Goal: Find specific page/section: Find specific page/section

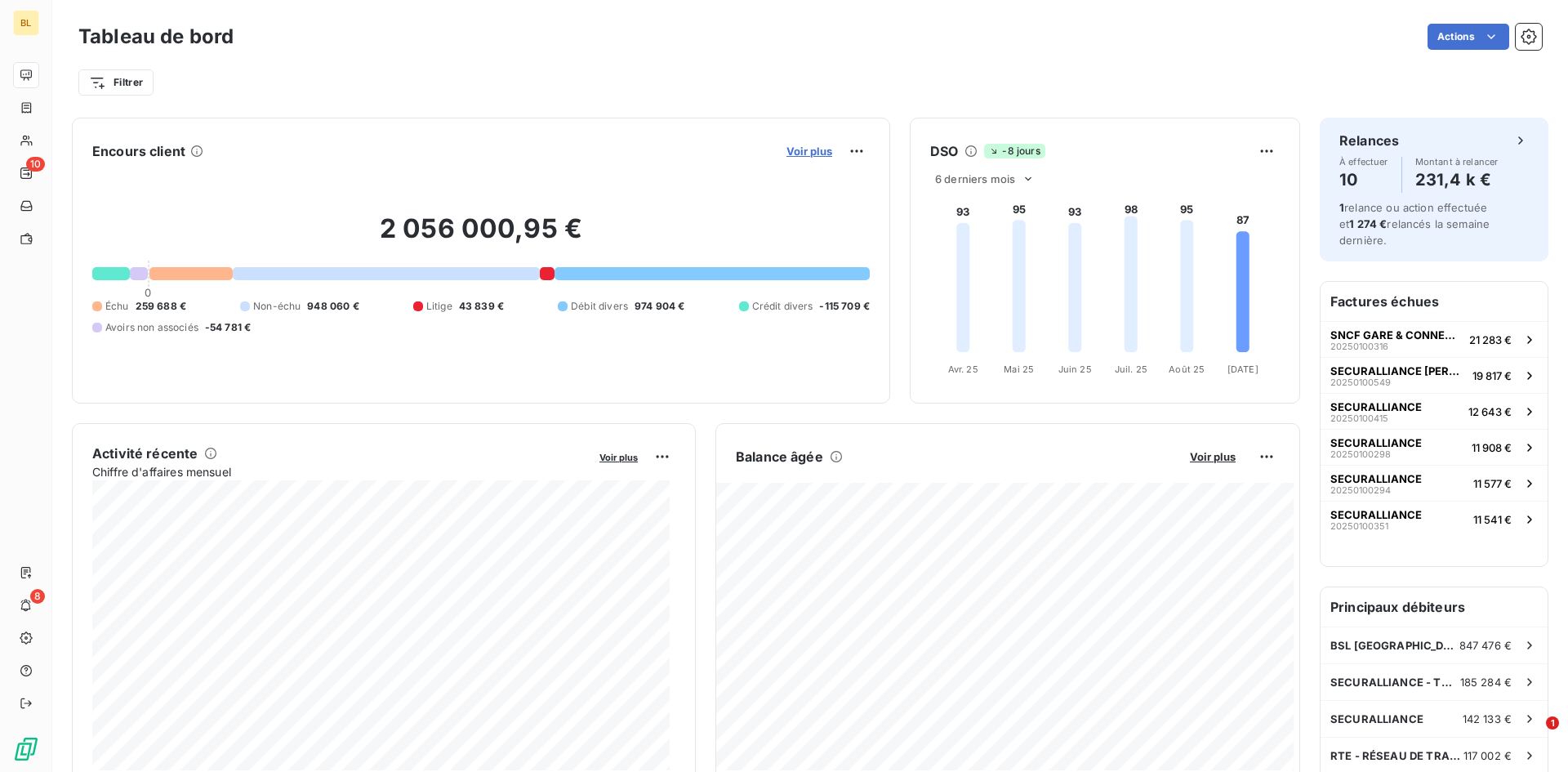
click at [800, 149] on span "Voir plus" at bounding box center [809, 151] width 46 height 13
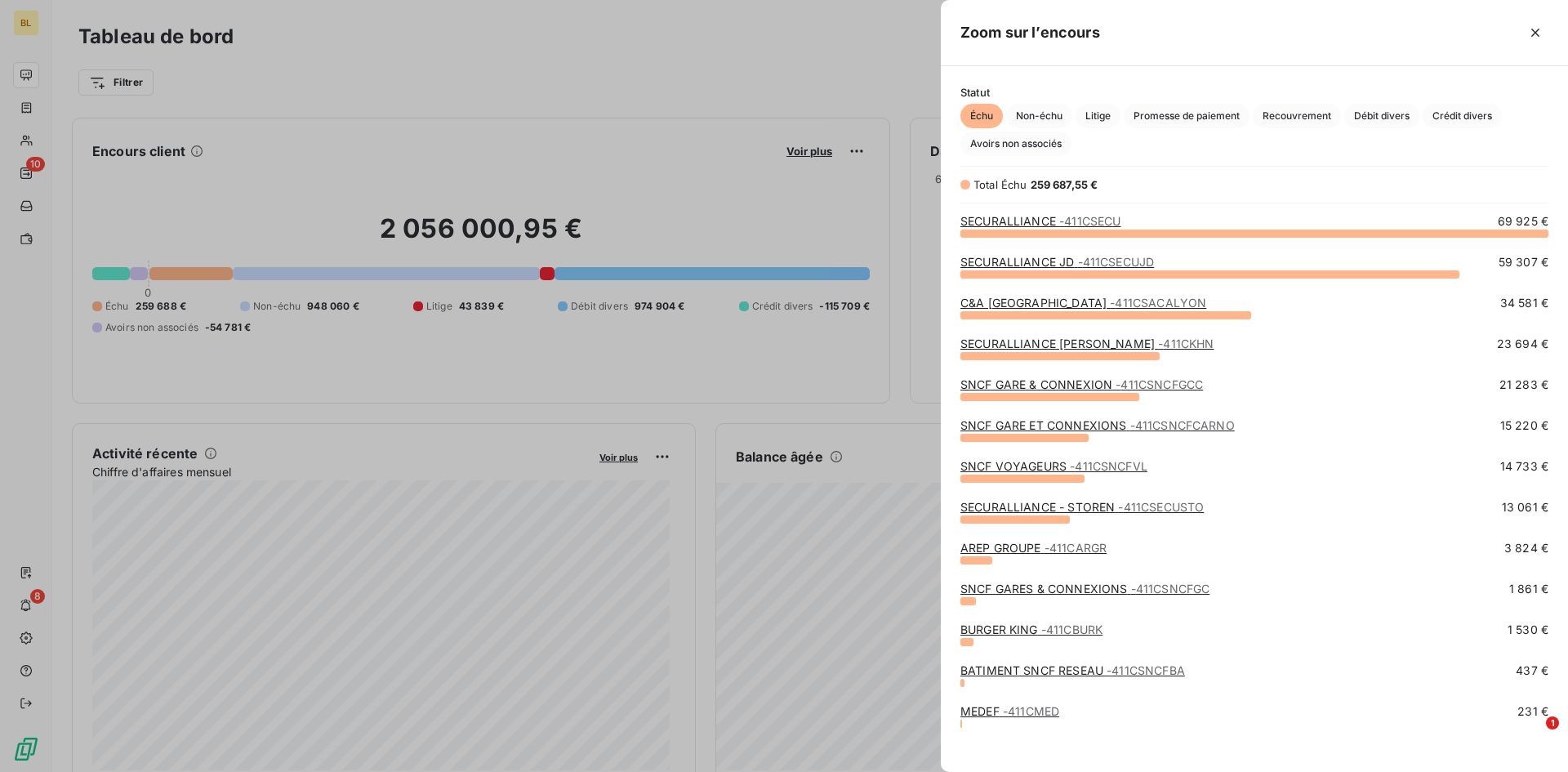
scroll to position [527, 615]
click at [1004, 549] on link "AREP GROUPE - 411CARGR" at bounding box center [1033, 547] width 146 height 14
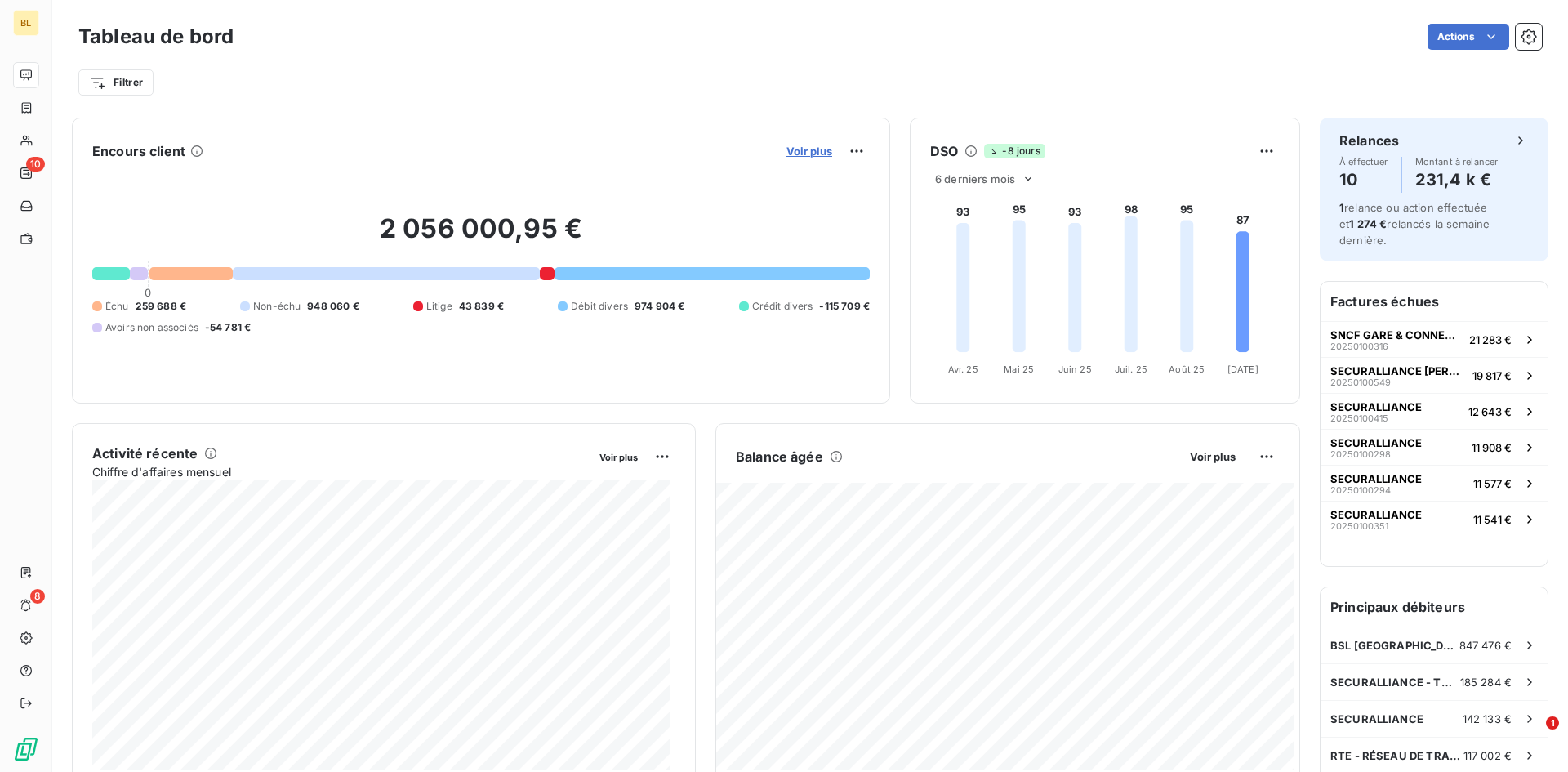
click at [813, 152] on span "Voir plus" at bounding box center [809, 151] width 46 height 13
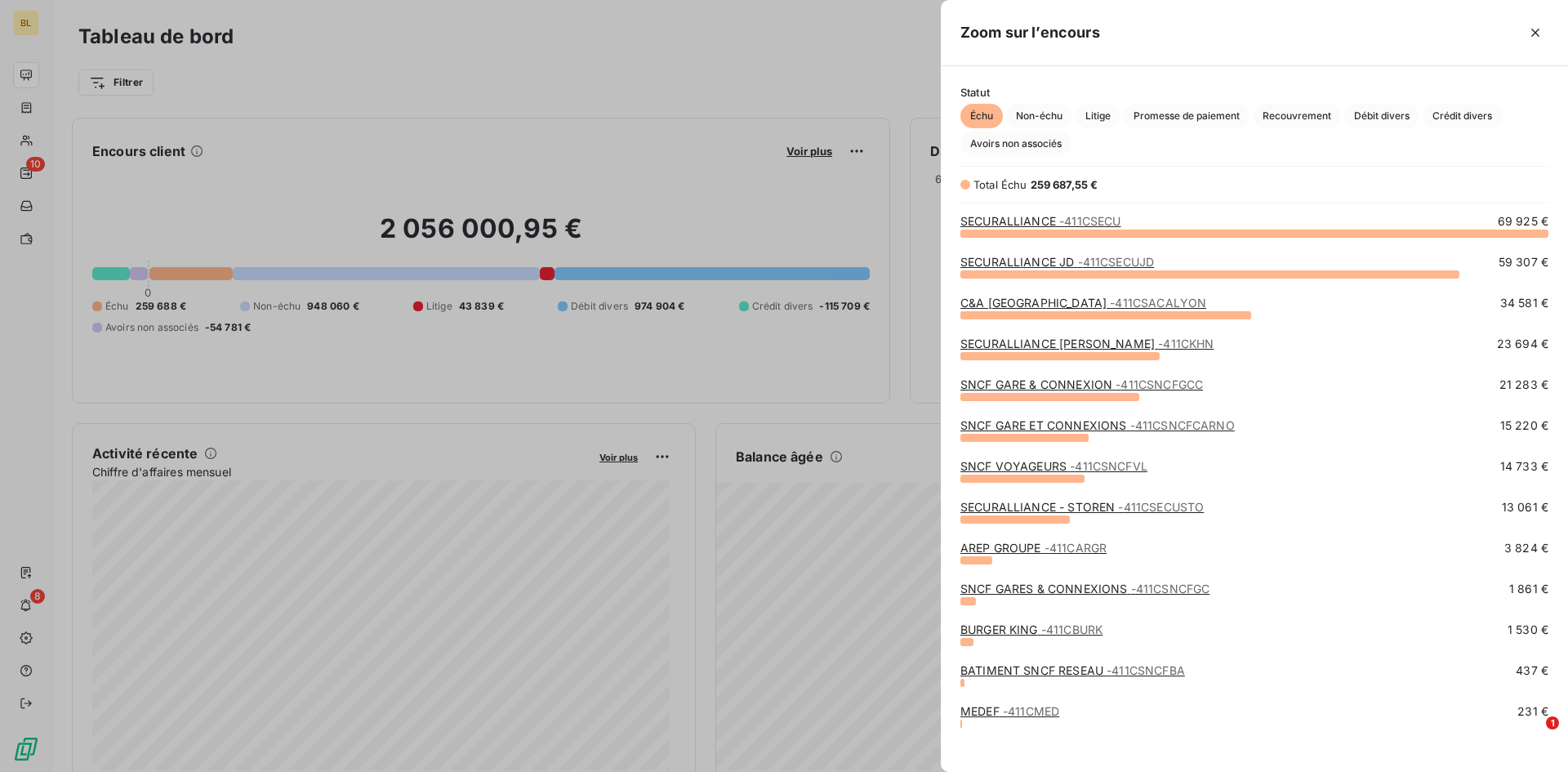
scroll to position [11, 0]
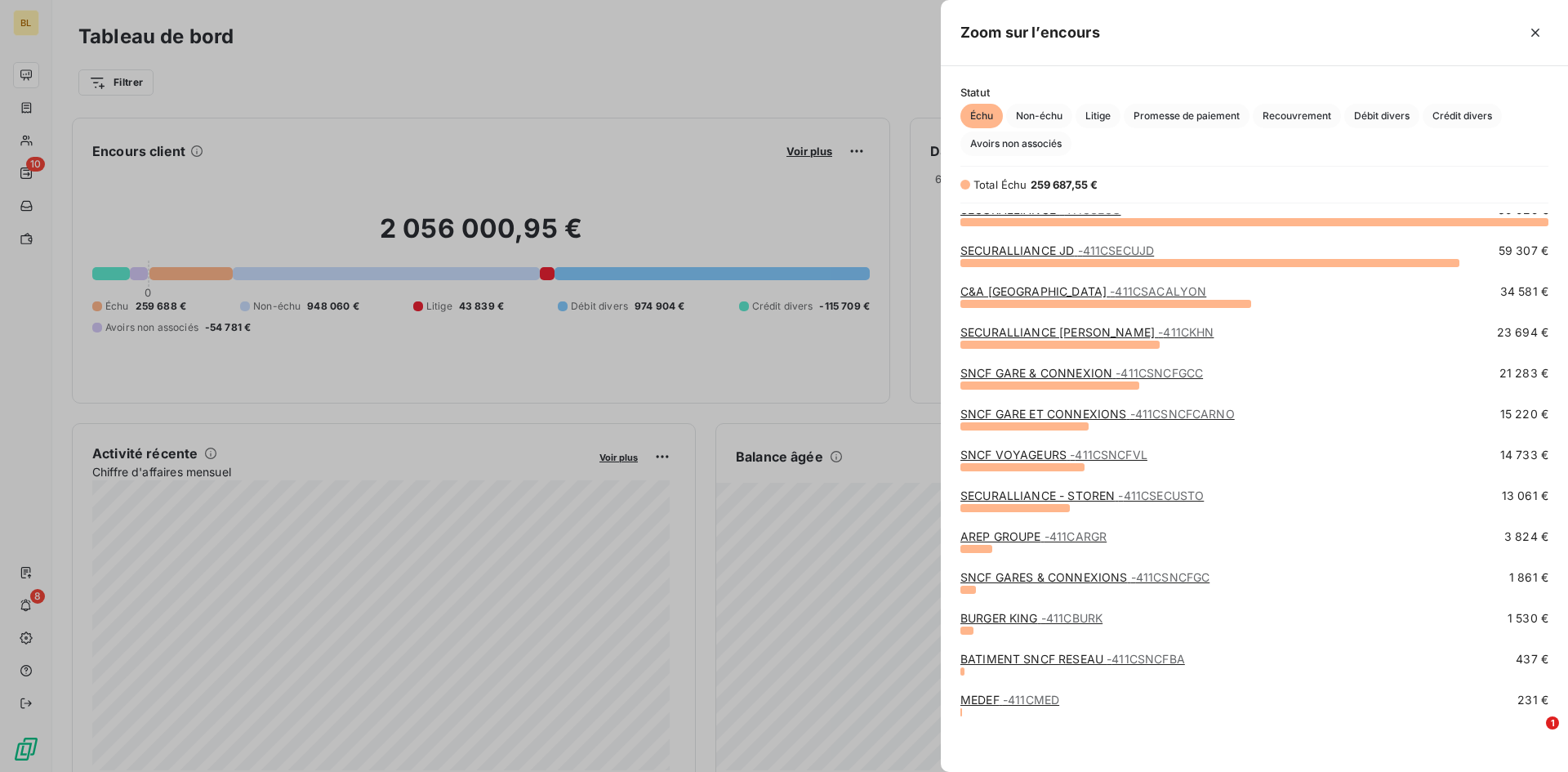
click at [366, 89] on div at bounding box center [784, 386] width 1568 height 772
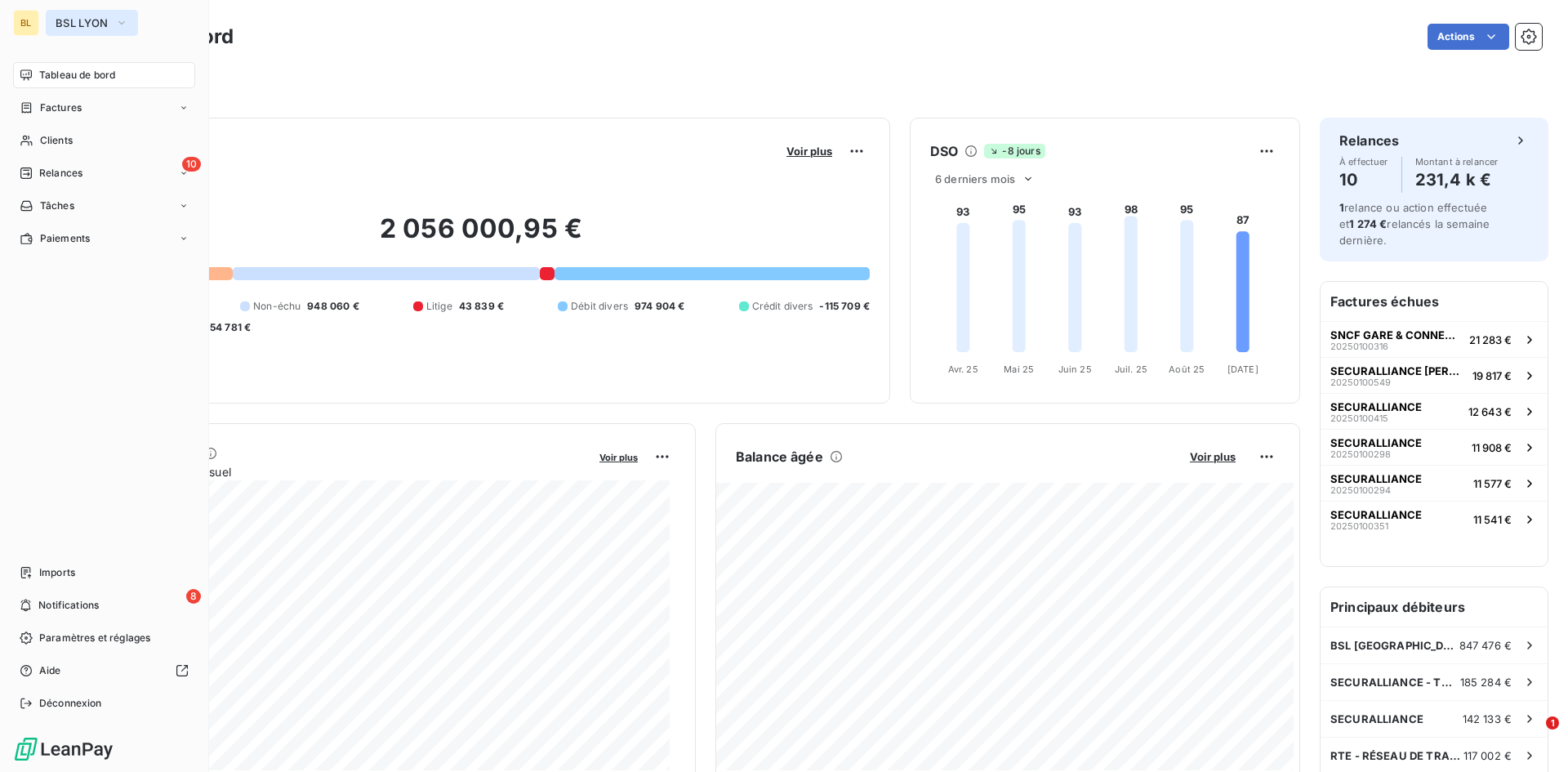
click at [86, 23] on span "BSL LYON" at bounding box center [82, 23] width 53 height 13
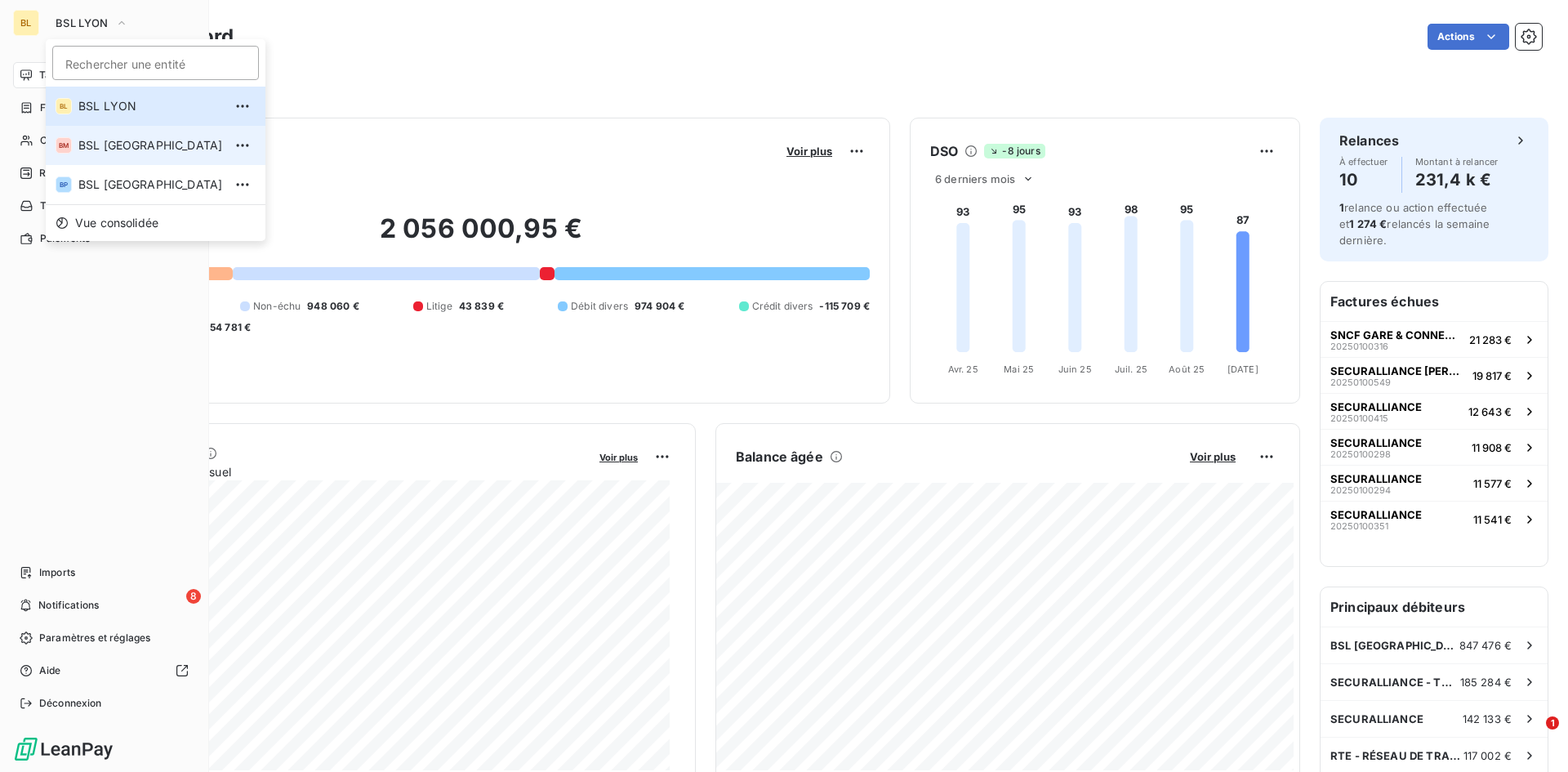
click at [145, 139] on span "BSL [GEOGRAPHIC_DATA]" at bounding box center [150, 145] width 144 height 17
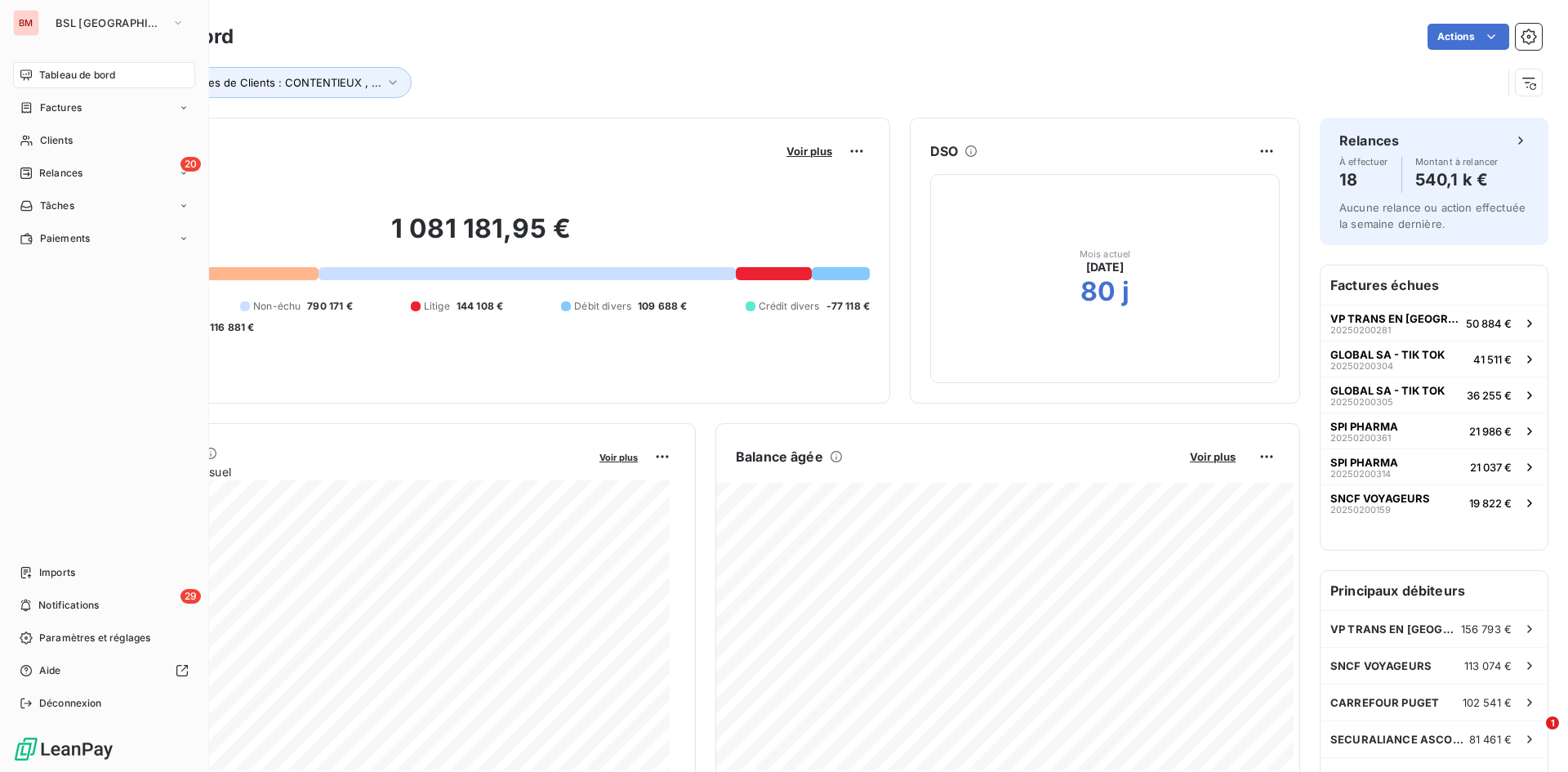
click at [653, 79] on div "Groupes de Clients : CONTENTIEUX , ..." at bounding box center [790, 83] width 1424 height 31
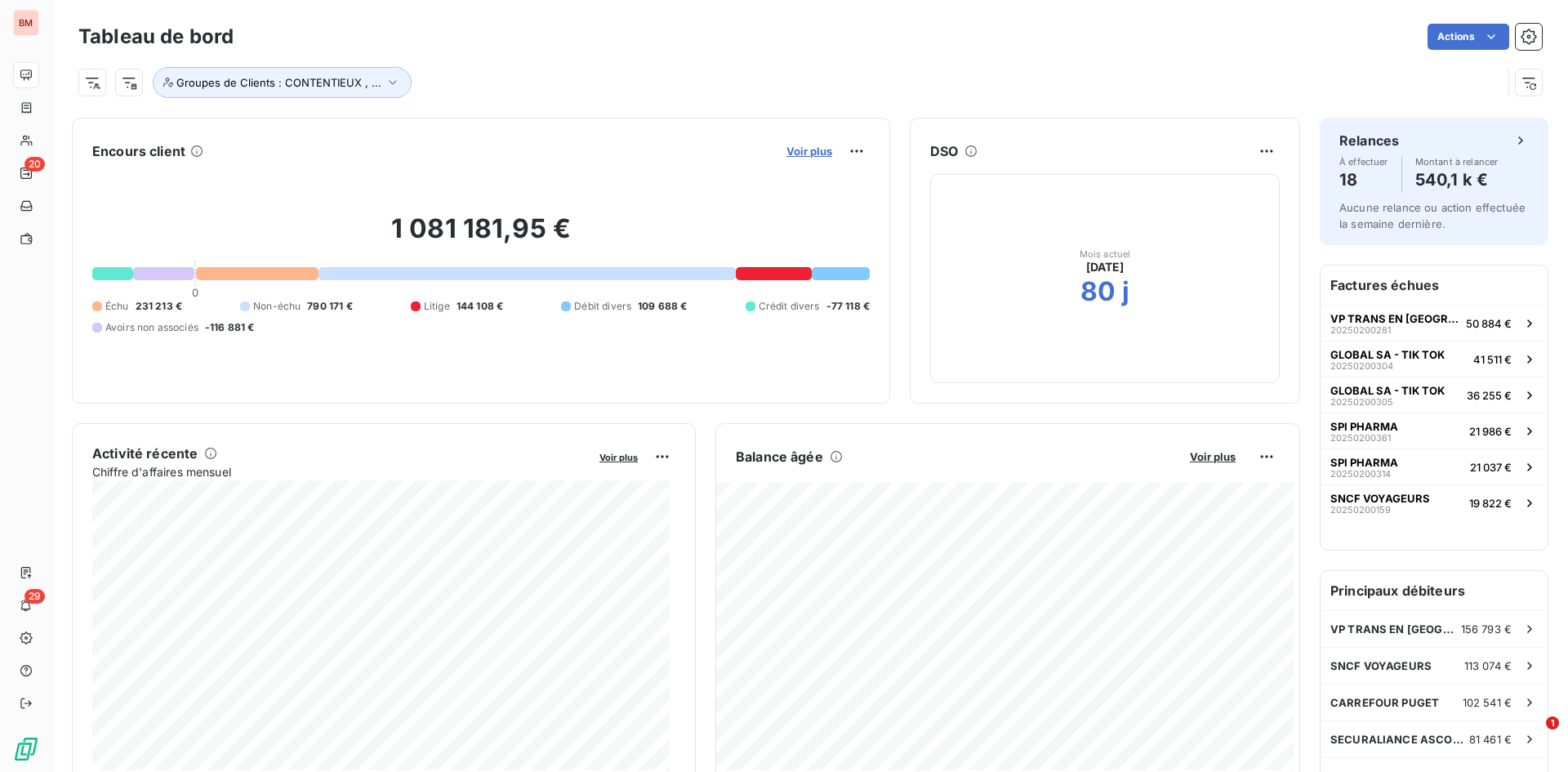
click at [810, 149] on span "Voir plus" at bounding box center [809, 151] width 46 height 13
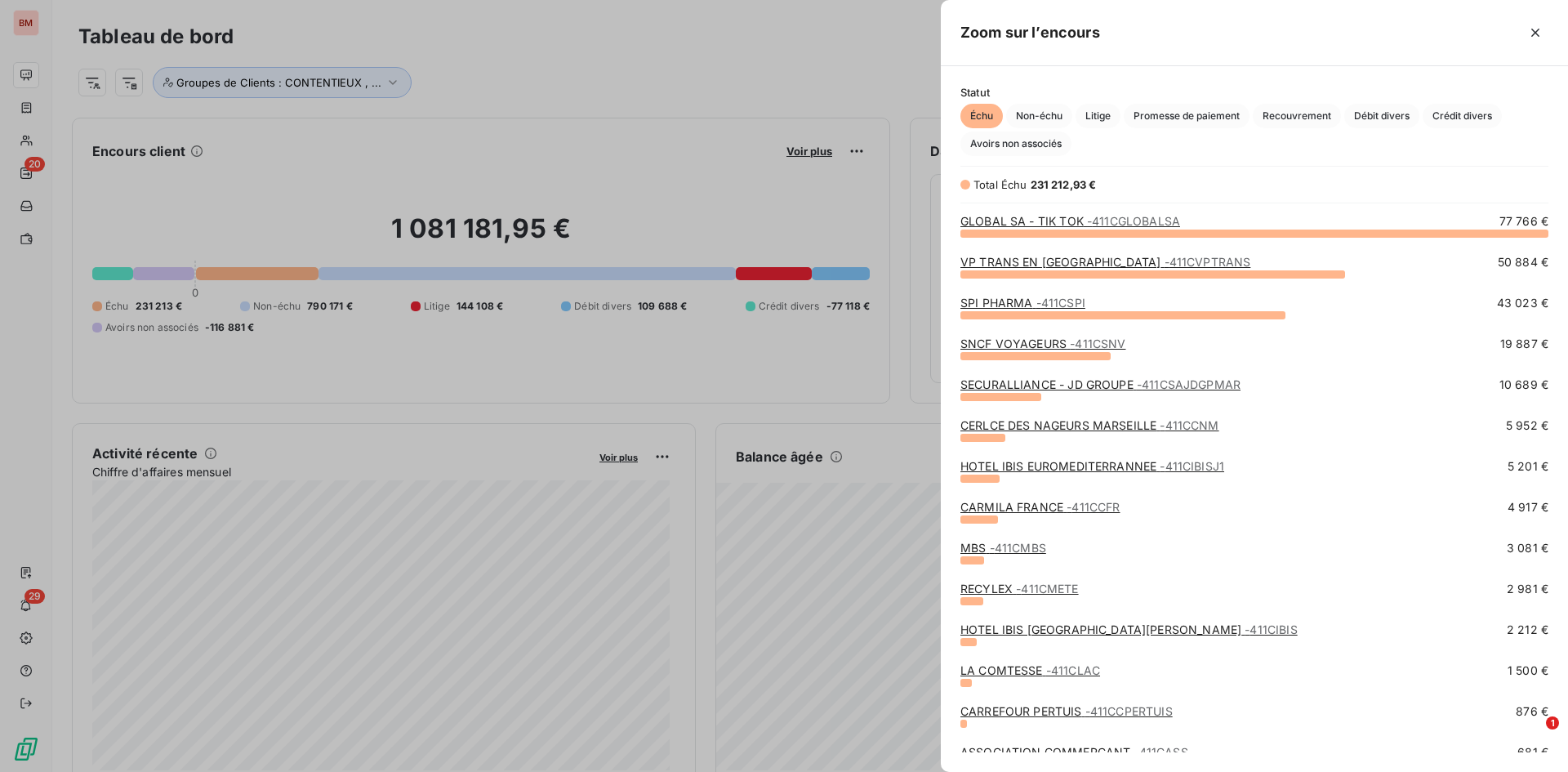
scroll to position [527, 615]
click at [1082, 258] on link "VP TRANS EN [GEOGRAPHIC_DATA] - 411CVPTRANS" at bounding box center [1104, 261] width 290 height 14
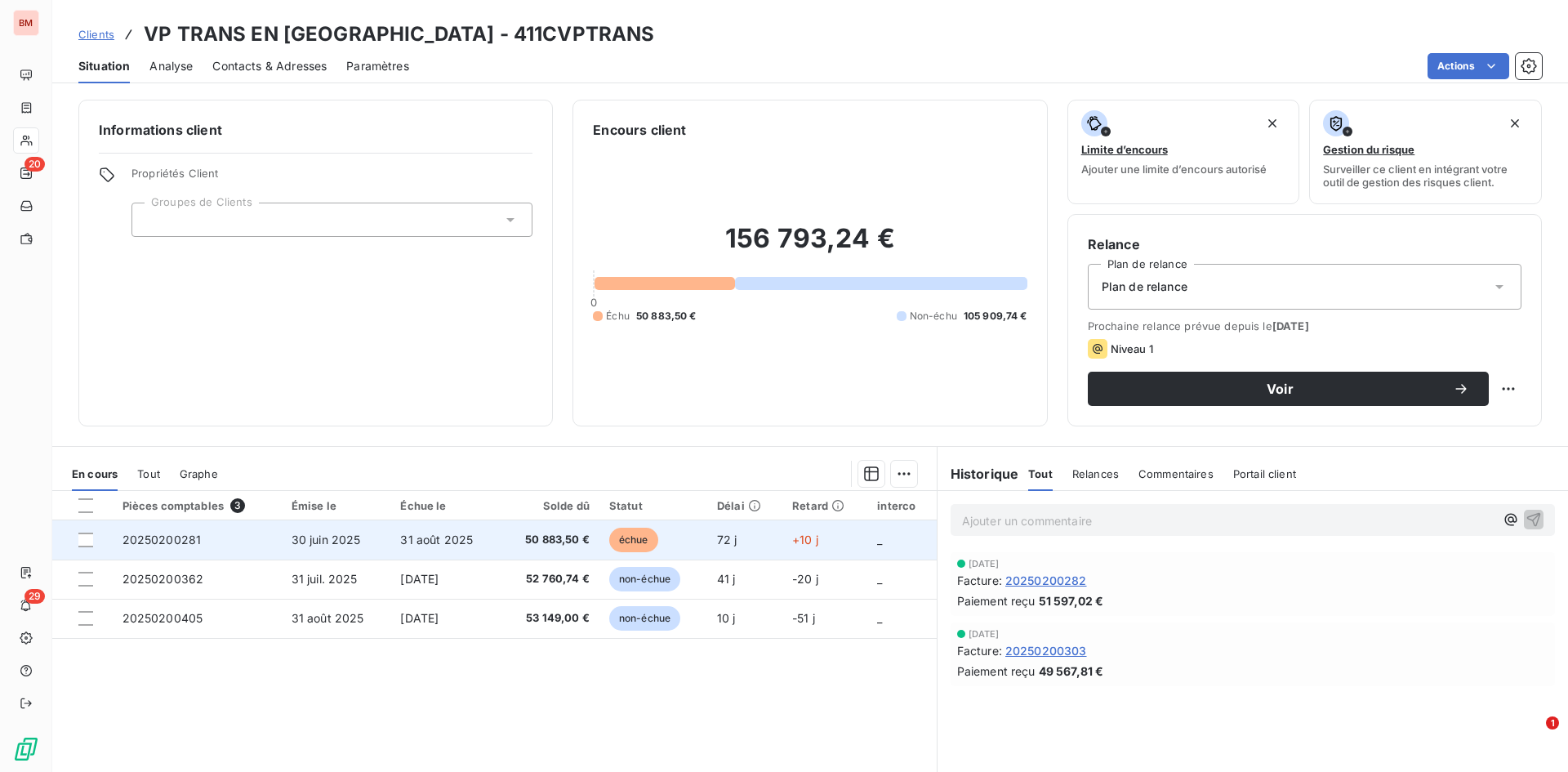
click at [461, 543] on span "31 août 2025" at bounding box center [436, 539] width 73 height 14
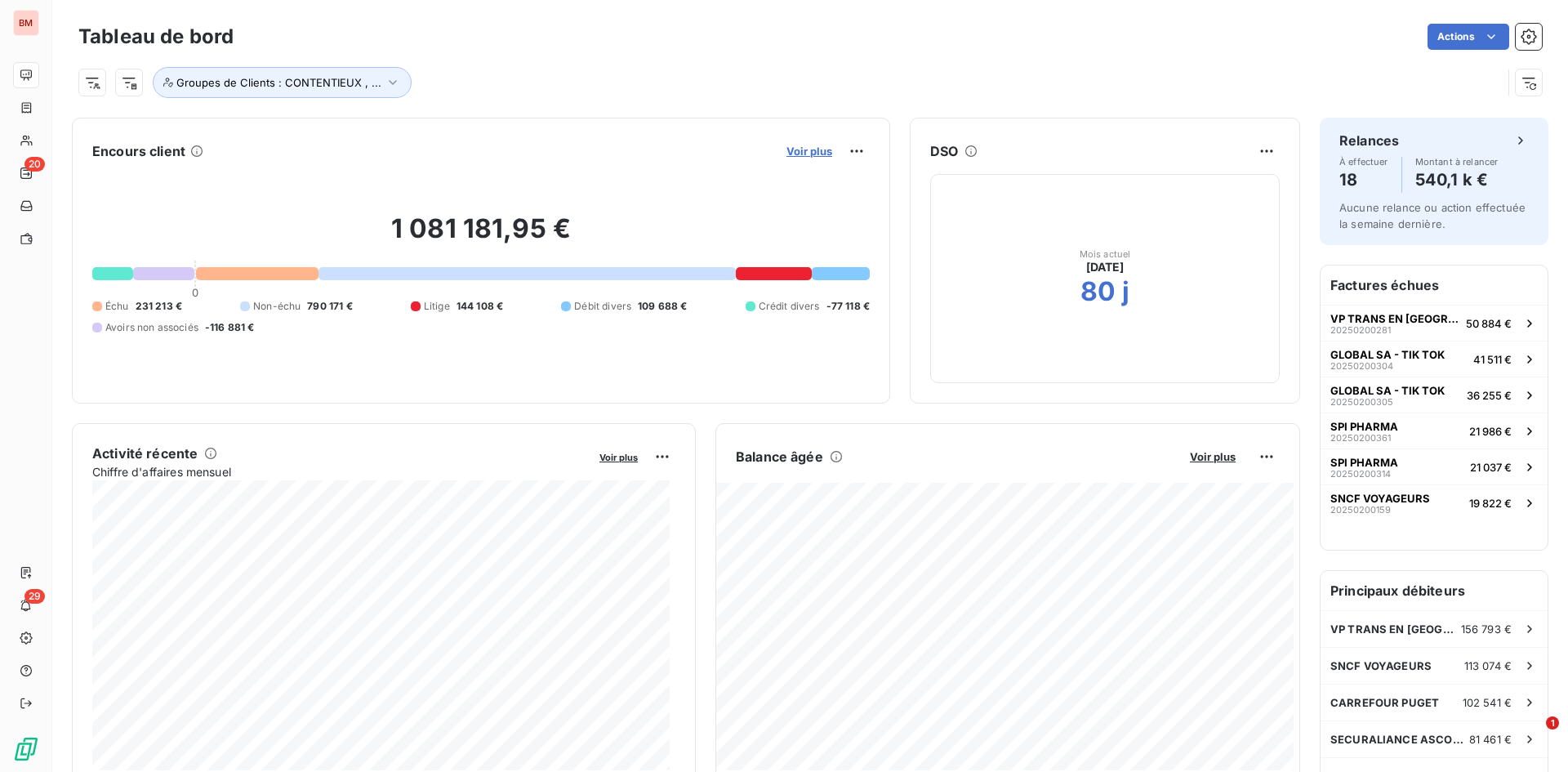
click at [798, 155] on span "Voir plus" at bounding box center [809, 151] width 46 height 13
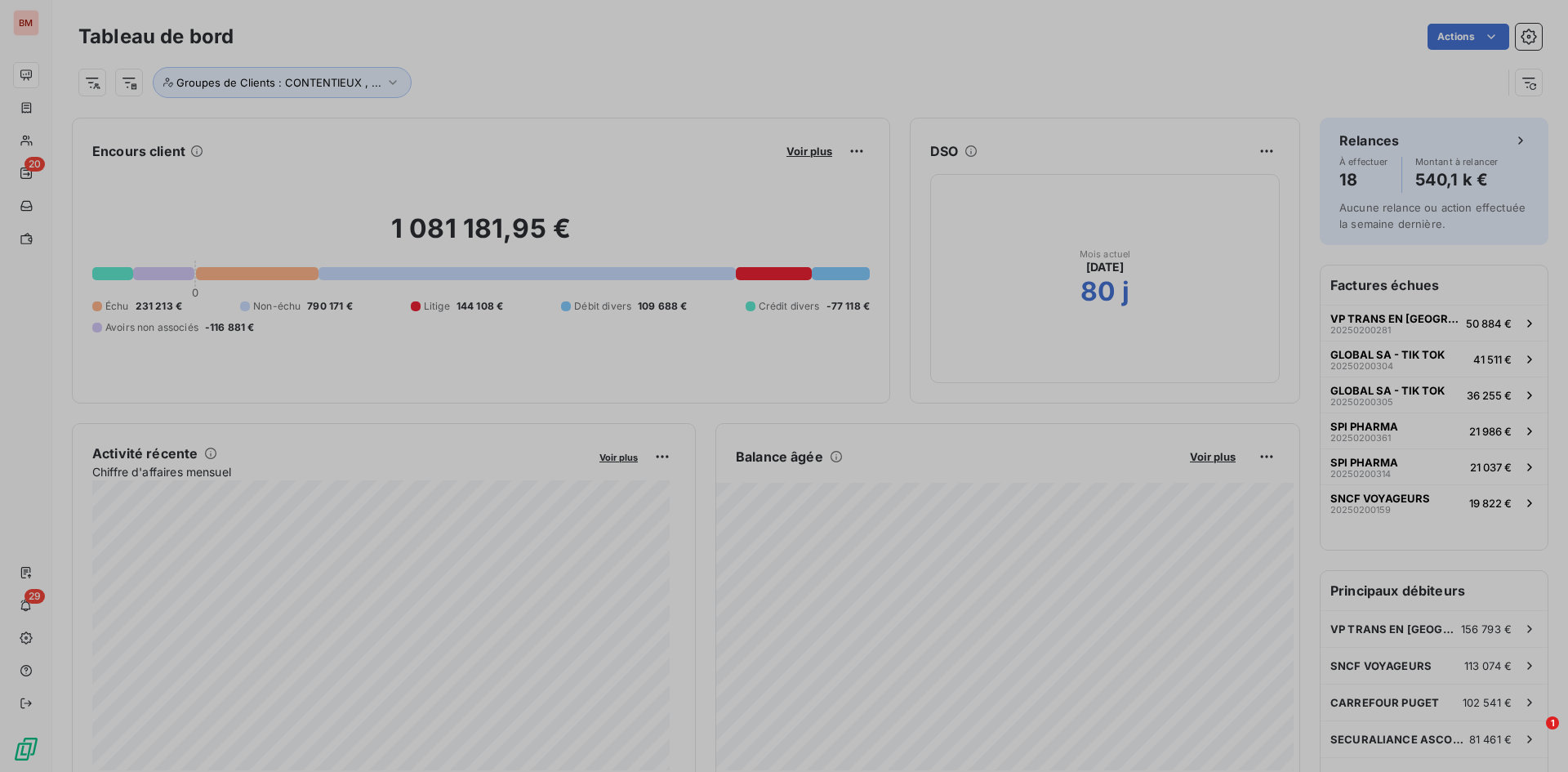
scroll to position [13, 13]
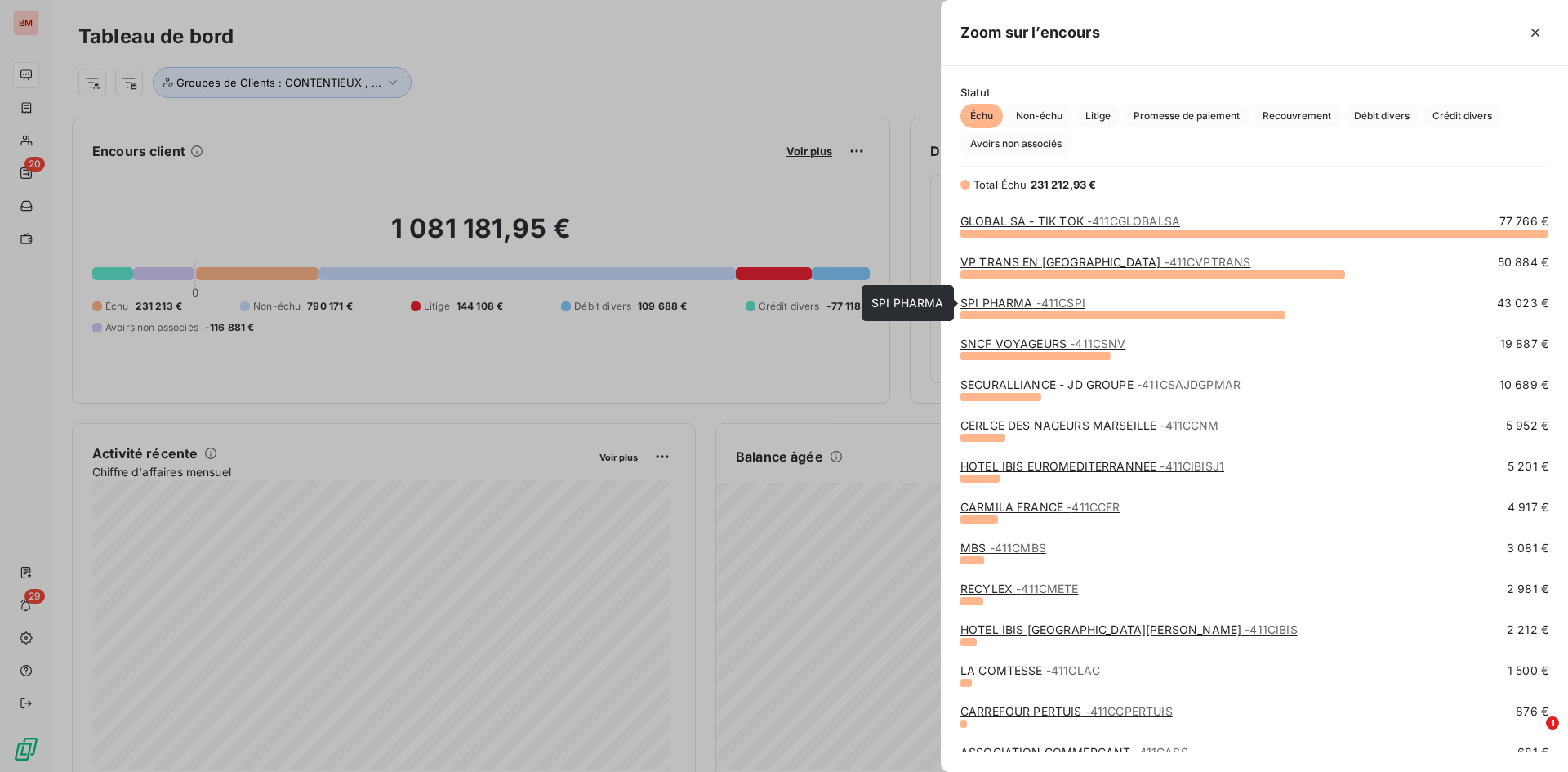
click at [996, 304] on link "SPI PHARMA - 411CSPI" at bounding box center [1023, 302] width 125 height 14
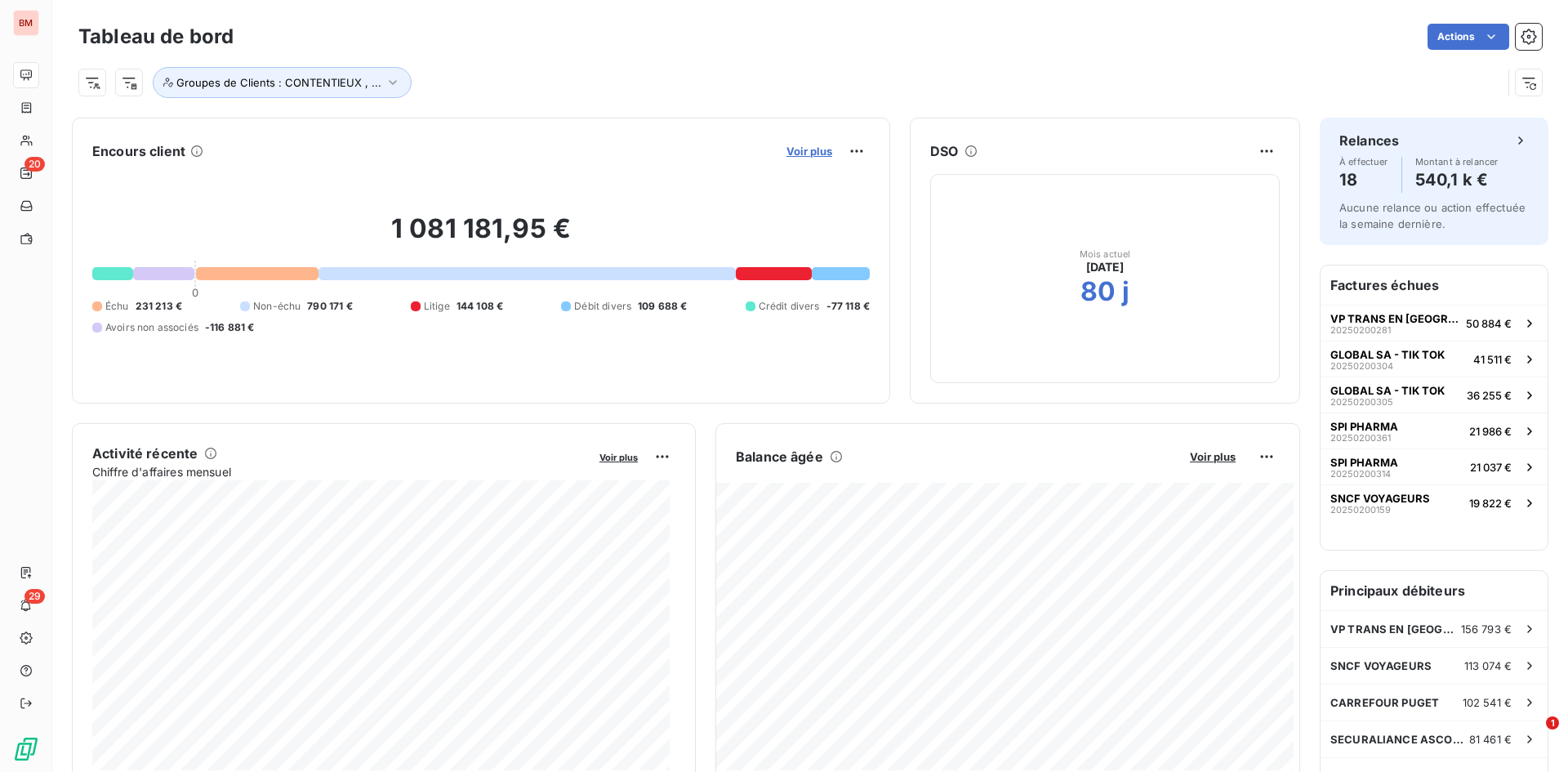
click at [810, 149] on span "Voir plus" at bounding box center [809, 151] width 46 height 13
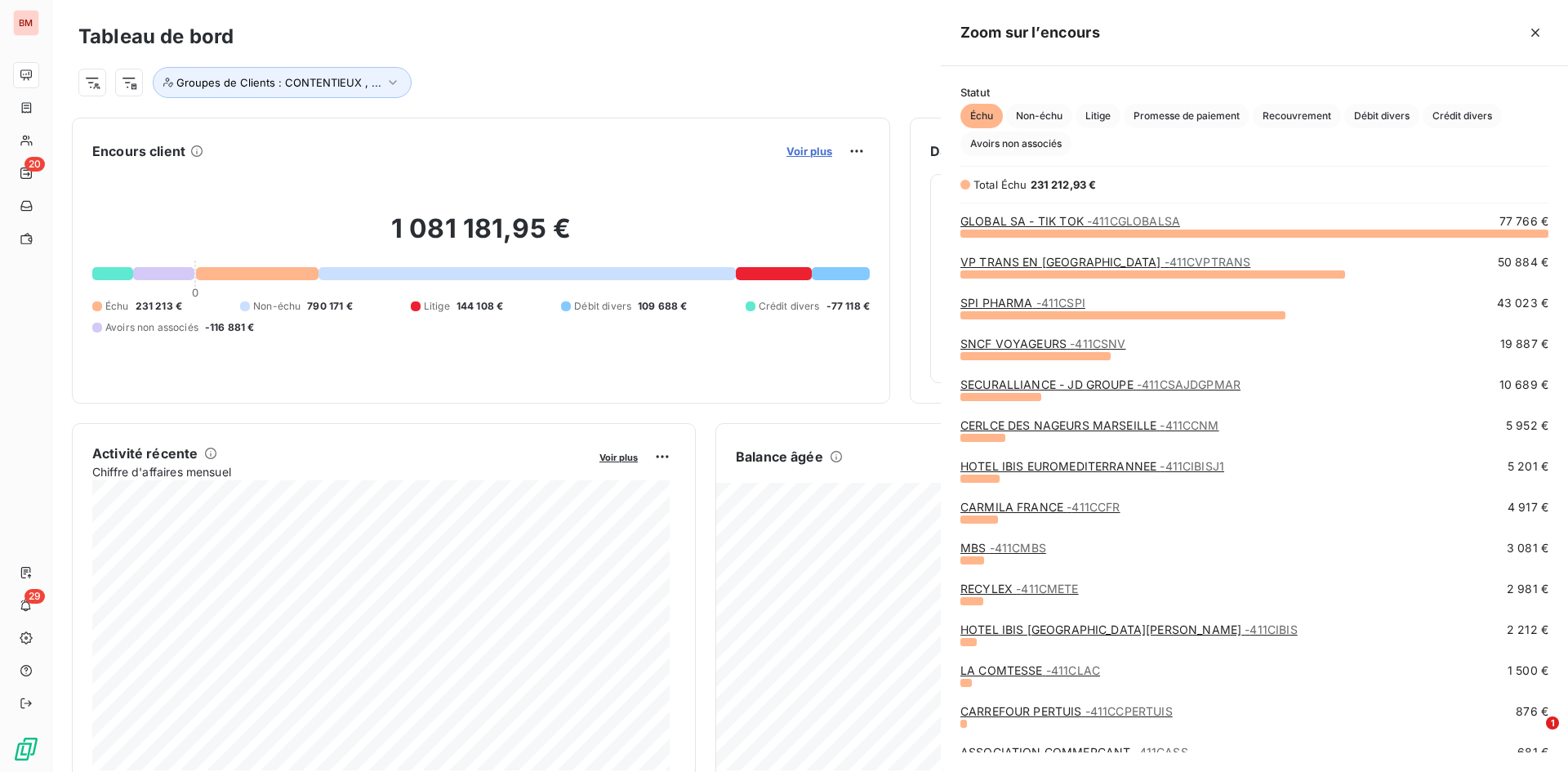
scroll to position [760, 615]
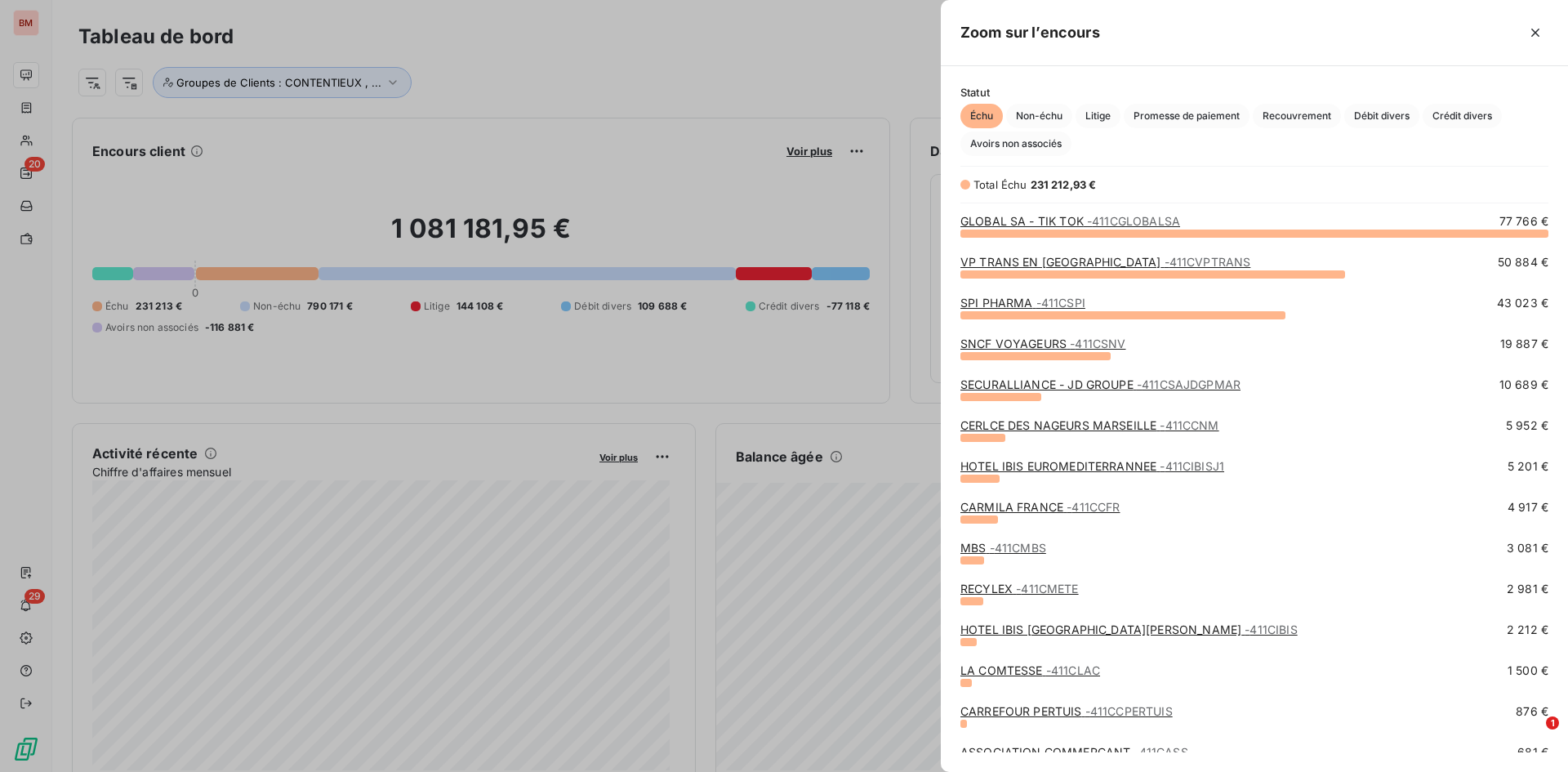
click at [1018, 344] on link "SNCF VOYAGEURS - 411CSNV" at bounding box center [1042, 343] width 165 height 14
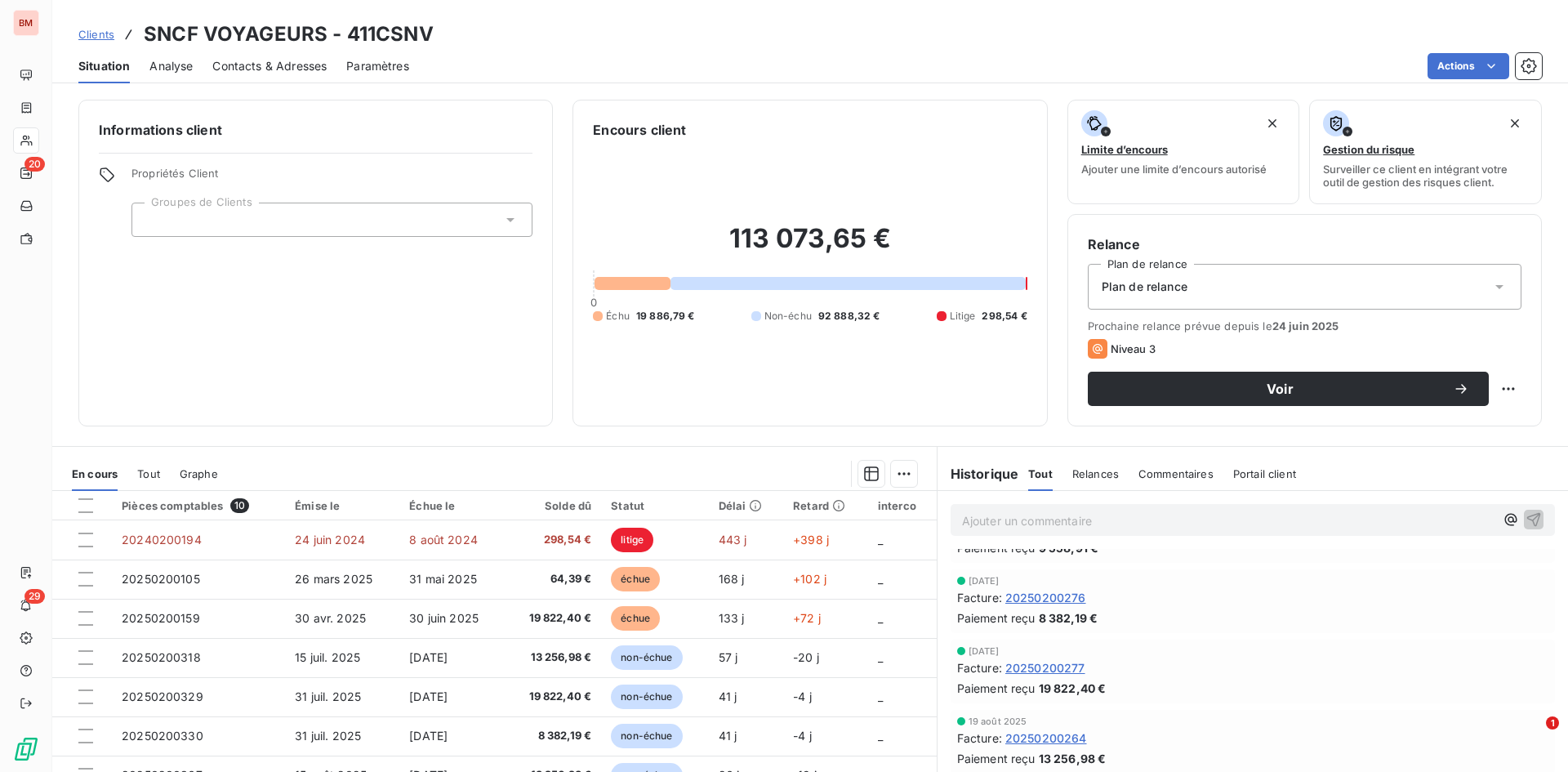
scroll to position [82, 0]
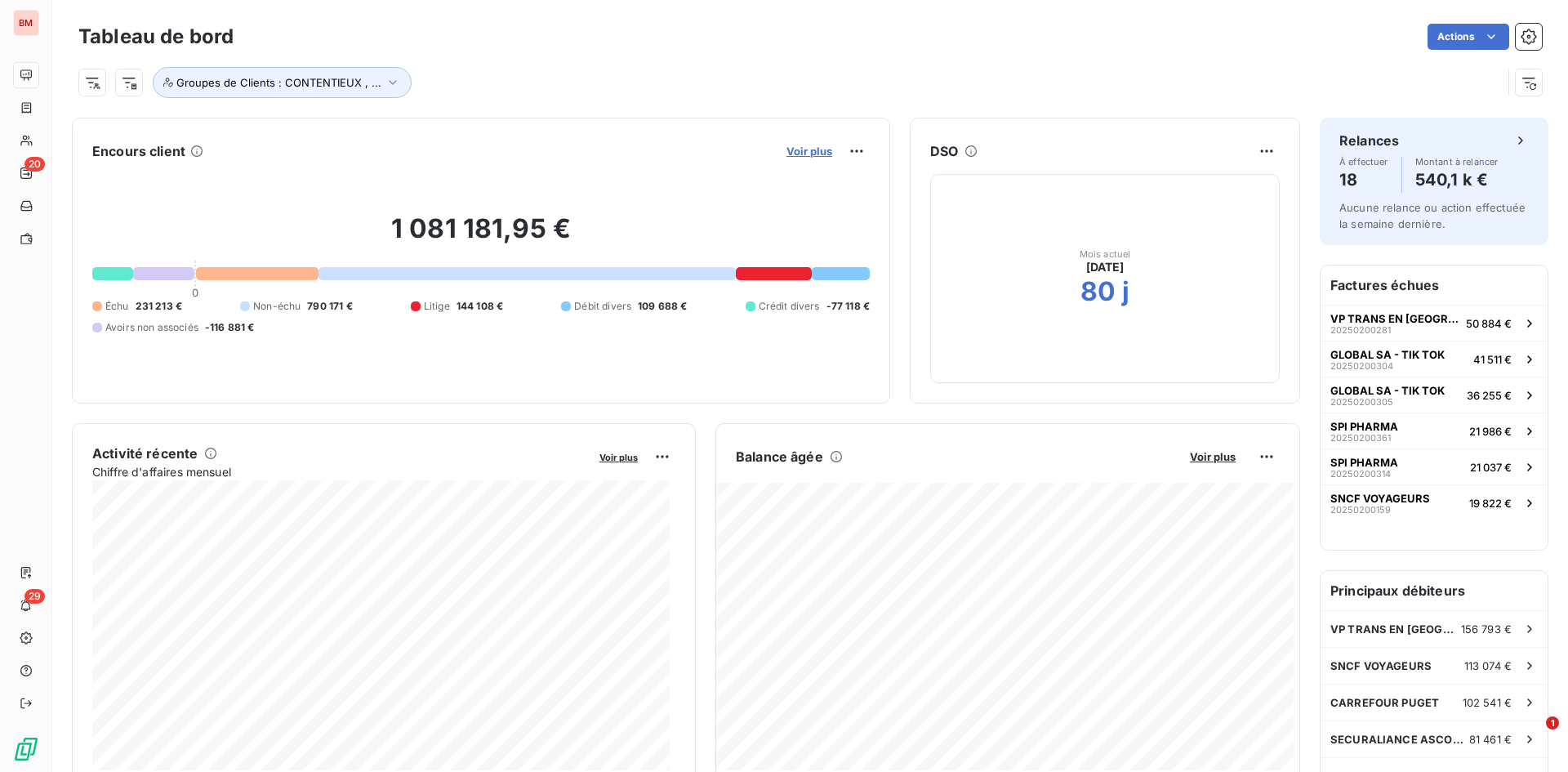
click at [799, 146] on span "Voir plus" at bounding box center [809, 151] width 46 height 13
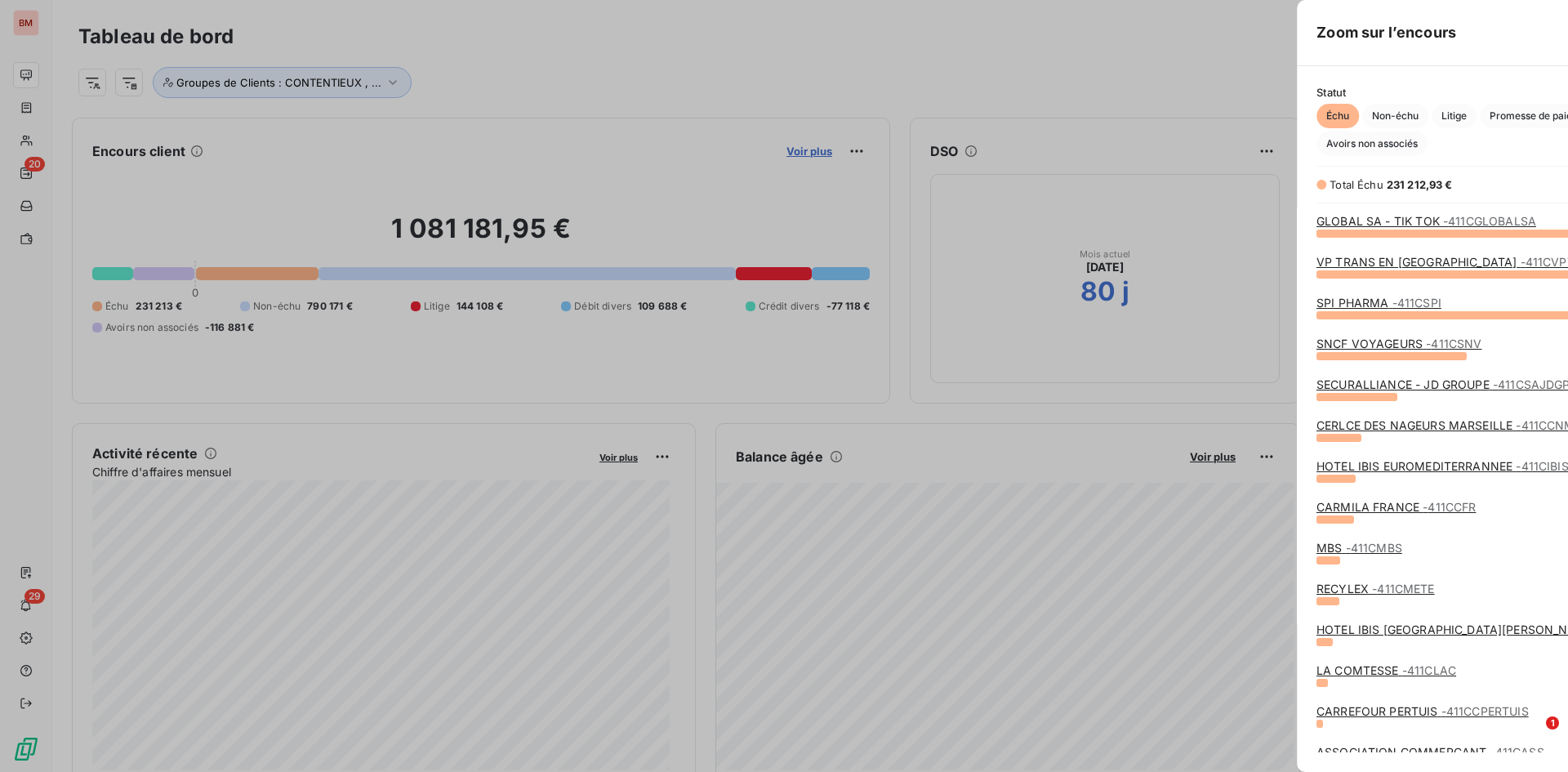
scroll to position [760, 615]
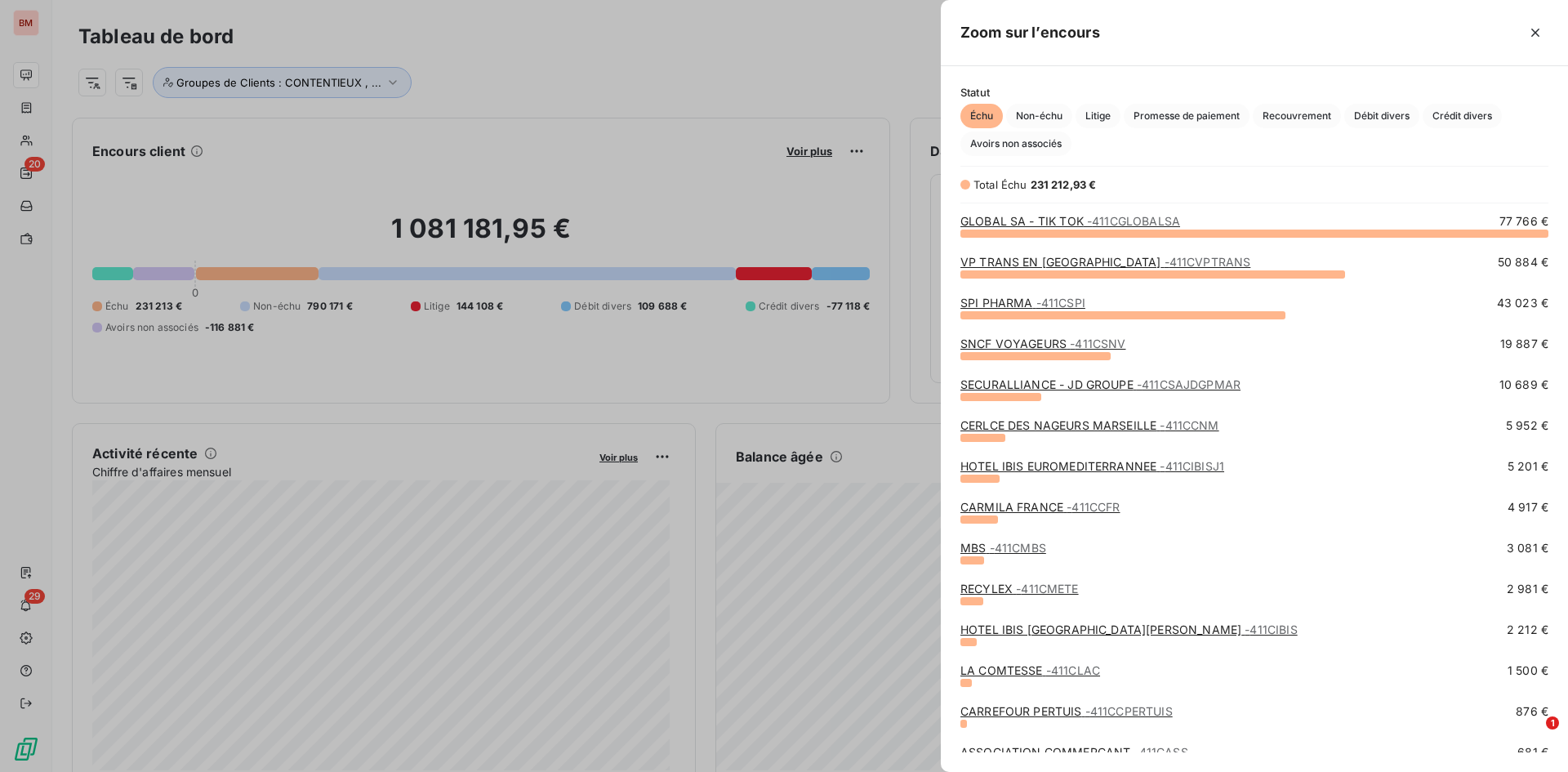
click at [1112, 466] on link "HOTEL IBIS EUROMEDITERRANNEE - 411CIBISJ1" at bounding box center [1092, 466] width 264 height 14
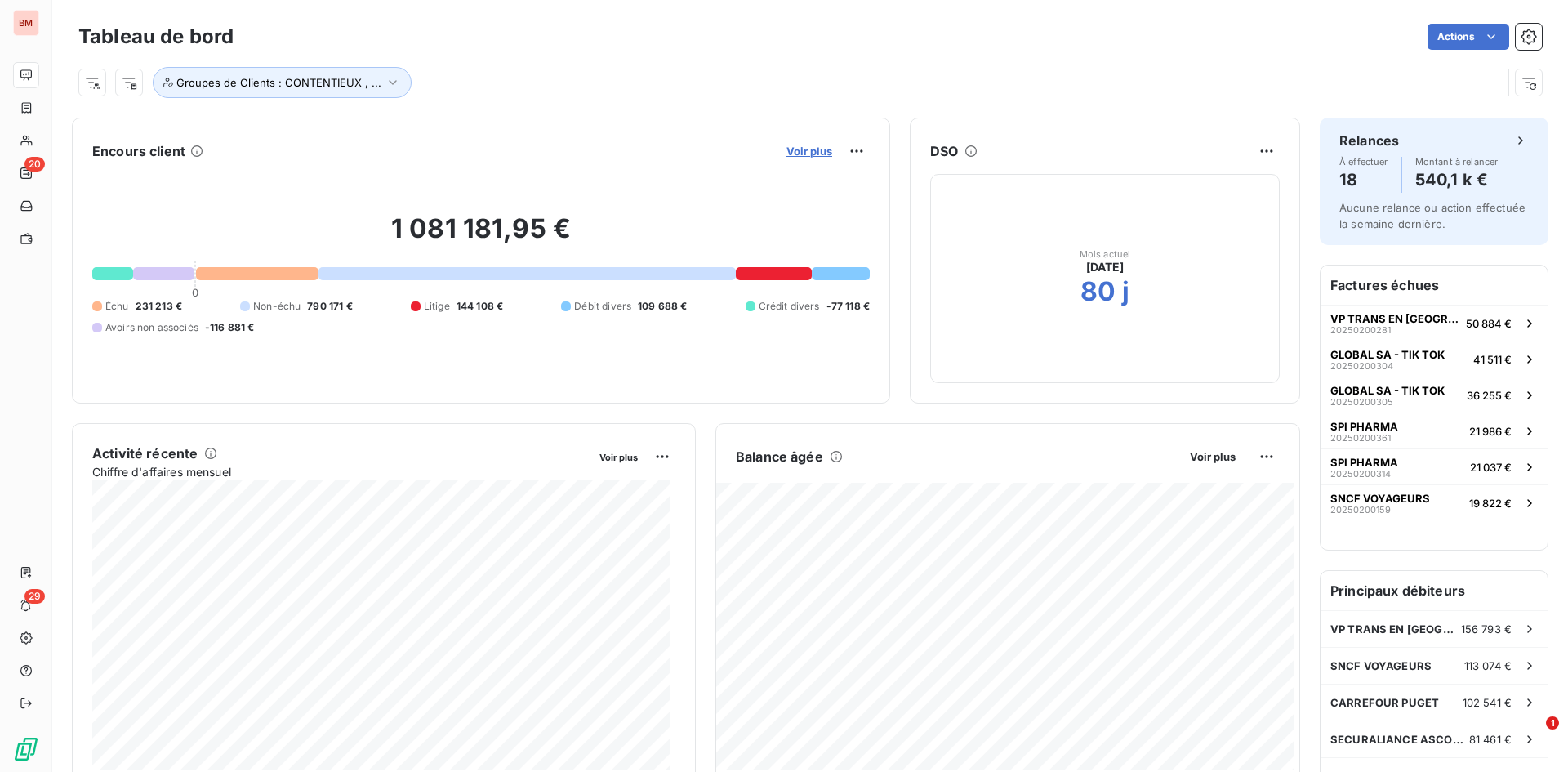
click at [811, 156] on span "Voir plus" at bounding box center [809, 151] width 46 height 13
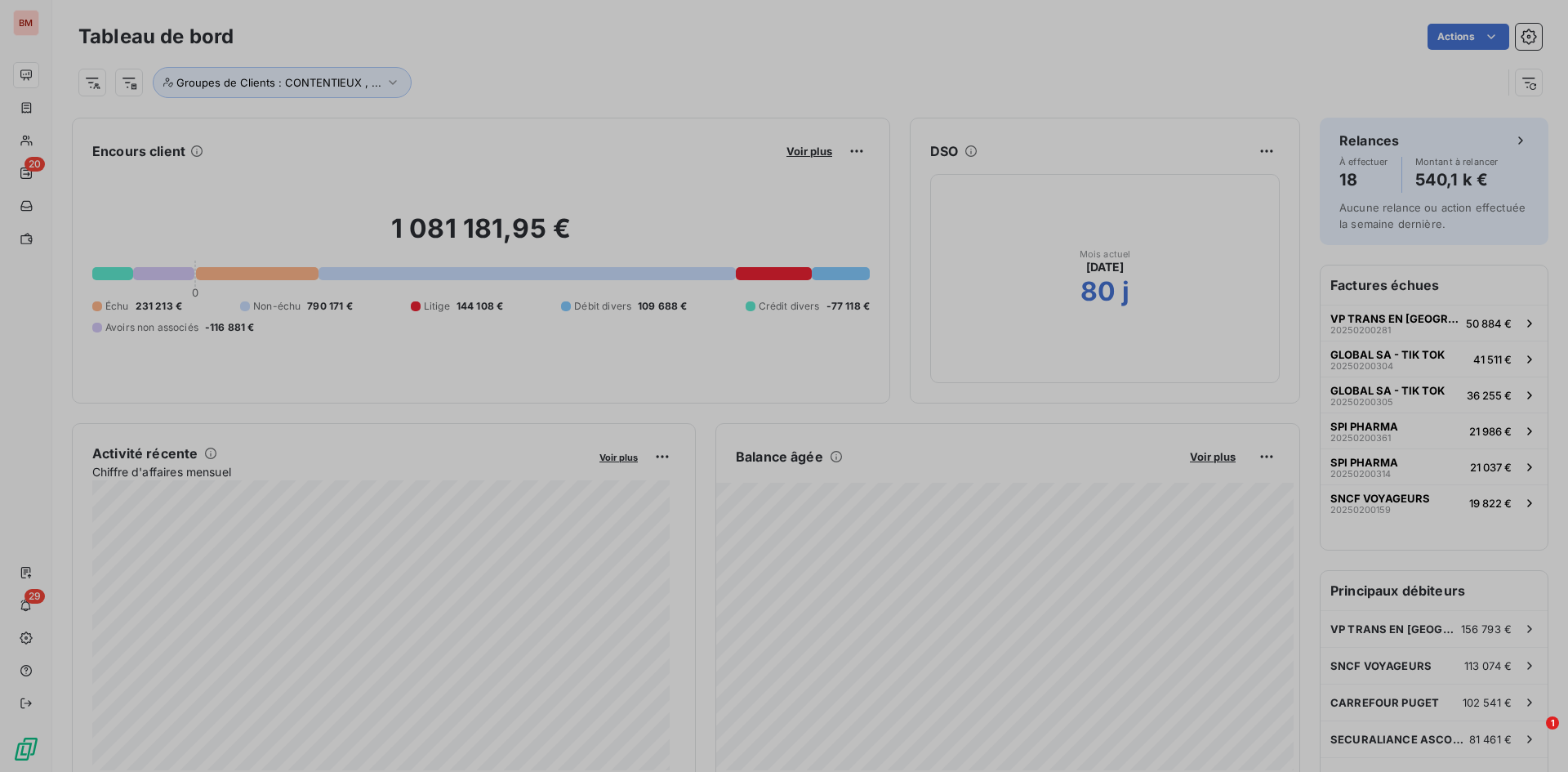
scroll to position [760, 615]
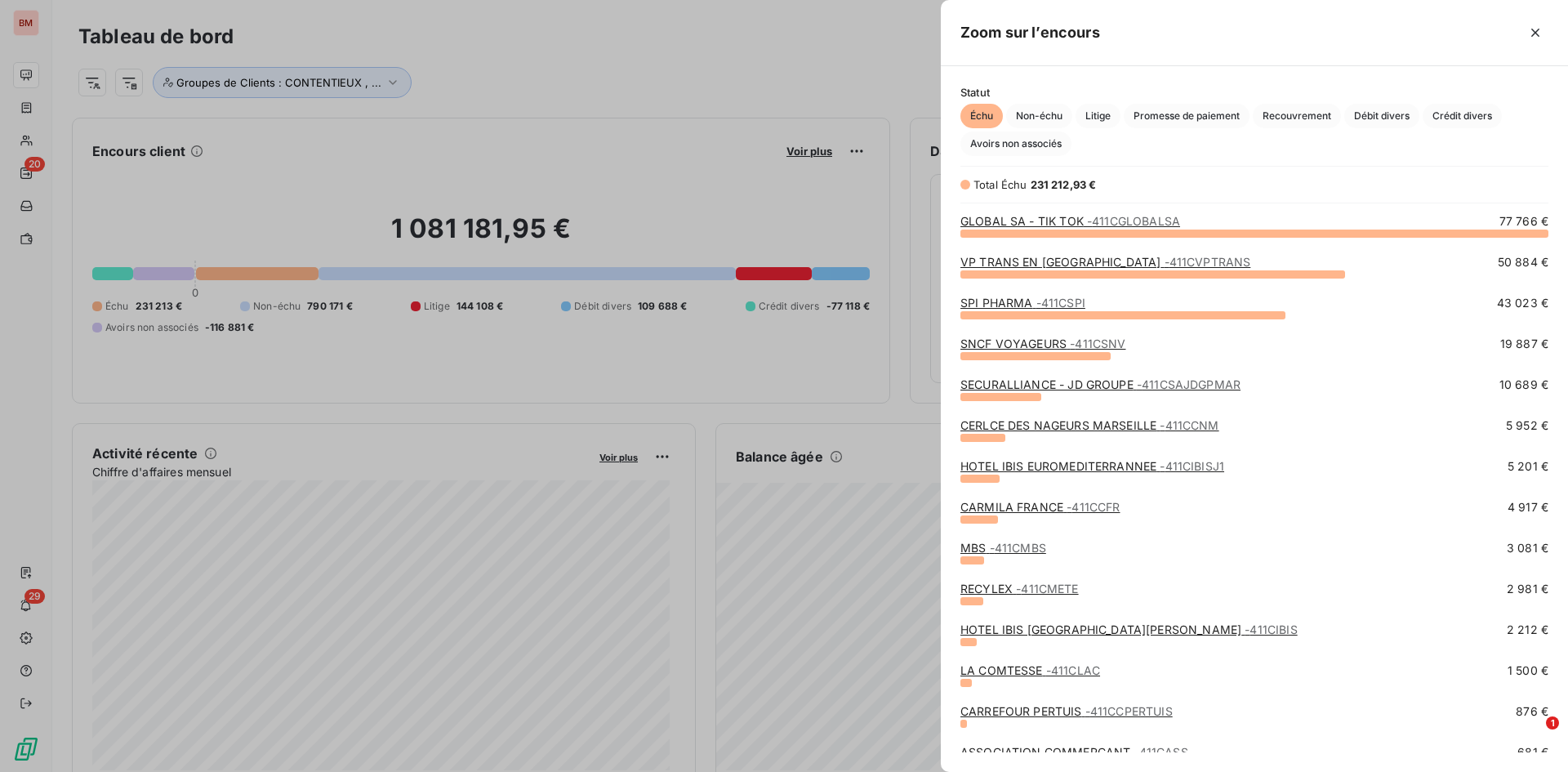
click at [1000, 509] on link "CARMILA FRANCE - 411CCFR" at bounding box center [1039, 506] width 159 height 14
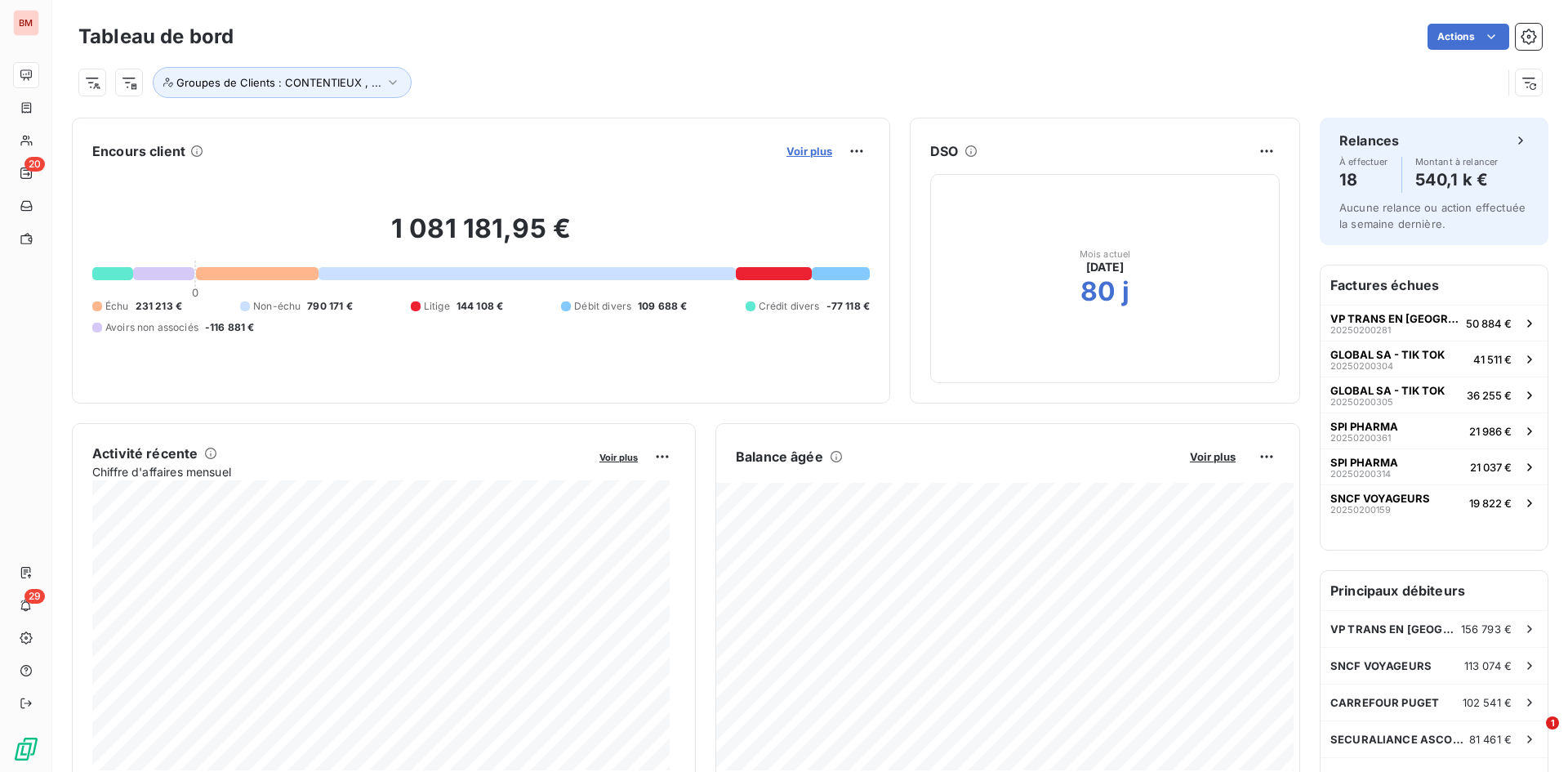
click at [806, 150] on span "Voir plus" at bounding box center [809, 151] width 46 height 13
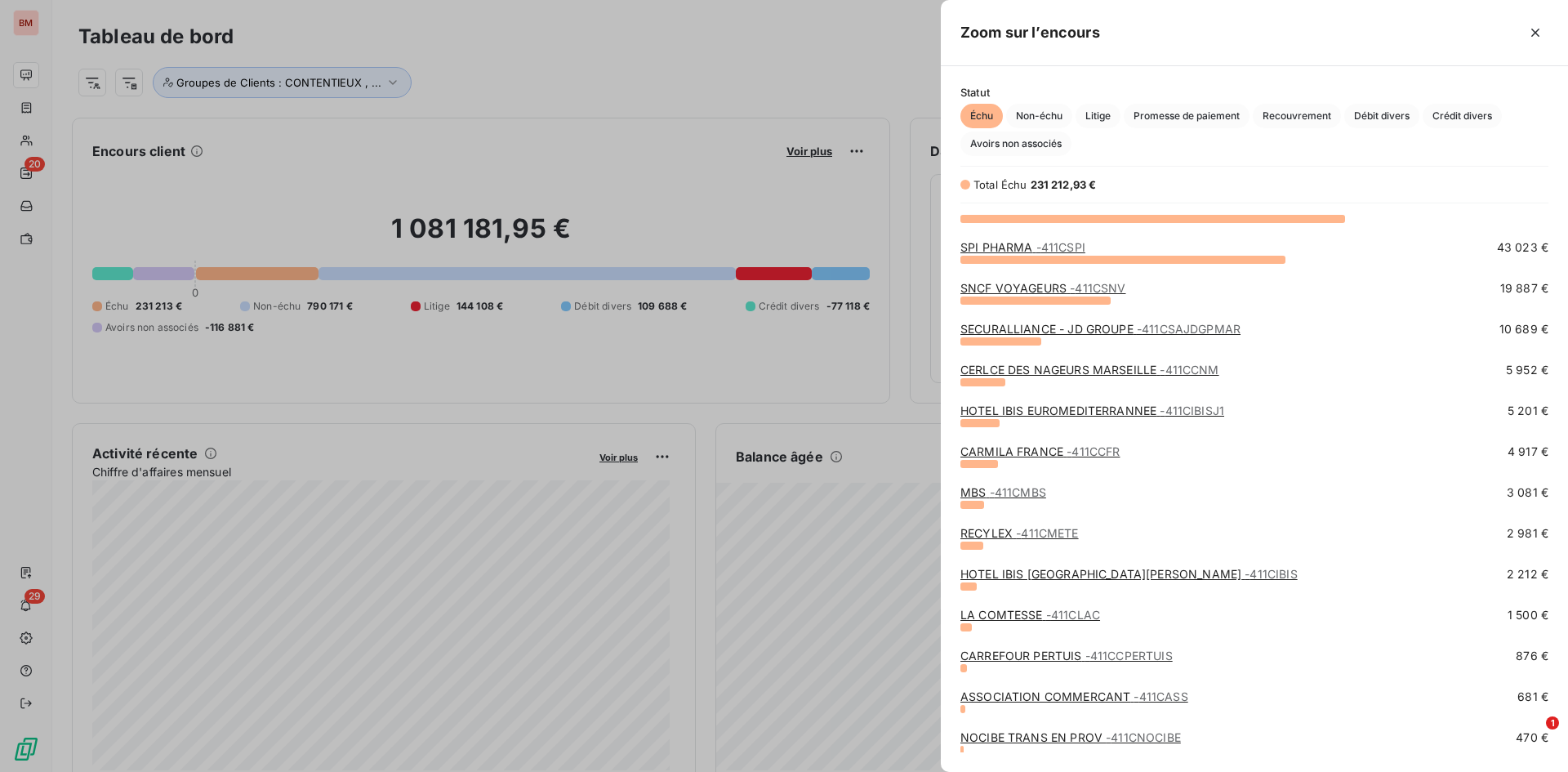
scroll to position [82, 0]
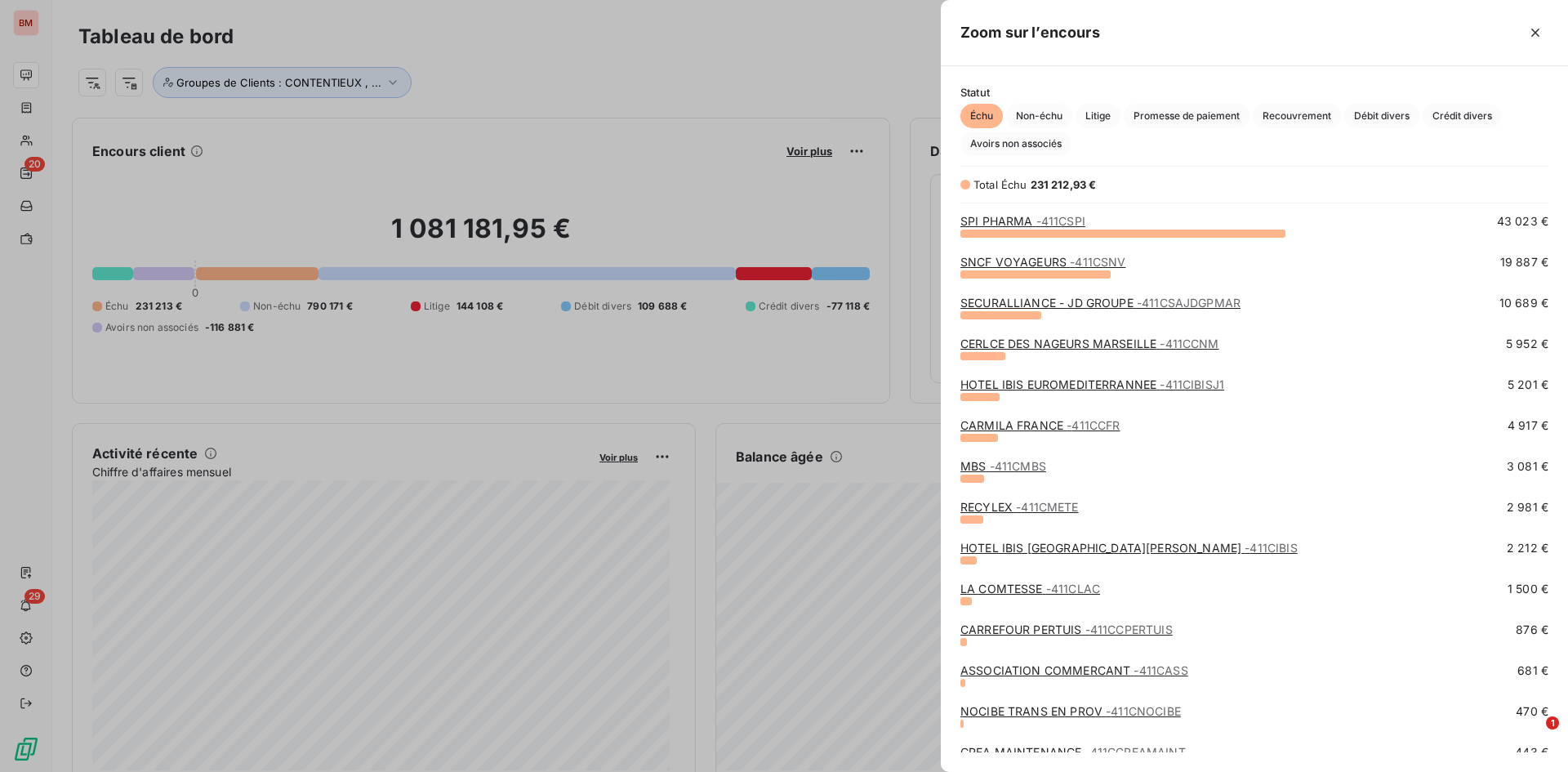
click at [1005, 513] on link "RECYLEX - 411CMETE" at bounding box center [1019, 506] width 119 height 14
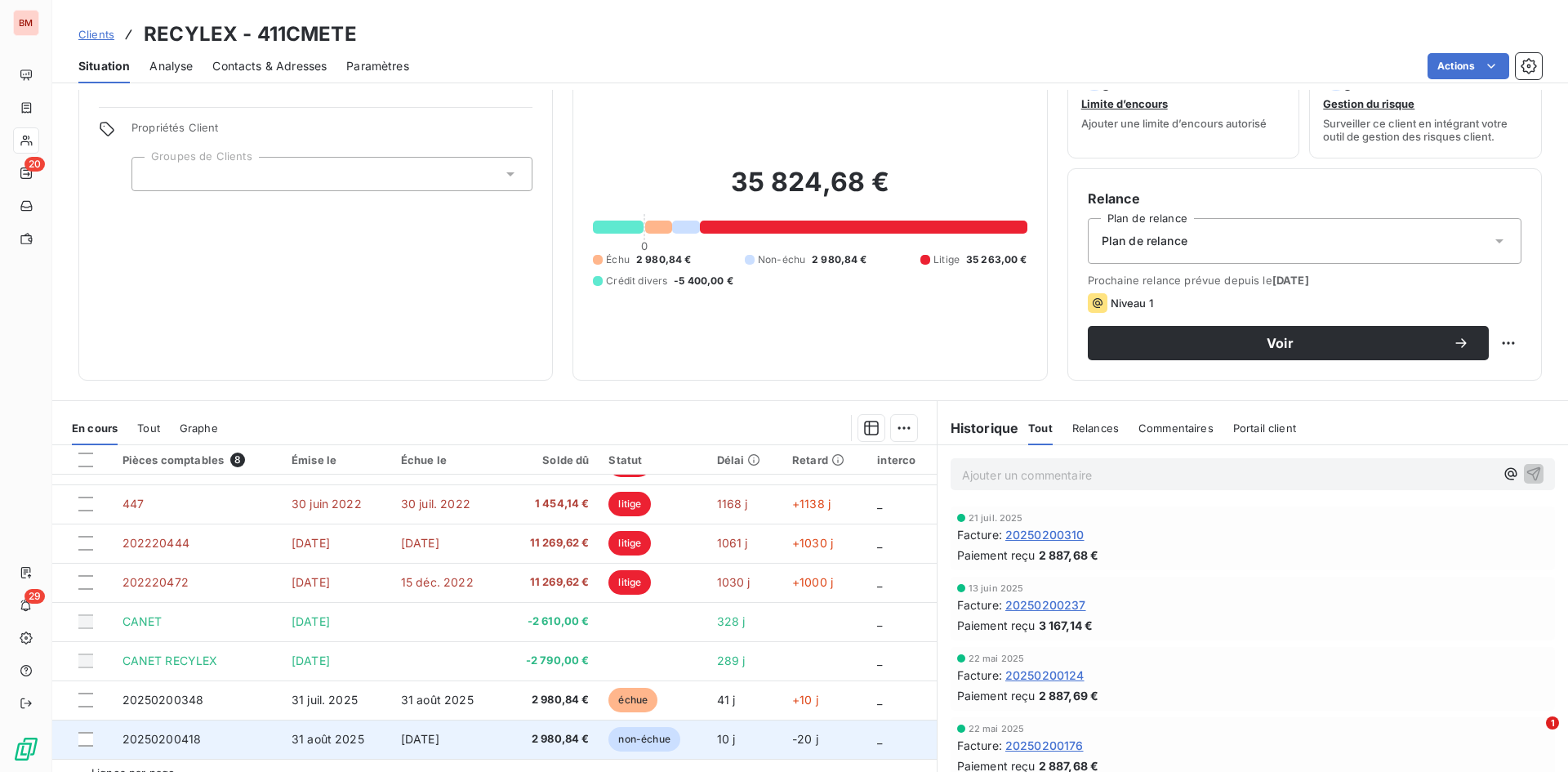
scroll to position [83, 0]
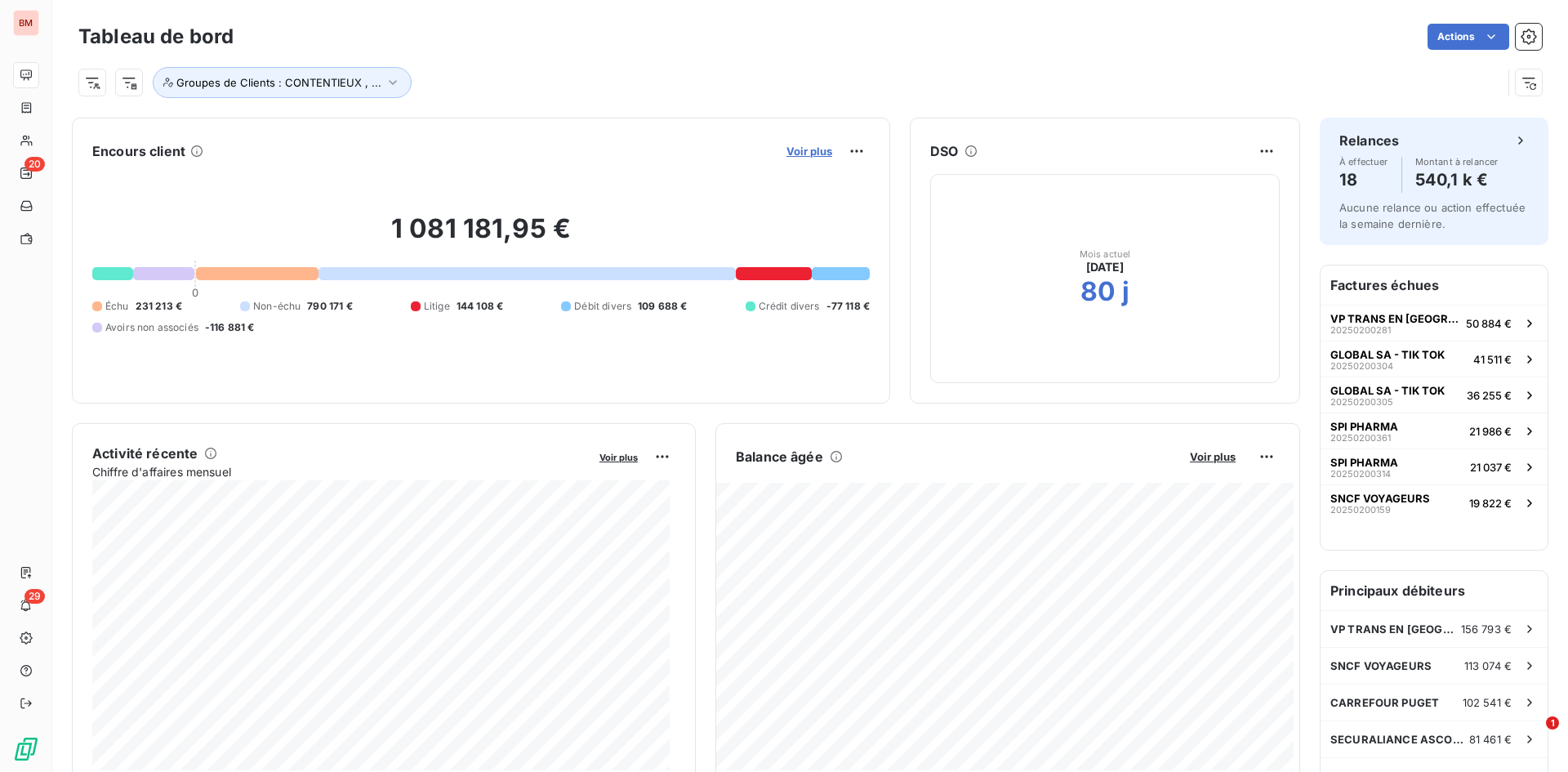
click at [789, 150] on span "Voir plus" at bounding box center [809, 151] width 46 height 13
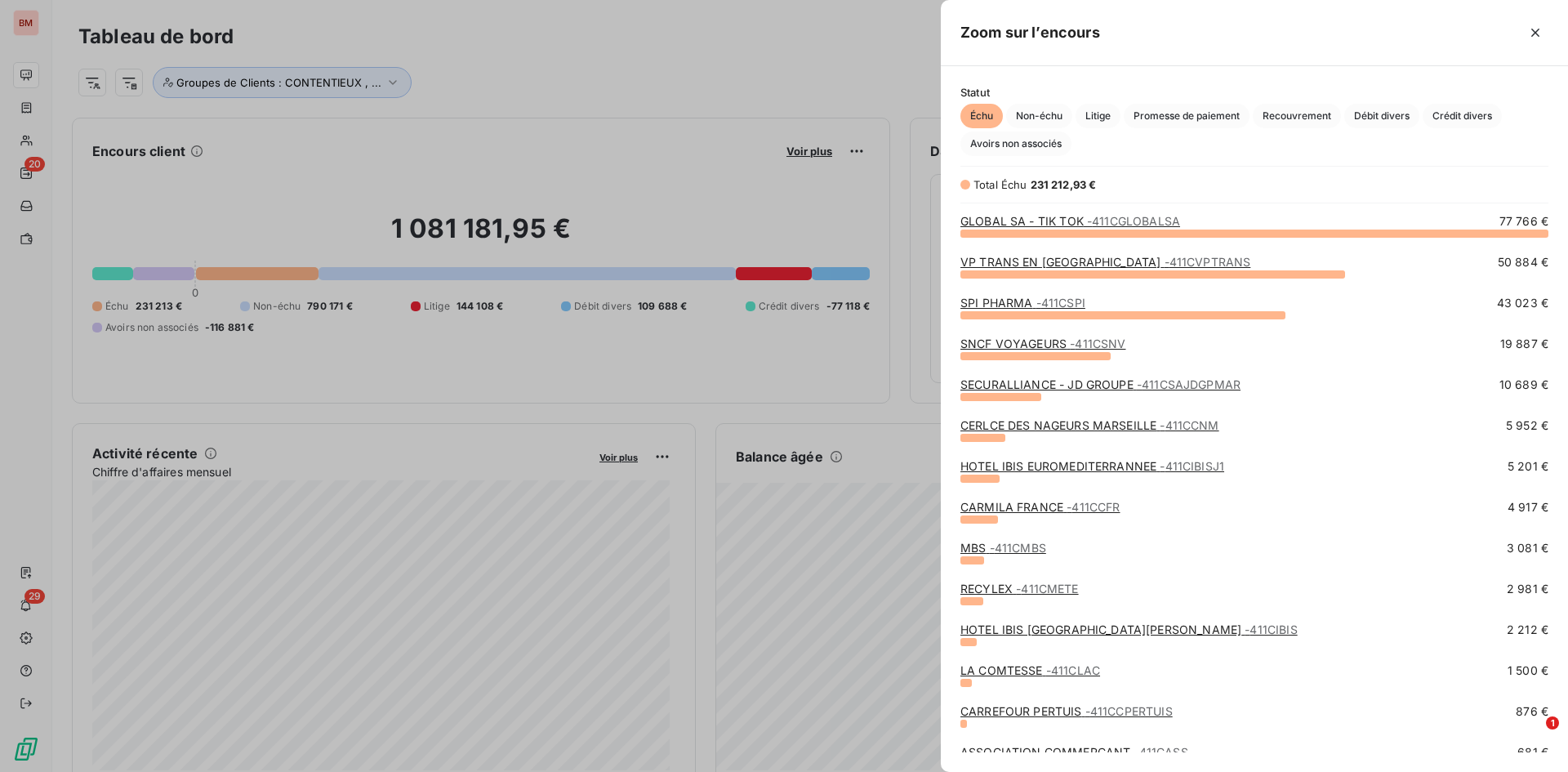
scroll to position [82, 0]
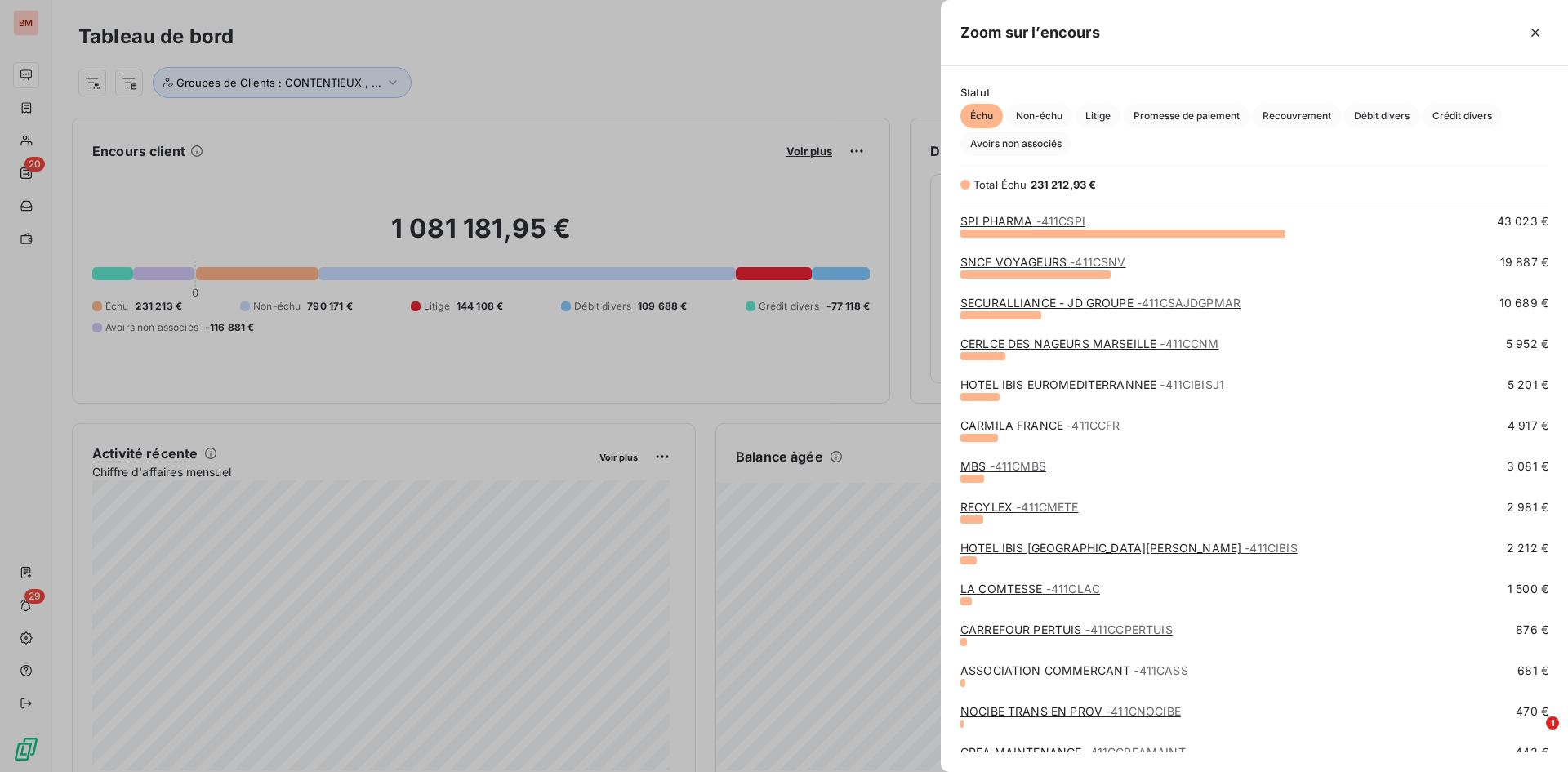
click at [995, 551] on link "HOTEL IBIS [GEOGRAPHIC_DATA][PERSON_NAME] - 411CIBIS" at bounding box center [1128, 547] width 338 height 14
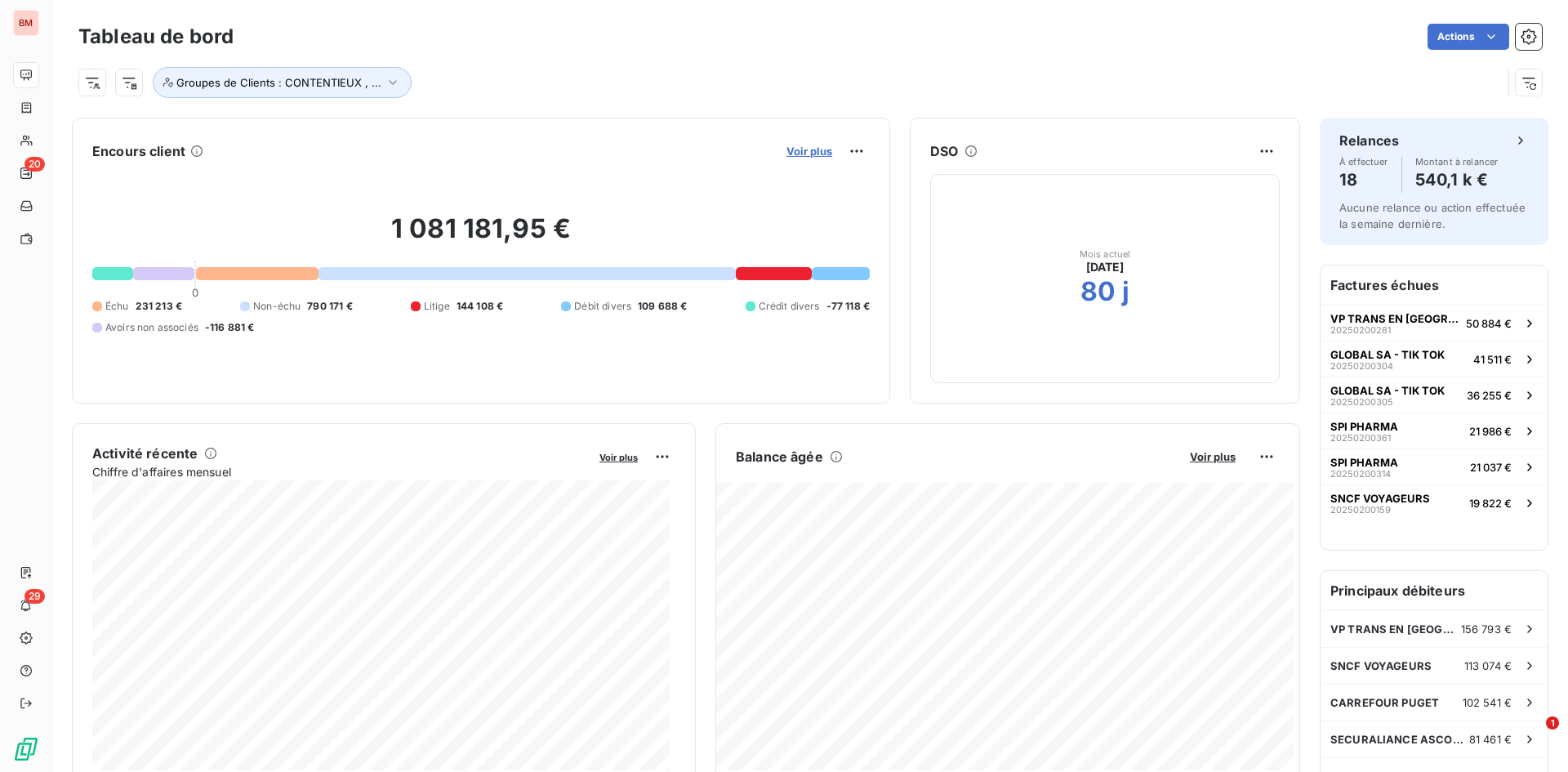
click at [805, 155] on span "Voir plus" at bounding box center [809, 151] width 46 height 13
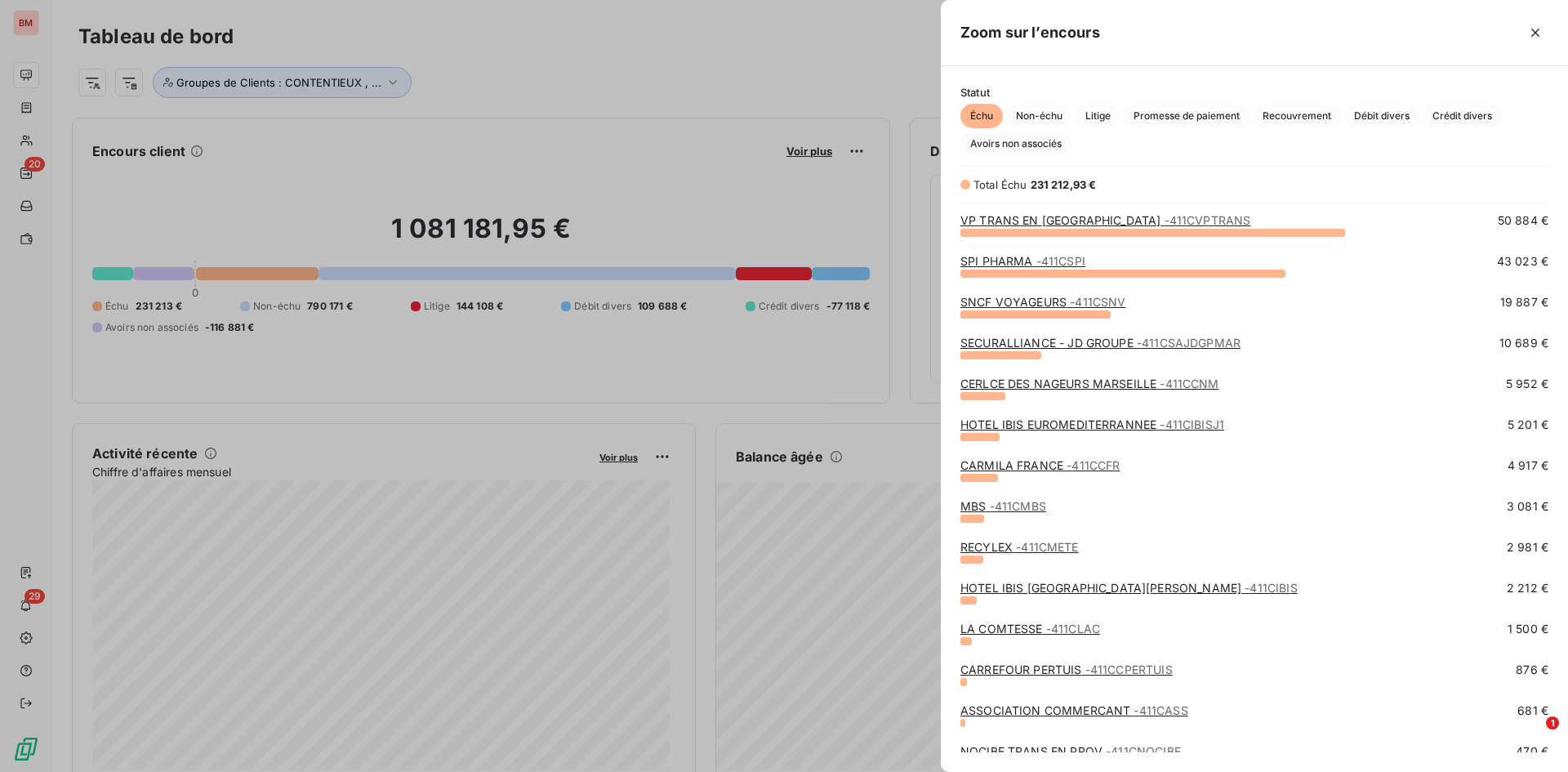
scroll to position [82, 0]
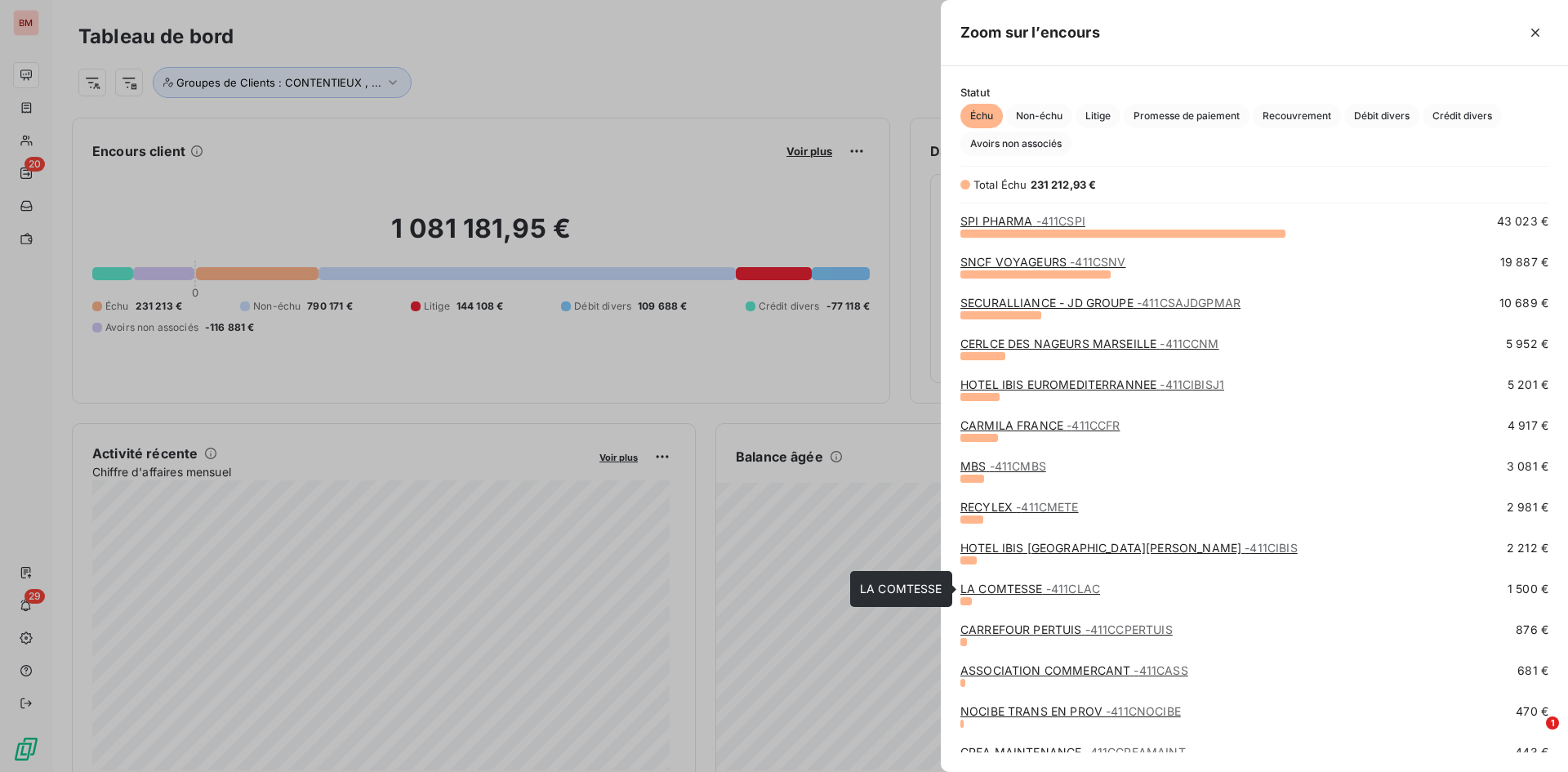
click at [1031, 593] on link "LA COMTESSE - 411CLAC" at bounding box center [1030, 588] width 140 height 14
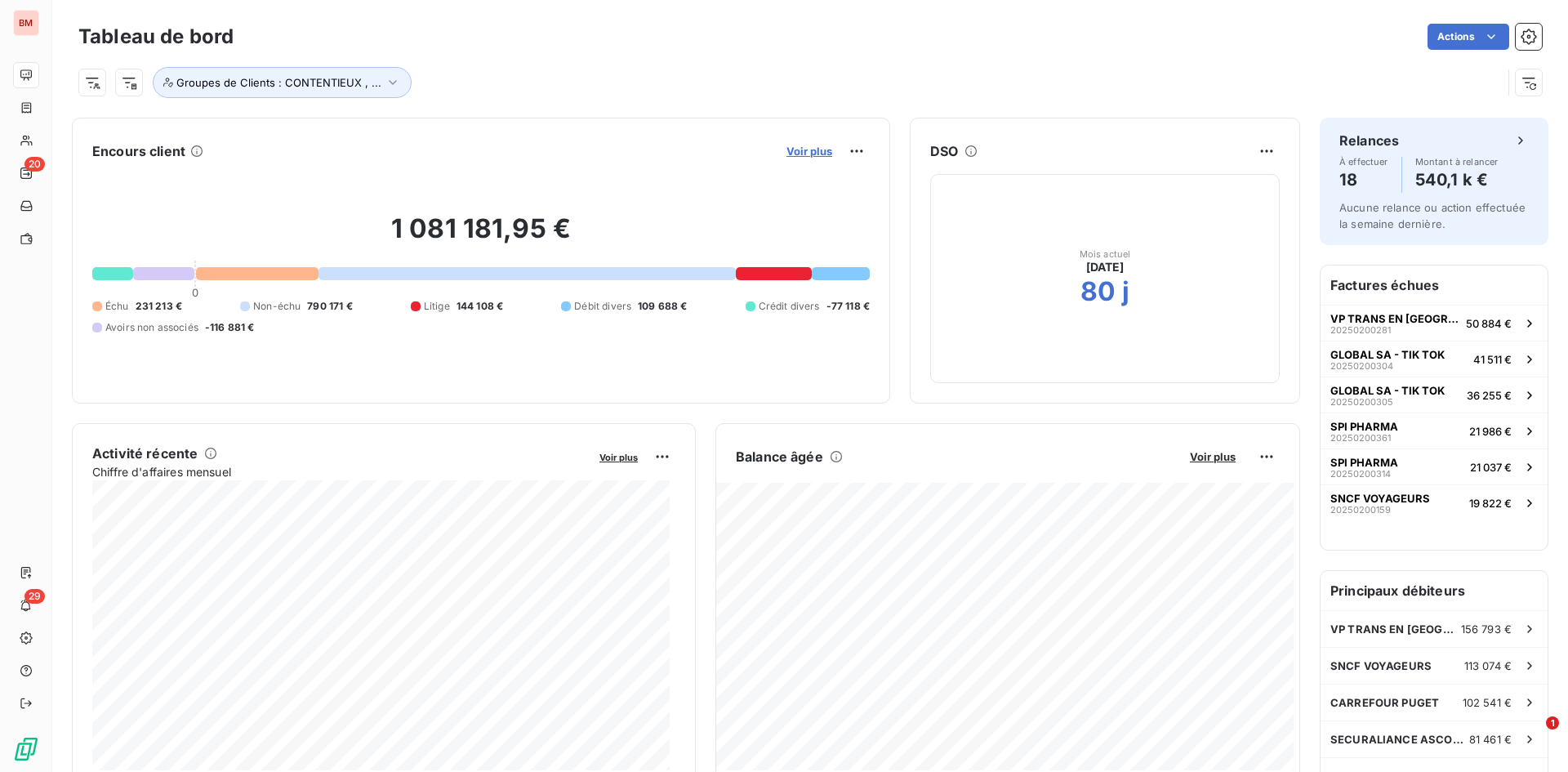
click at [811, 152] on span "Voir plus" at bounding box center [809, 151] width 46 height 13
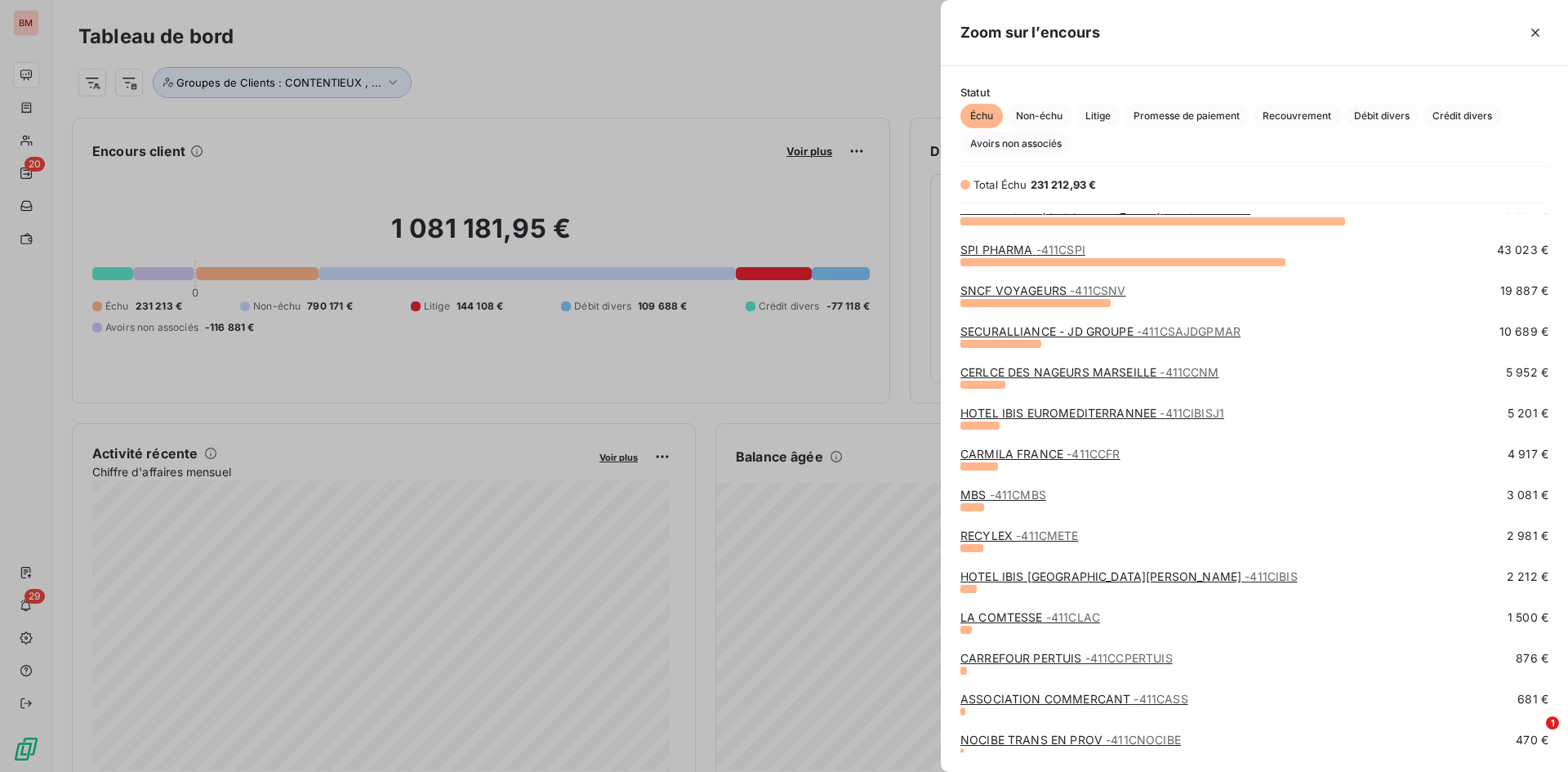
scroll to position [245, 0]
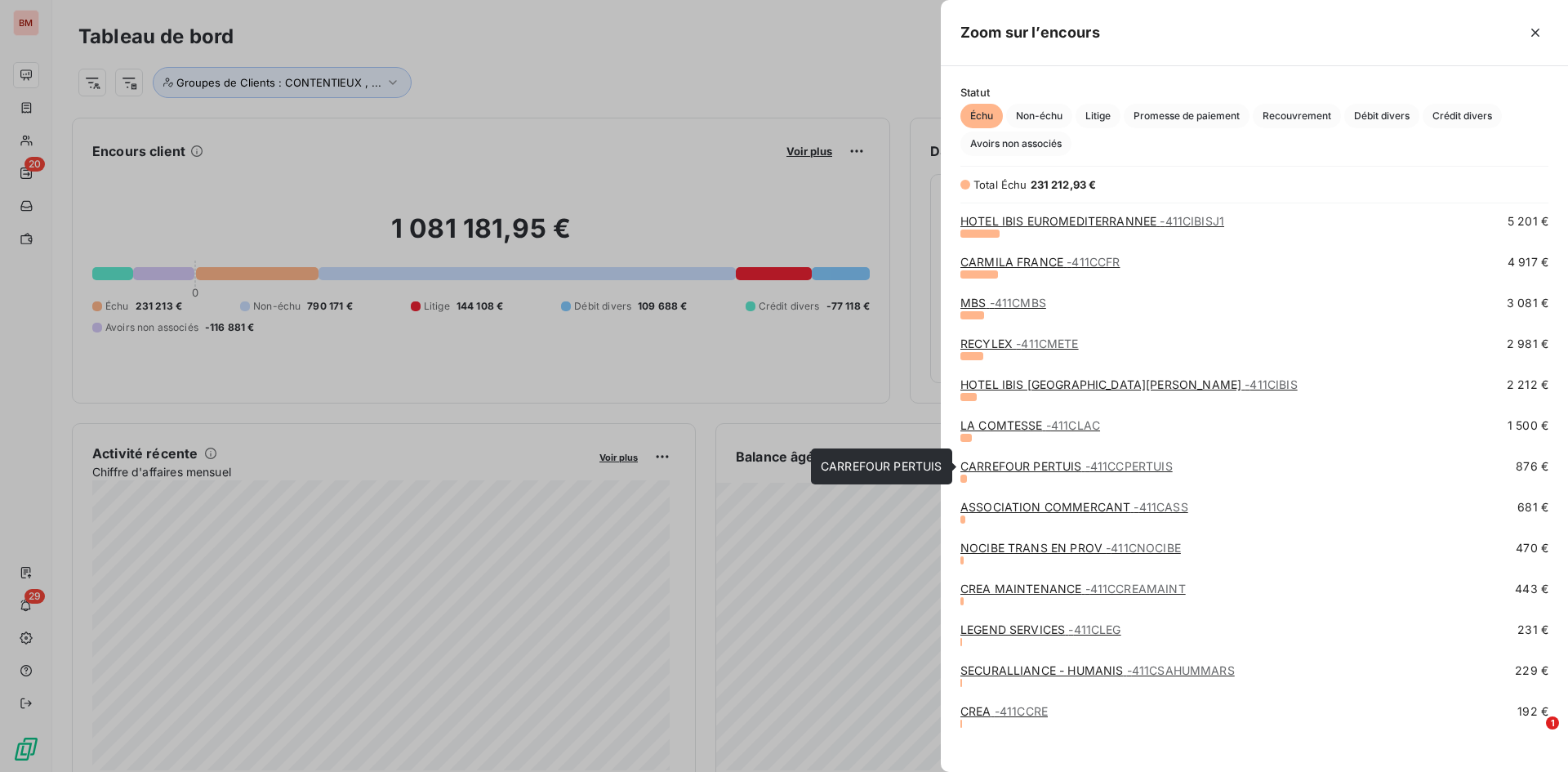
click at [1077, 467] on link "CARREFOUR PERTUIS - 411CCPERTUIS" at bounding box center [1066, 466] width 212 height 14
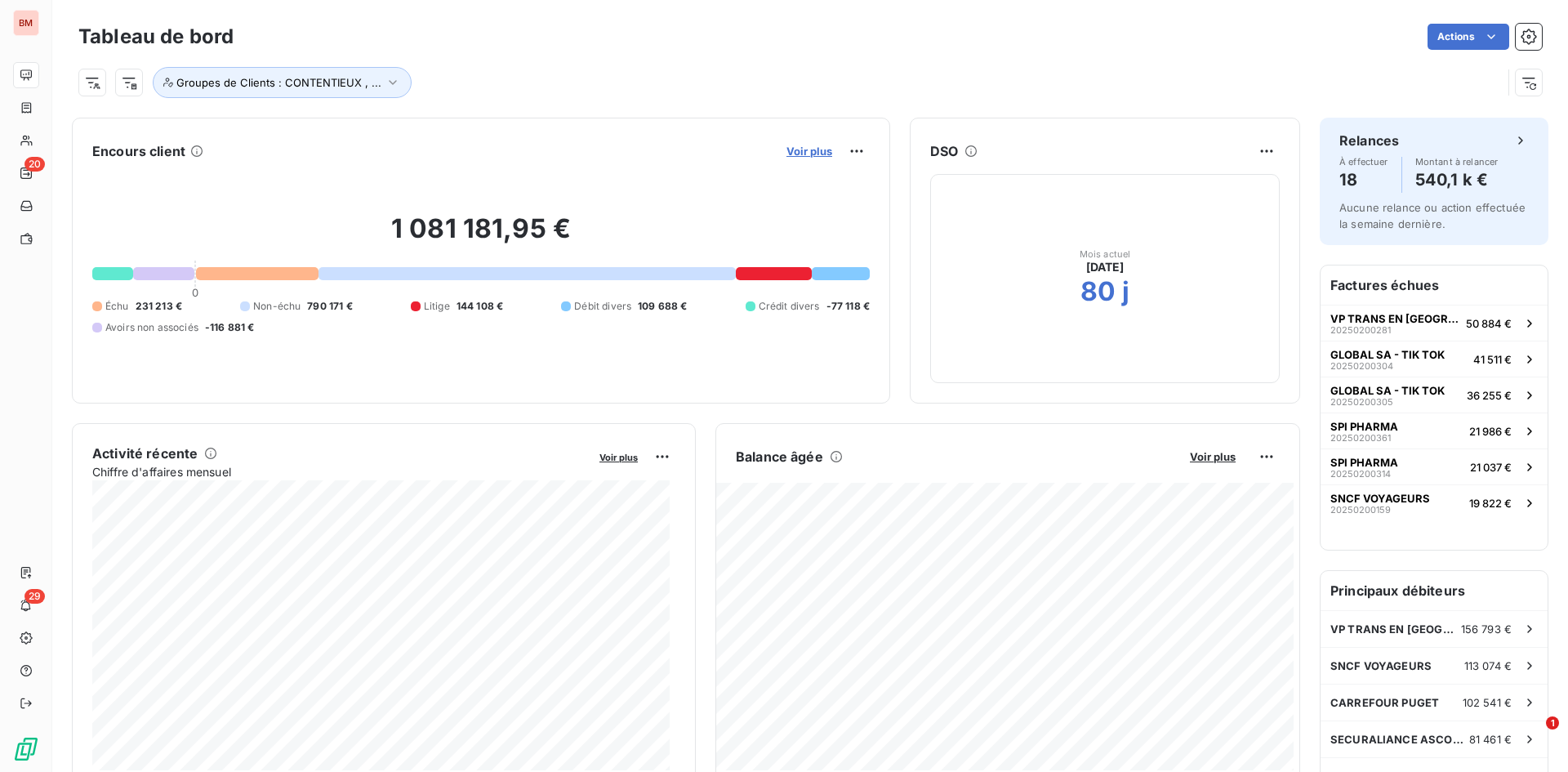
click at [787, 152] on span "Voir plus" at bounding box center [809, 151] width 46 height 13
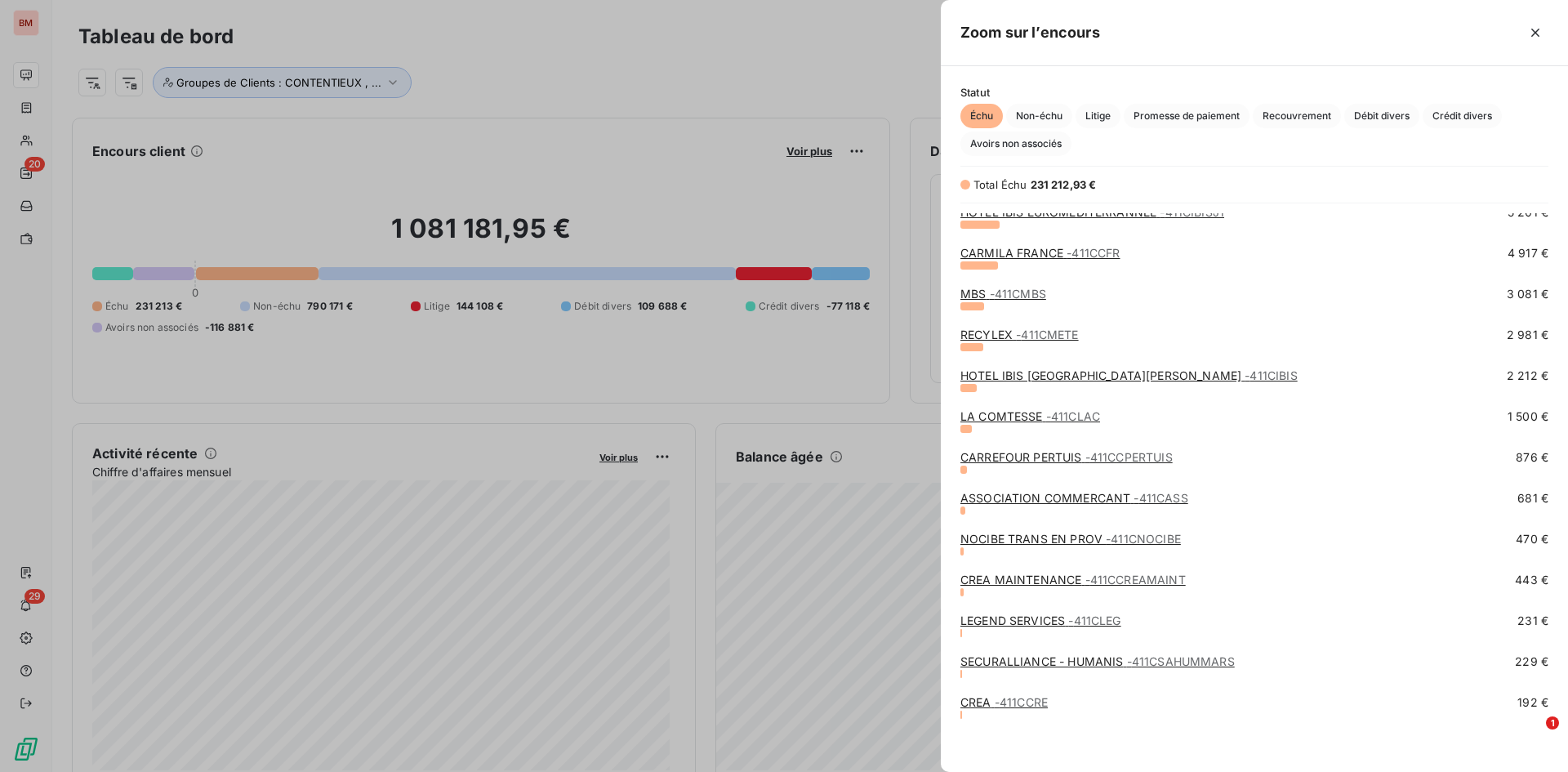
scroll to position [257, 0]
click at [1028, 451] on link "CARREFOUR PERTUIS - 411CCPERTUIS" at bounding box center [1066, 455] width 212 height 14
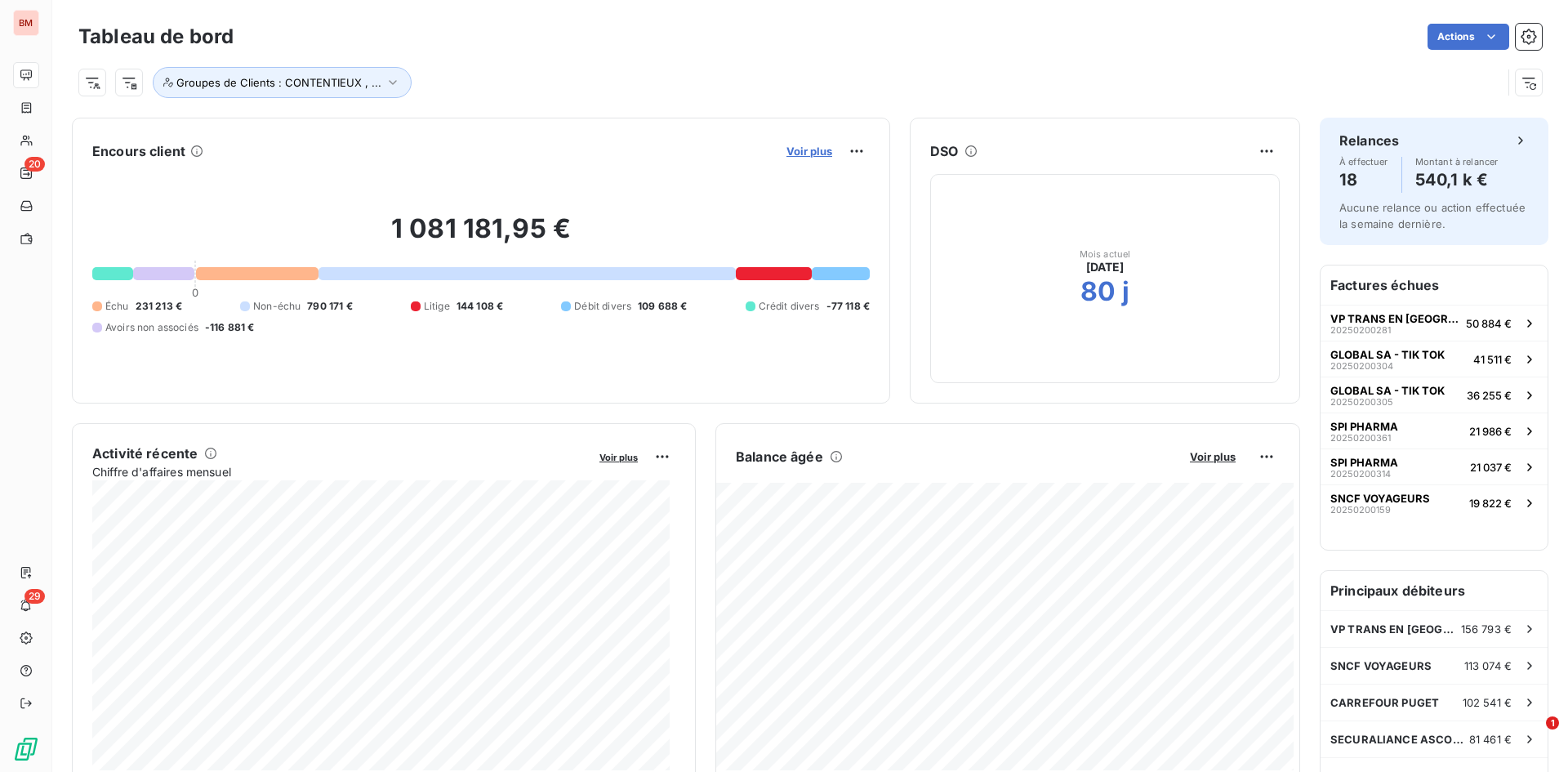
click at [820, 153] on span "Voir plus" at bounding box center [809, 151] width 46 height 13
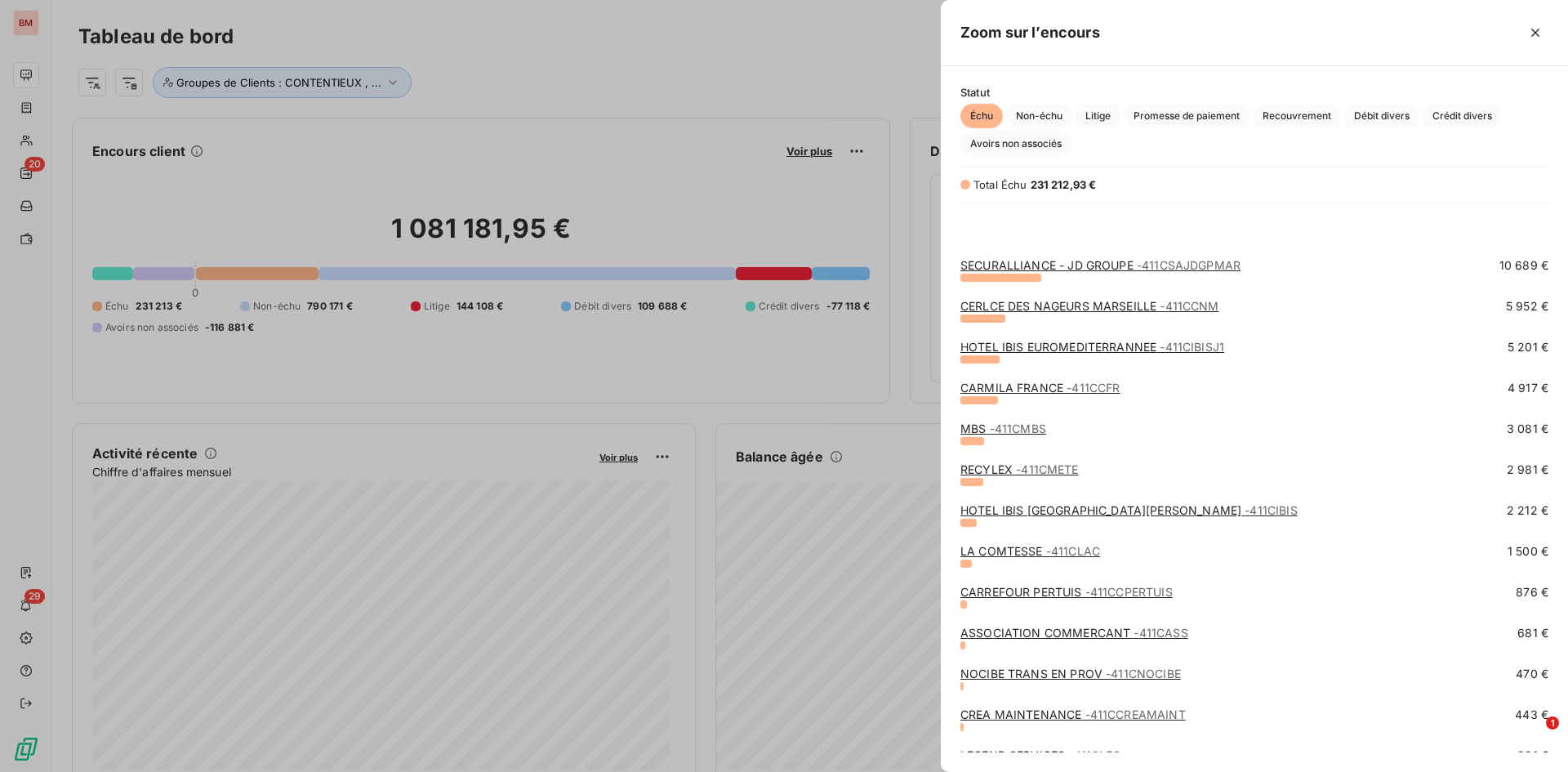
scroll to position [257, 0]
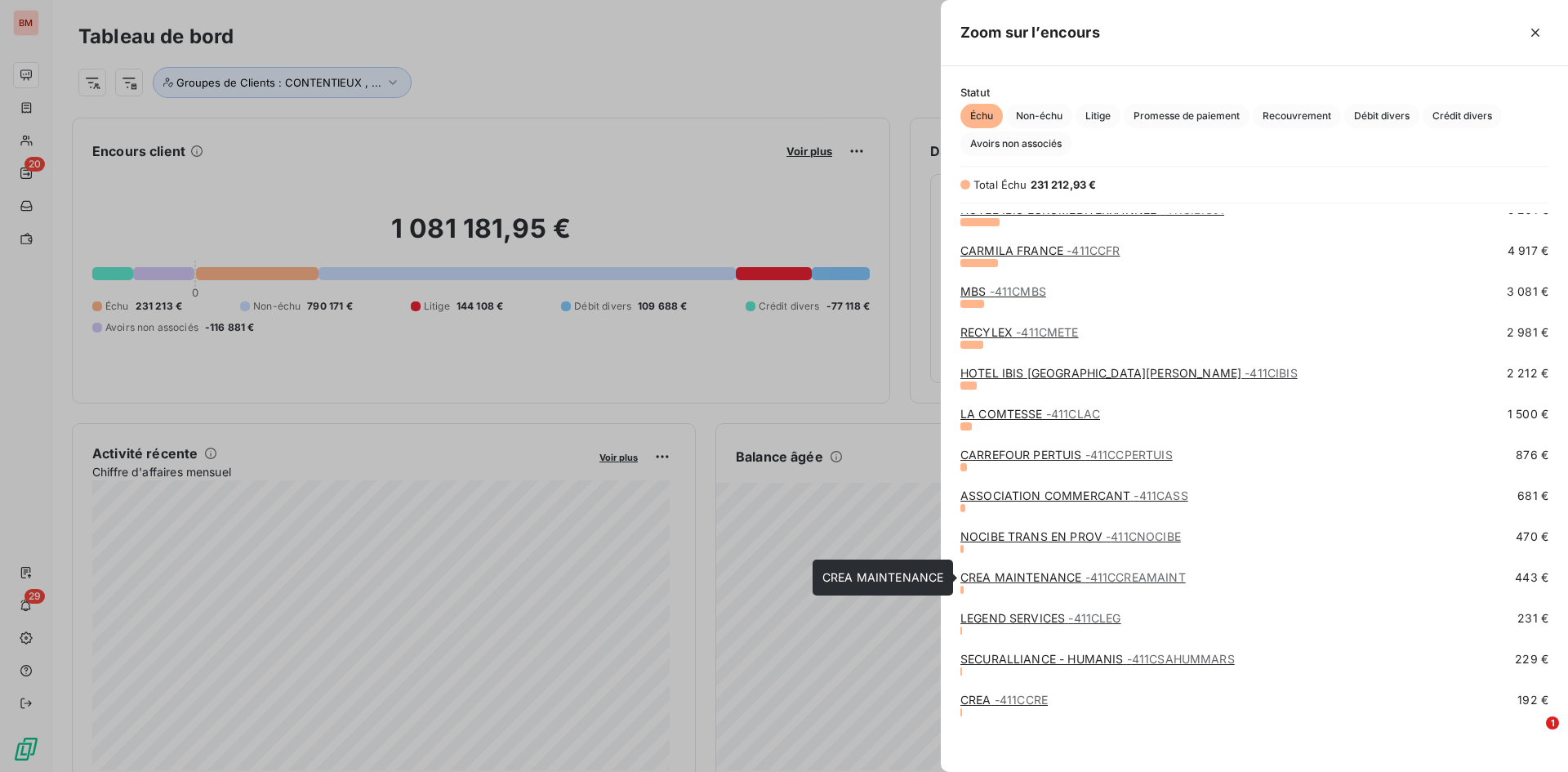
click at [1060, 577] on link "CREA MAINTENANCE - 411CCREAMAINT" at bounding box center [1072, 577] width 225 height 14
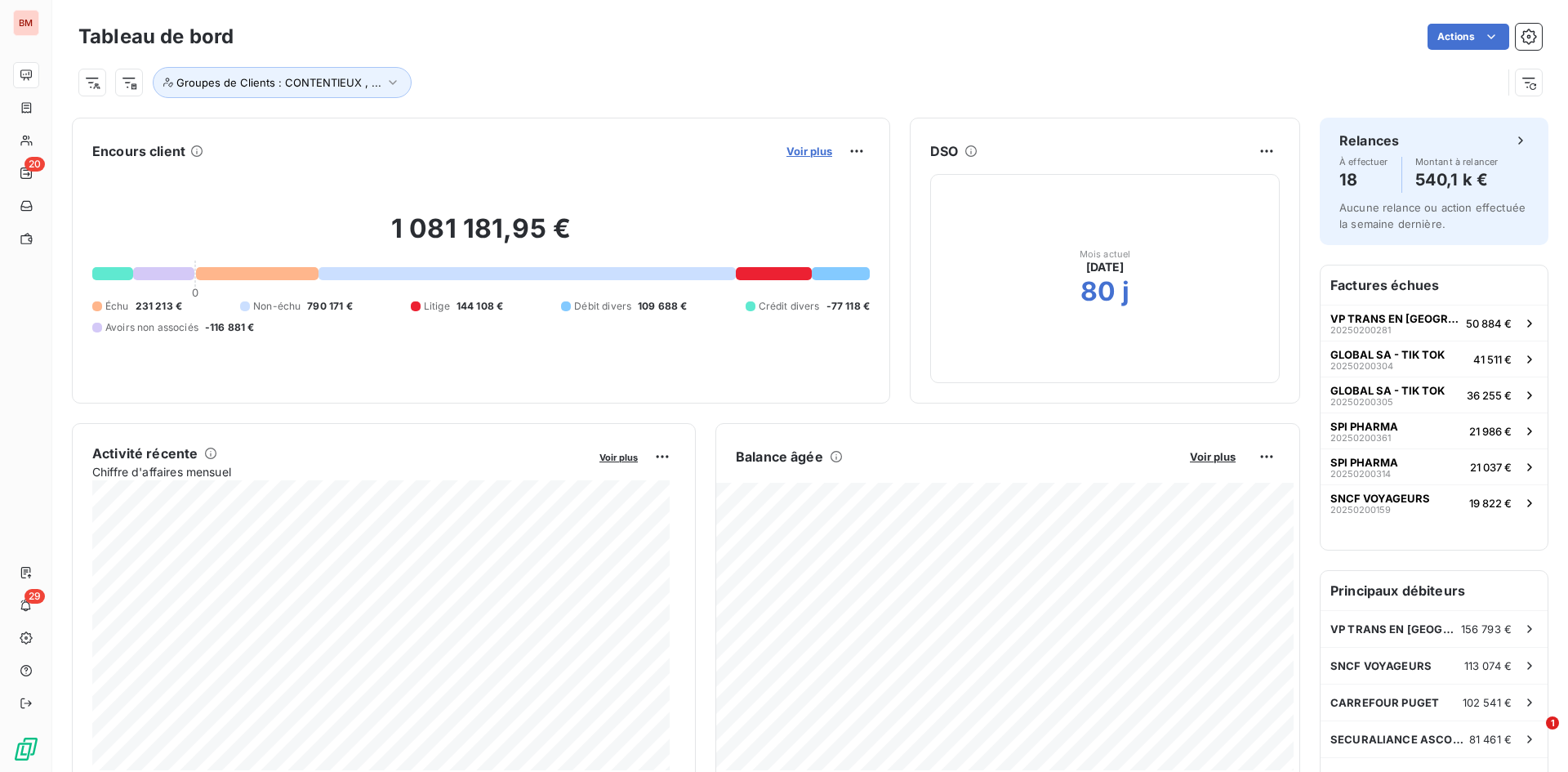
click at [787, 149] on span "Voir plus" at bounding box center [809, 151] width 46 height 13
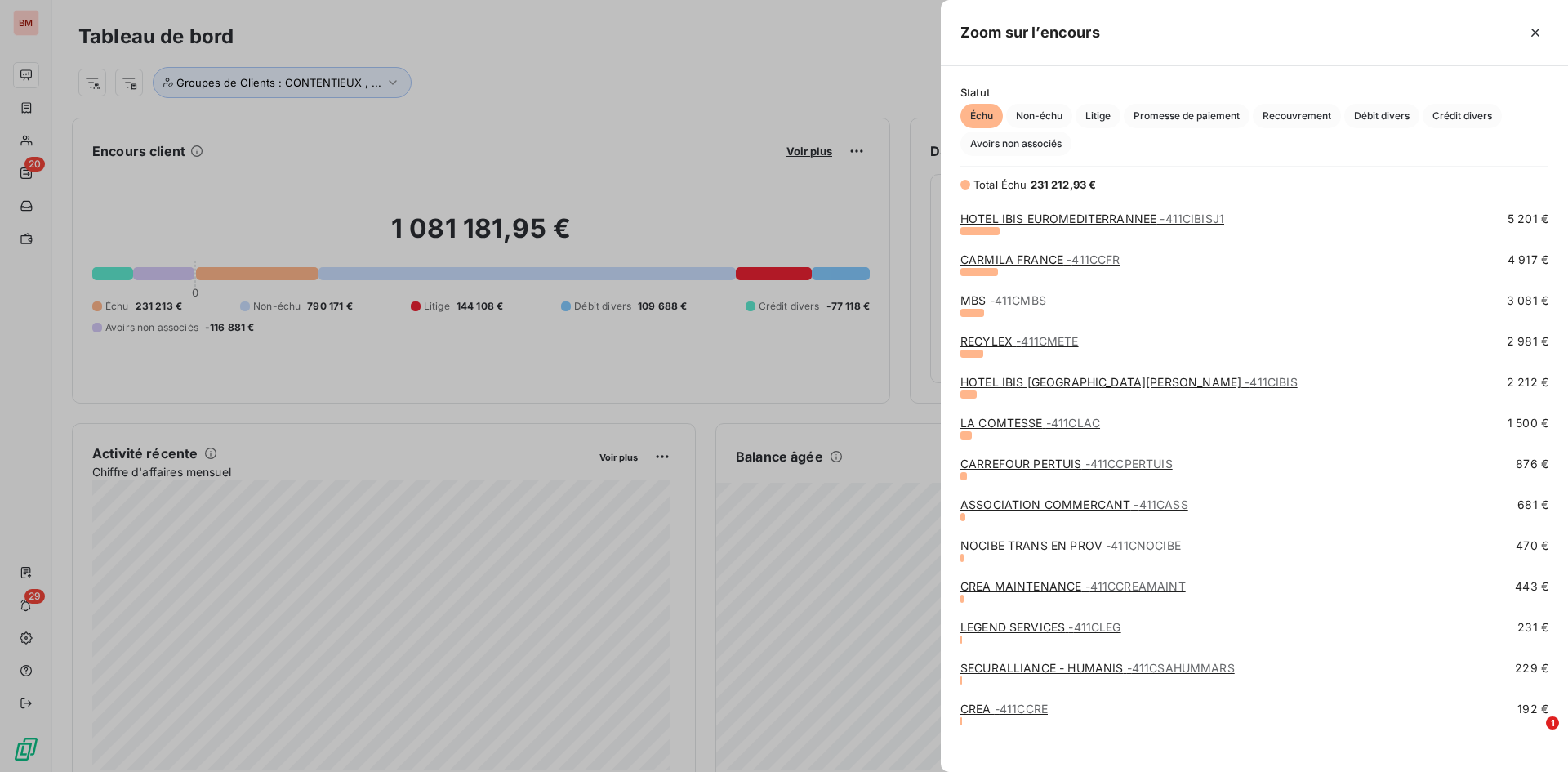
scroll to position [257, 0]
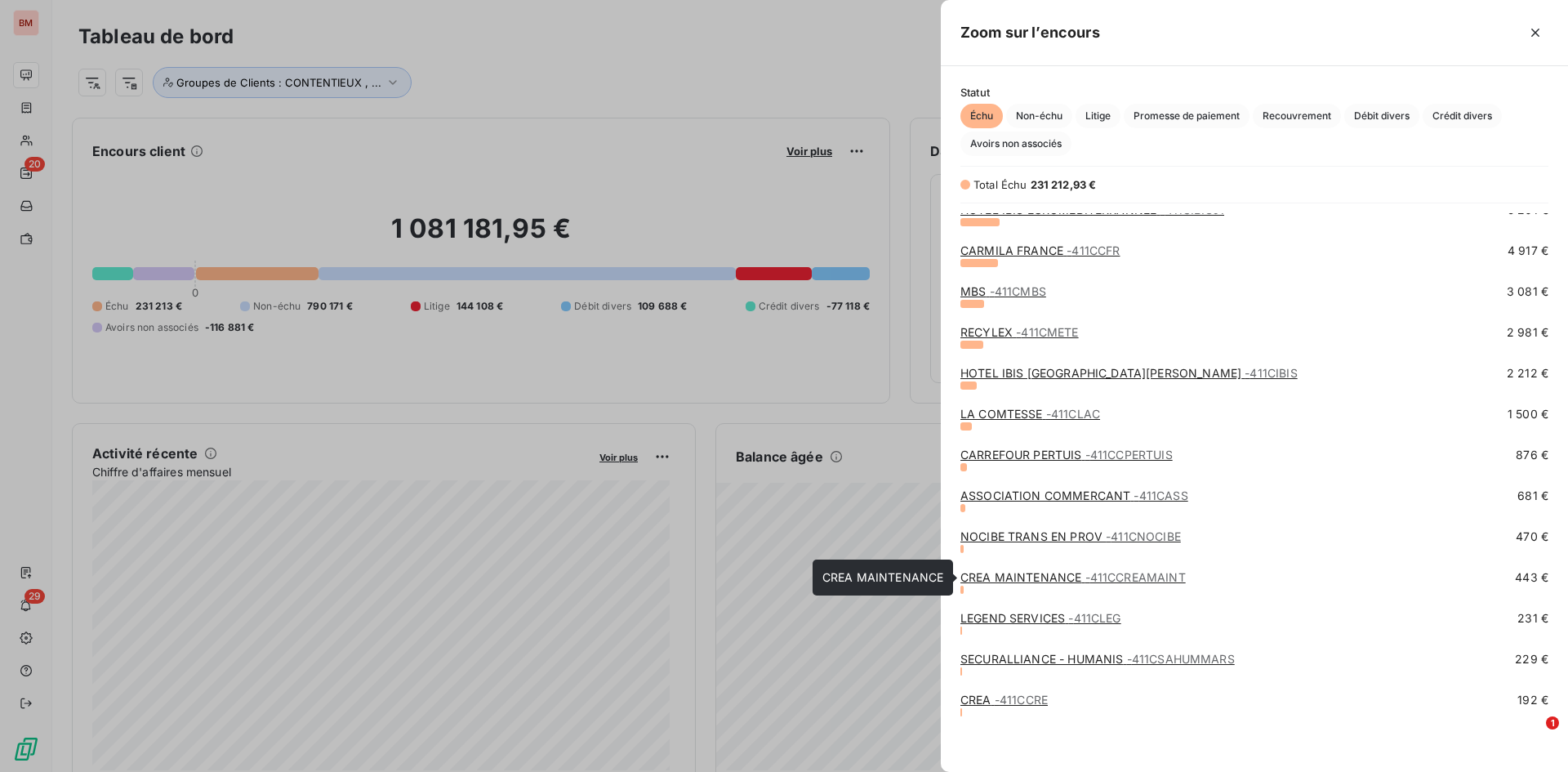
click at [1047, 581] on link "CREA MAINTENANCE - 411CCREAMAINT" at bounding box center [1072, 577] width 225 height 14
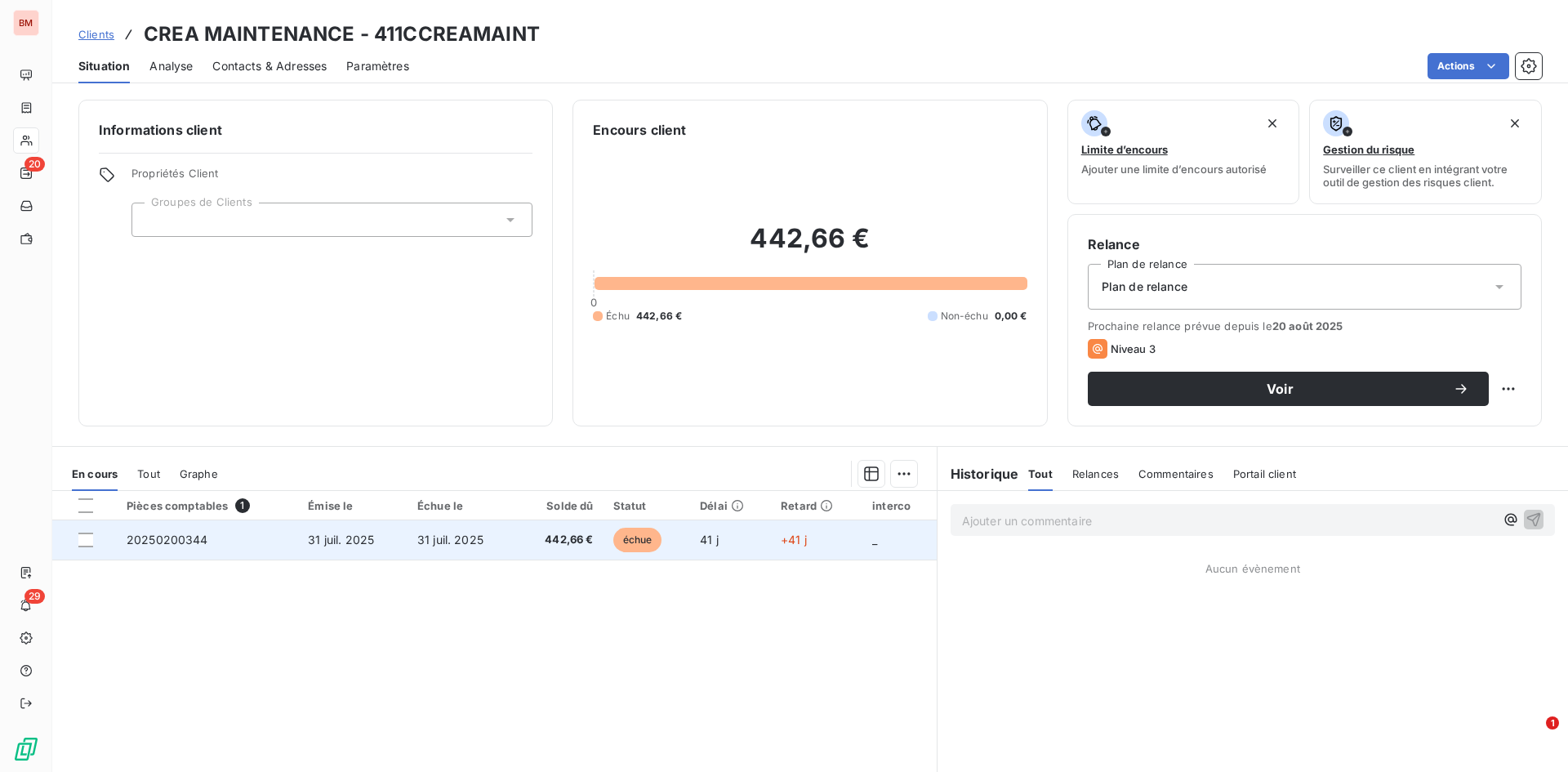
click at [281, 539] on td "20250200344" at bounding box center [207, 540] width 181 height 40
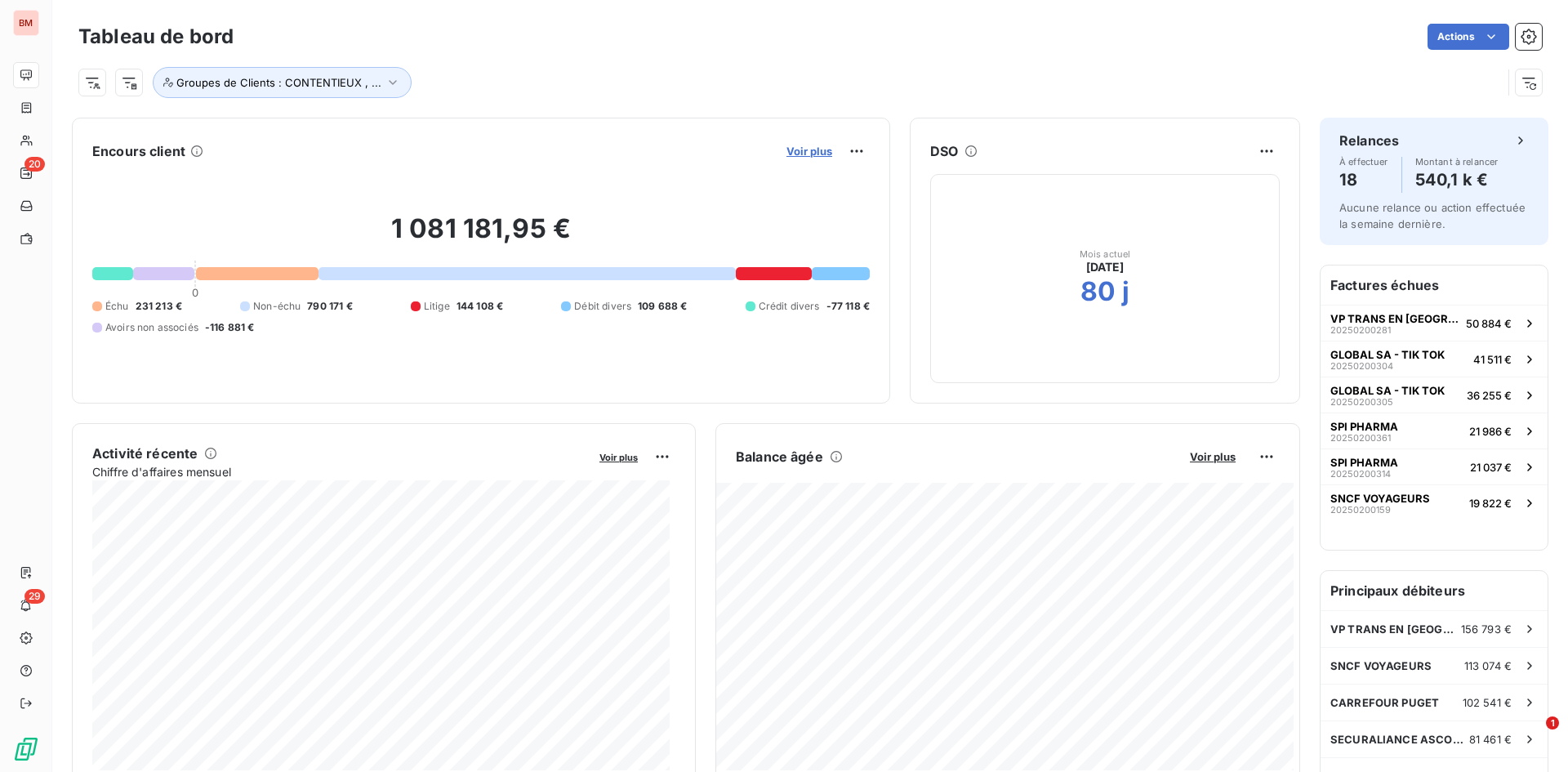
click at [808, 152] on span "Voir plus" at bounding box center [809, 151] width 46 height 13
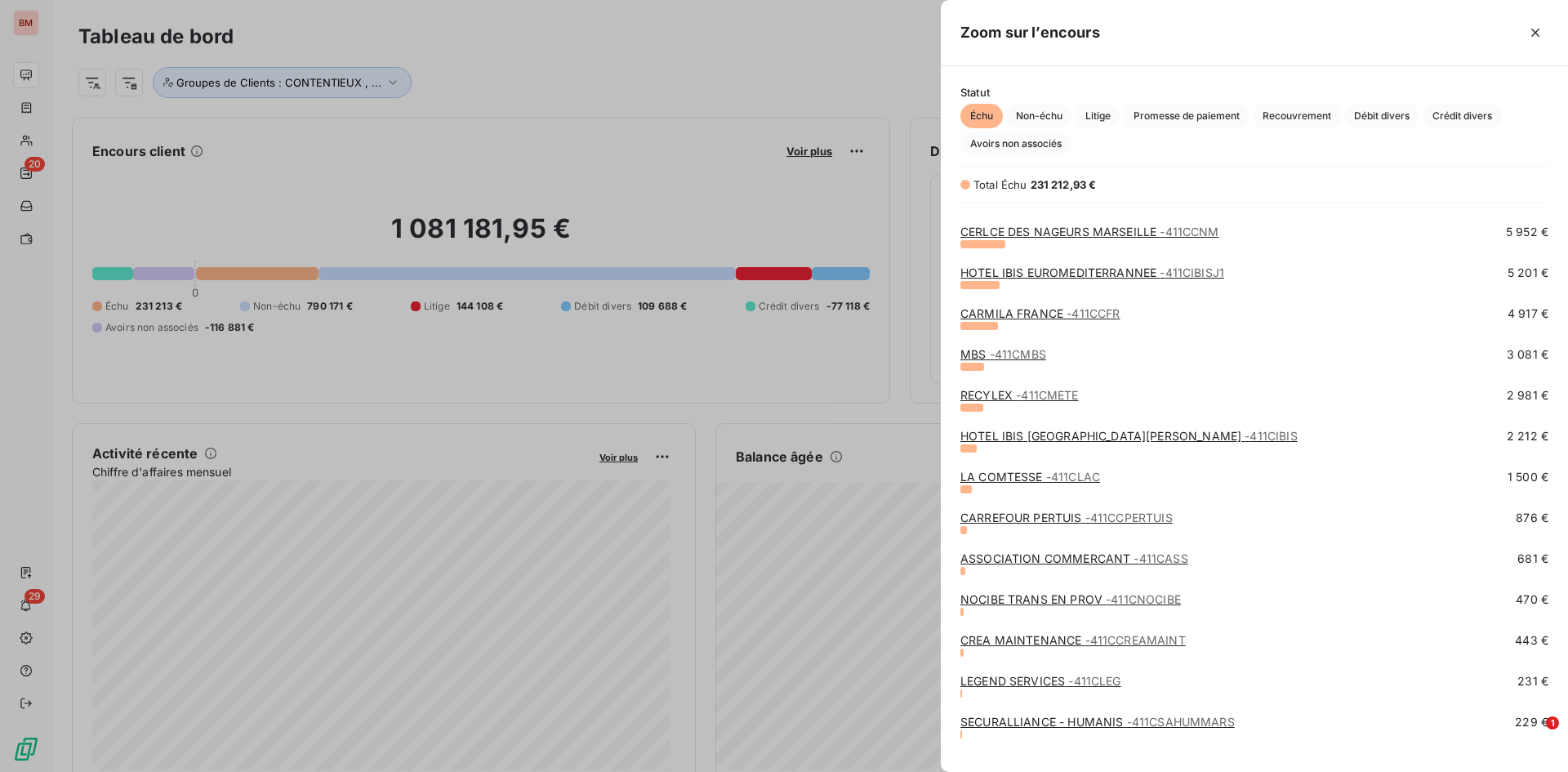
scroll to position [257, 0]
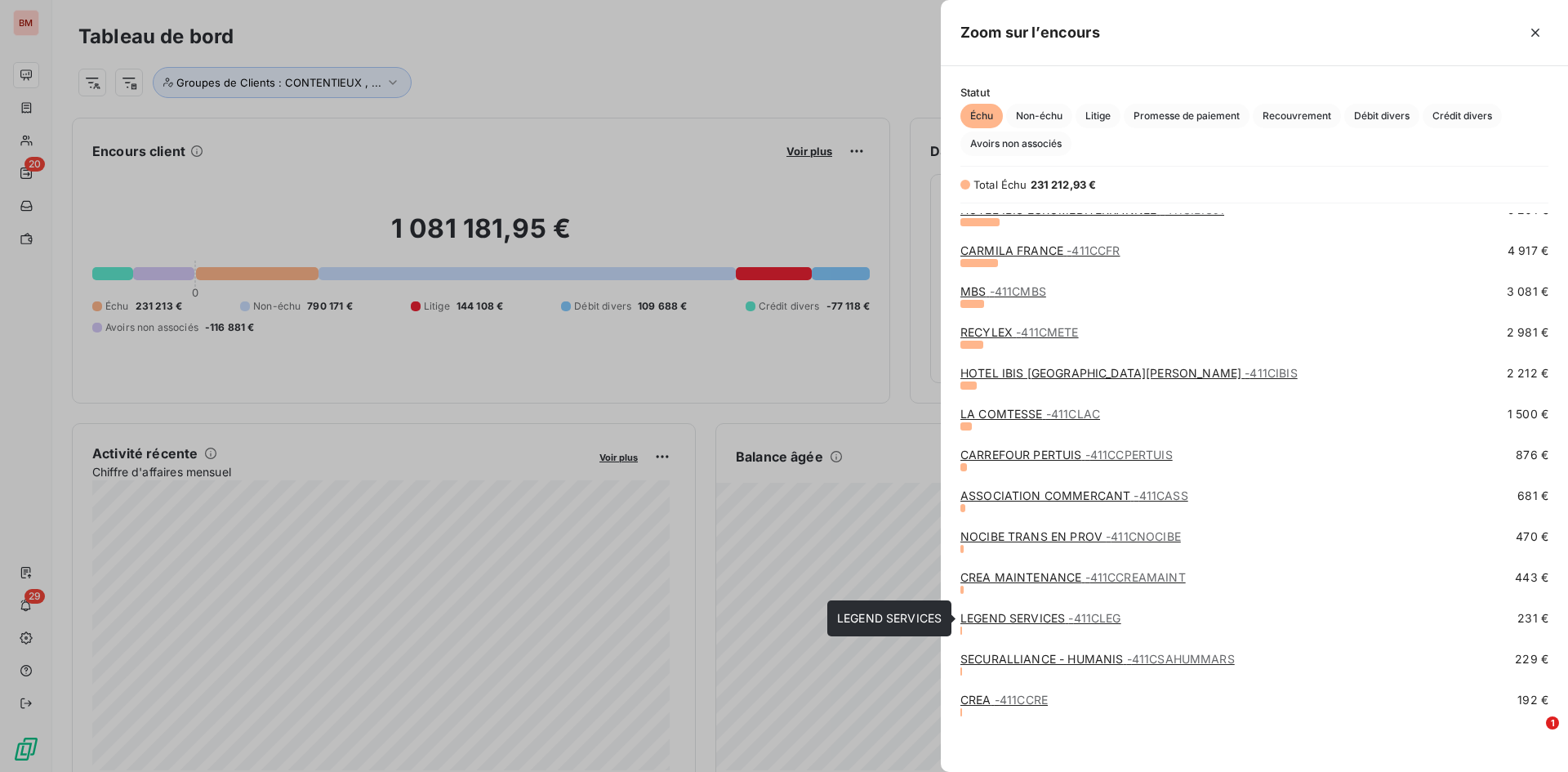
click at [1011, 617] on link "LEGEND SERVICES - 411CLEG" at bounding box center [1040, 617] width 161 height 14
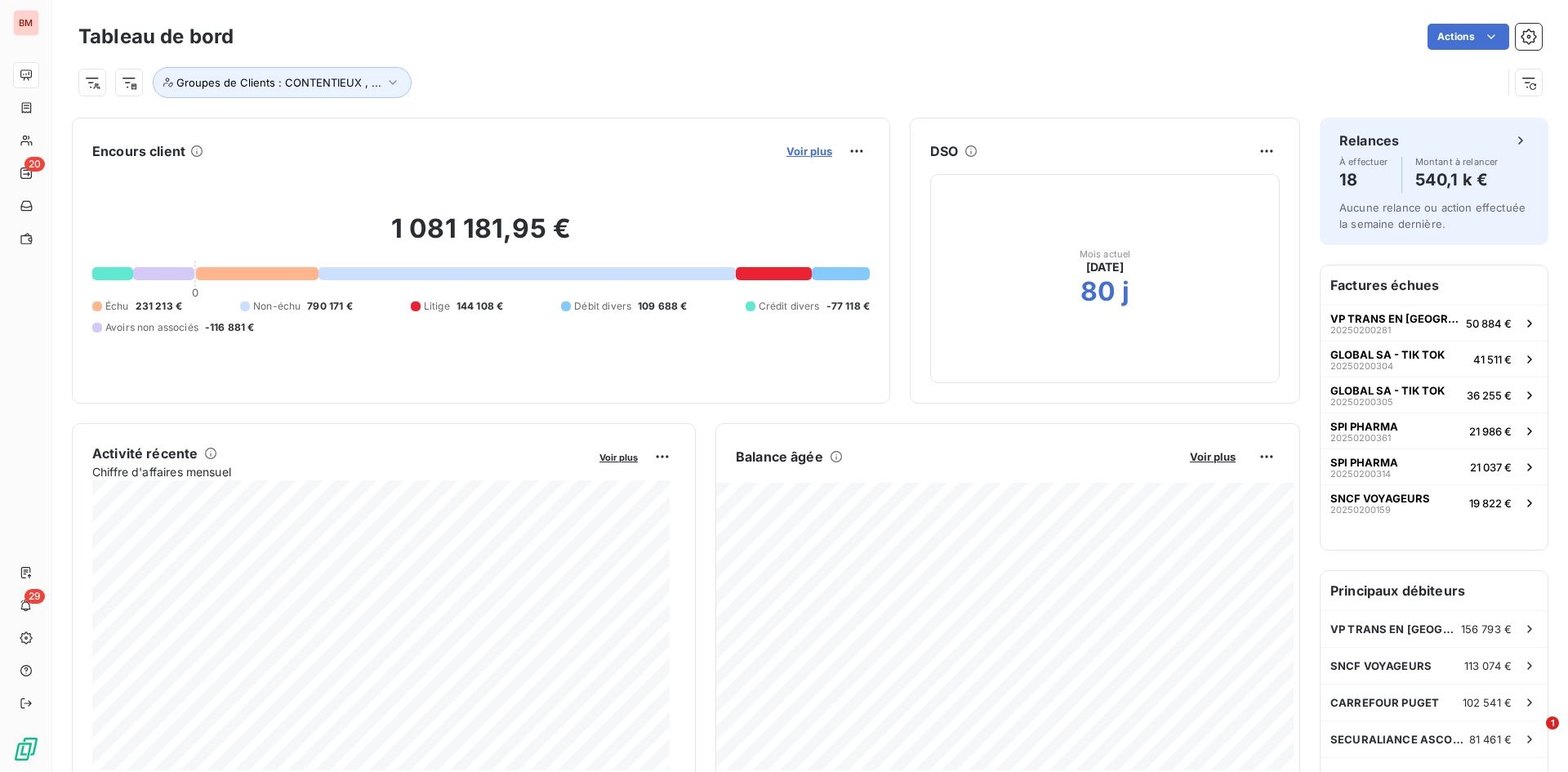
click at [802, 155] on span "Voir plus" at bounding box center [809, 151] width 46 height 13
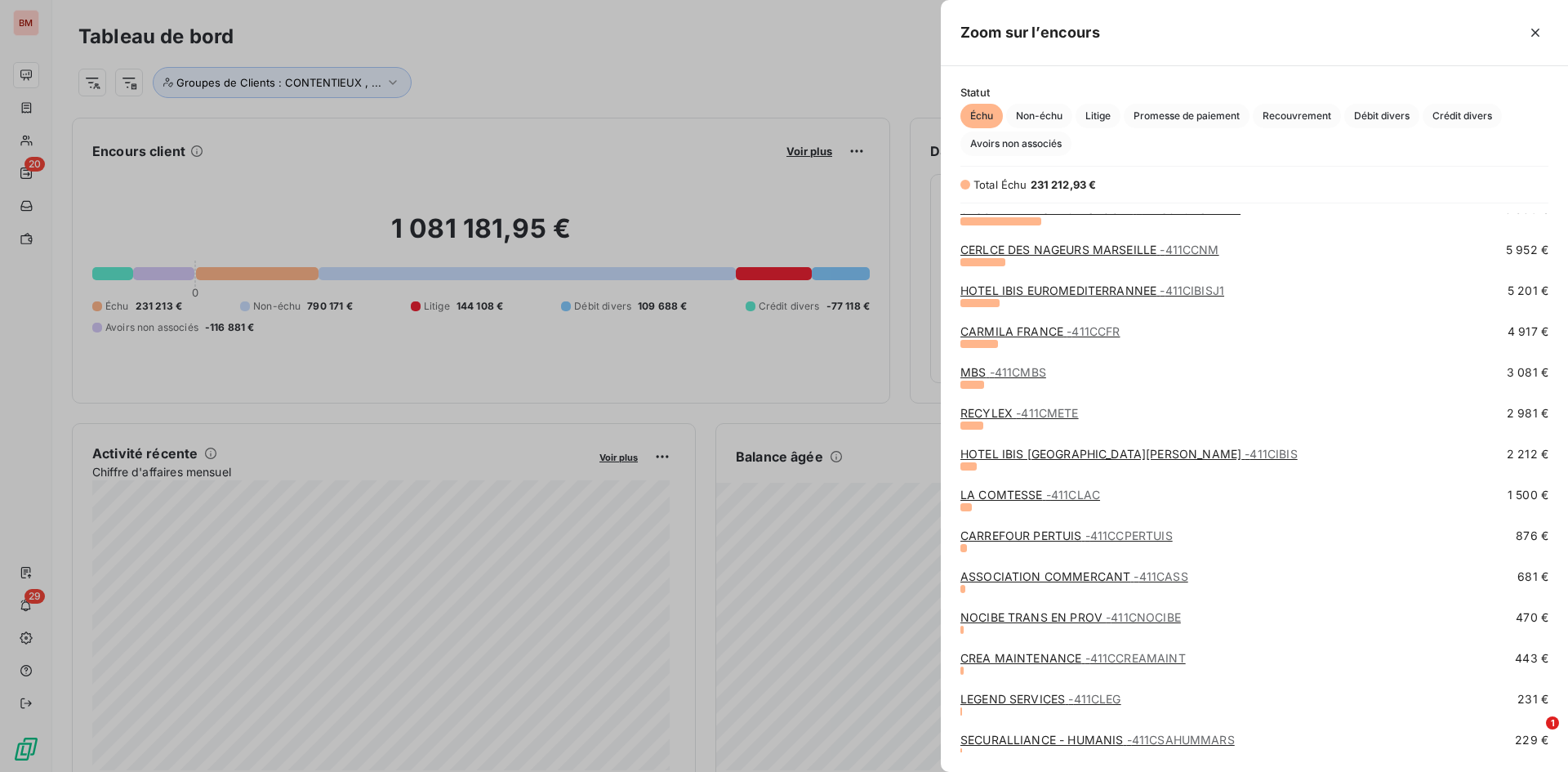
scroll to position [175, 0]
click at [28, 19] on div at bounding box center [784, 386] width 1568 height 772
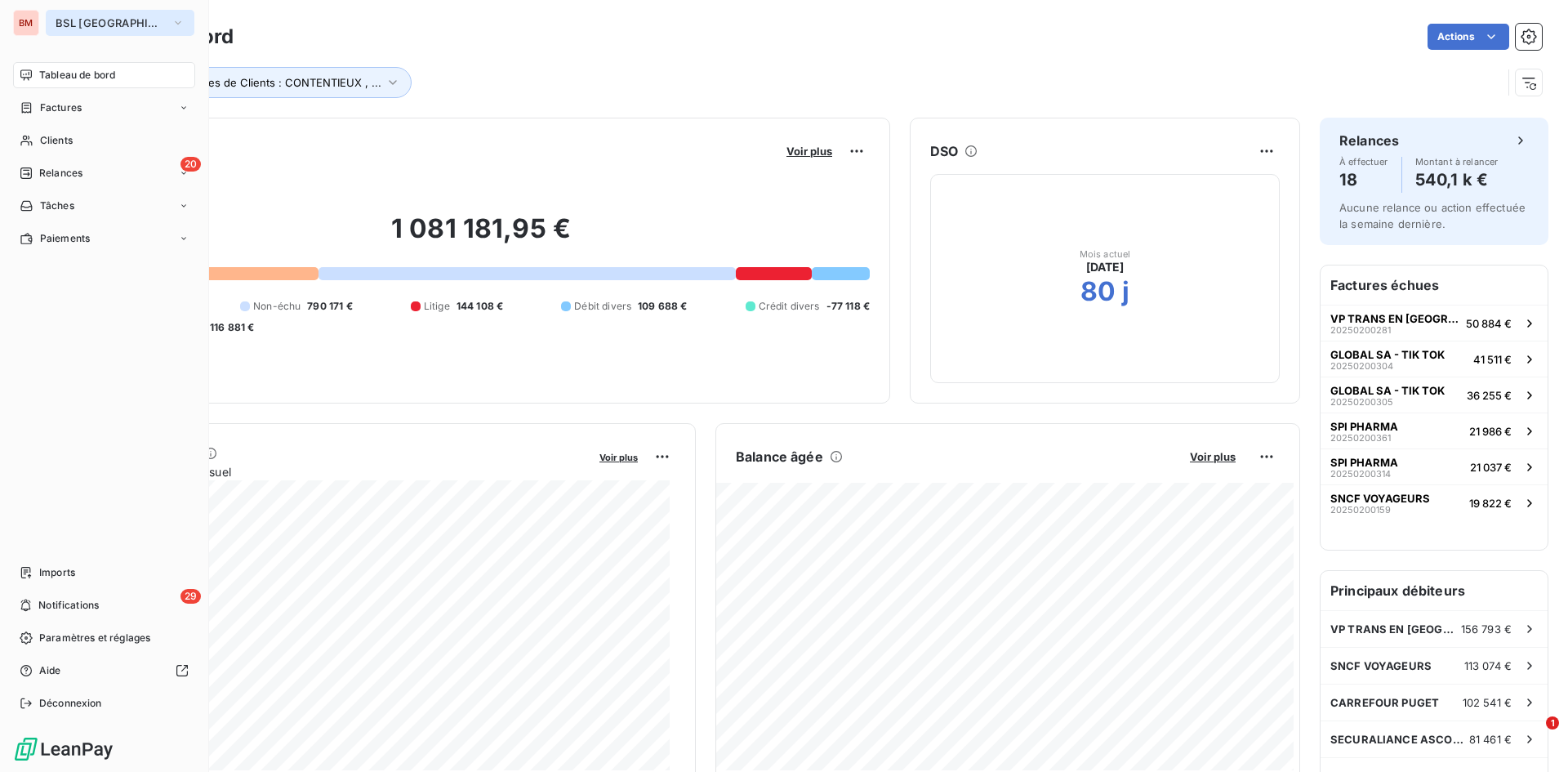
click at [114, 24] on span "BSL [GEOGRAPHIC_DATA]" at bounding box center [109, 23] width 109 height 13
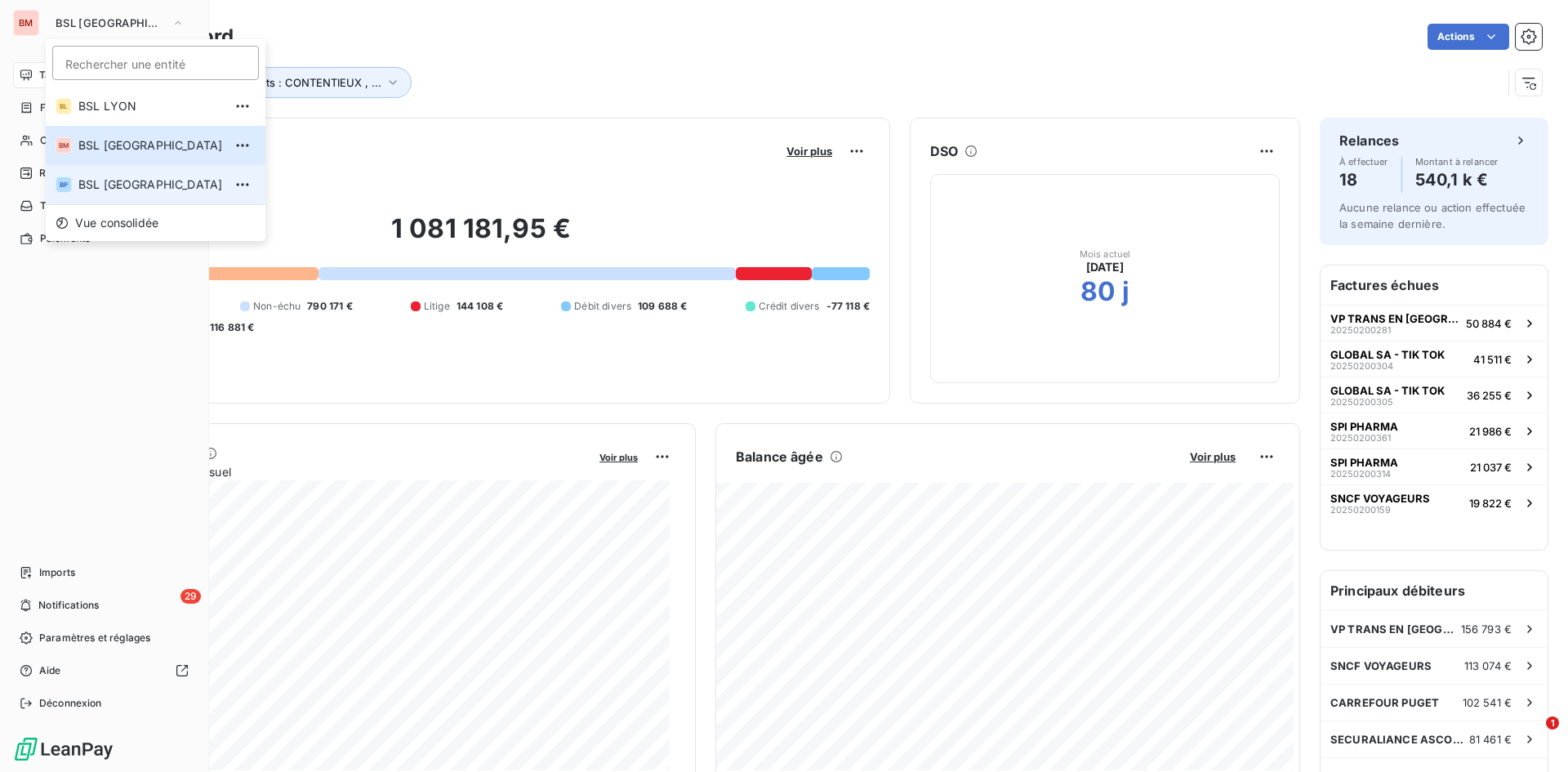
click at [177, 185] on span "BSL [GEOGRAPHIC_DATA]" at bounding box center [150, 185] width 144 height 17
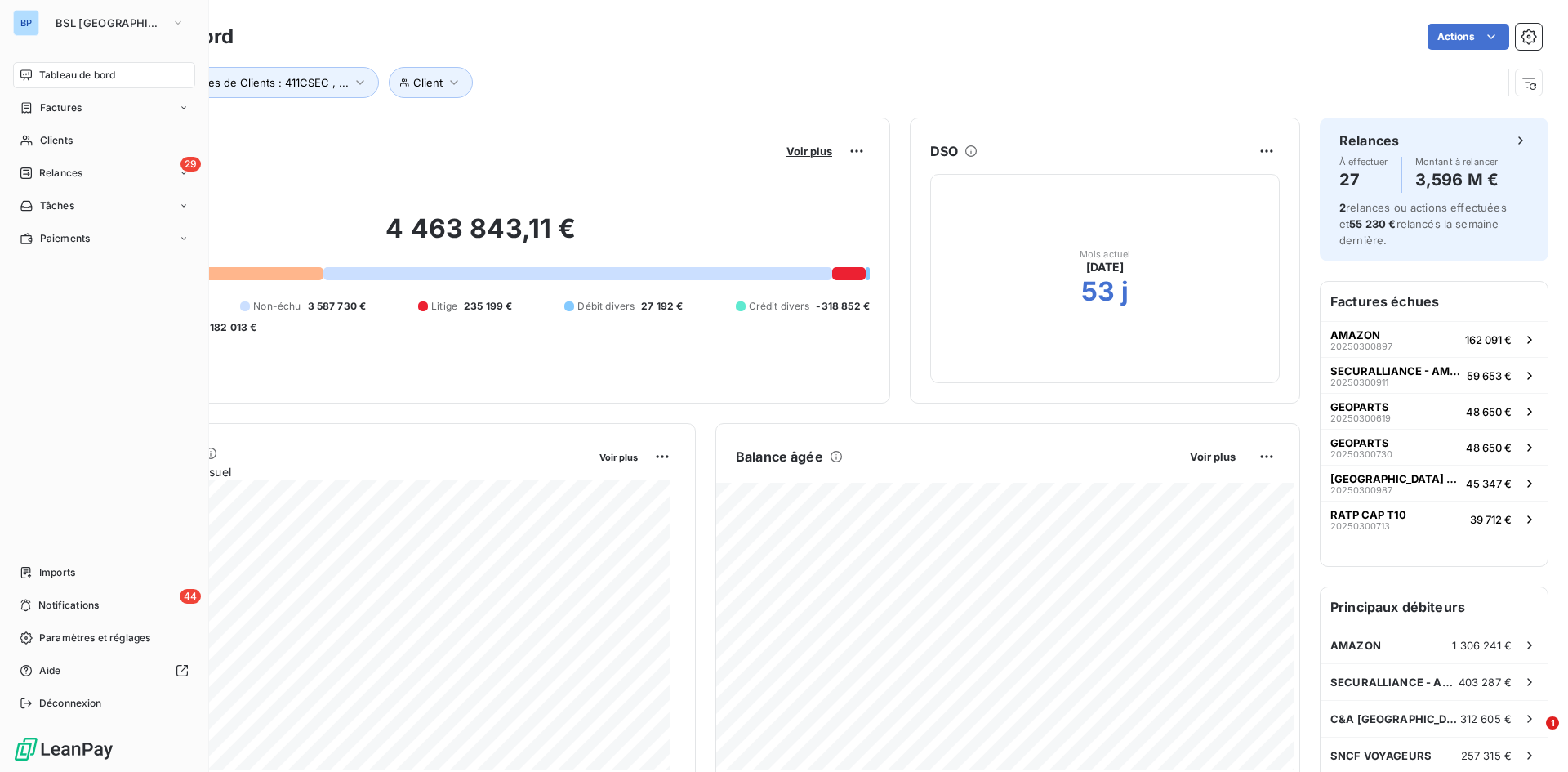
click at [636, 98] on div "Tableau de bord Actions Client Groupes de Clients : 411CSEC , ..." at bounding box center [810, 53] width 1516 height 108
click at [635, 99] on div "Tableau de bord Actions Client Groupes de Clients : 411CSEC , ..." at bounding box center [810, 53] width 1516 height 108
click at [802, 50] on div "Tableau de bord Actions" at bounding box center [809, 36] width 1463 height 34
click at [258, 33] on div "Actions" at bounding box center [897, 37] width 1288 height 26
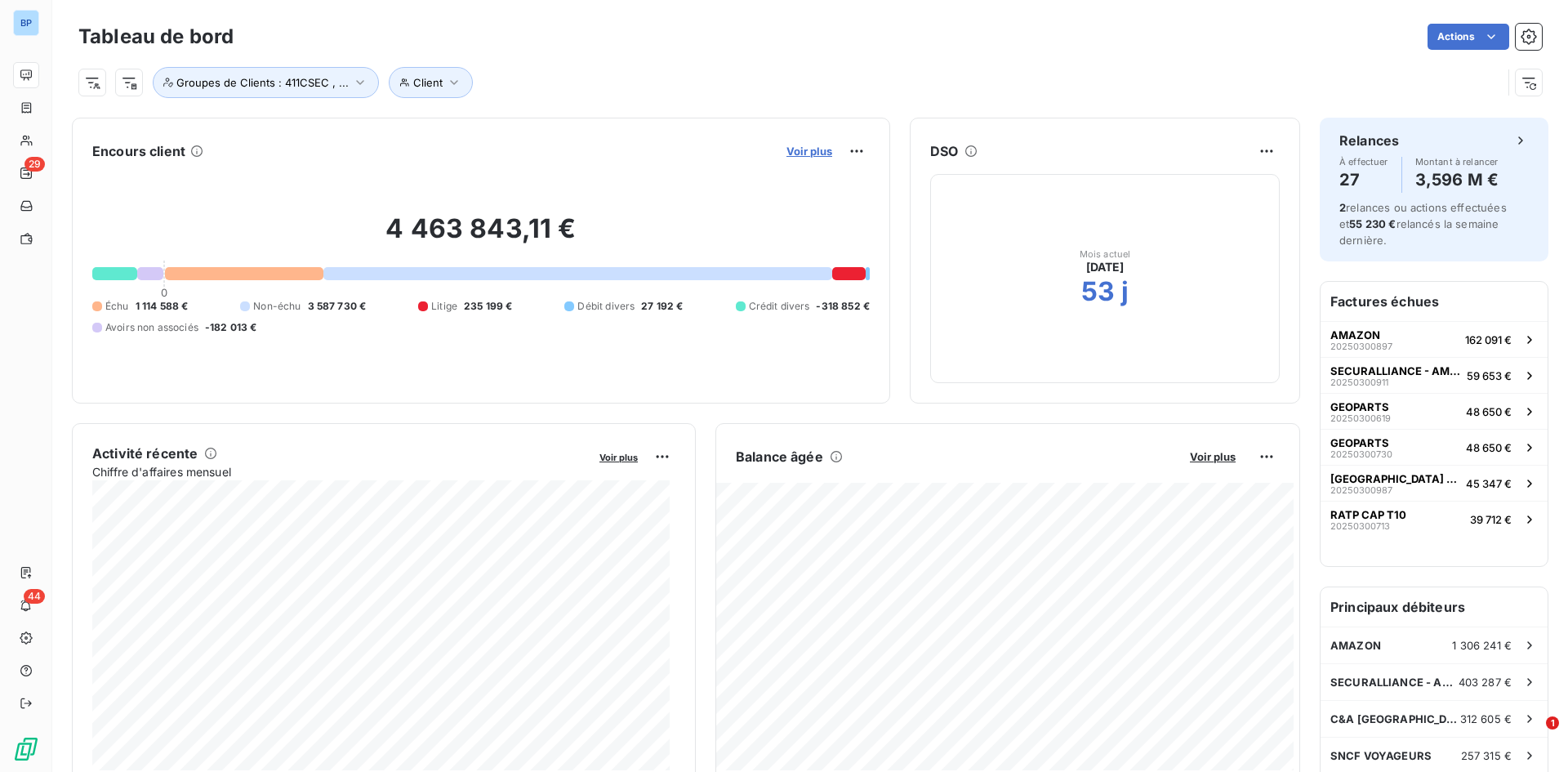
click at [798, 151] on span "Voir plus" at bounding box center [809, 151] width 46 height 13
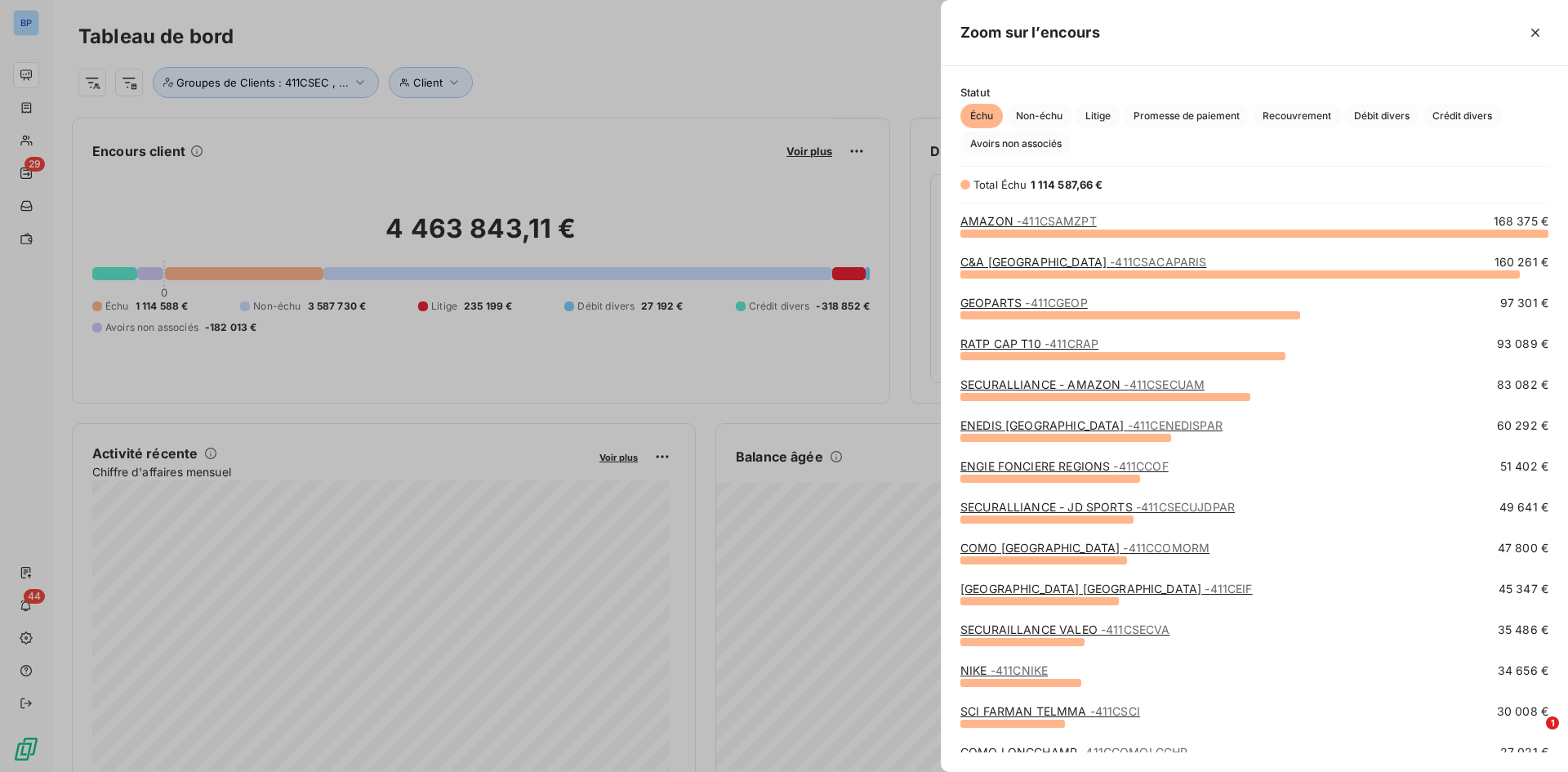
scroll to position [527, 615]
click at [1032, 346] on link "RATP CAP T10 - 411CRAP" at bounding box center [1029, 343] width 138 height 14
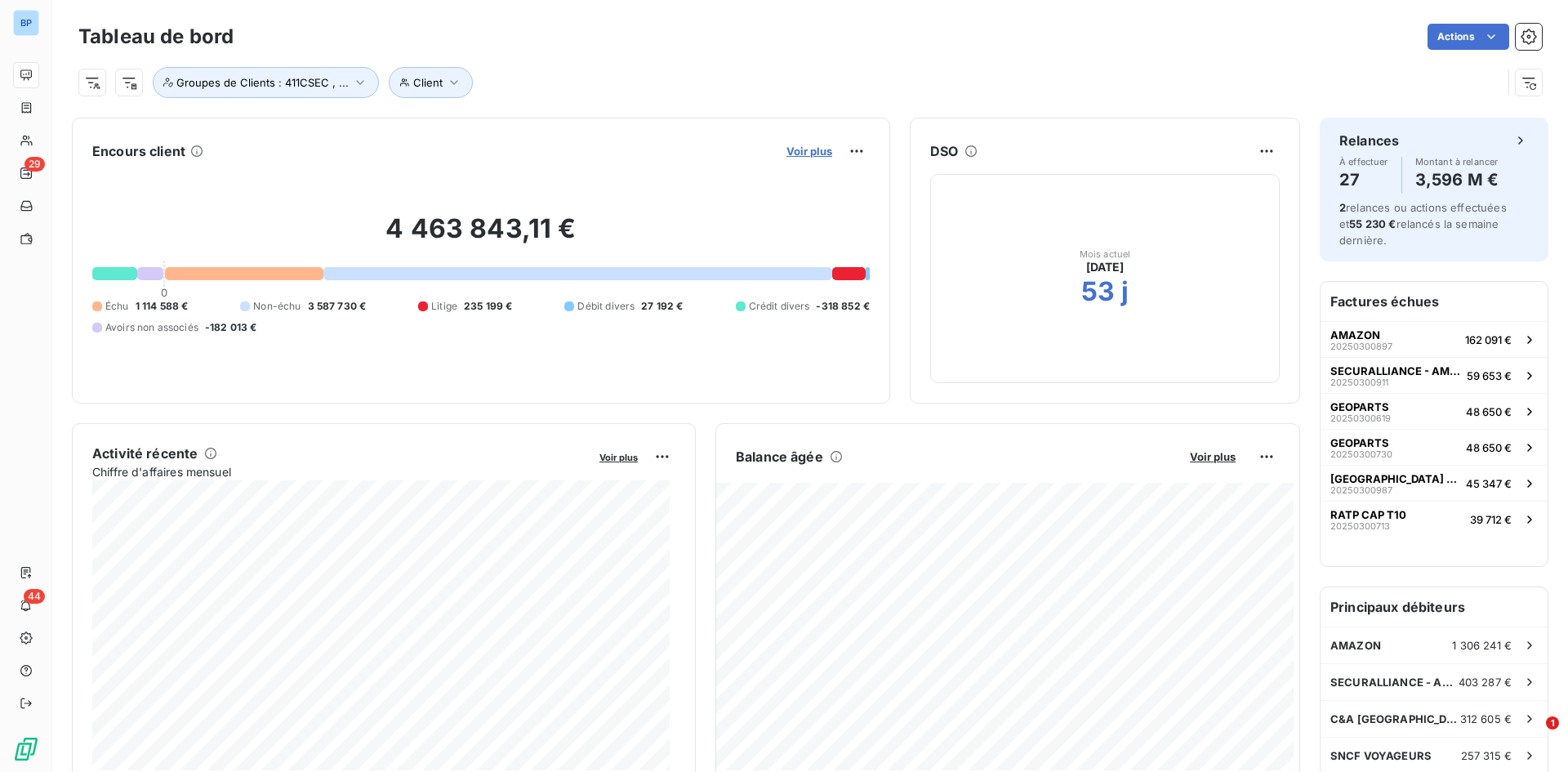
click at [807, 154] on span "Voir plus" at bounding box center [809, 151] width 46 height 13
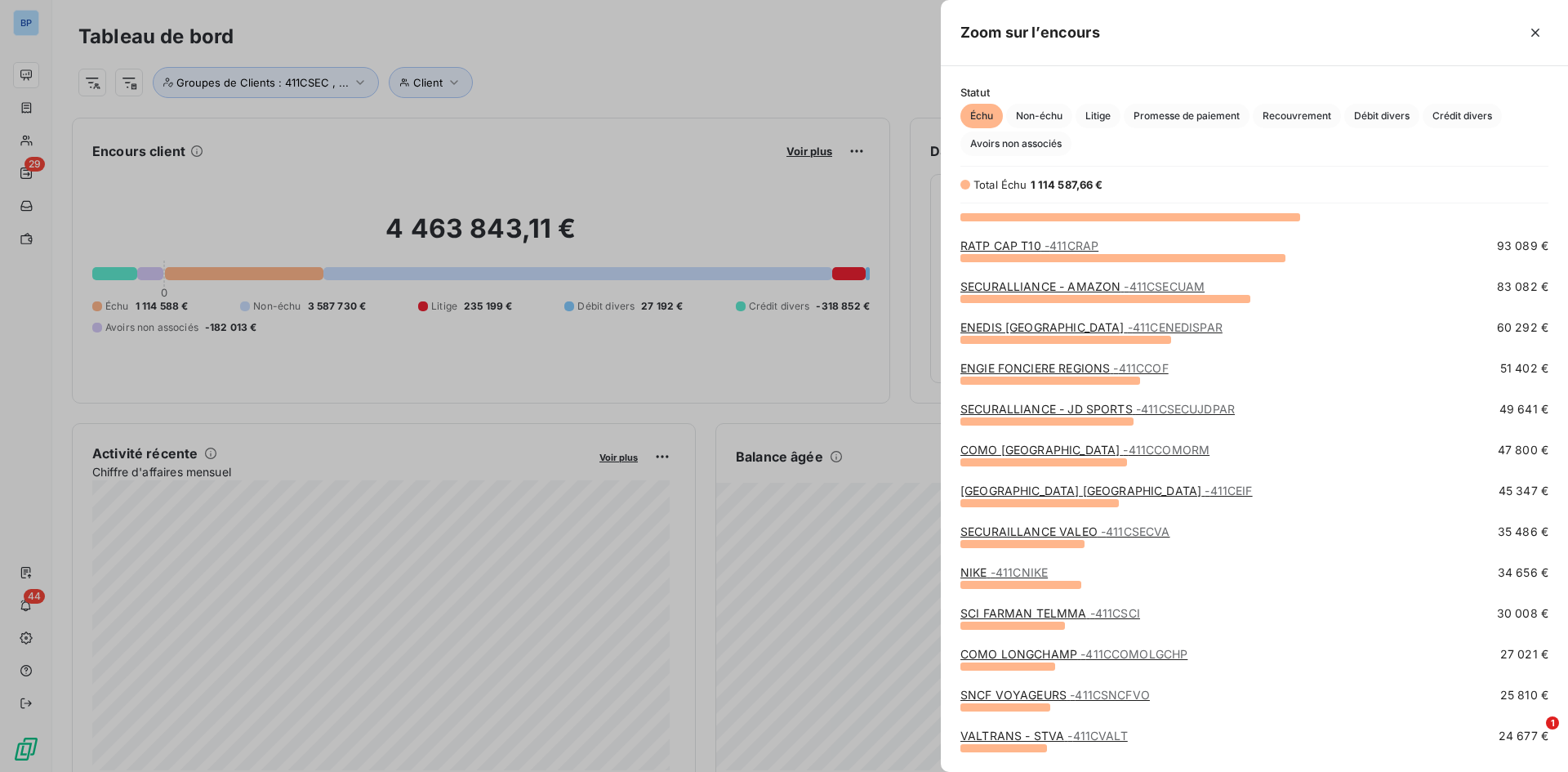
scroll to position [82, 0]
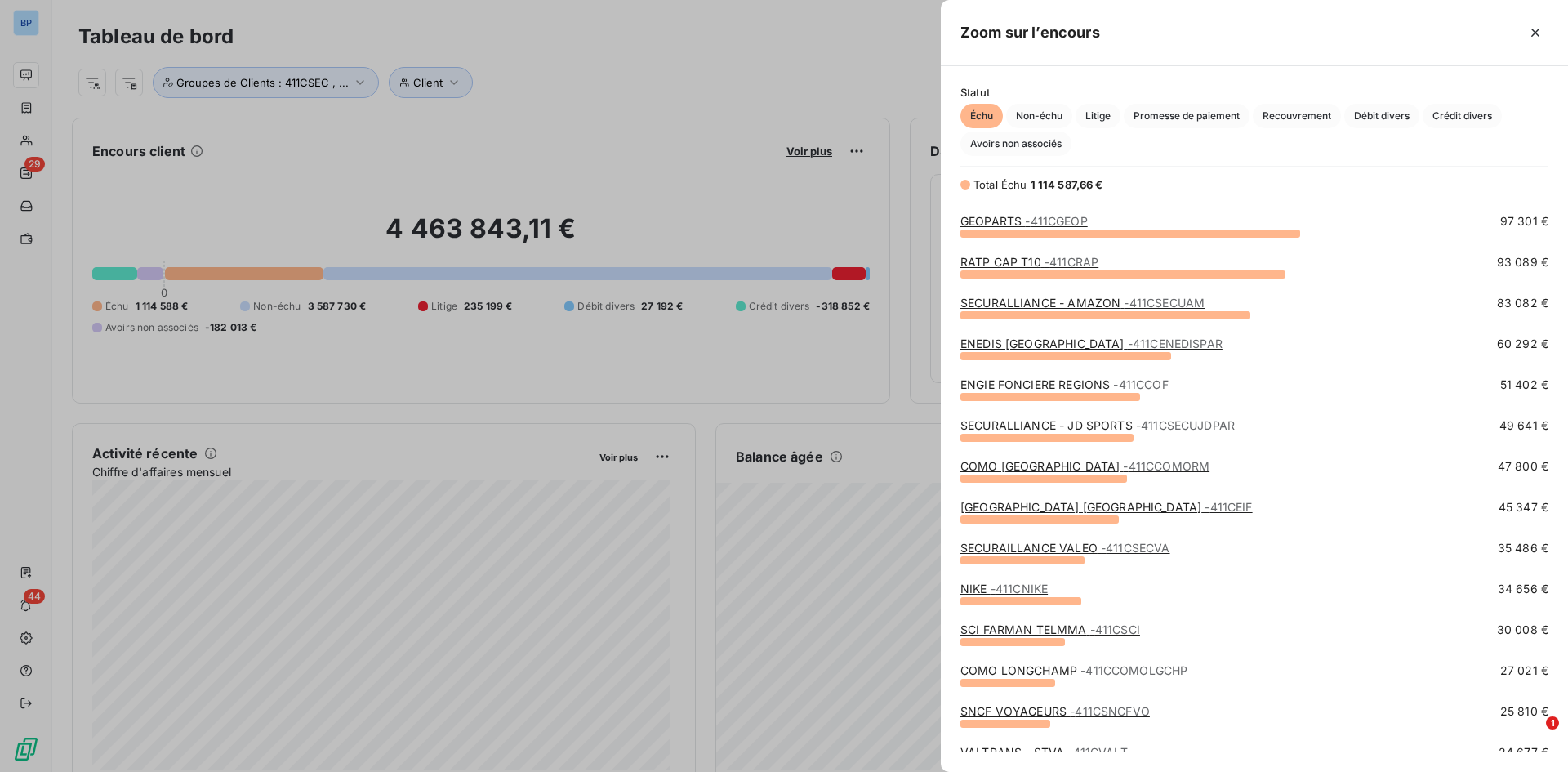
click at [1011, 268] on link "RATP CAP T10 - 411CRAP" at bounding box center [1029, 261] width 138 height 14
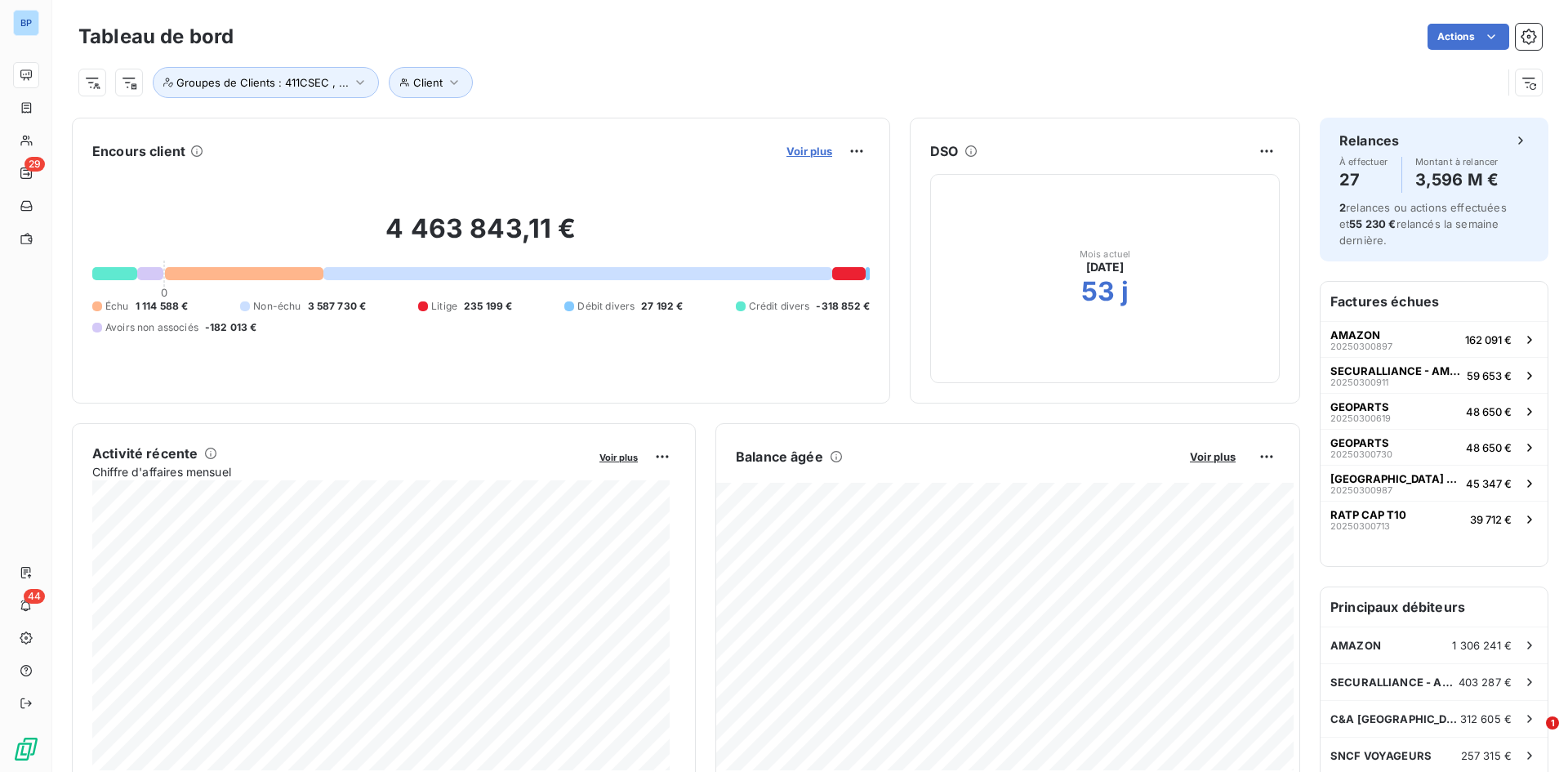
click at [807, 146] on span "Voir plus" at bounding box center [809, 151] width 46 height 13
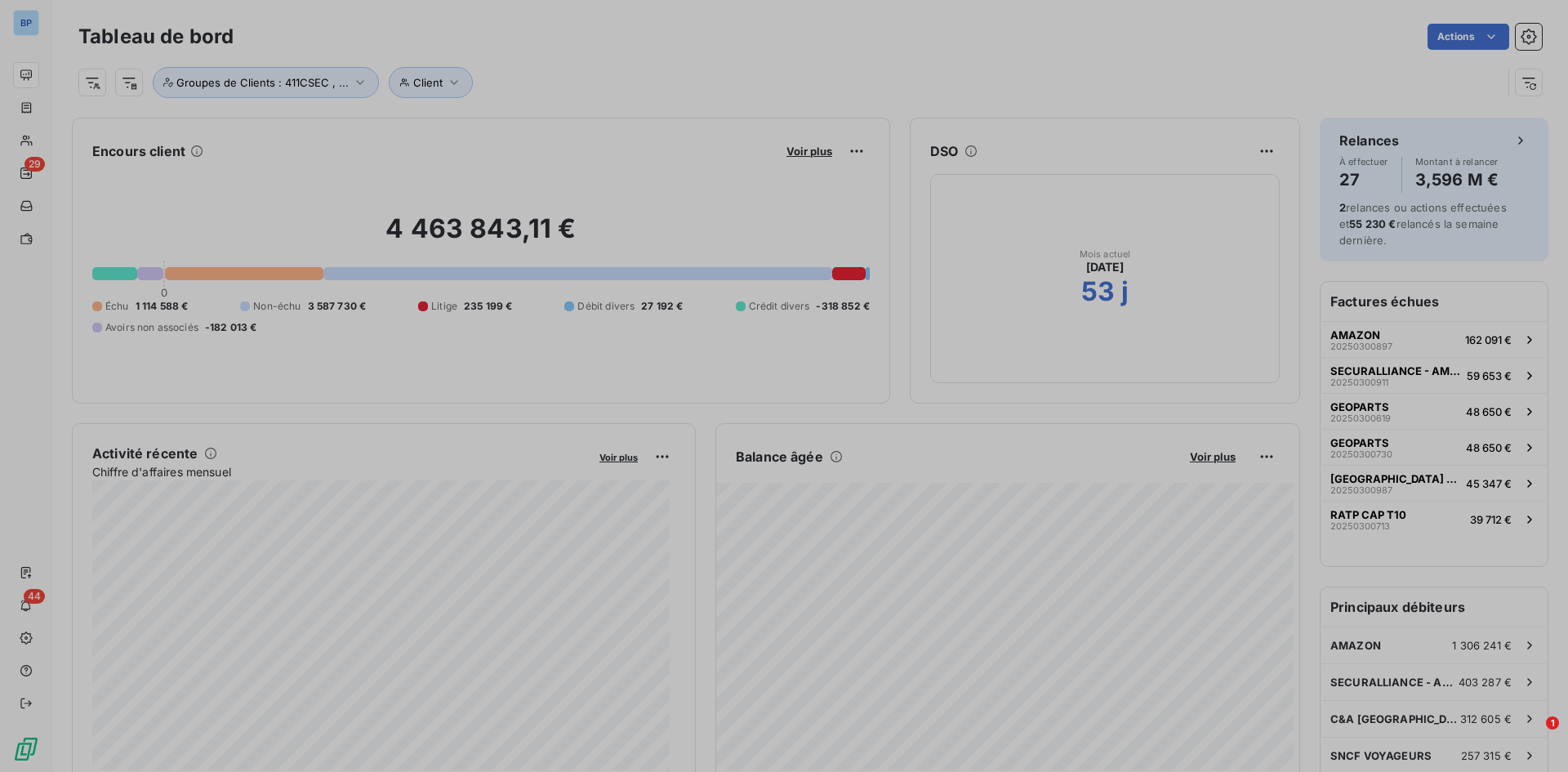
scroll to position [760, 615]
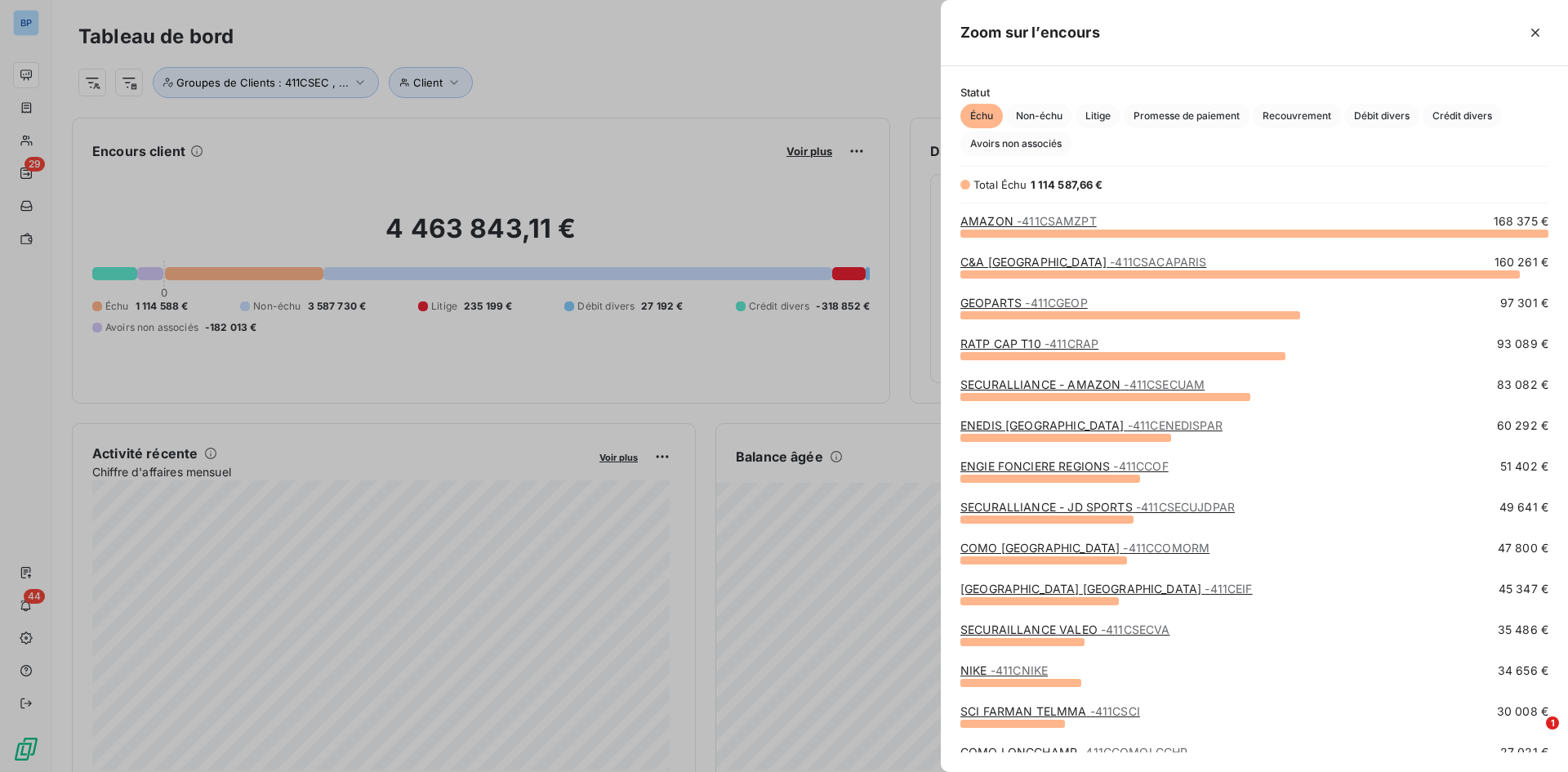
click at [1017, 424] on link "ENEDIS [GEOGRAPHIC_DATA] - 411CENEDISPAR" at bounding box center [1091, 425] width 262 height 14
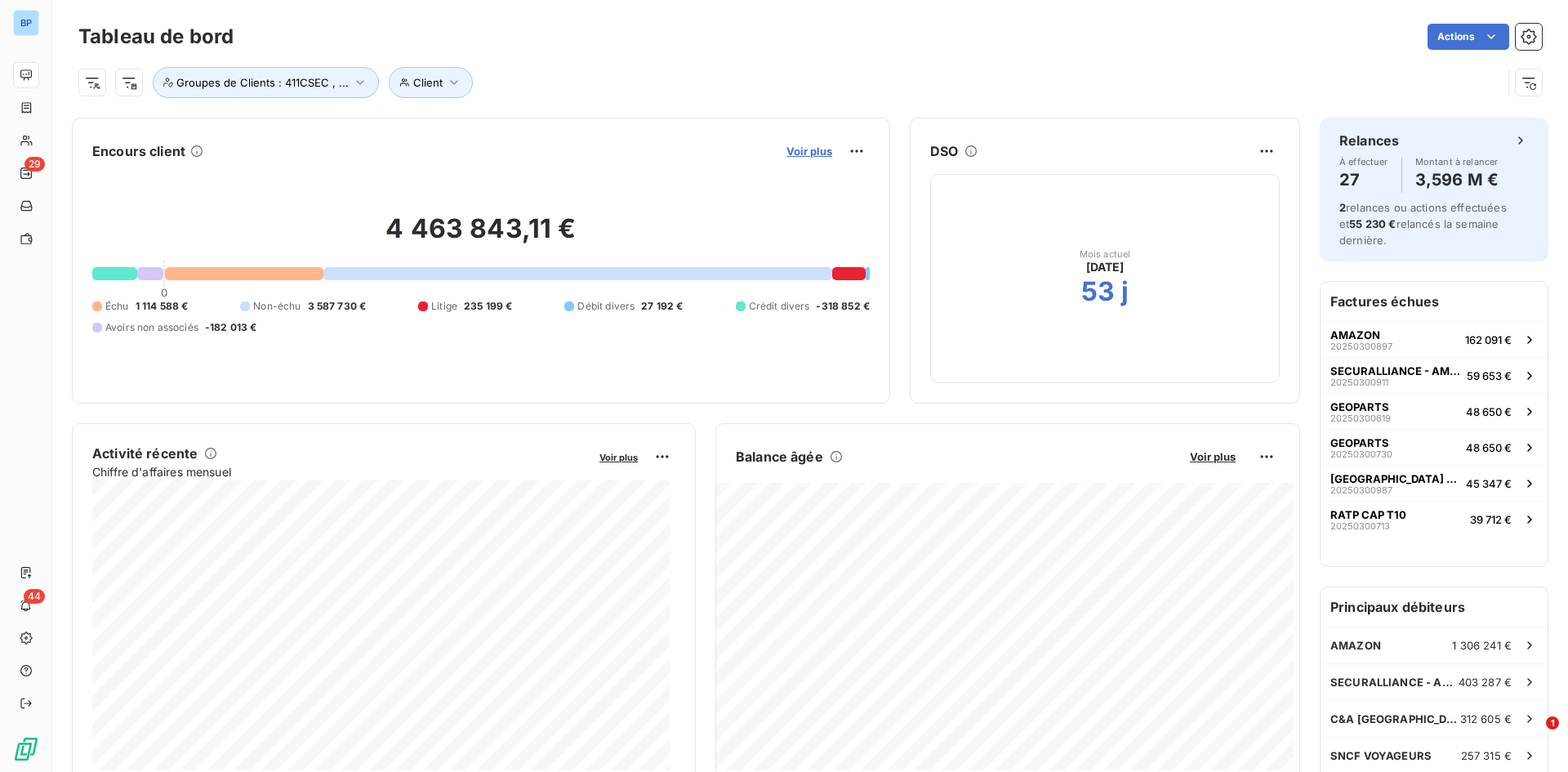
click at [794, 146] on span "Voir plus" at bounding box center [809, 151] width 46 height 13
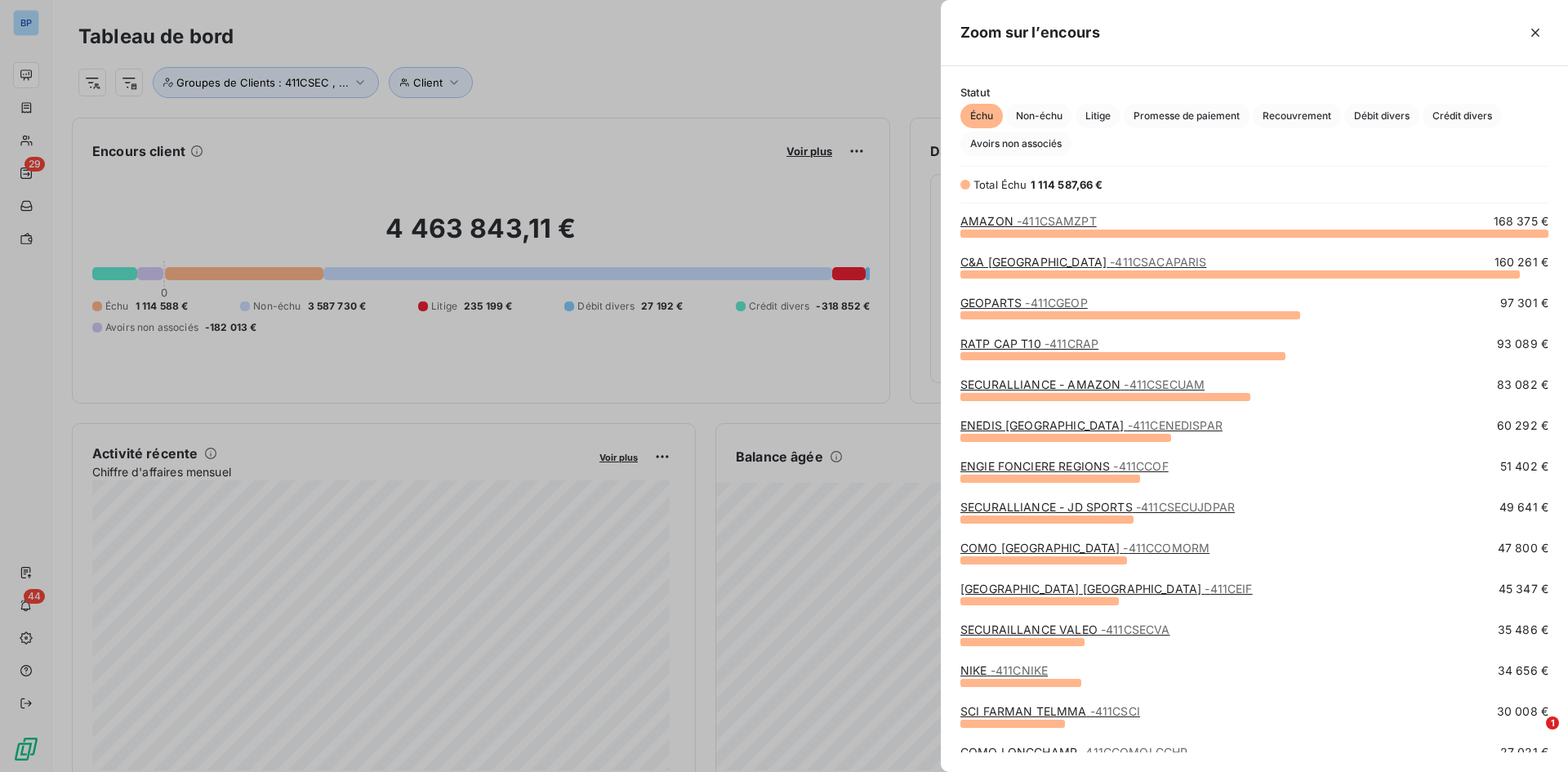
click at [1024, 421] on link "ENEDIS [GEOGRAPHIC_DATA] - 411CENEDISPAR" at bounding box center [1091, 425] width 262 height 14
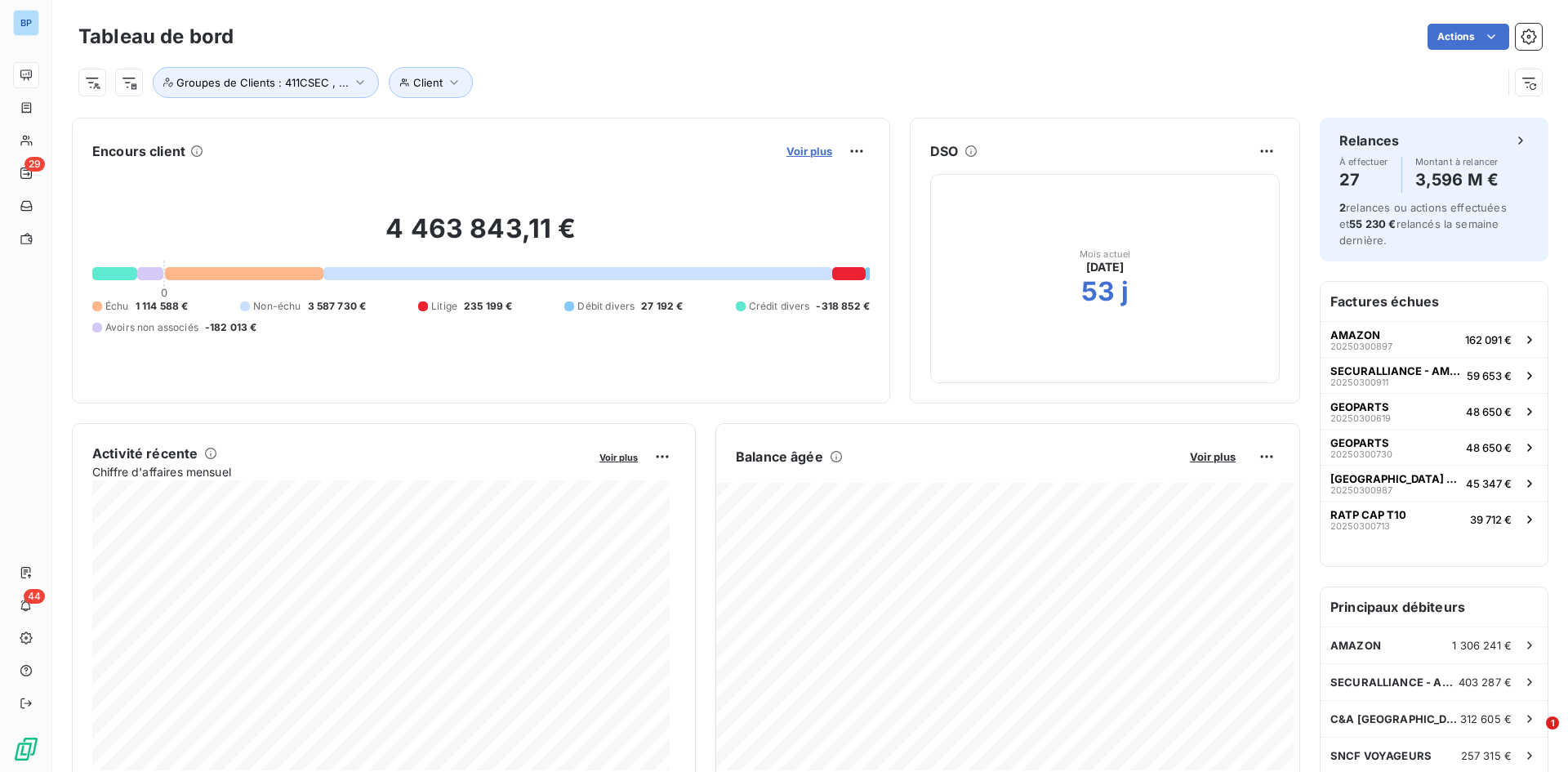
click at [793, 151] on span "Voir plus" at bounding box center [809, 151] width 46 height 13
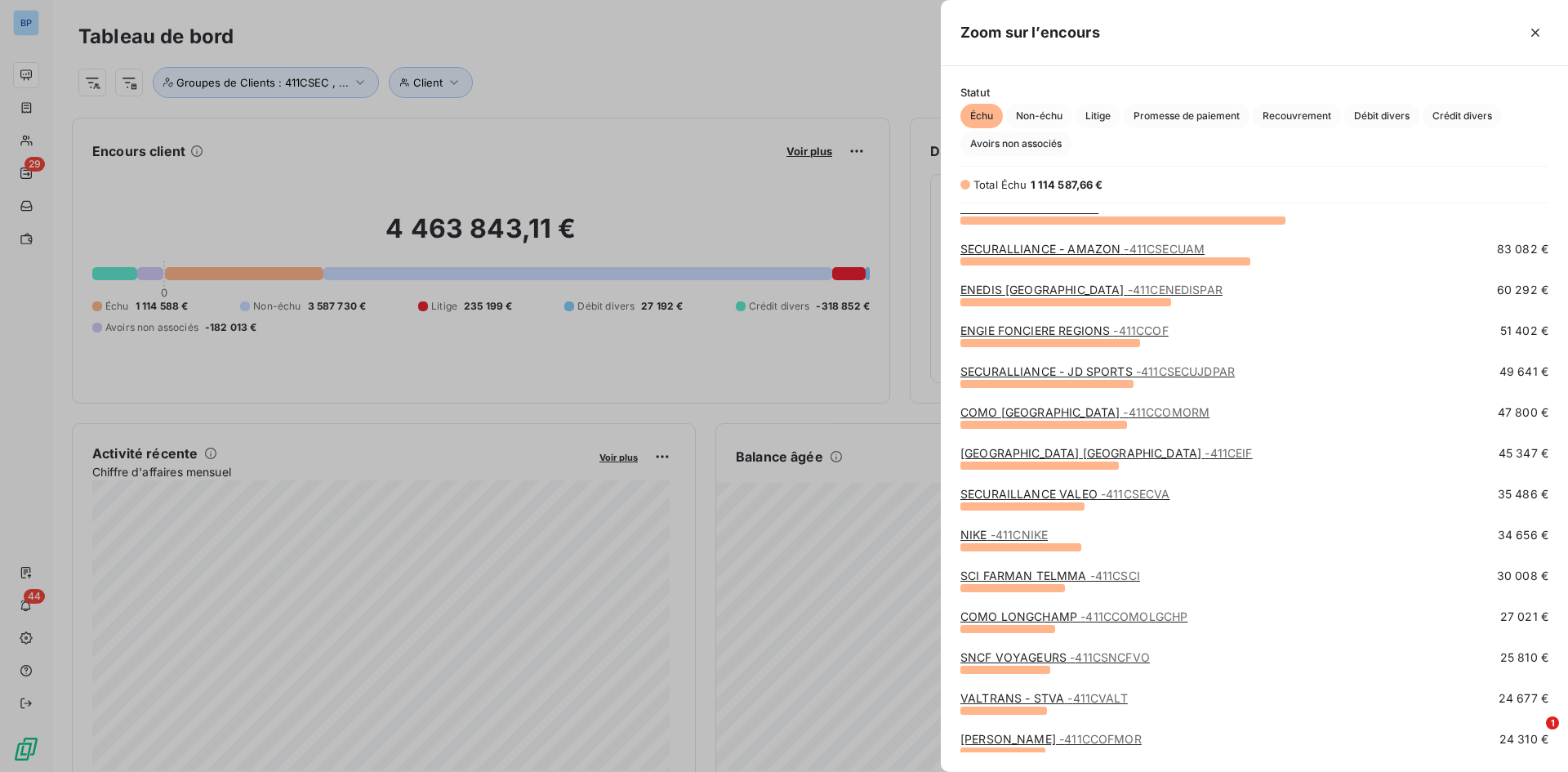
scroll to position [164, 0]
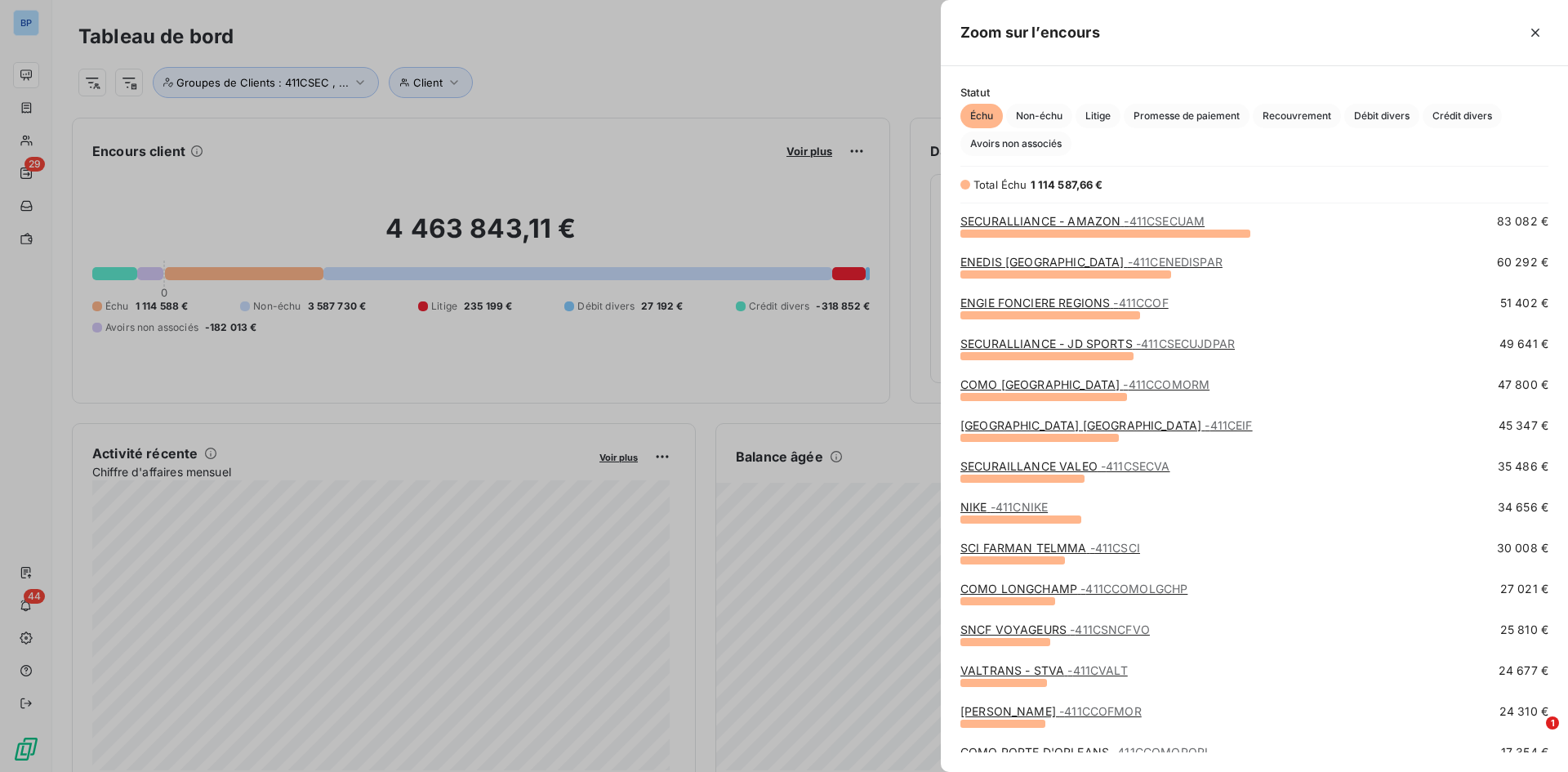
click at [1054, 390] on link "COMO BRAND CENTER - 411CCOMORM" at bounding box center [1084, 384] width 249 height 14
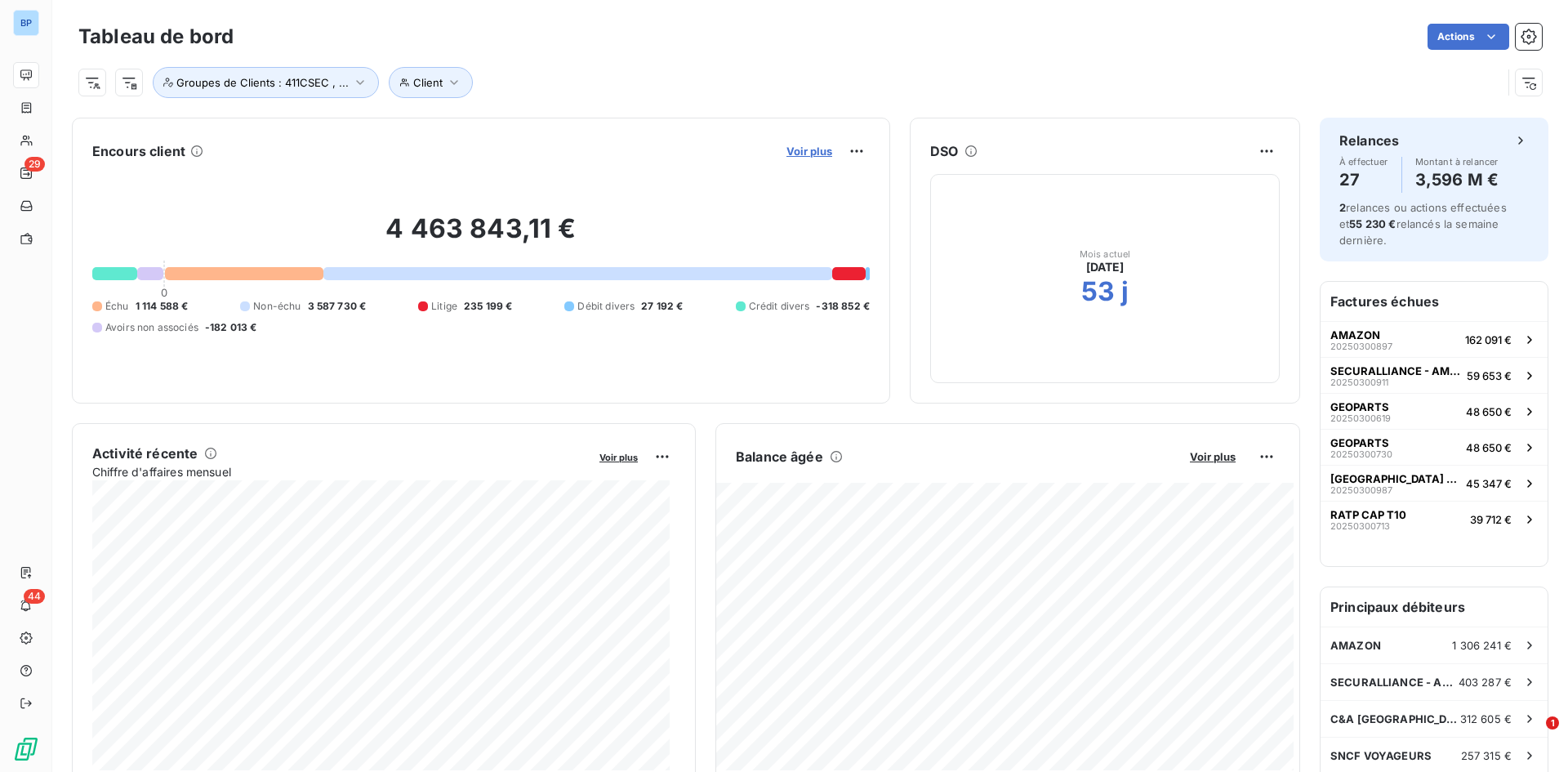
click at [789, 150] on span "Voir plus" at bounding box center [809, 151] width 46 height 13
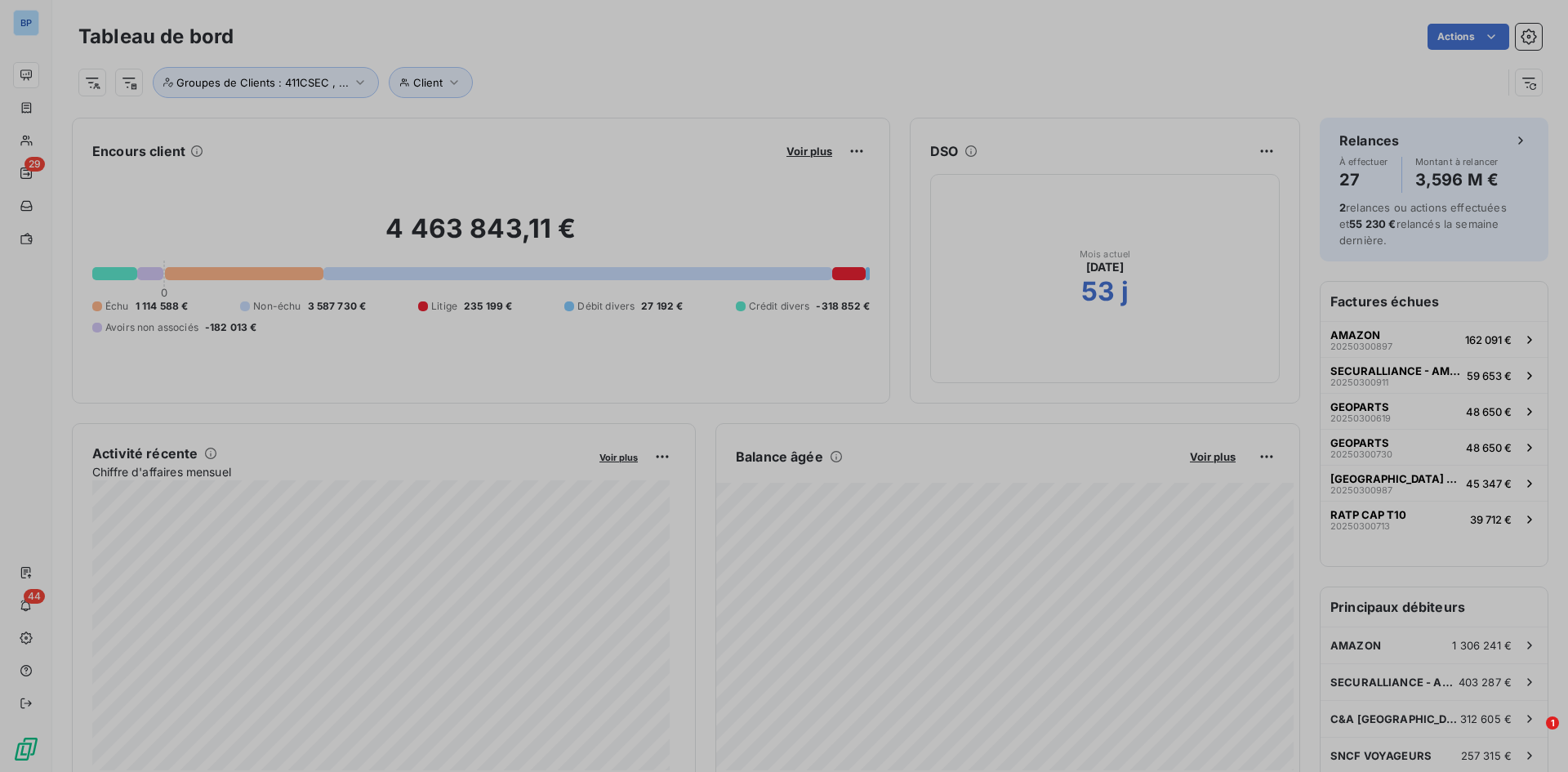
scroll to position [760, 615]
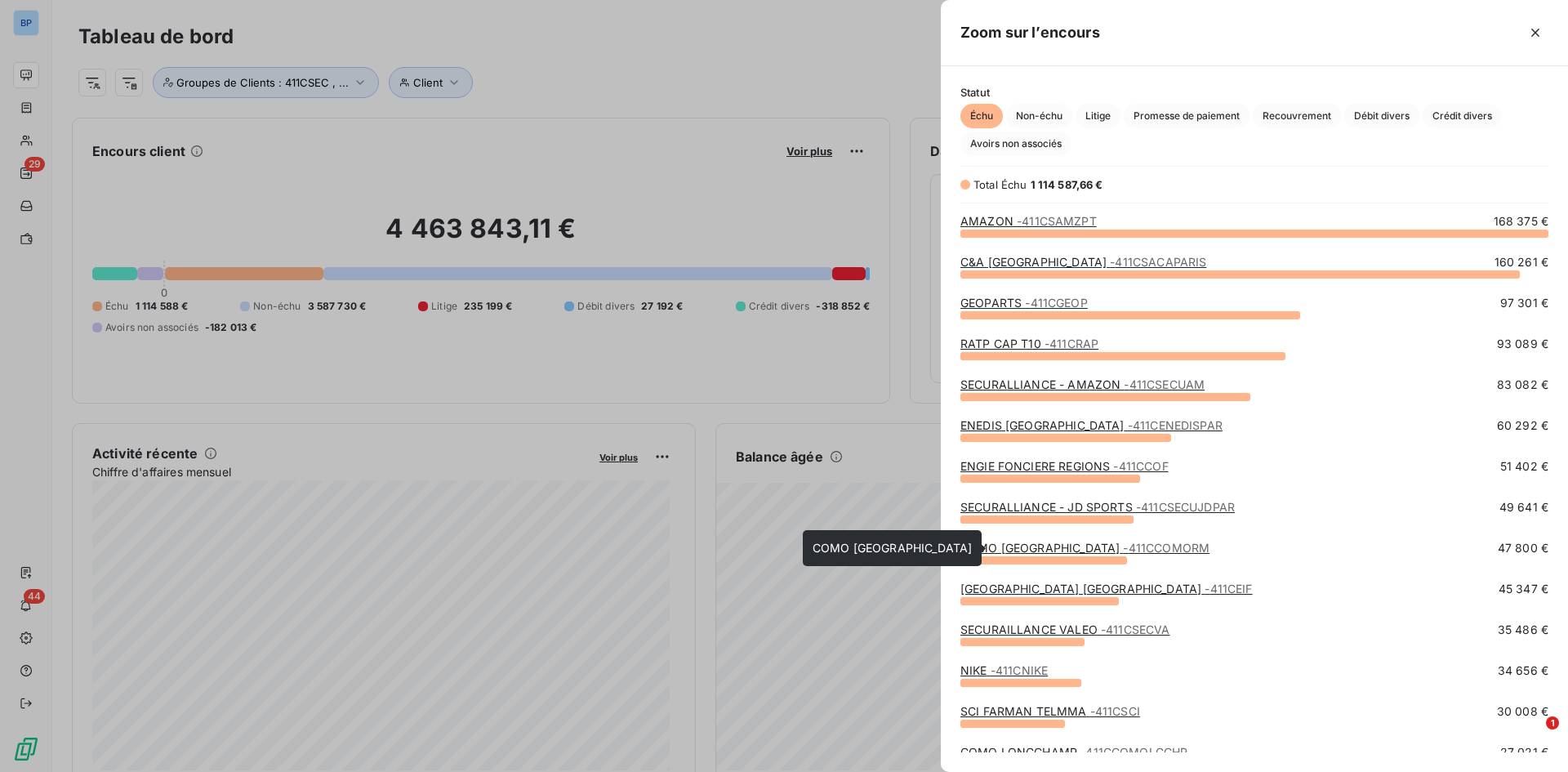
click at [1061, 543] on link "COMO BRAND CENTER - 411CCOMORM" at bounding box center [1084, 547] width 249 height 14
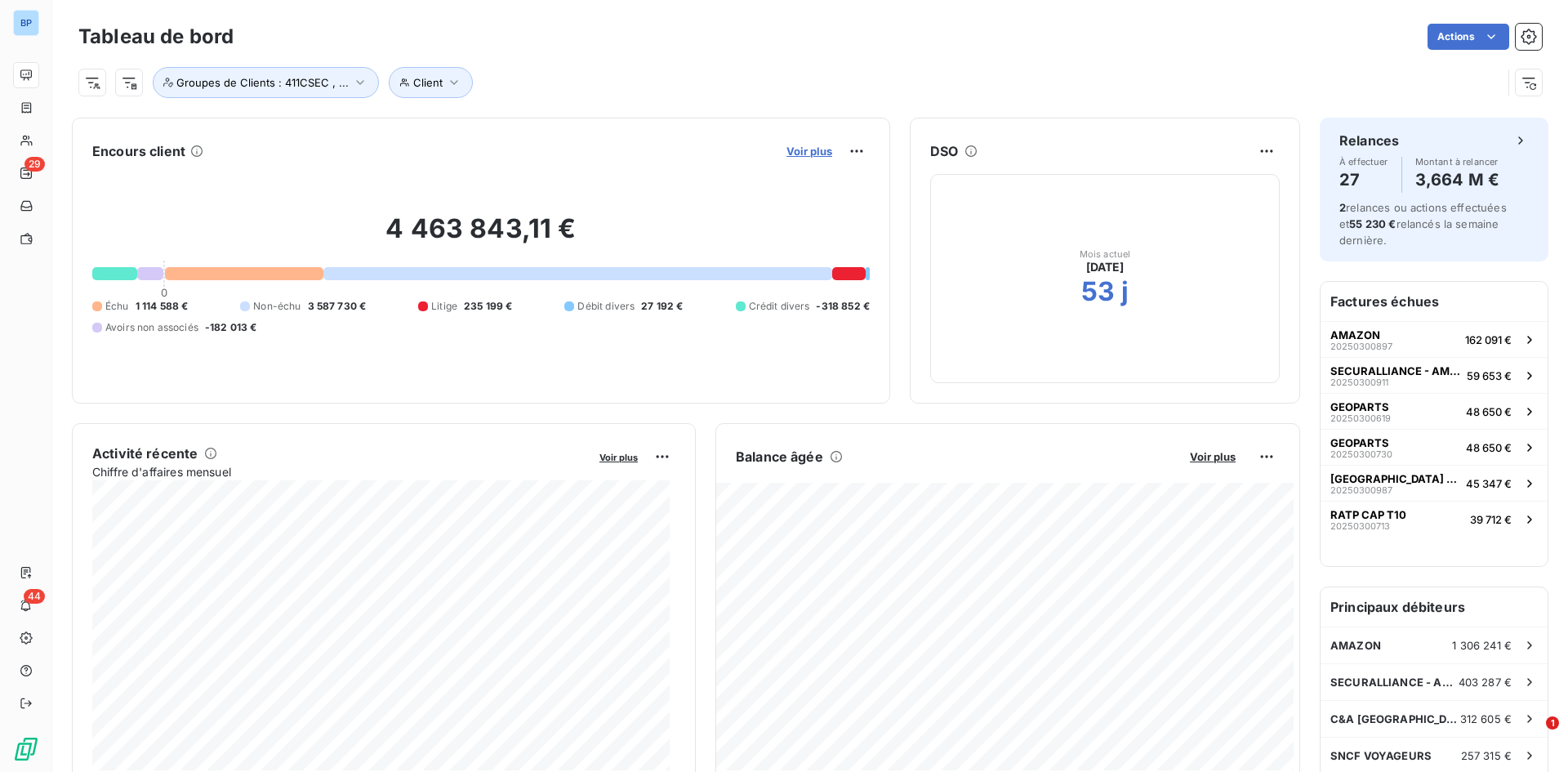
click at [810, 153] on span "Voir plus" at bounding box center [809, 151] width 46 height 13
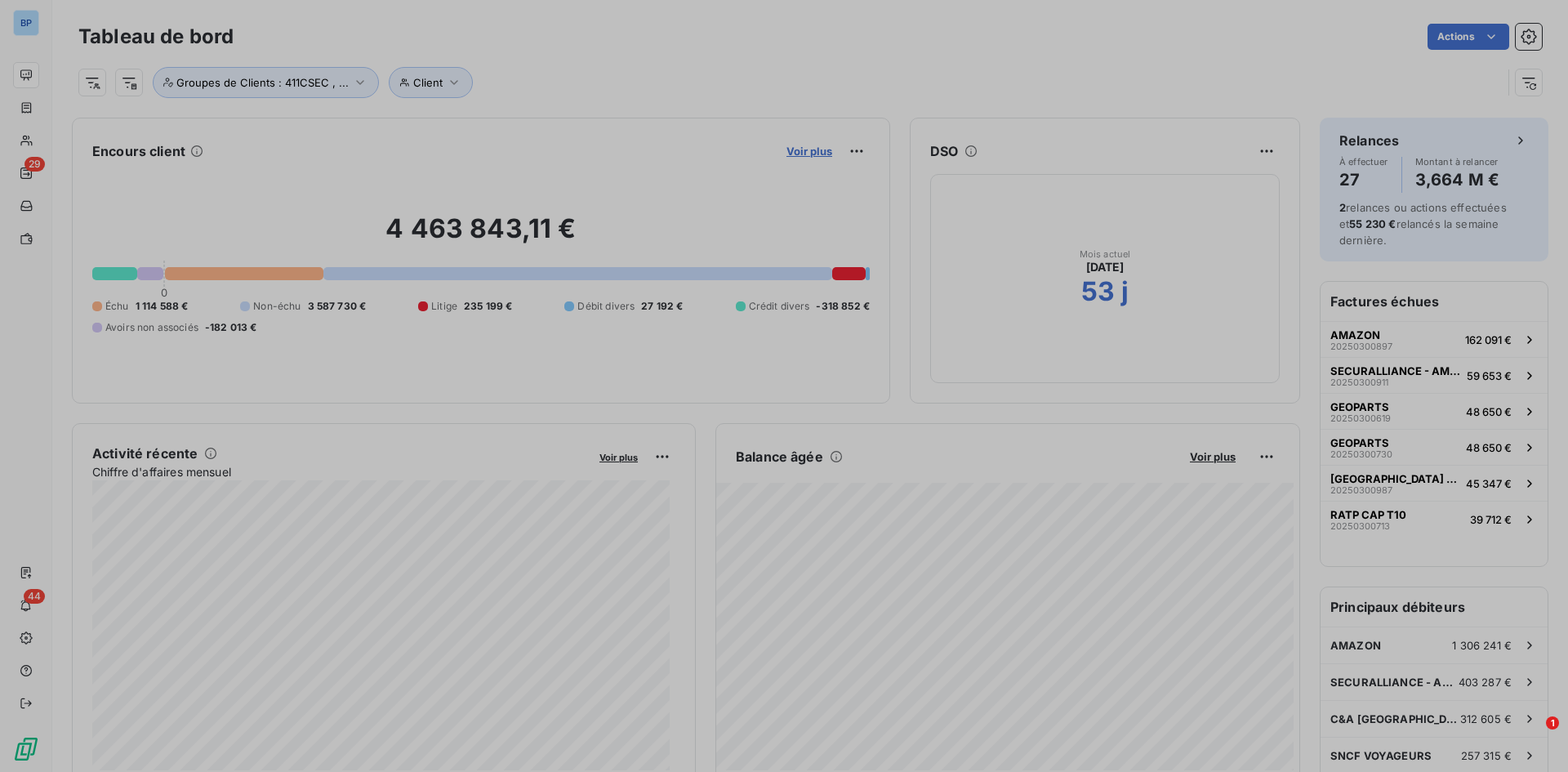
scroll to position [13, 13]
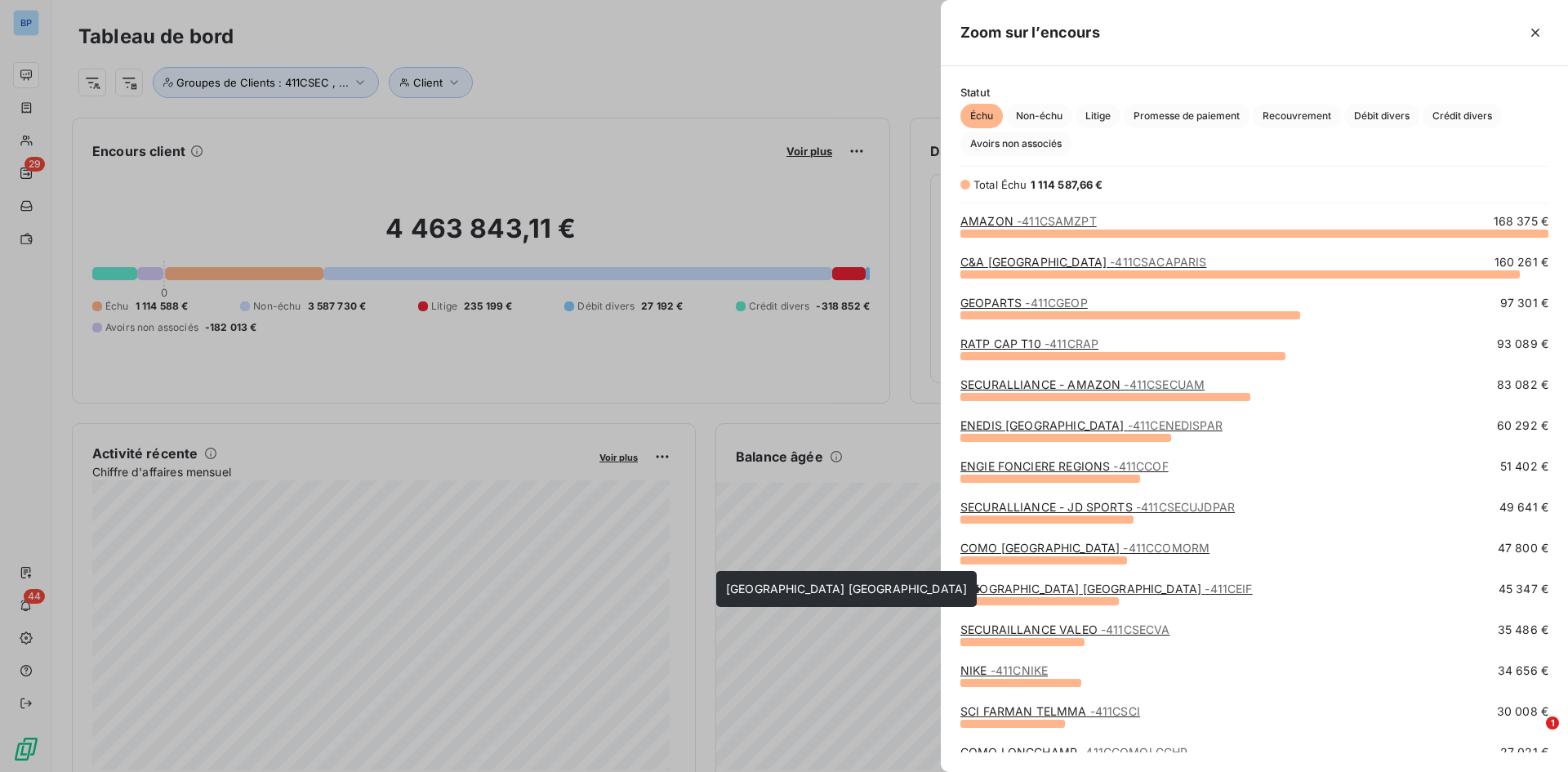
click at [1101, 591] on link "[GEOGRAPHIC_DATA] [GEOGRAPHIC_DATA] - 411CEIF" at bounding box center [1106, 588] width 292 height 14
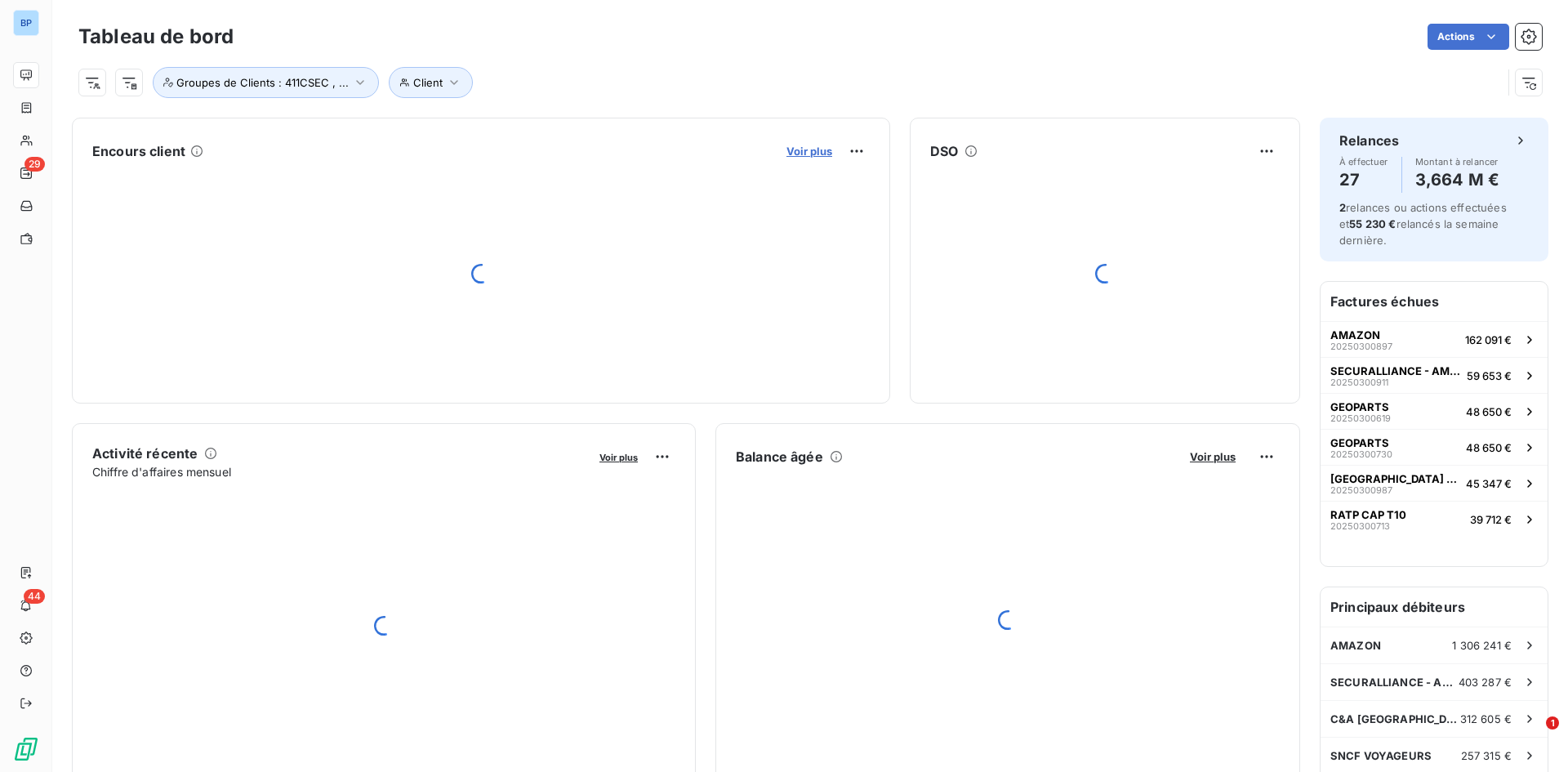
click at [804, 151] on span "Voir plus" at bounding box center [809, 151] width 46 height 13
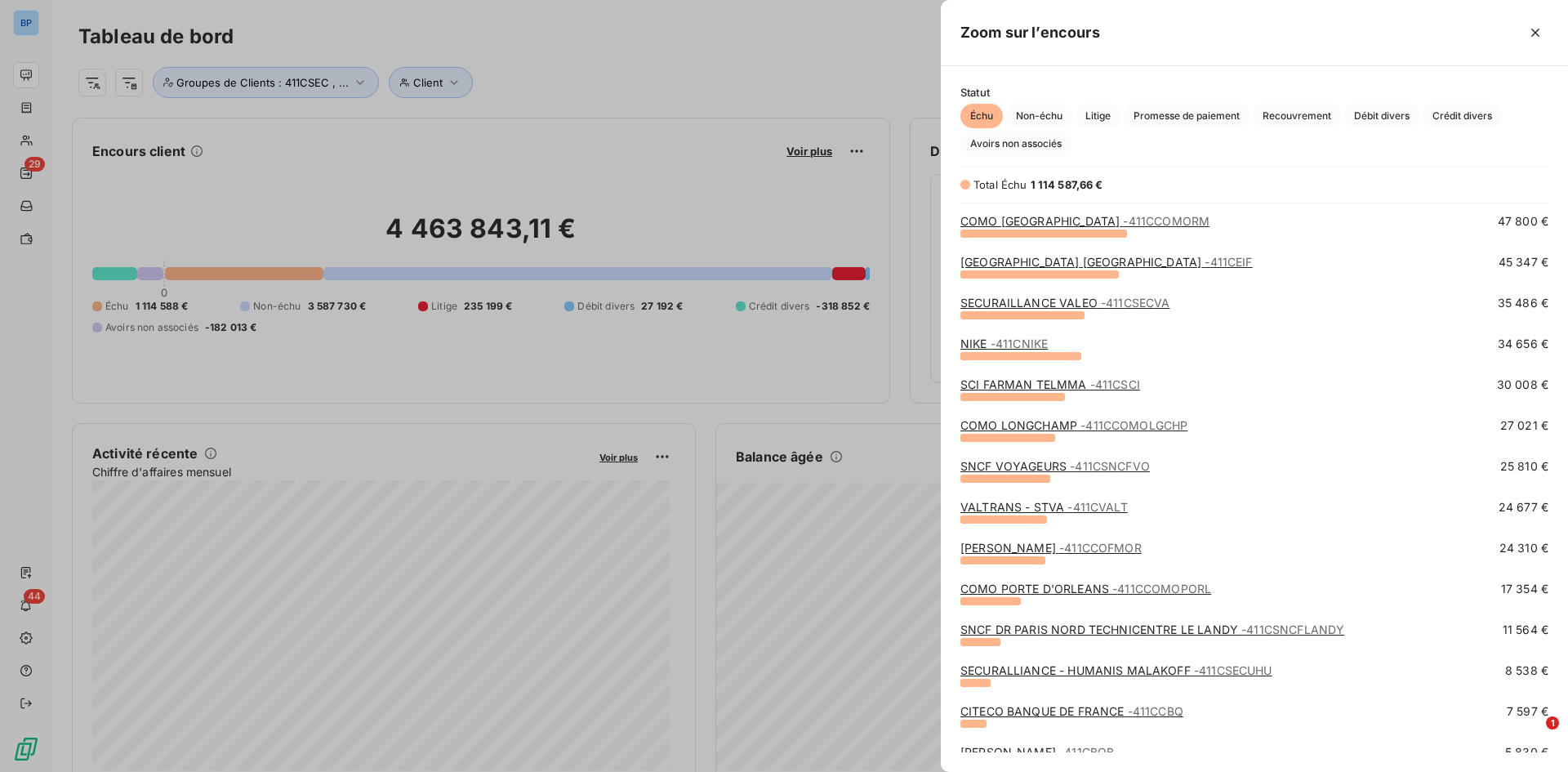
scroll to position [245, 0]
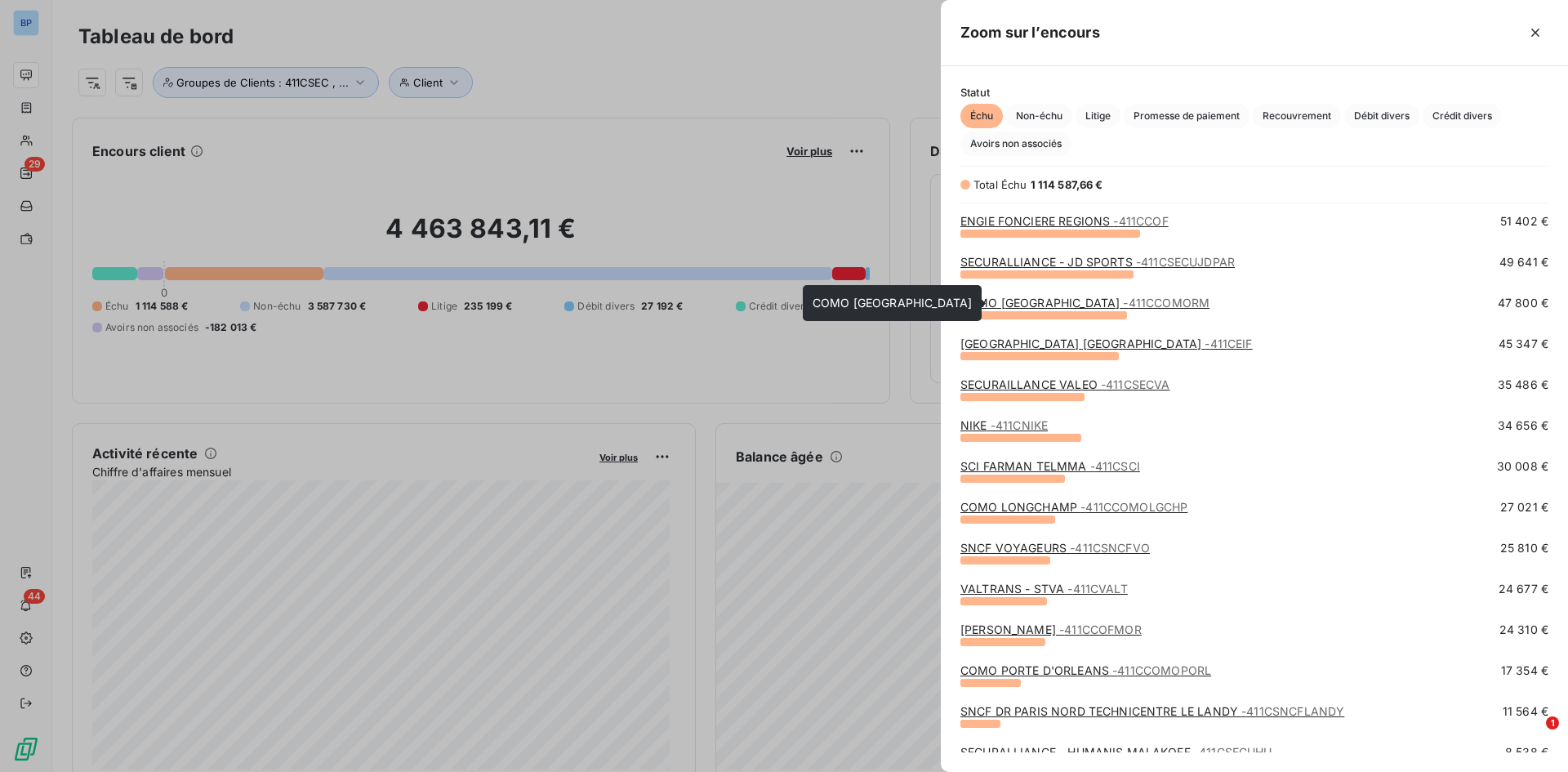
click at [1024, 307] on link "COMO BRAND CENTER - 411CCOMORM" at bounding box center [1084, 302] width 249 height 14
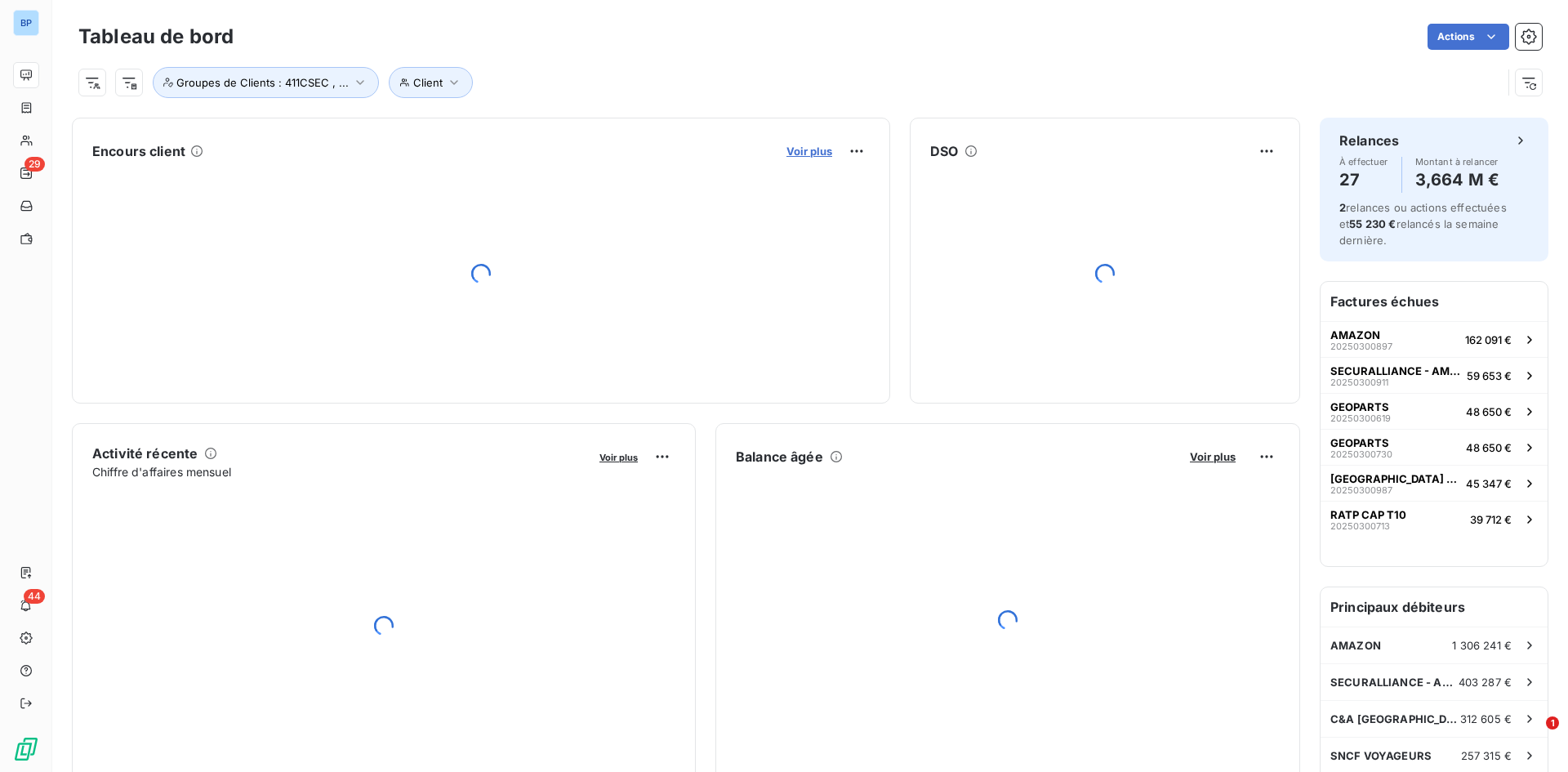
click at [800, 153] on span "Voir plus" at bounding box center [809, 151] width 46 height 13
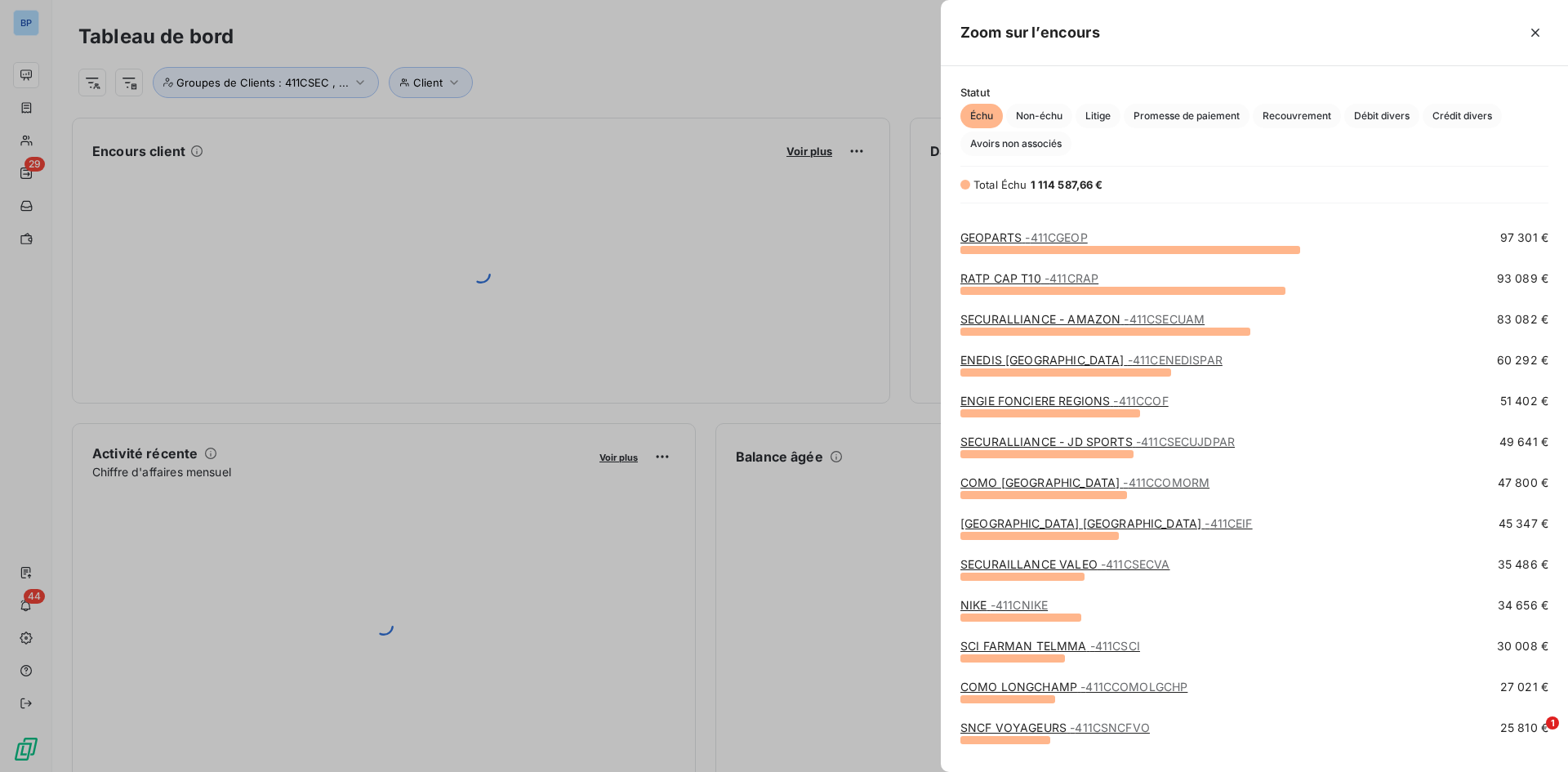
scroll to position [164, 0]
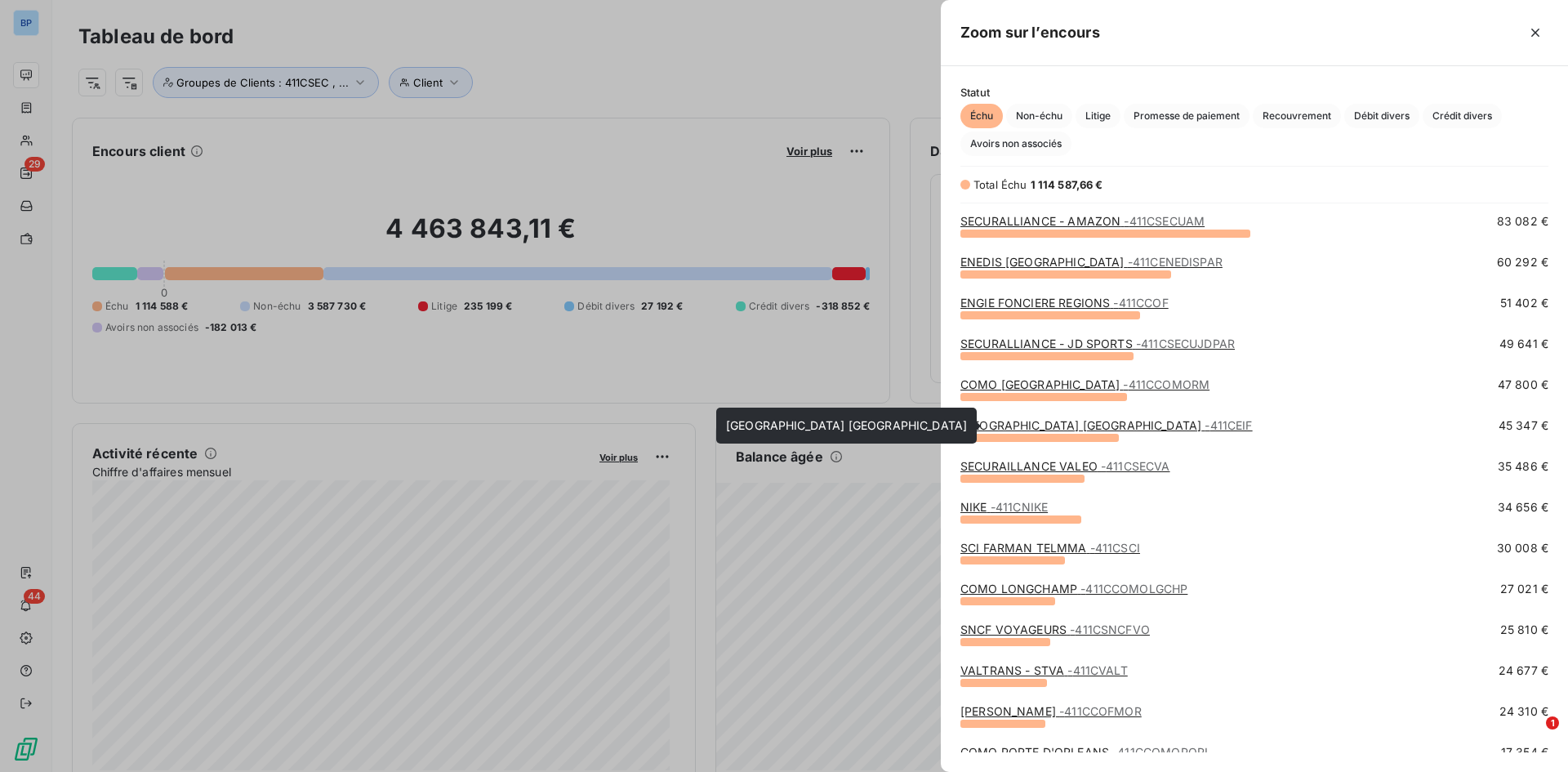
click at [1149, 426] on link "[GEOGRAPHIC_DATA] [GEOGRAPHIC_DATA] - 411CEIF" at bounding box center [1106, 425] width 292 height 14
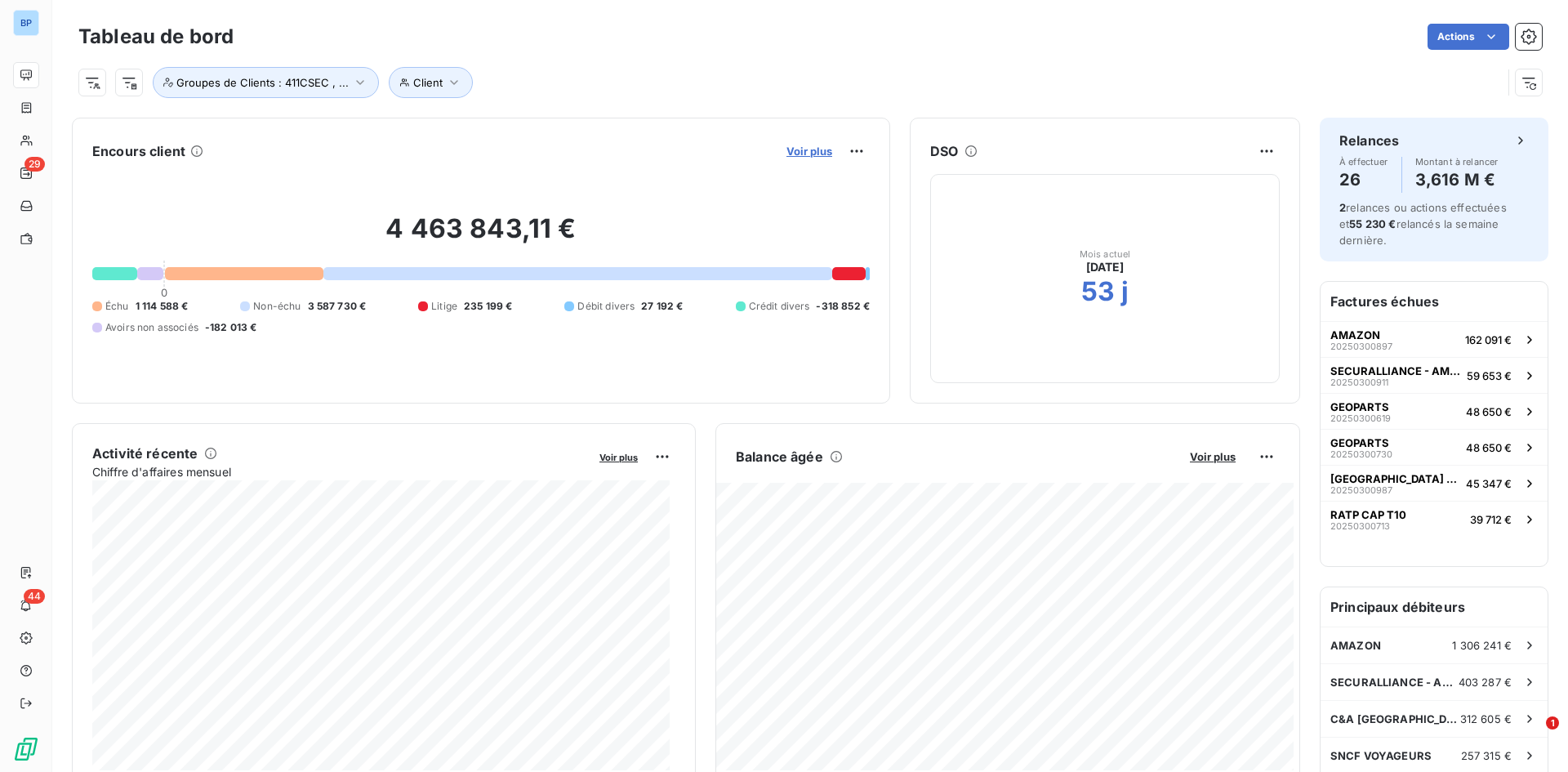
click at [786, 155] on span "Voir plus" at bounding box center [809, 151] width 46 height 13
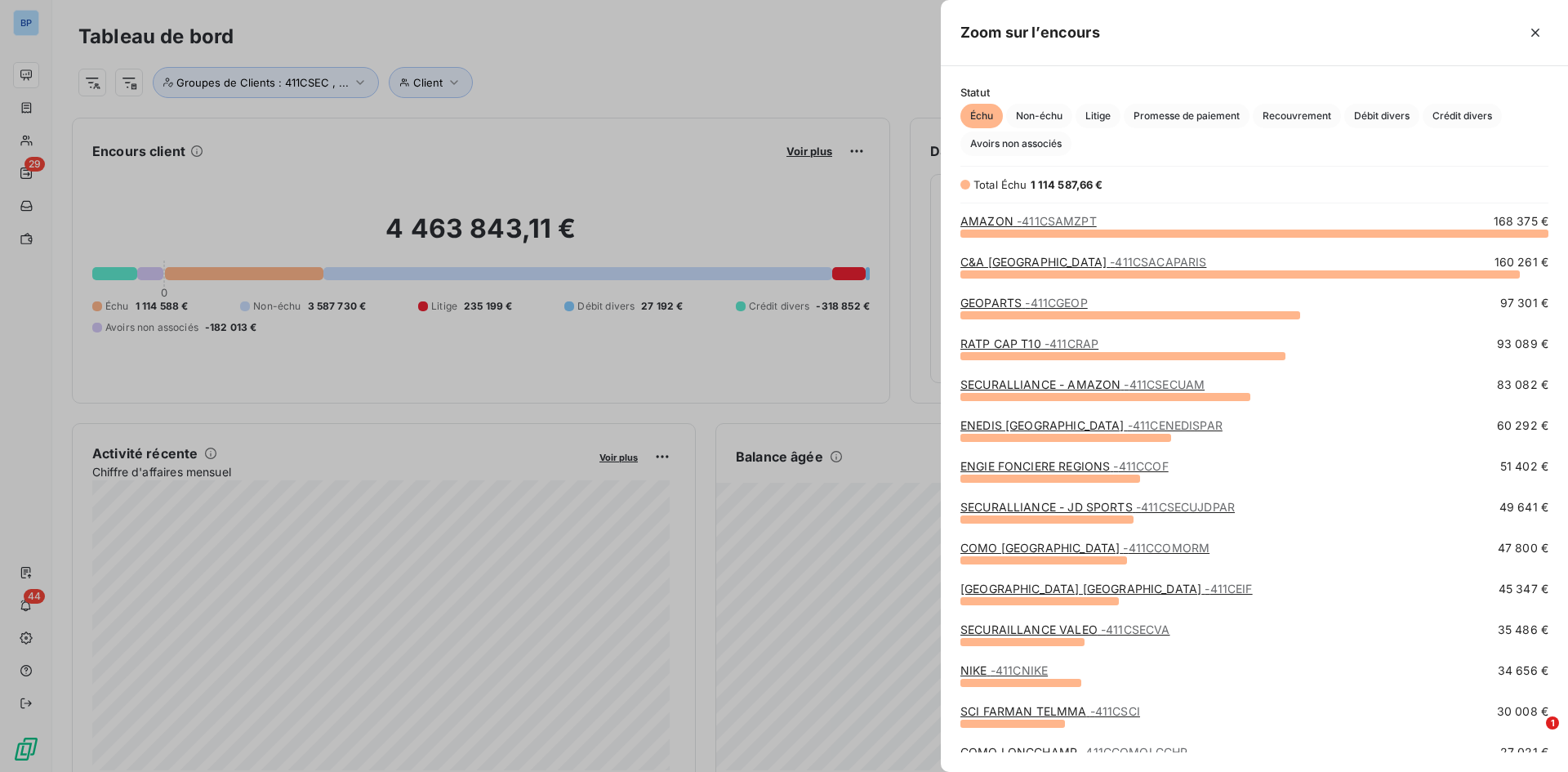
scroll to position [82, 0]
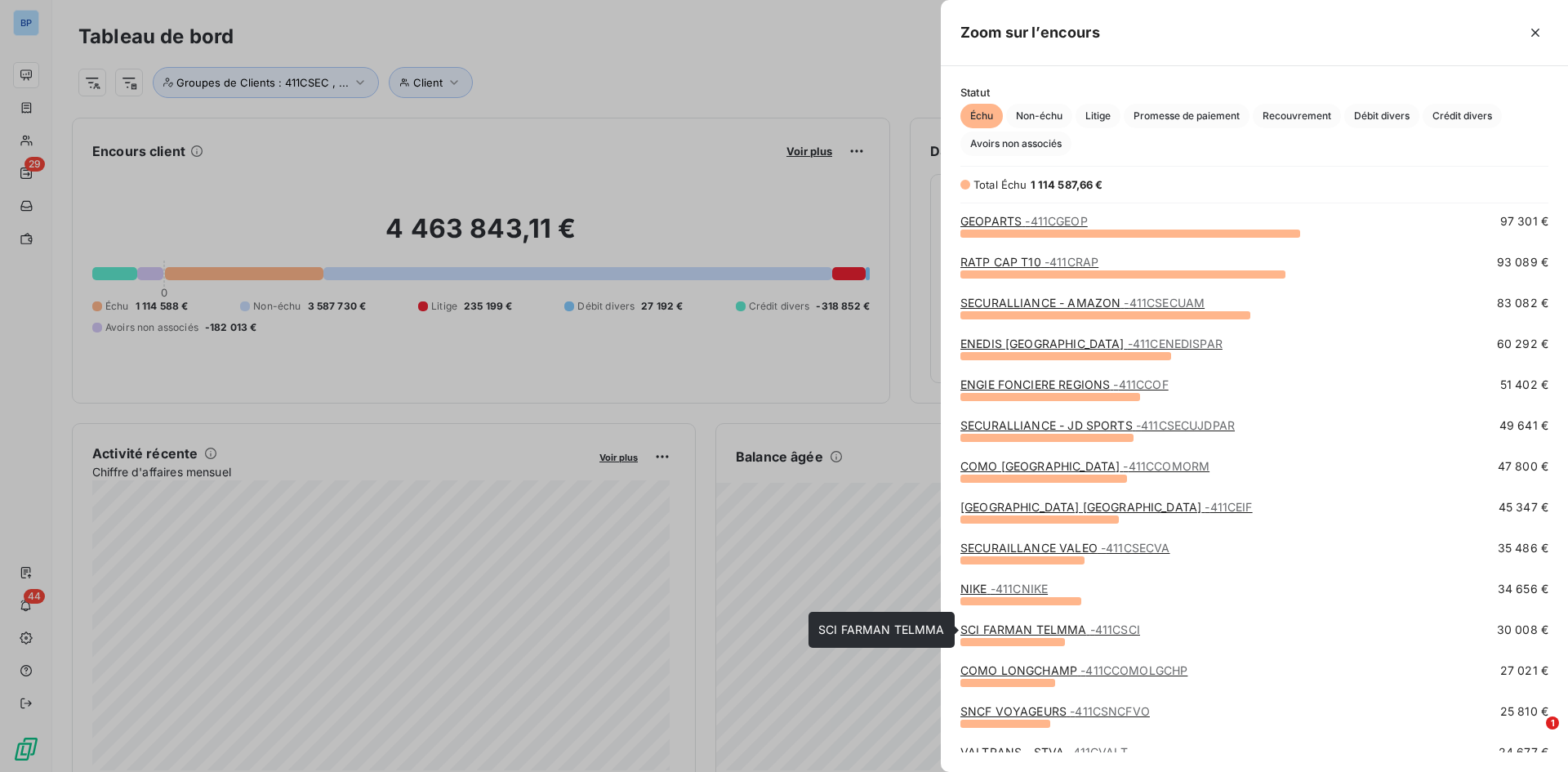
click at [1047, 633] on link "SCI FARMAN TELMMA - 411CSCI" at bounding box center [1049, 629] width 179 height 14
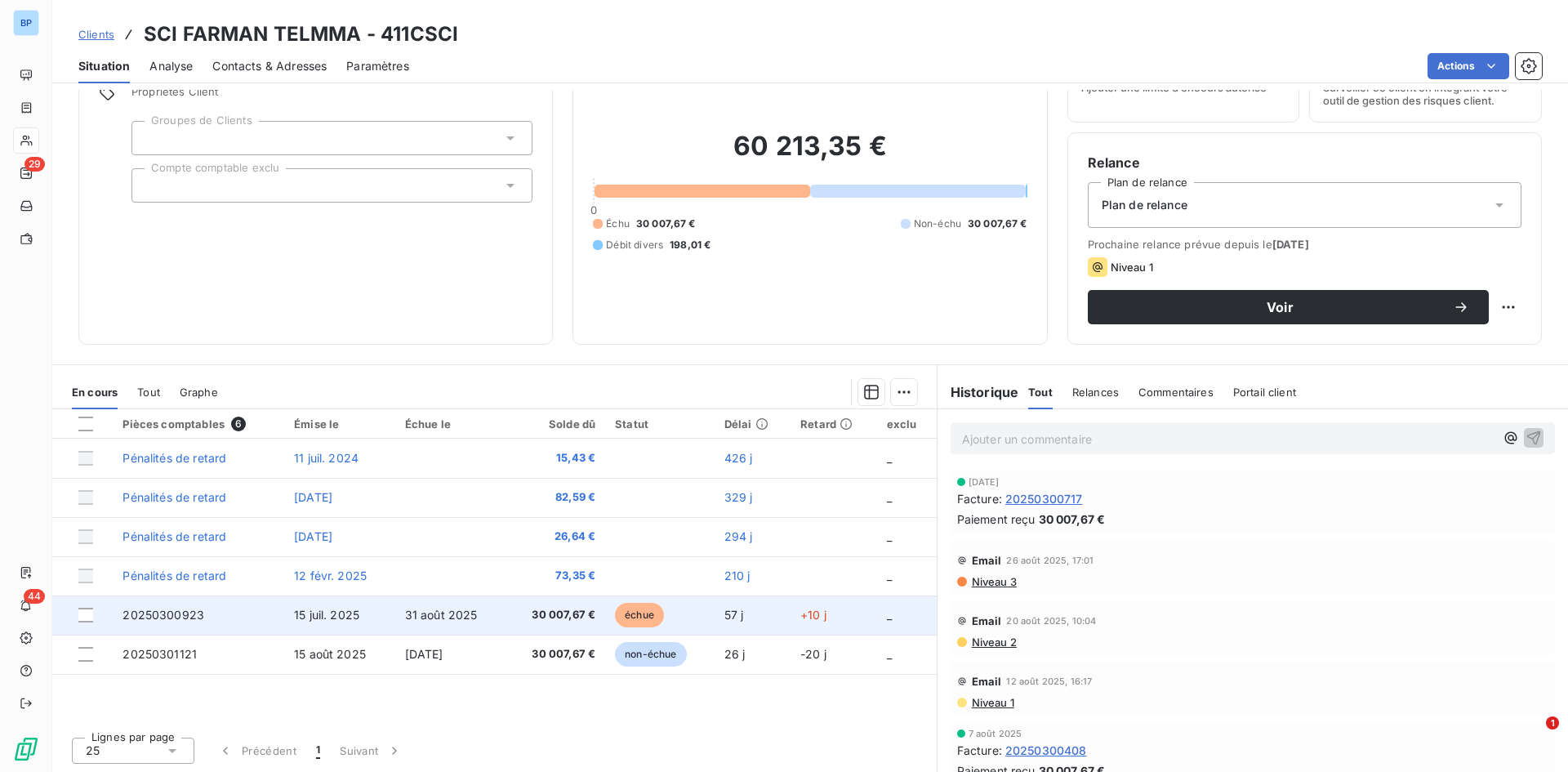
scroll to position [83, 0]
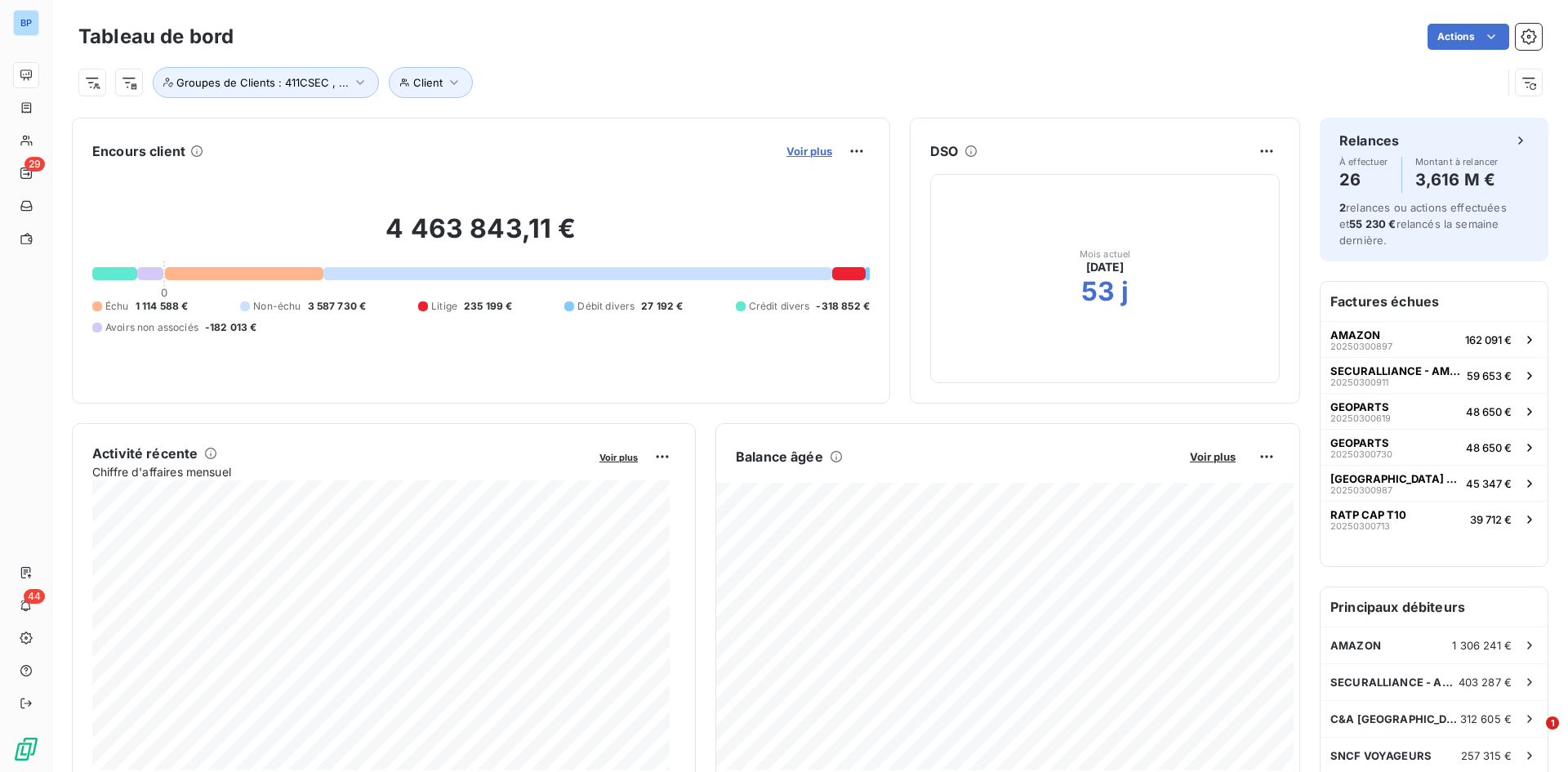
click at [798, 147] on span "Voir plus" at bounding box center [809, 151] width 46 height 13
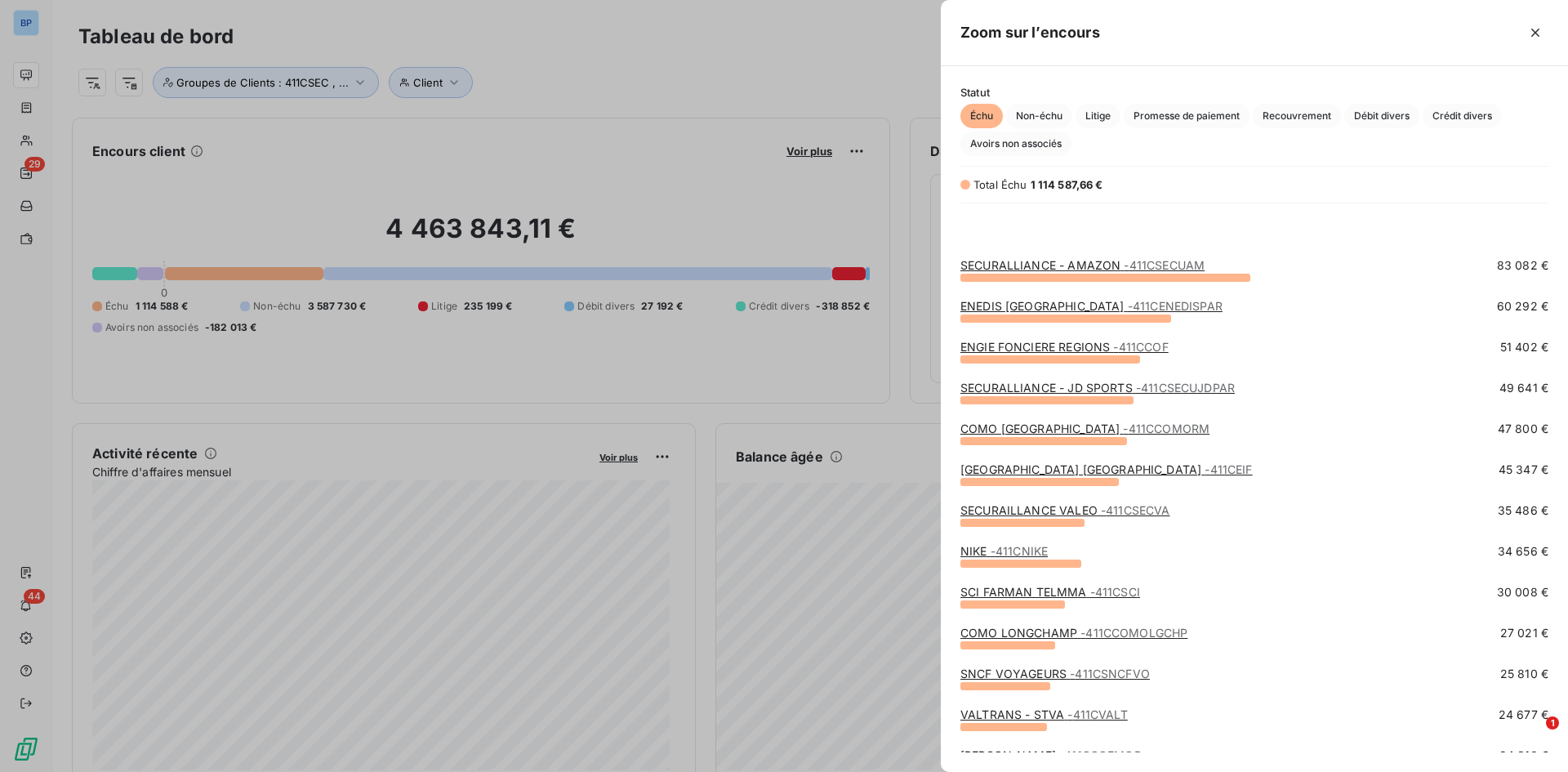
scroll to position [245, 0]
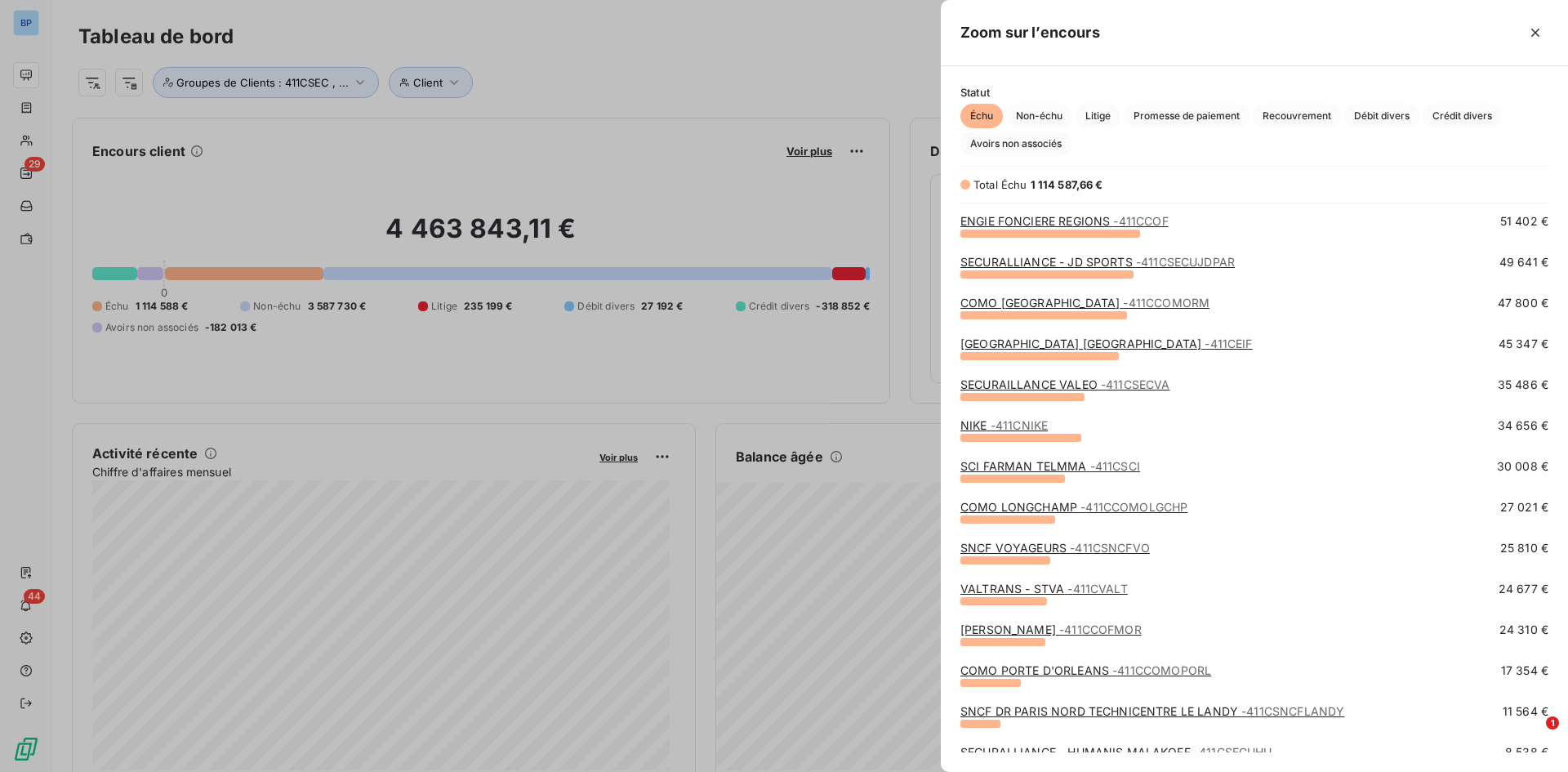
click at [1017, 506] on link "COMO LONGCHAMP - 411CCOMOLGCHP" at bounding box center [1073, 506] width 227 height 14
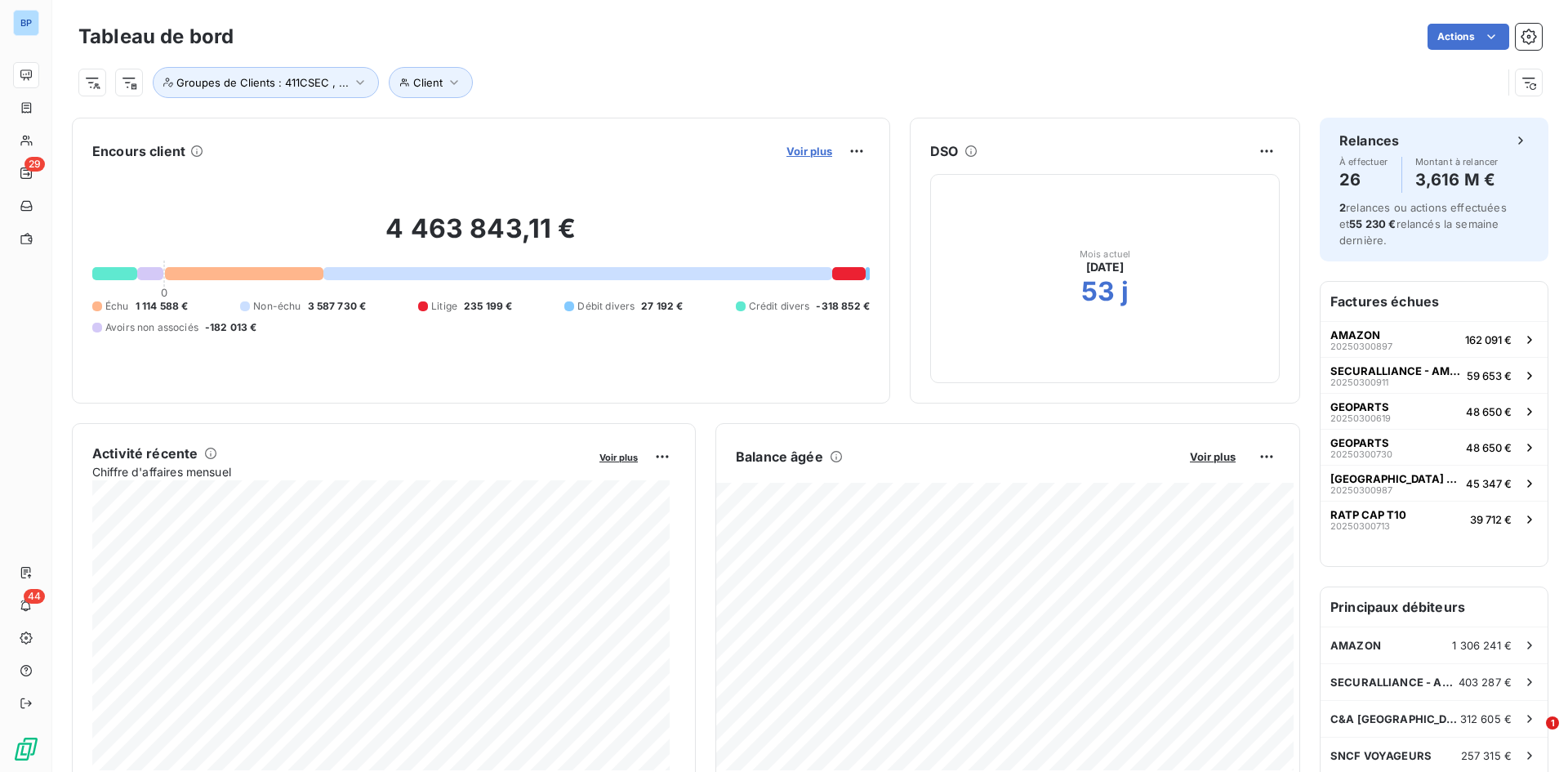
click at [790, 153] on span "Voir plus" at bounding box center [809, 151] width 46 height 13
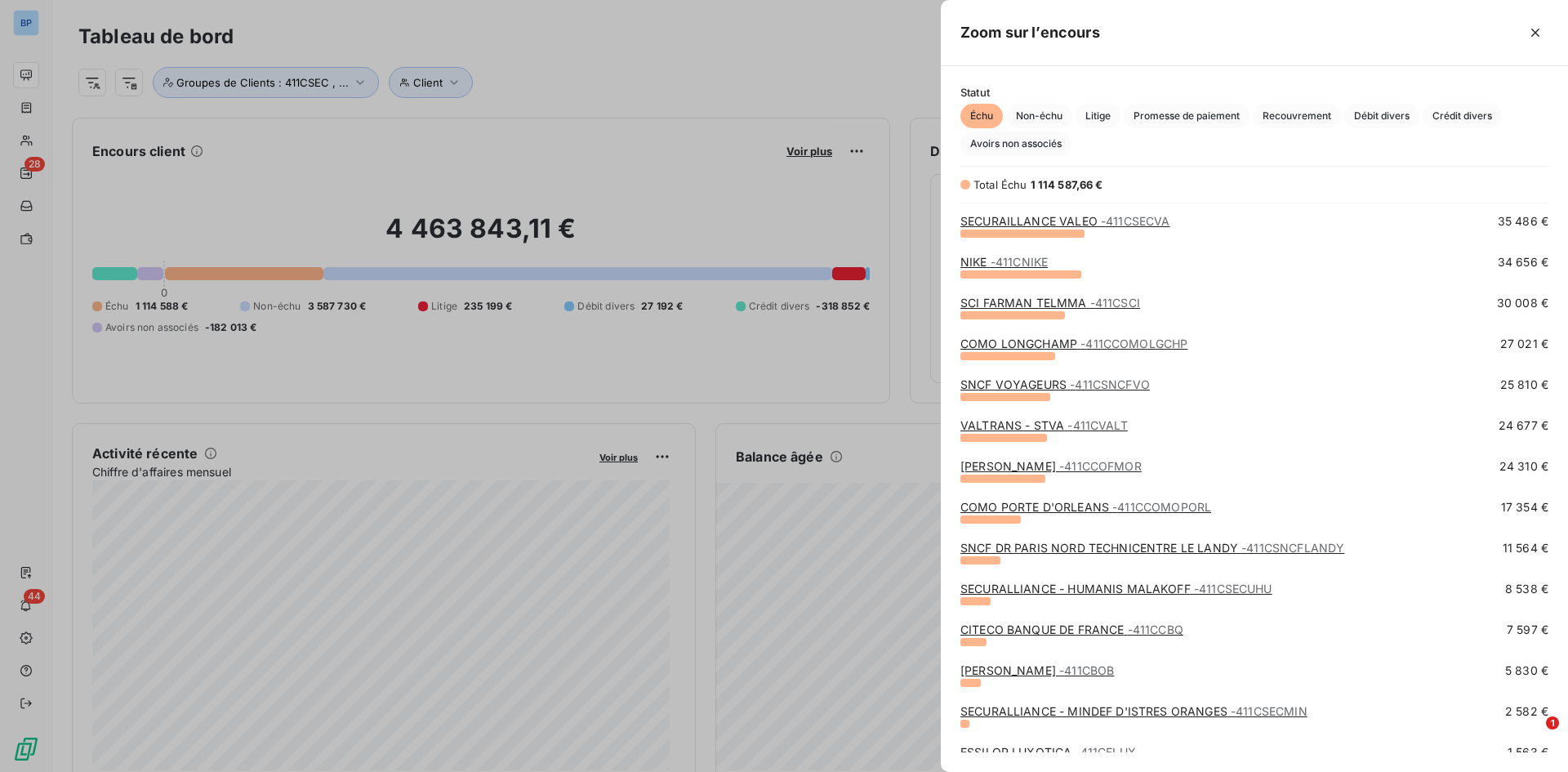
scroll to position [490, 0]
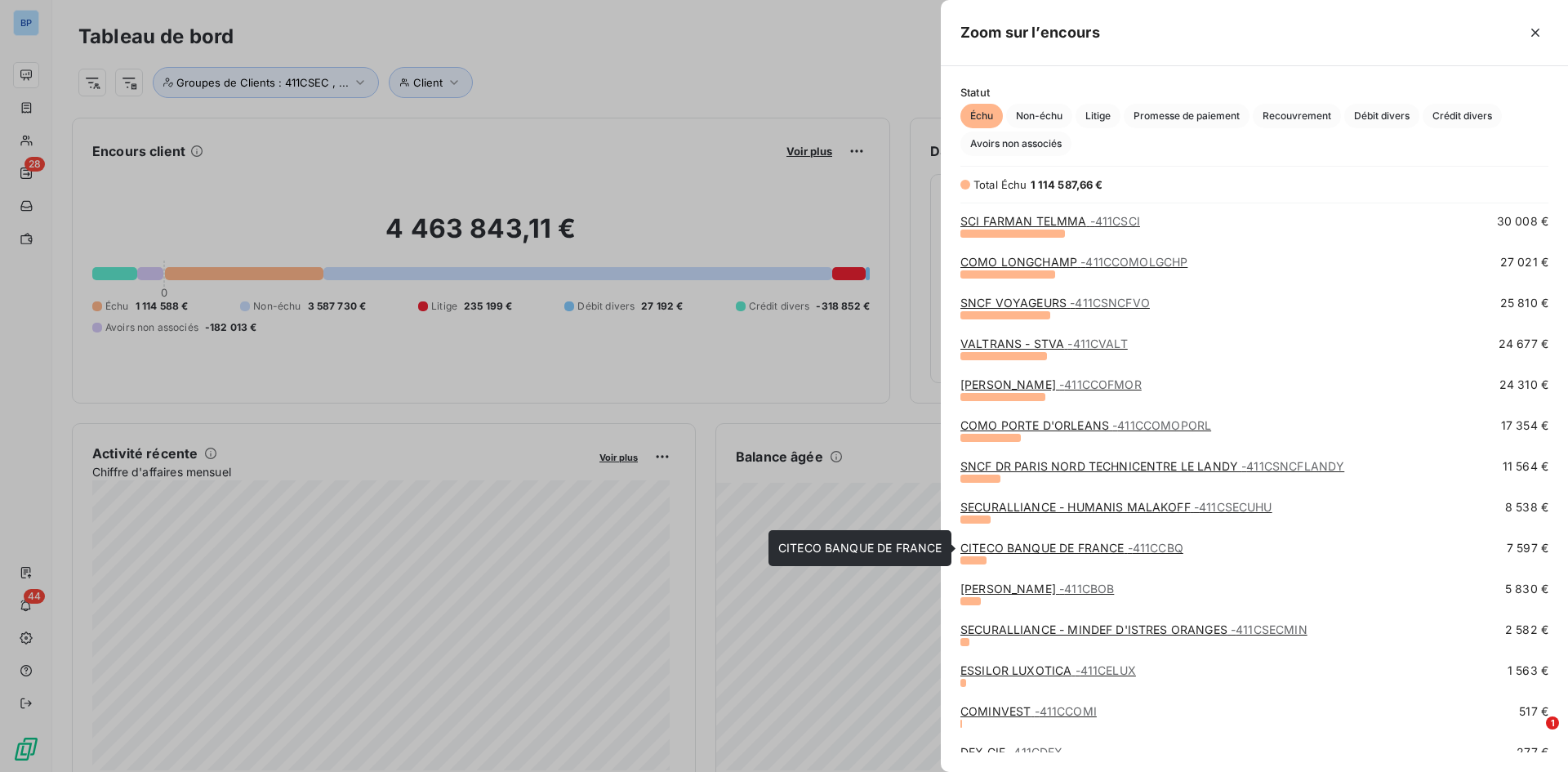
click at [1082, 546] on link "CITECO BANQUE DE FRANCE - 411CCBQ" at bounding box center [1071, 547] width 223 height 14
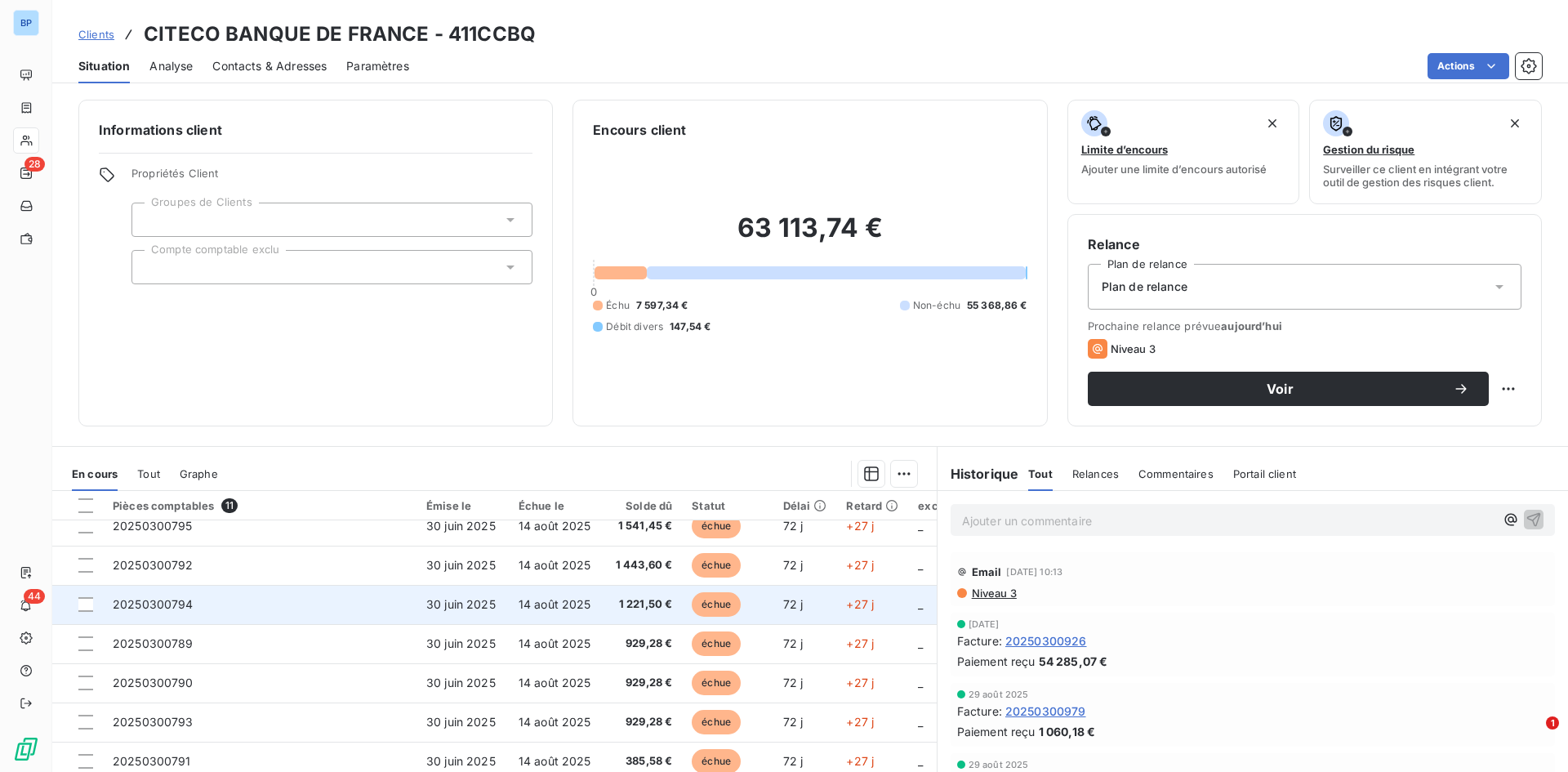
scroll to position [82, 0]
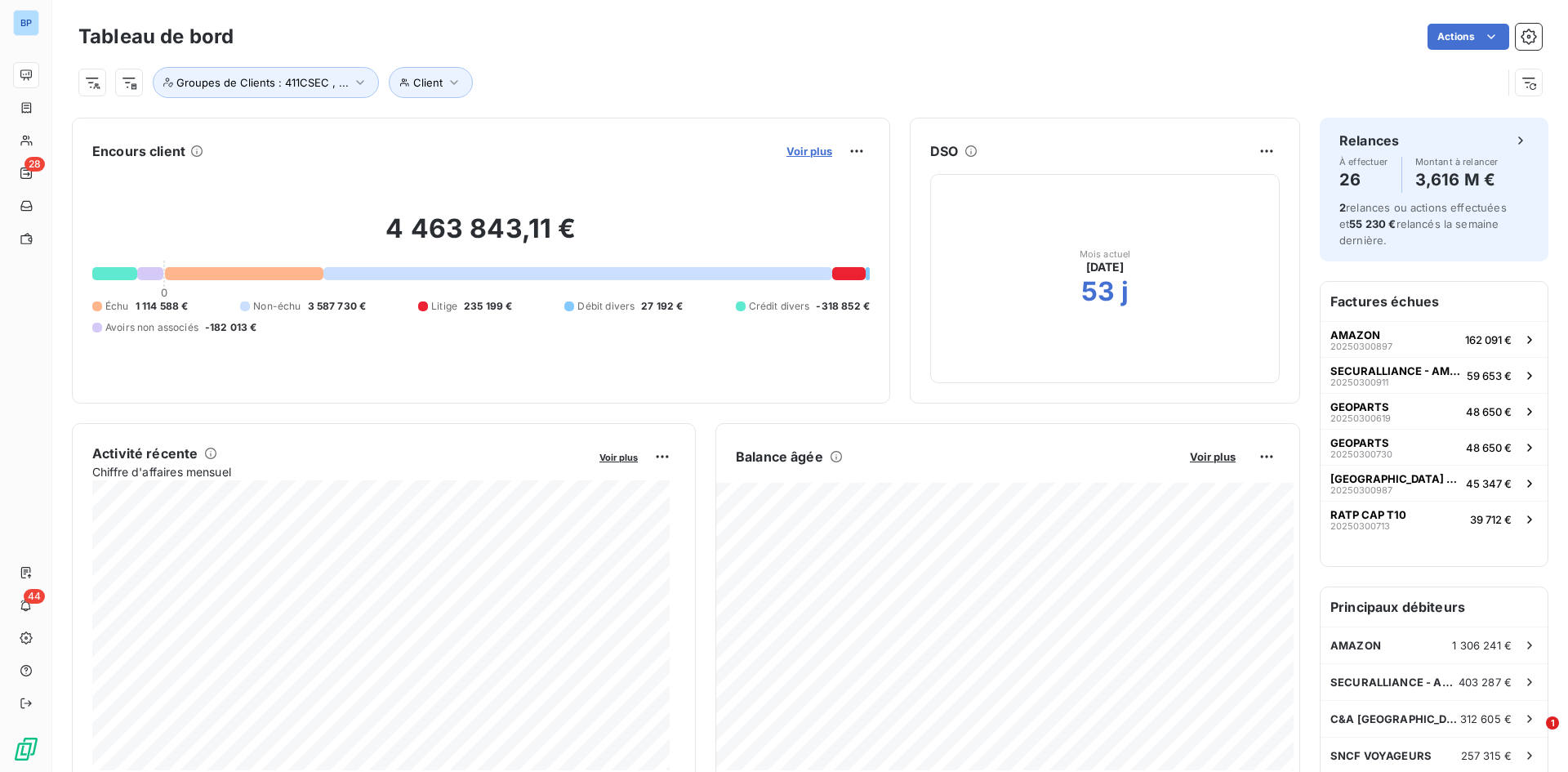
click at [807, 149] on span "Voir plus" at bounding box center [809, 151] width 46 height 13
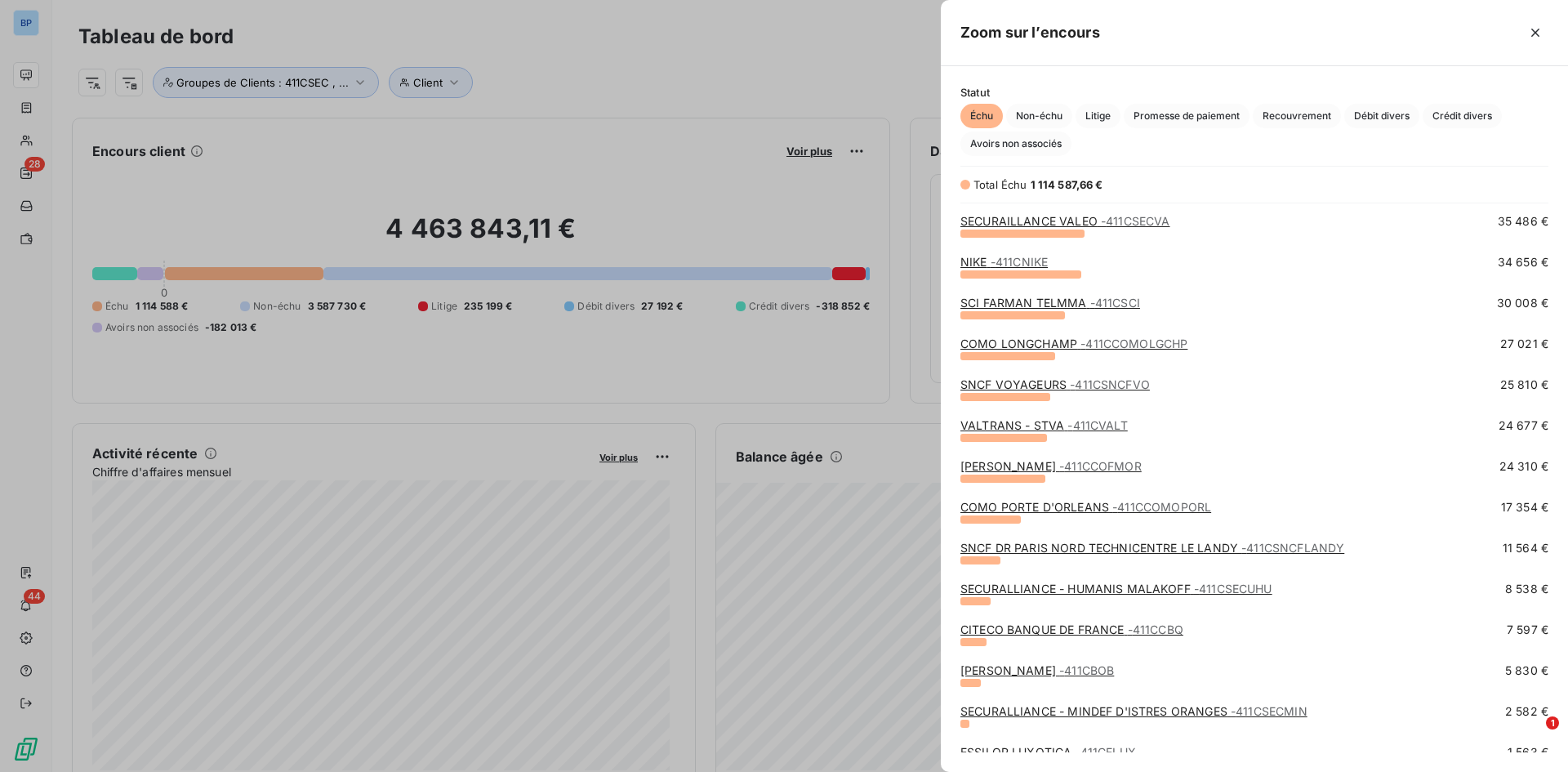
scroll to position [490, 0]
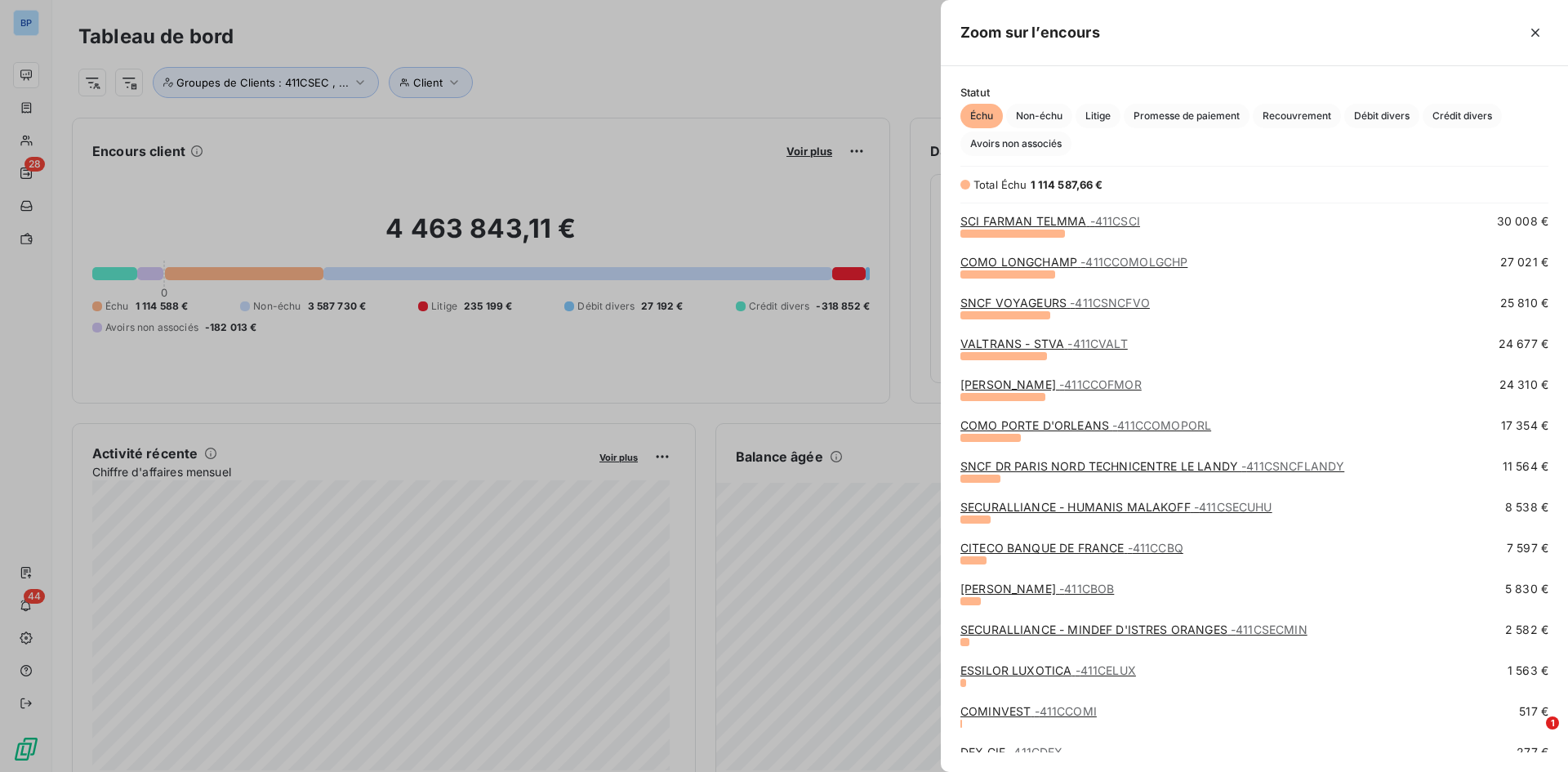
click at [991, 550] on link "CITECO BANQUE DE FRANCE - 411CCBQ" at bounding box center [1071, 547] width 223 height 14
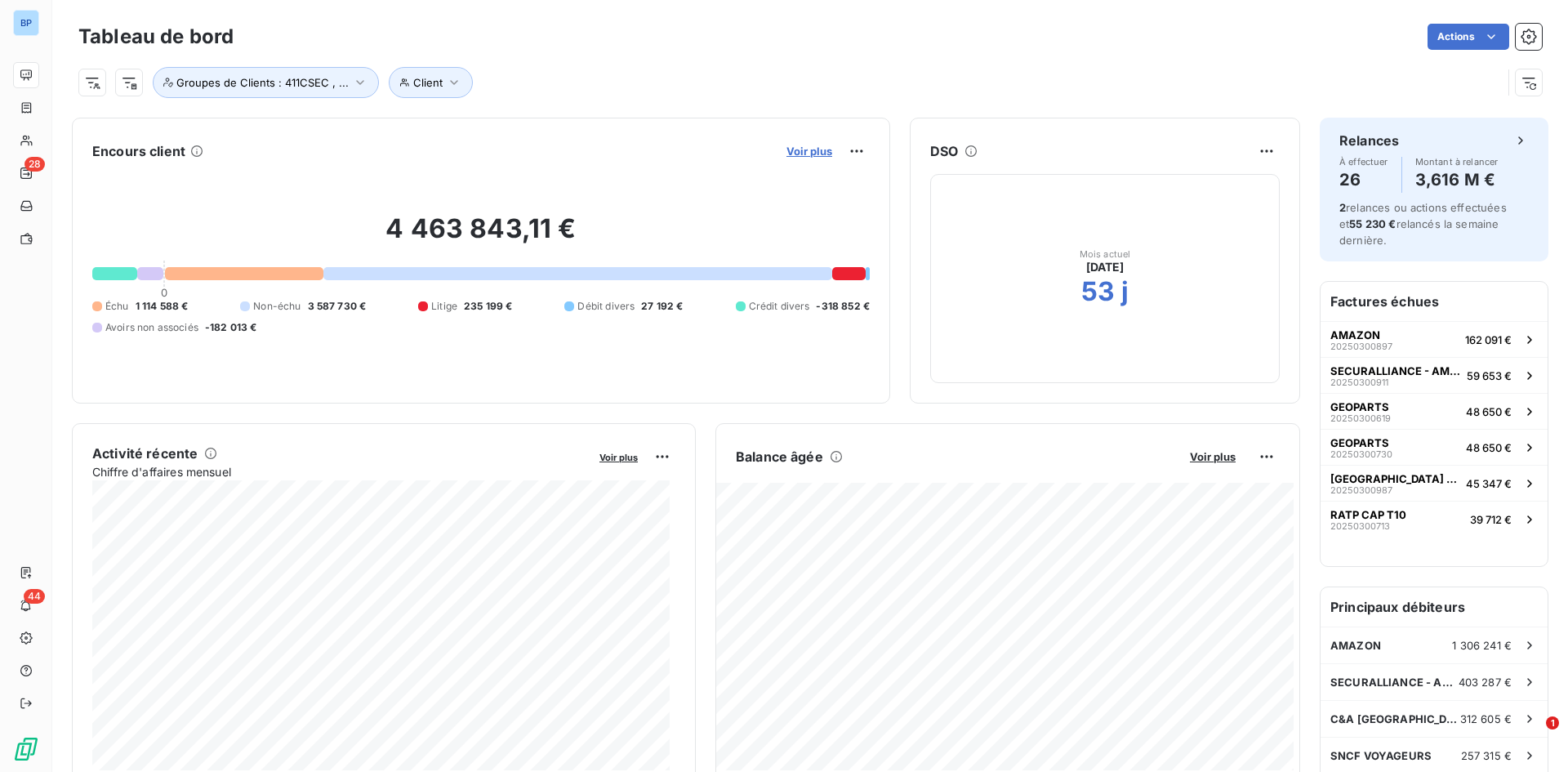
click at [803, 150] on span "Voir plus" at bounding box center [809, 151] width 46 height 13
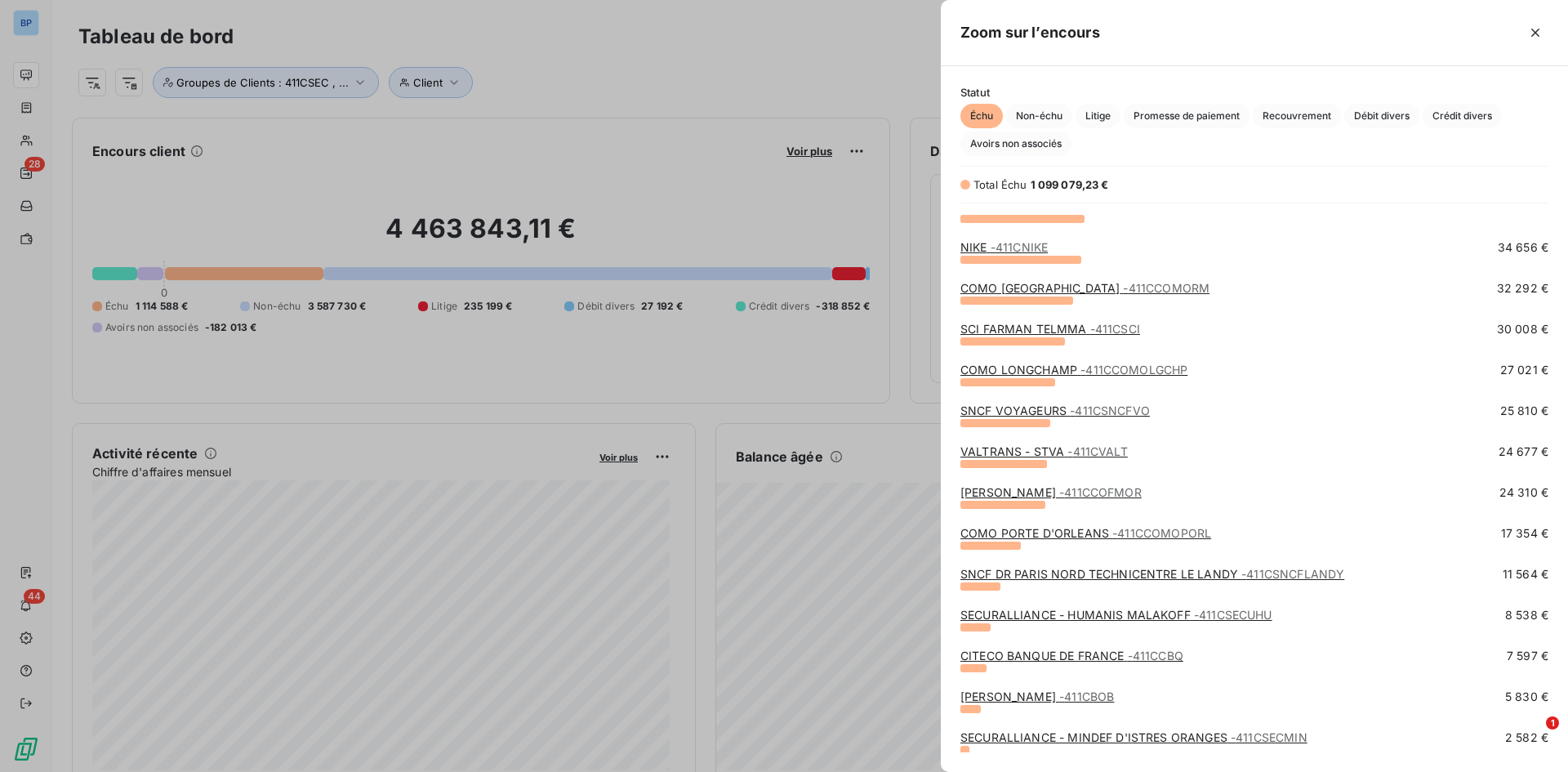
scroll to position [624, 0]
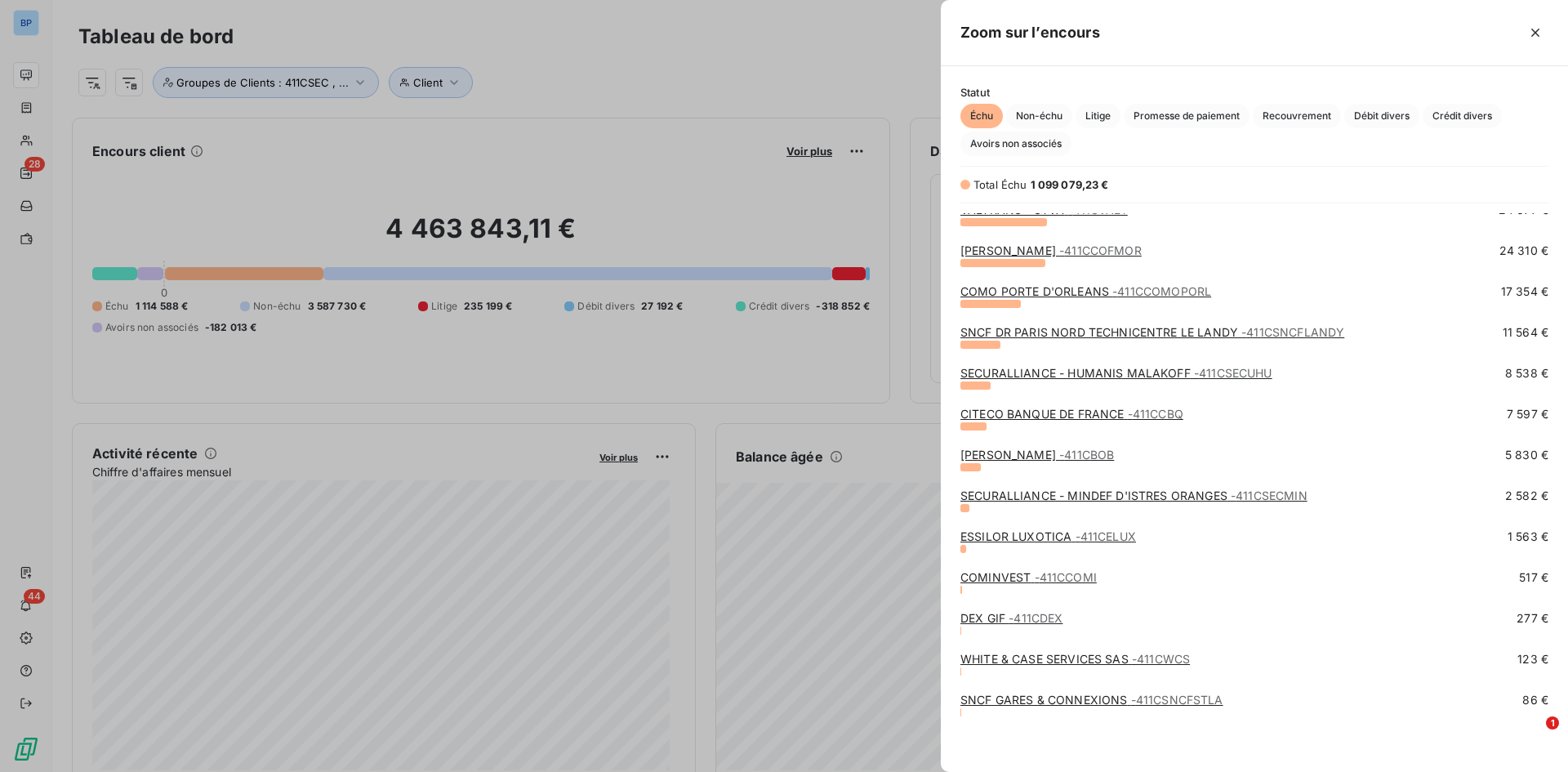
click at [983, 455] on link "[PERSON_NAME] - 411CBOB" at bounding box center [1036, 455] width 154 height 14
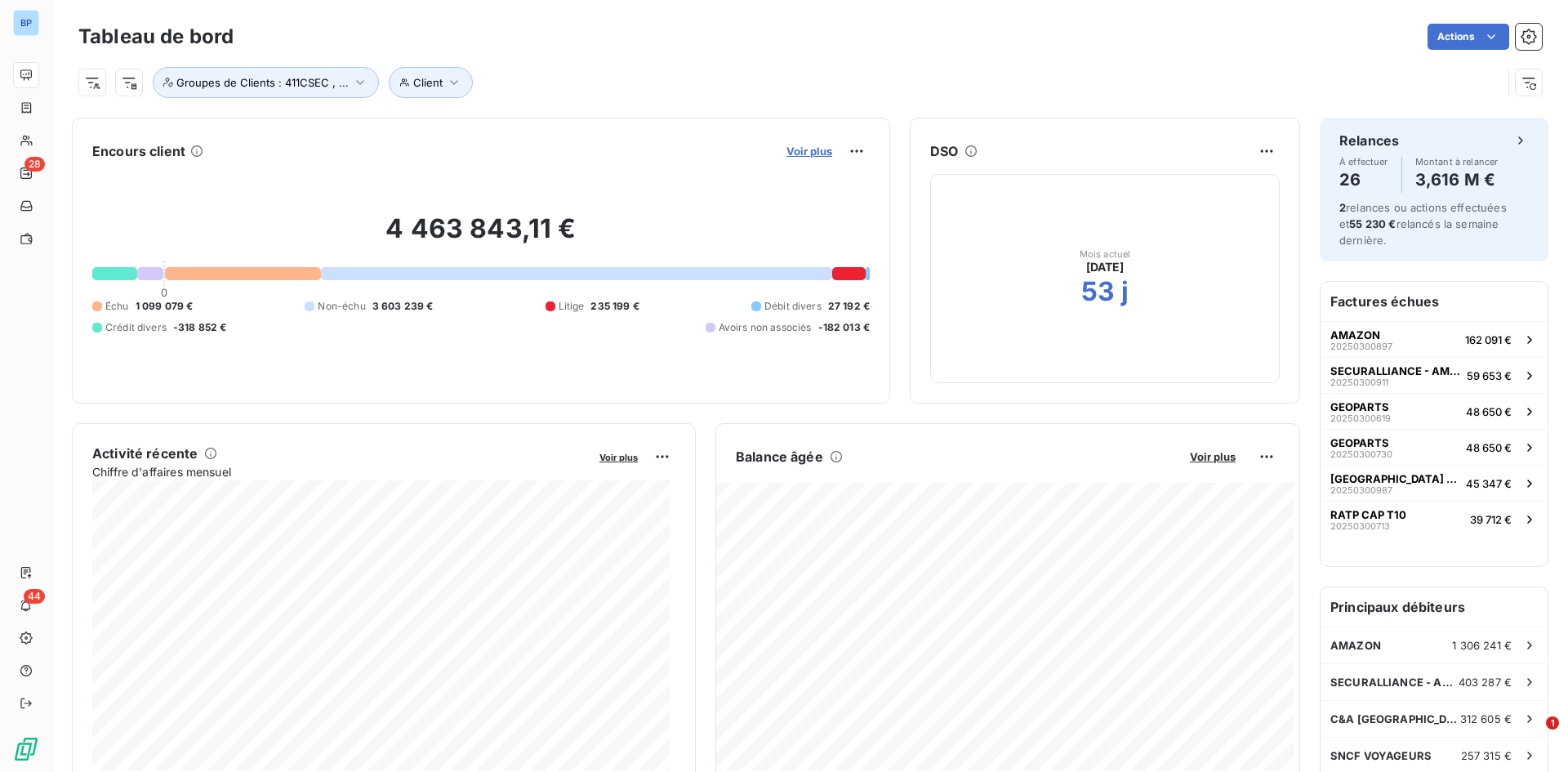
click at [803, 153] on span "Voir plus" at bounding box center [809, 151] width 46 height 13
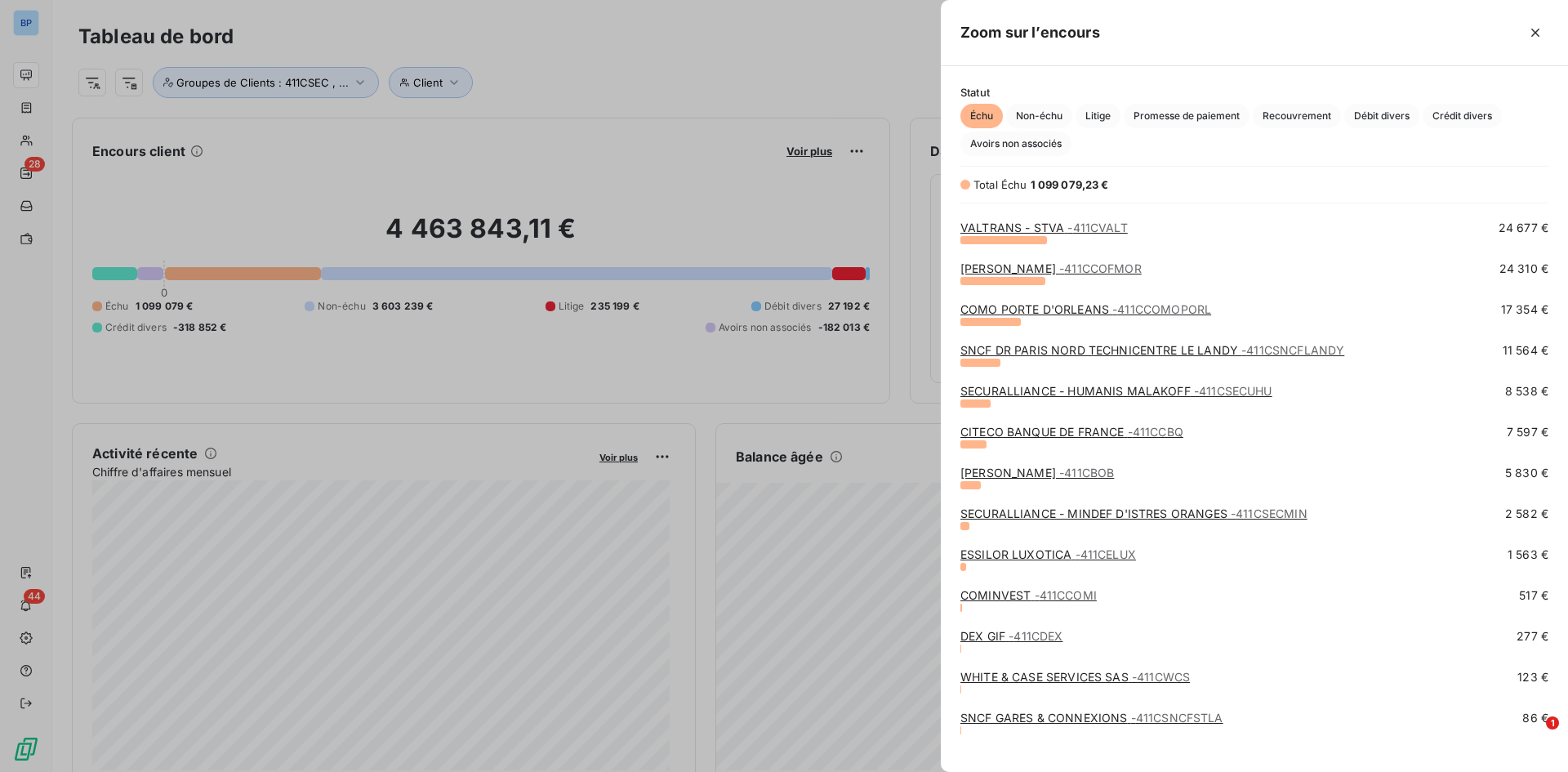
scroll to position [624, 0]
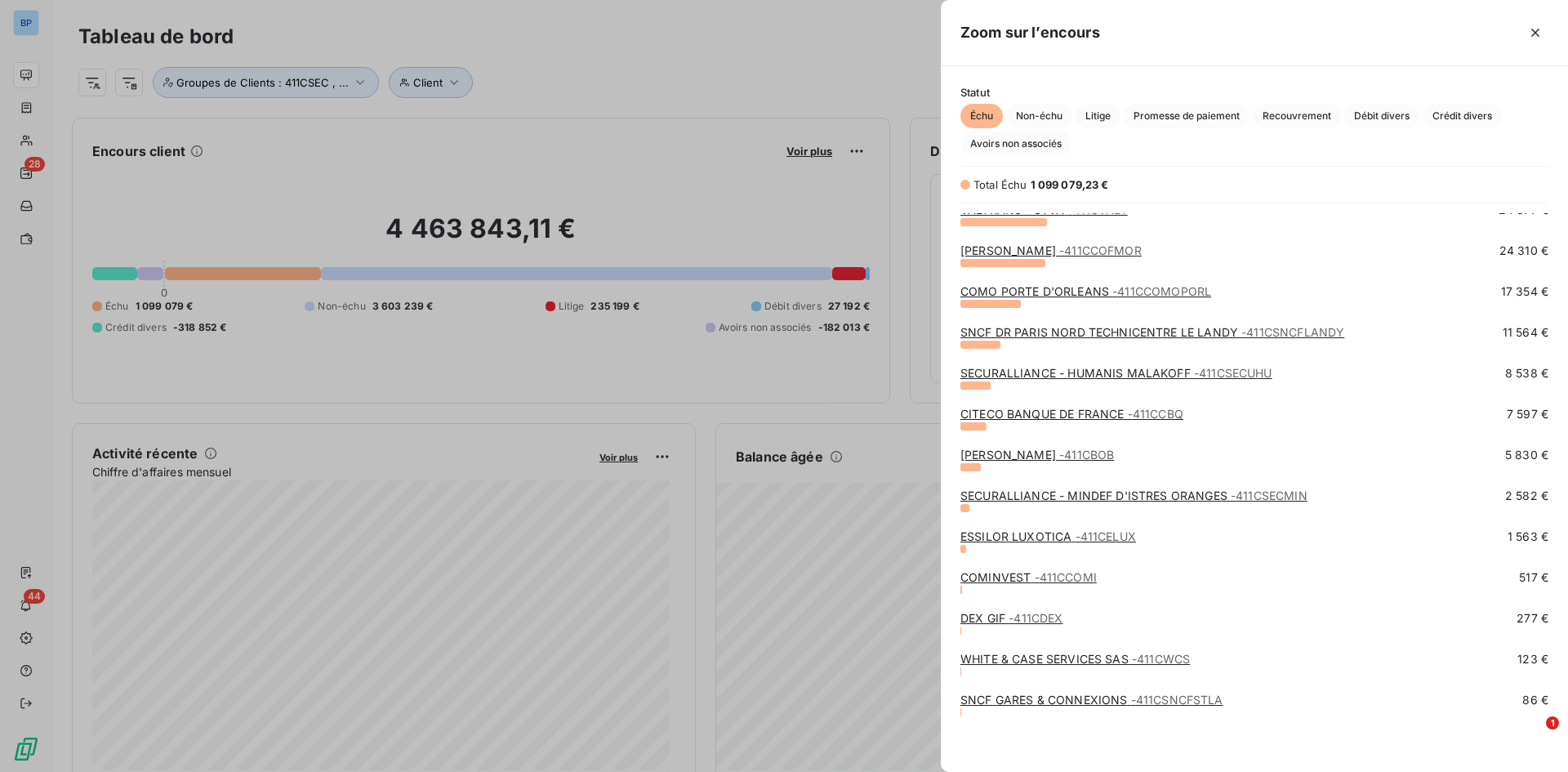
click at [1000, 618] on link "DEX GIF - 411CDEX" at bounding box center [1011, 617] width 102 height 14
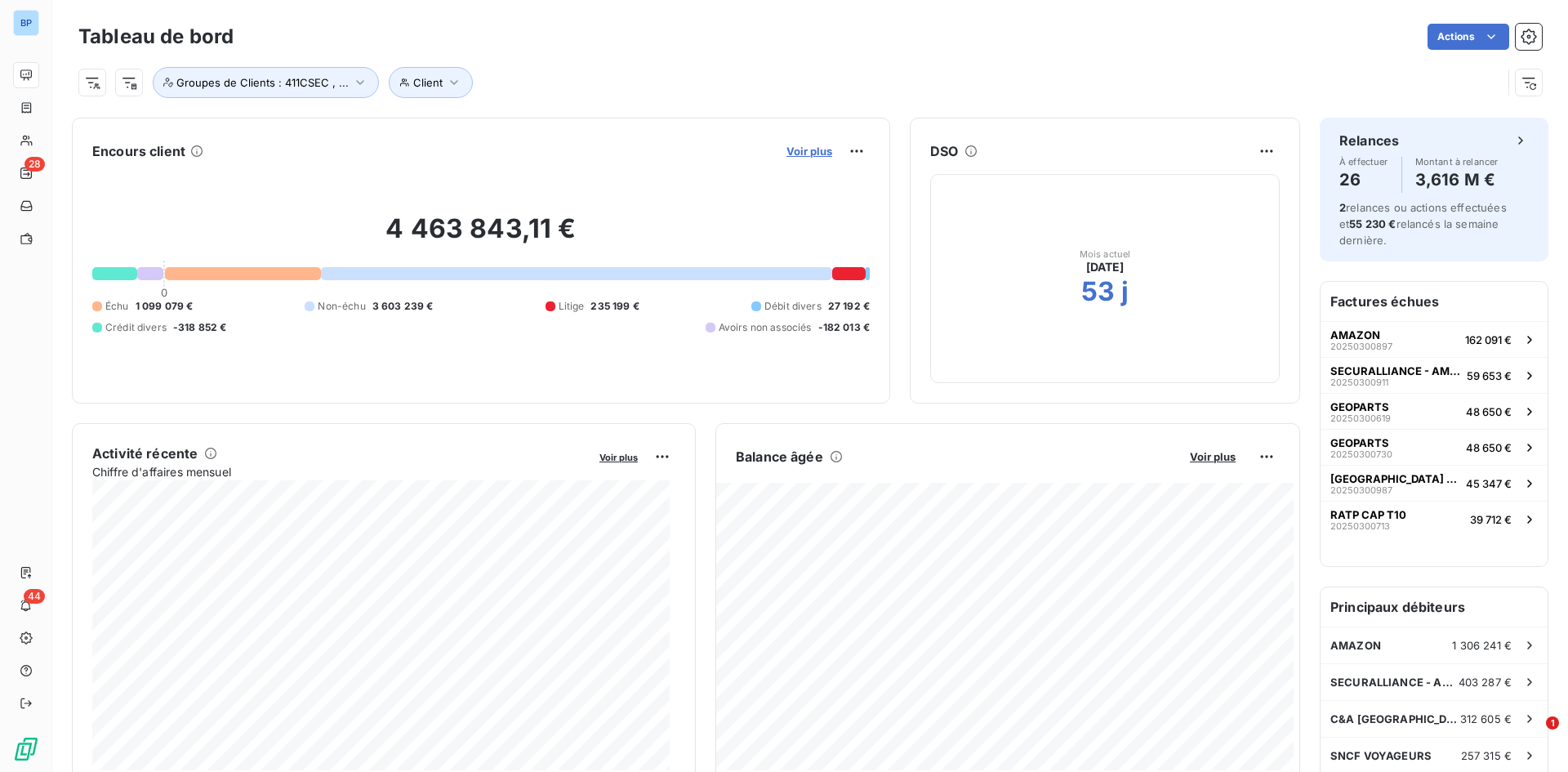
click at [807, 151] on span "Voir plus" at bounding box center [809, 151] width 46 height 13
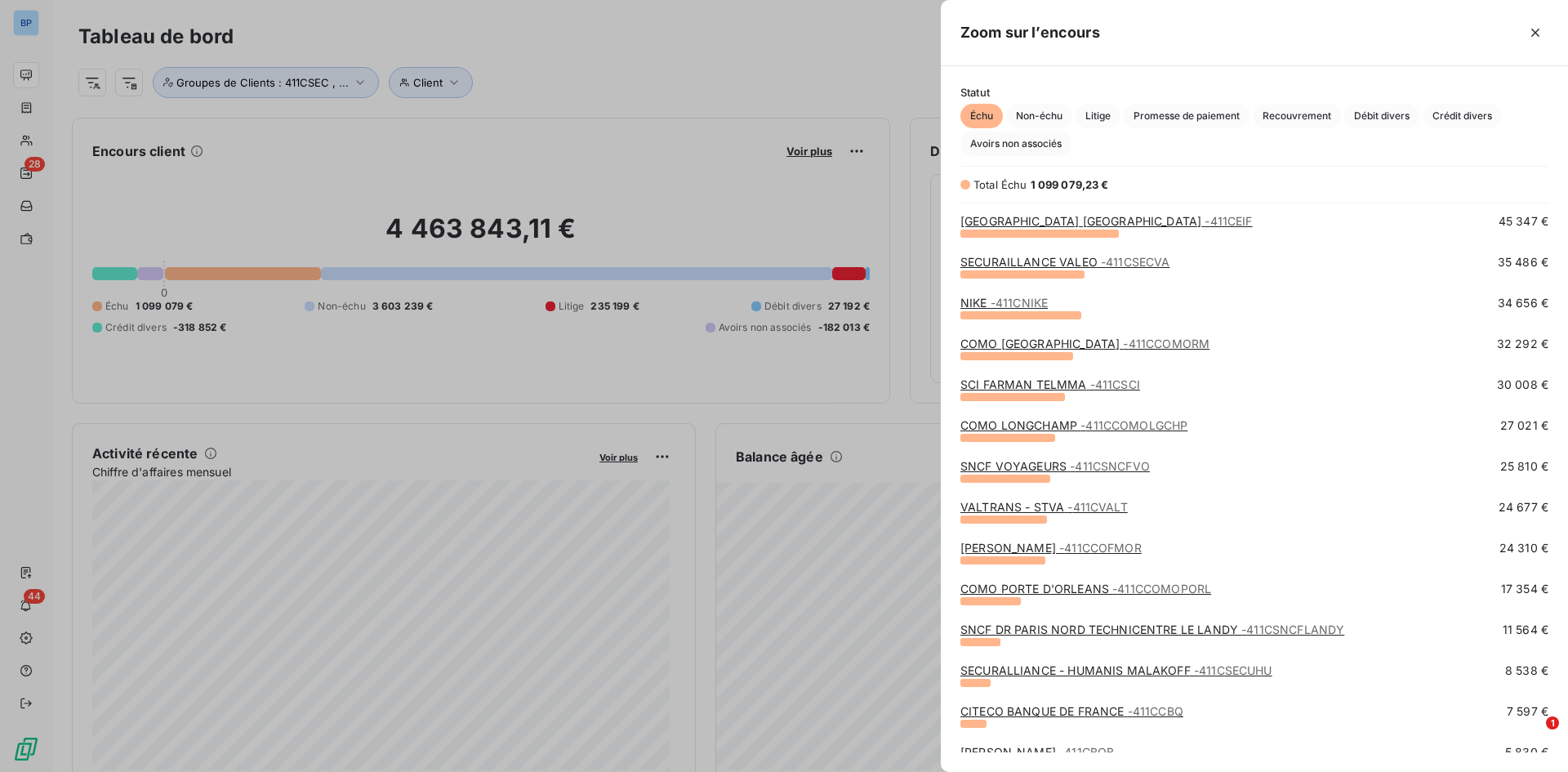
scroll to position [624, 0]
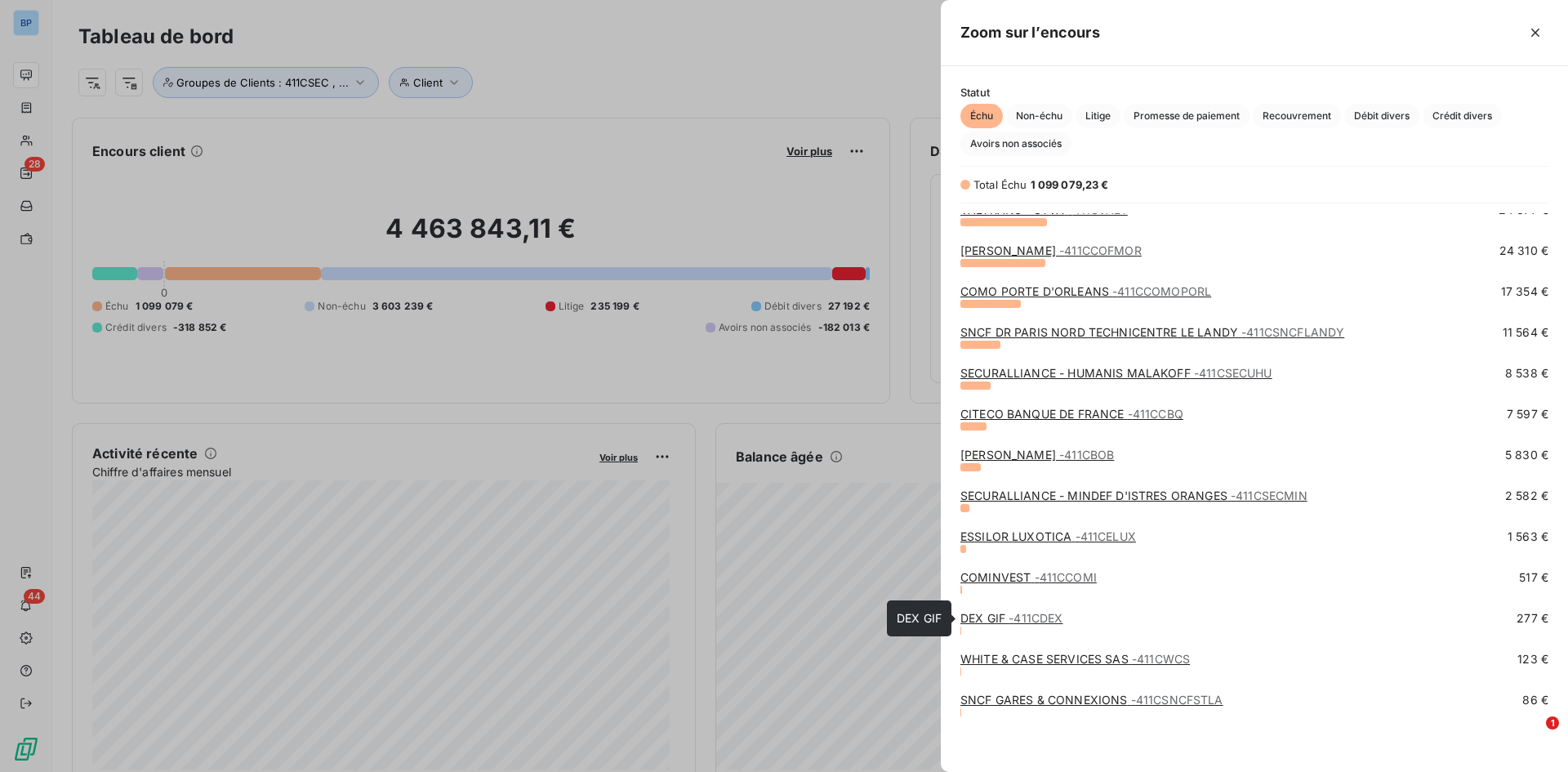
click at [993, 621] on link "DEX GIF - 411CDEX" at bounding box center [1011, 617] width 102 height 14
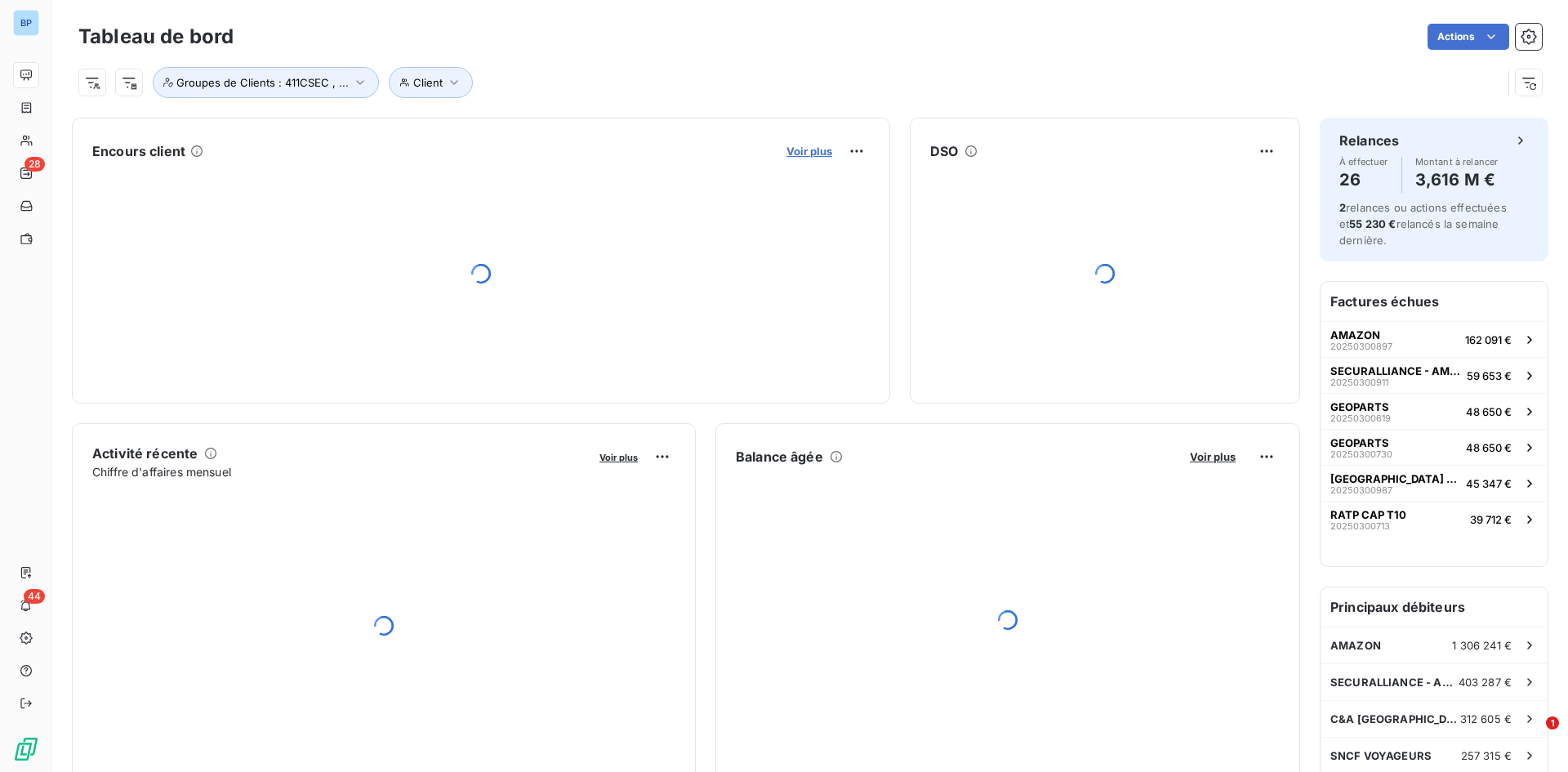
click at [791, 152] on span "Voir plus" at bounding box center [809, 151] width 46 height 13
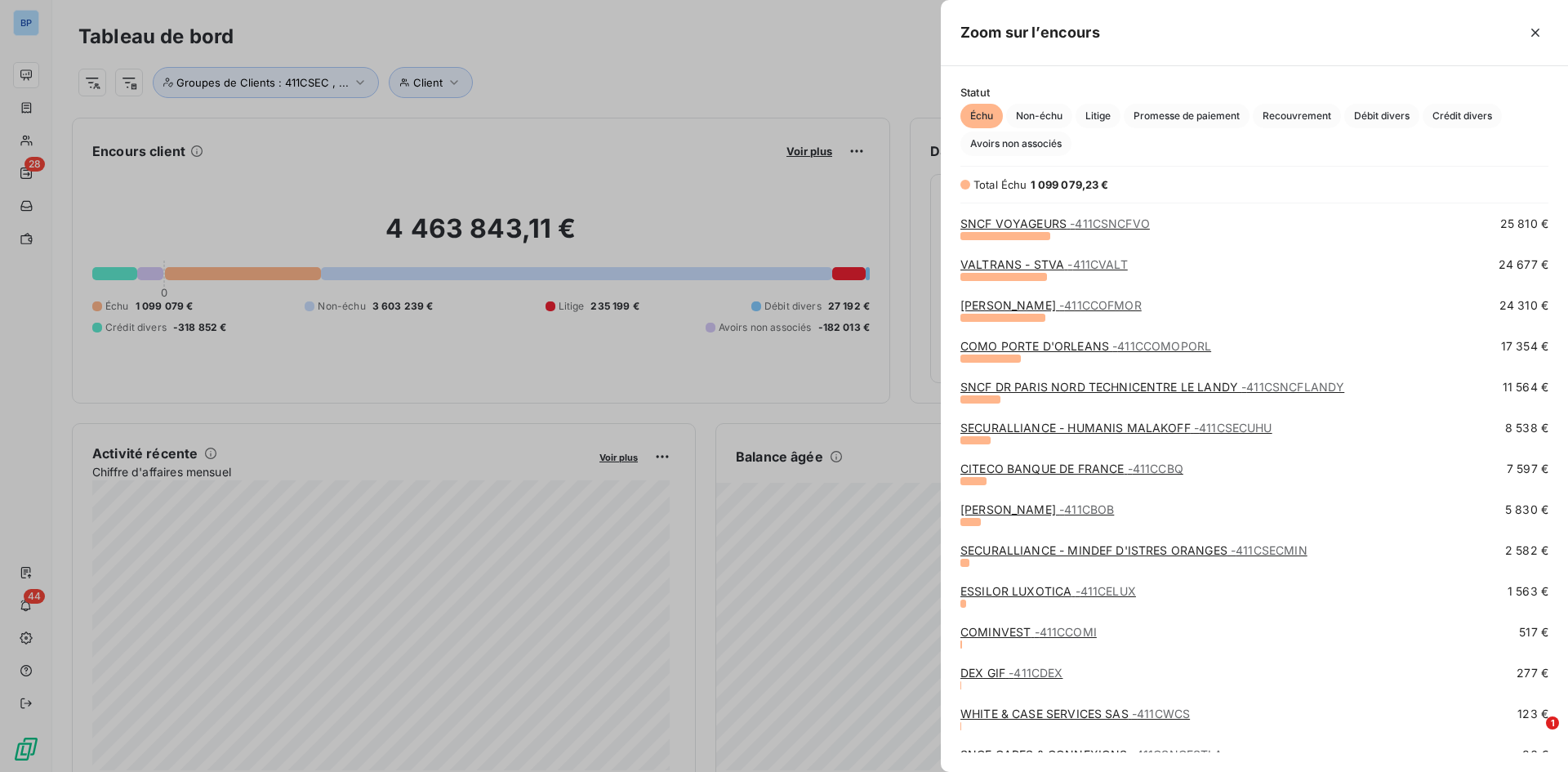
scroll to position [624, 0]
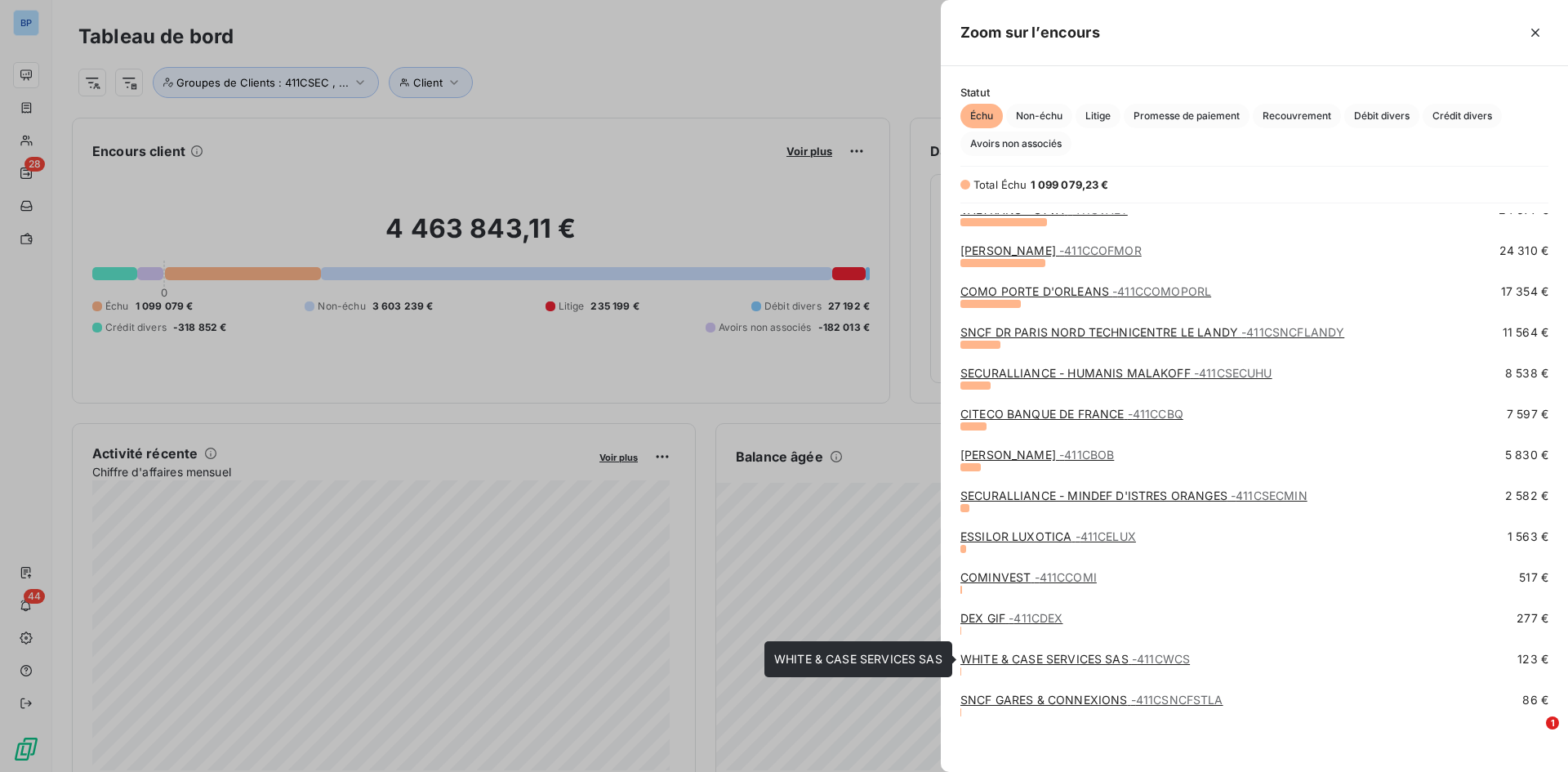
click at [1086, 660] on link "WHITE & CASE SERVICES SAS - 411CWCS" at bounding box center [1075, 659] width 230 height 14
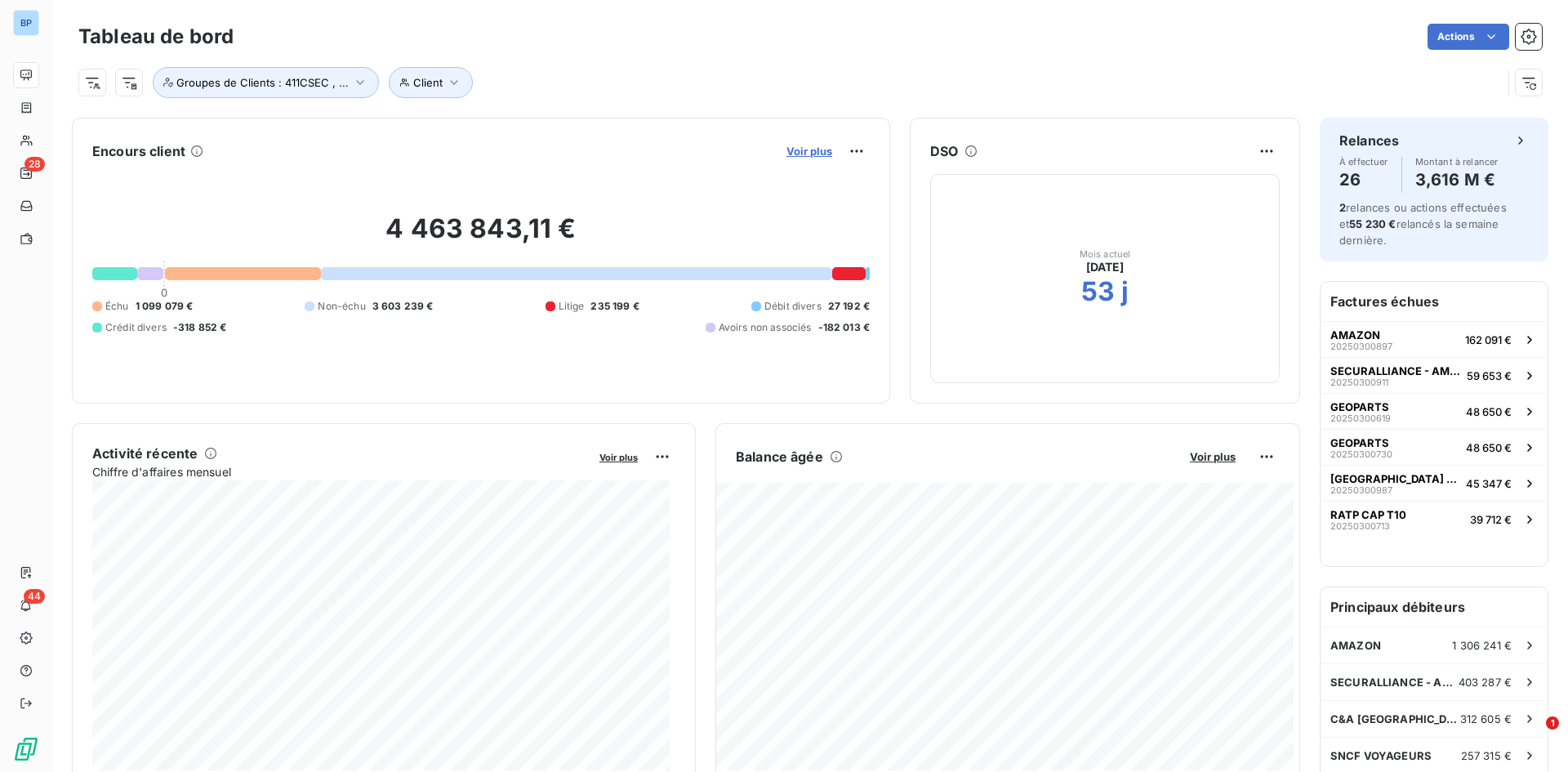
click at [787, 147] on span "Voir plus" at bounding box center [809, 151] width 46 height 13
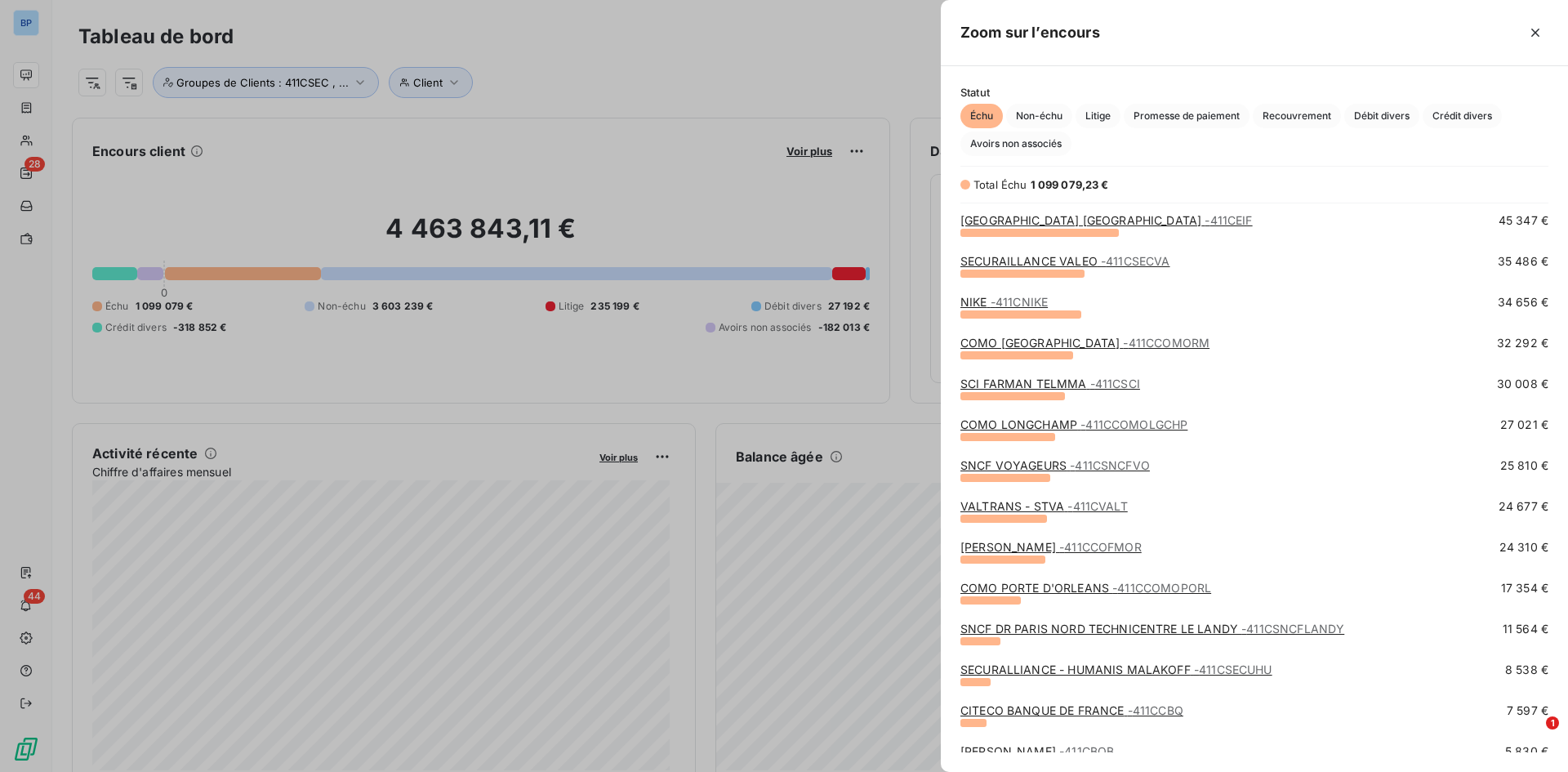
scroll to position [624, 0]
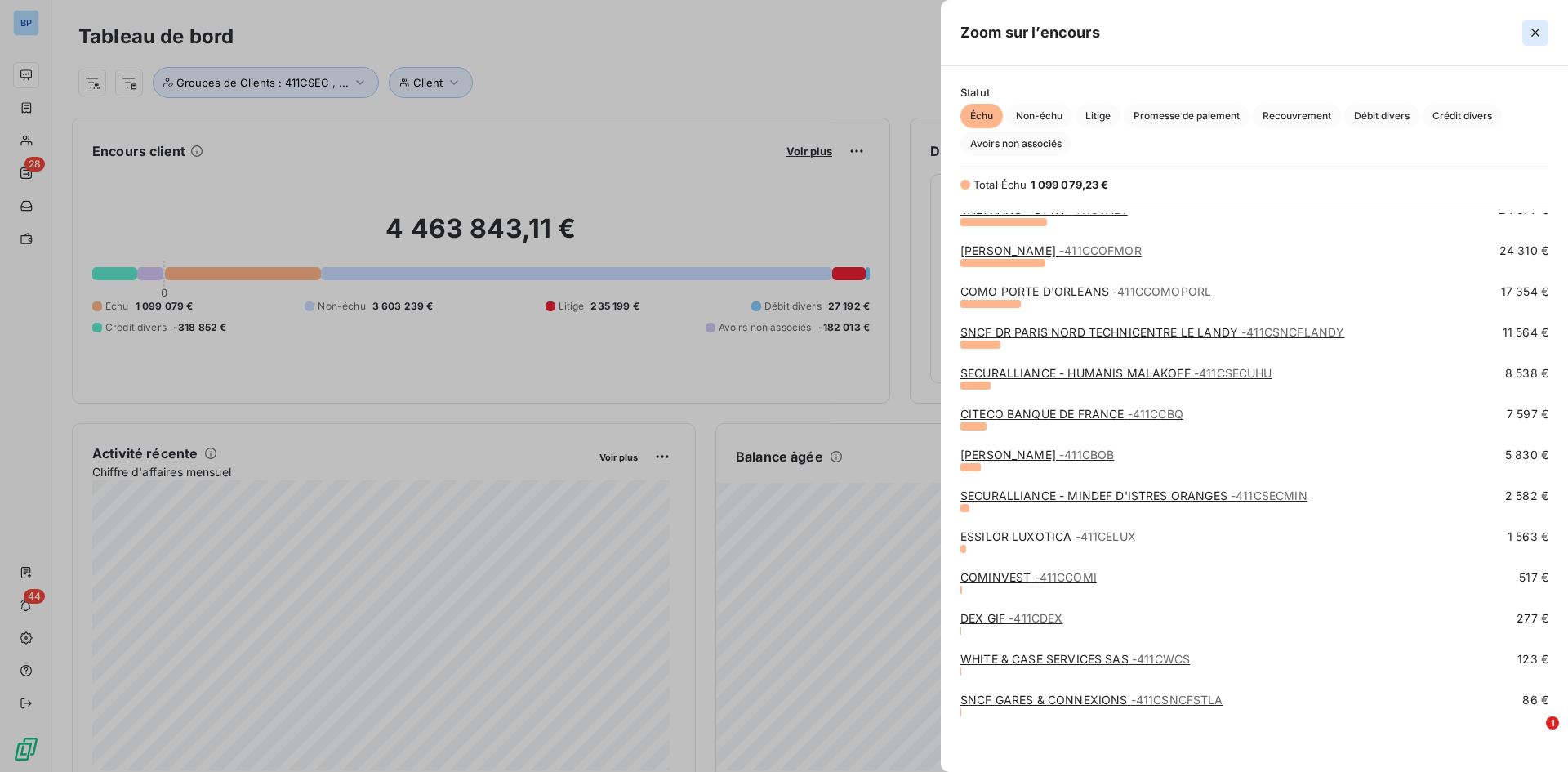
click at [1533, 30] on icon "button" at bounding box center [1535, 32] width 8 height 8
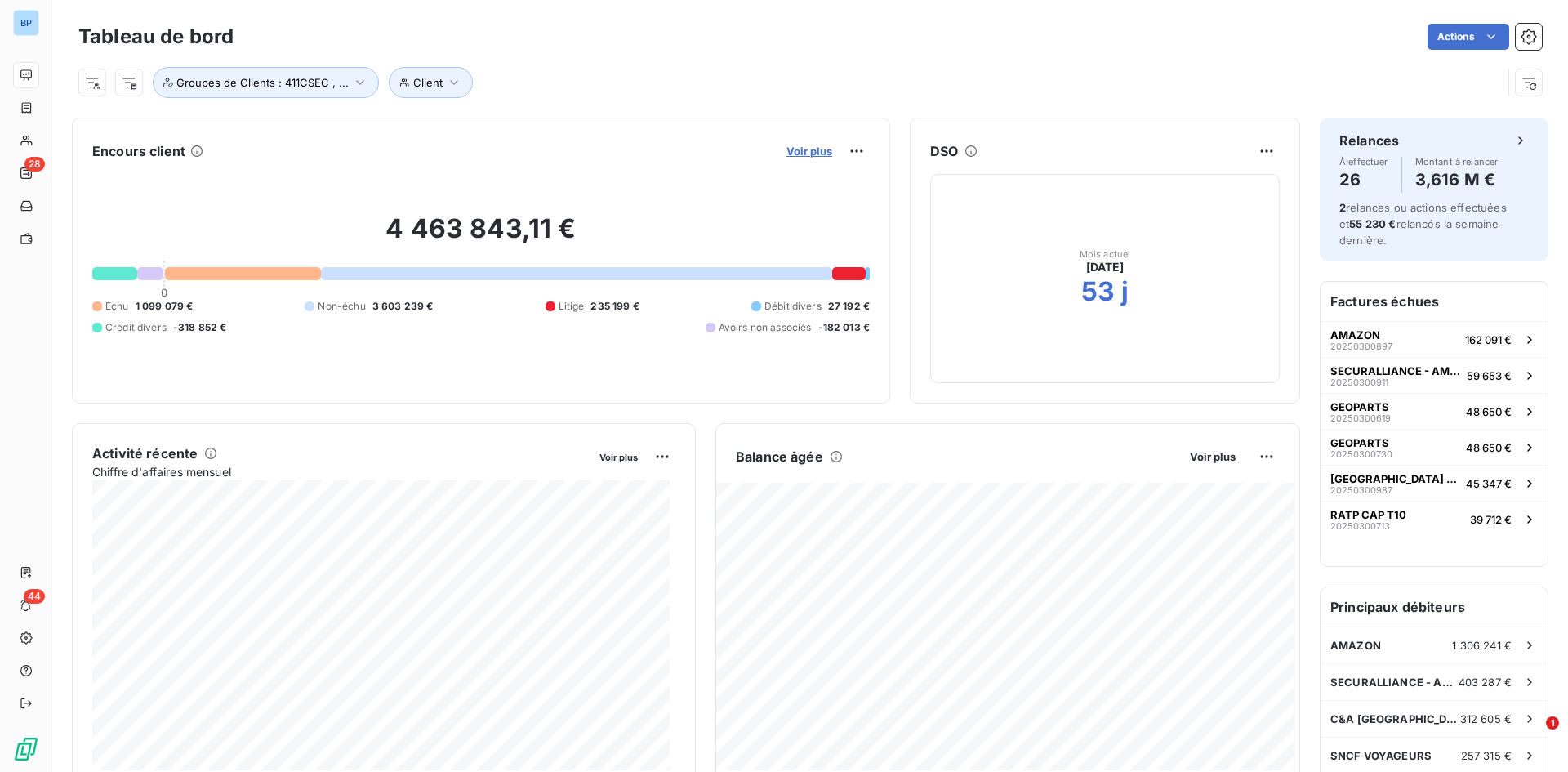
click at [789, 149] on span "Voir plus" at bounding box center [809, 151] width 46 height 13
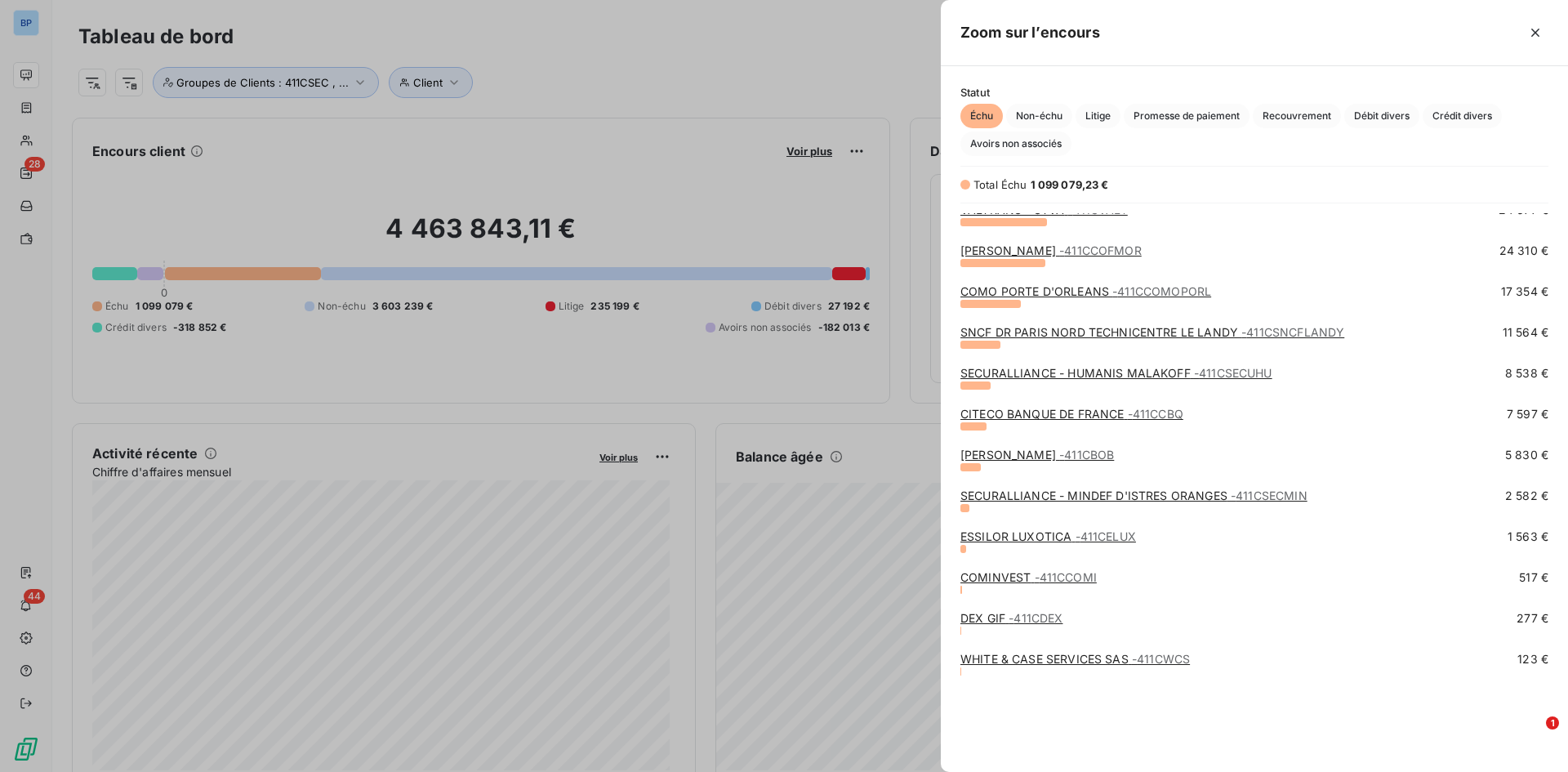
scroll to position [215, 0]
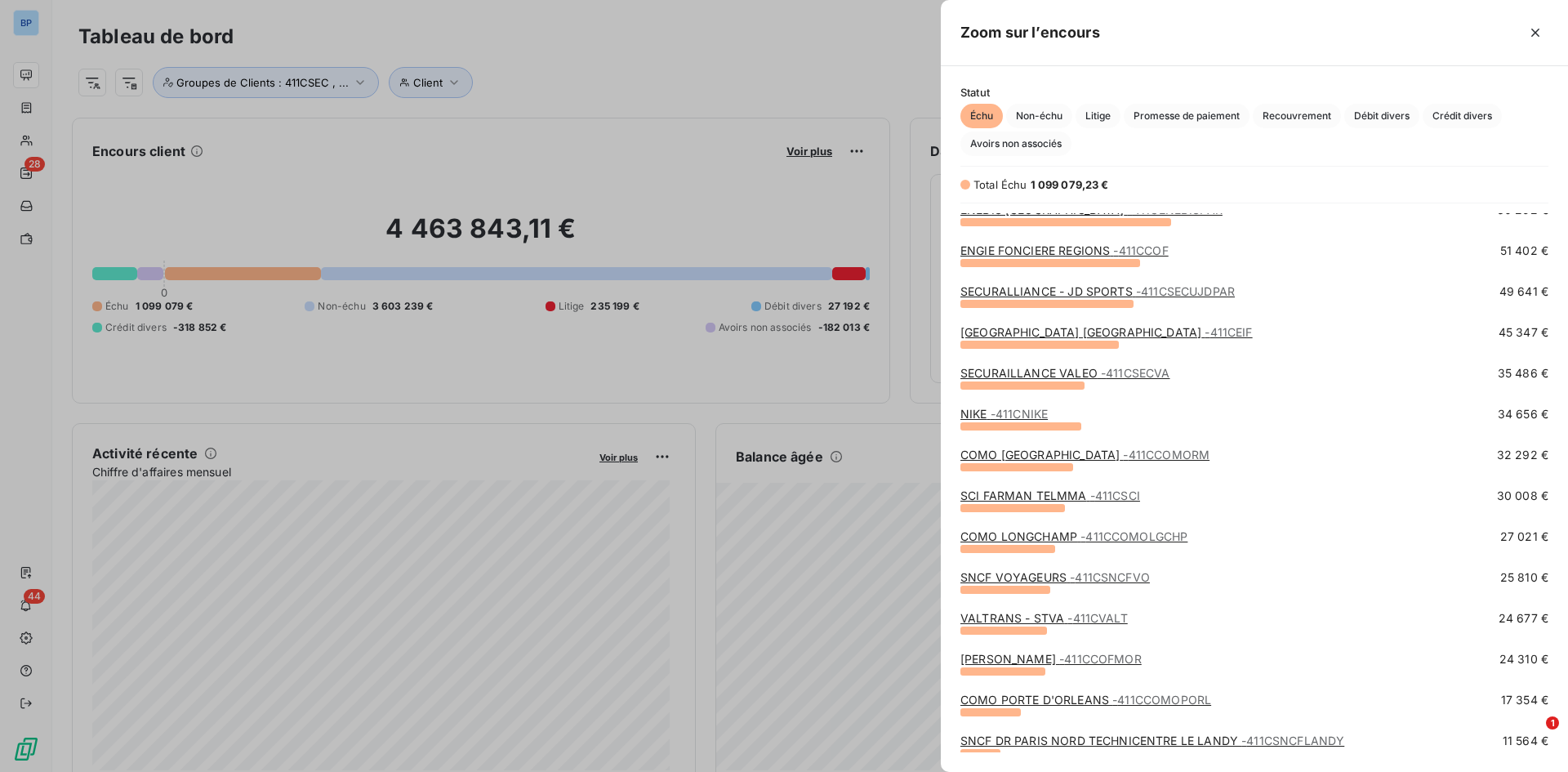
click at [1070, 539] on link "COMO LONGCHAMP - 411CCOMOLGCHP" at bounding box center [1073, 536] width 227 height 14
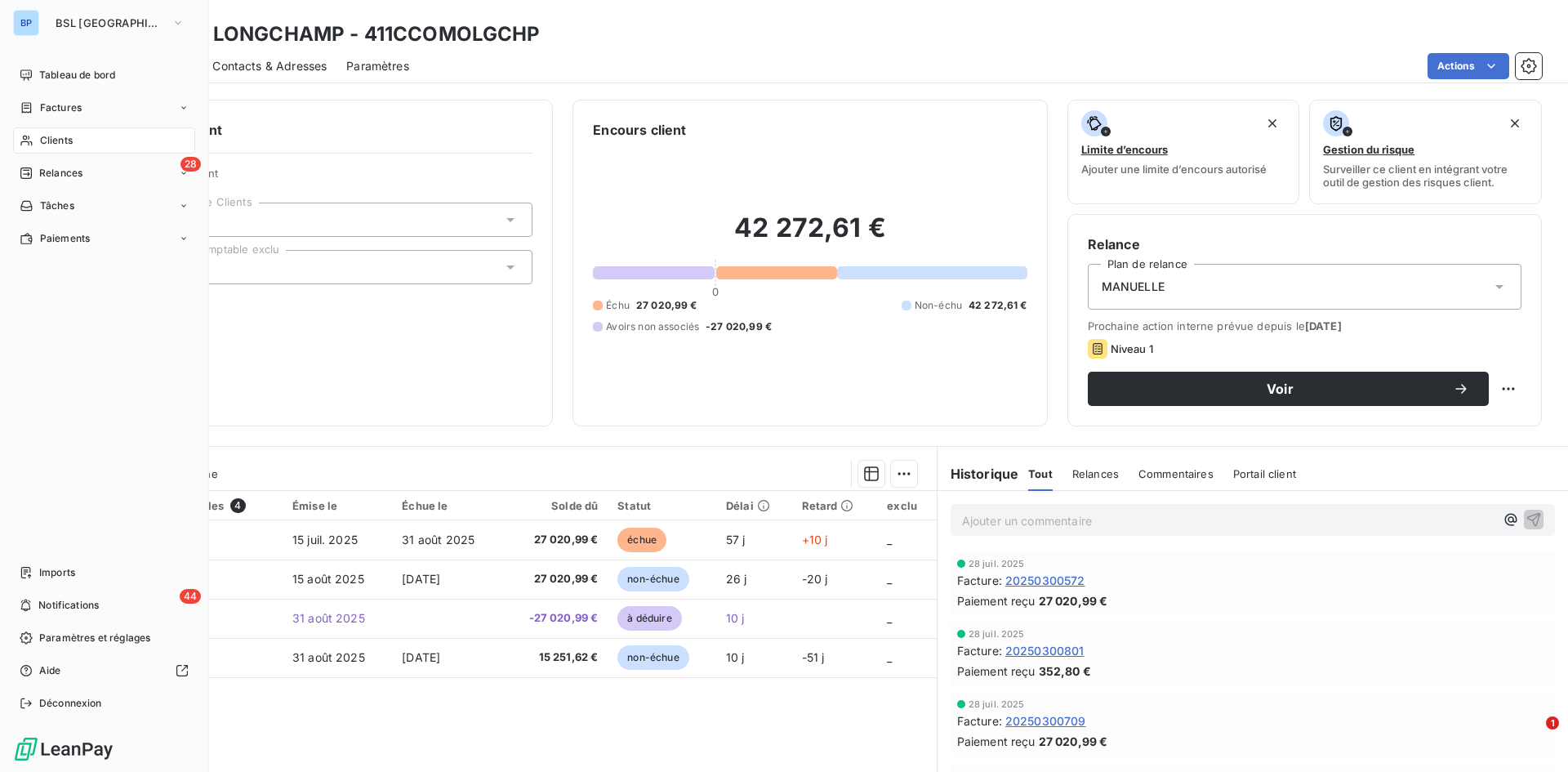
click at [36, 17] on div "BP" at bounding box center [26, 23] width 26 height 26
click at [69, 20] on span "BSL [GEOGRAPHIC_DATA]" at bounding box center [109, 23] width 109 height 13
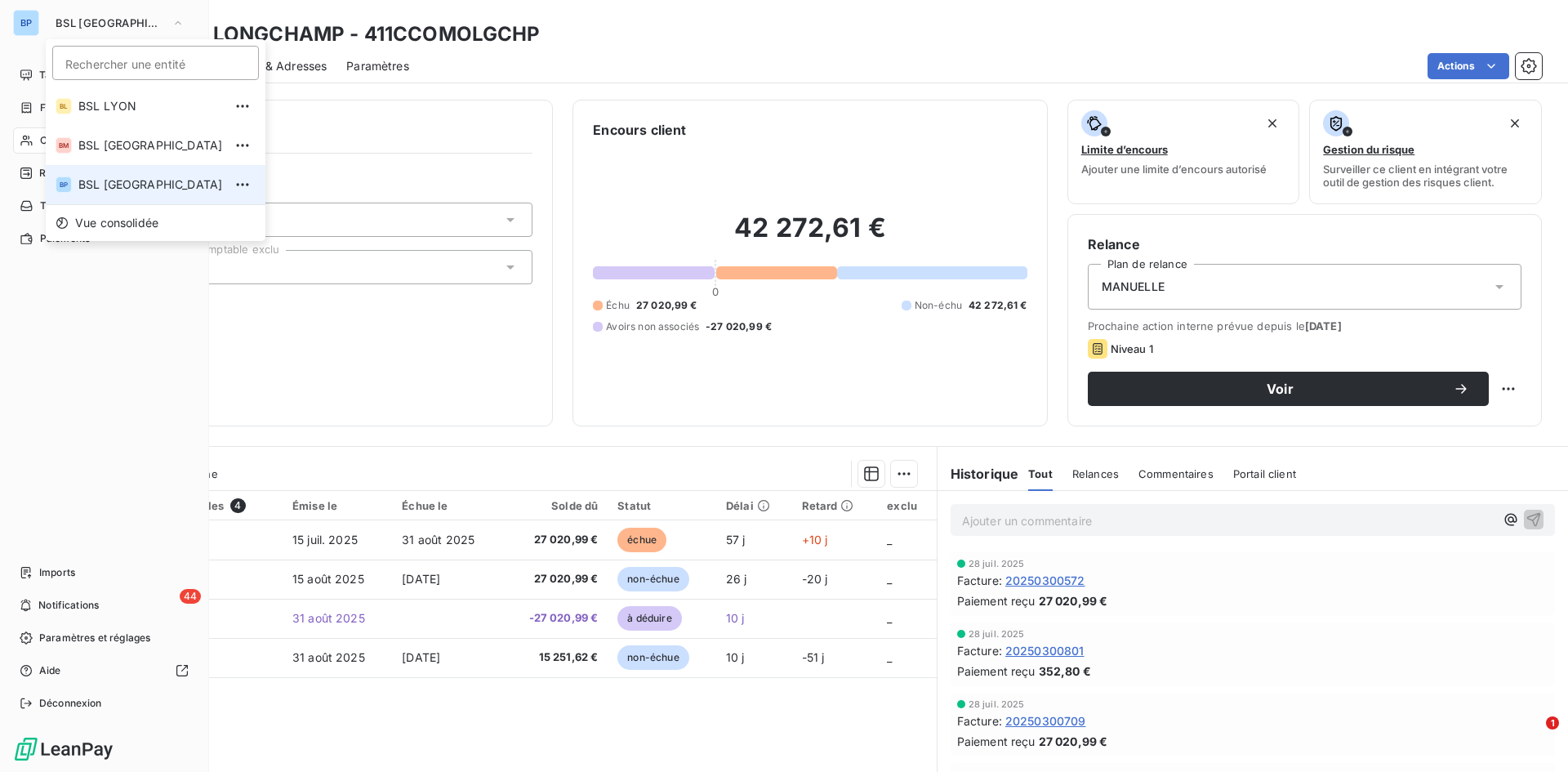
click at [106, 173] on li "BP BSL [GEOGRAPHIC_DATA]" at bounding box center [155, 184] width 220 height 40
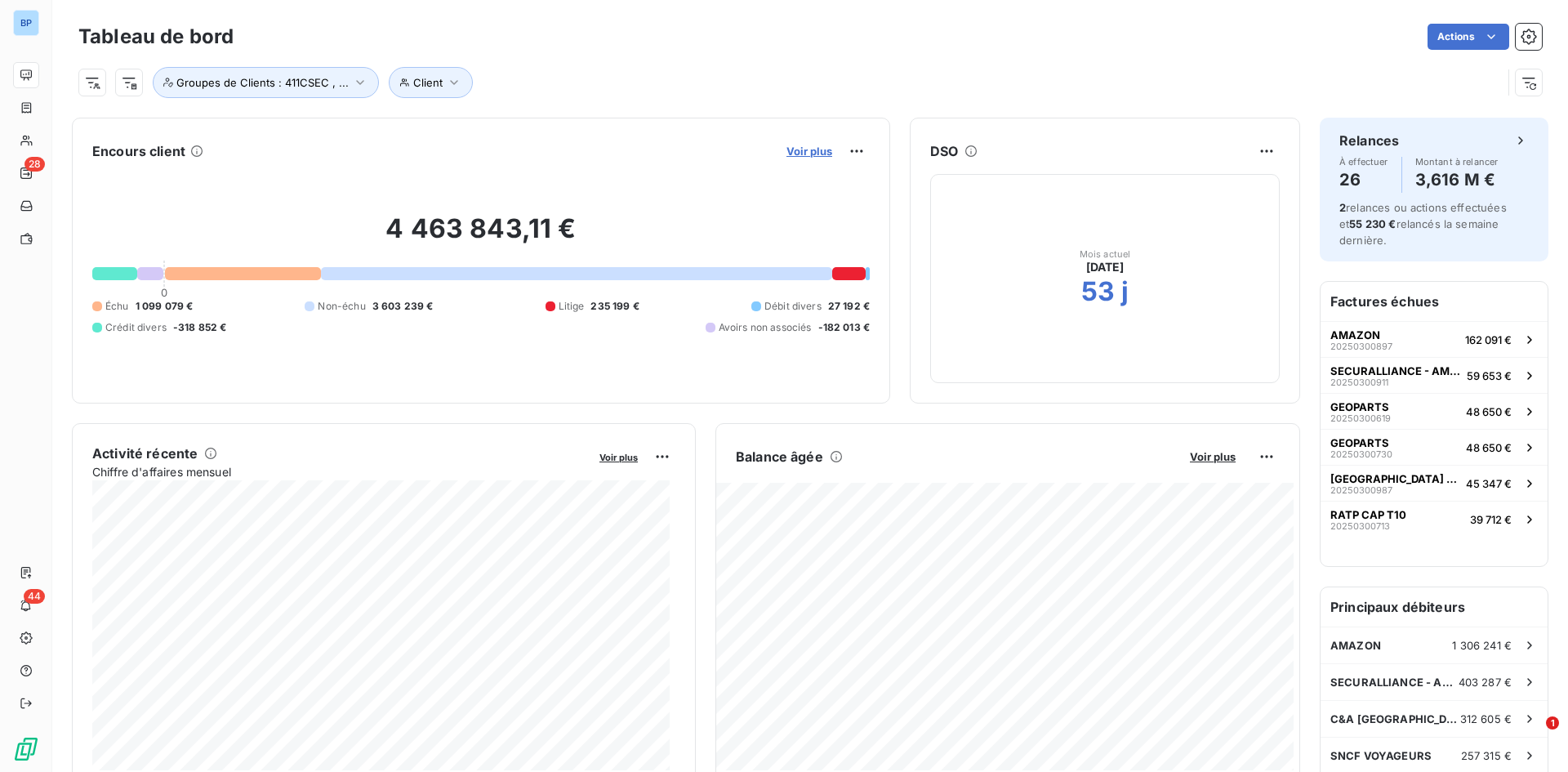
click at [807, 146] on span "Voir plus" at bounding box center [809, 151] width 46 height 13
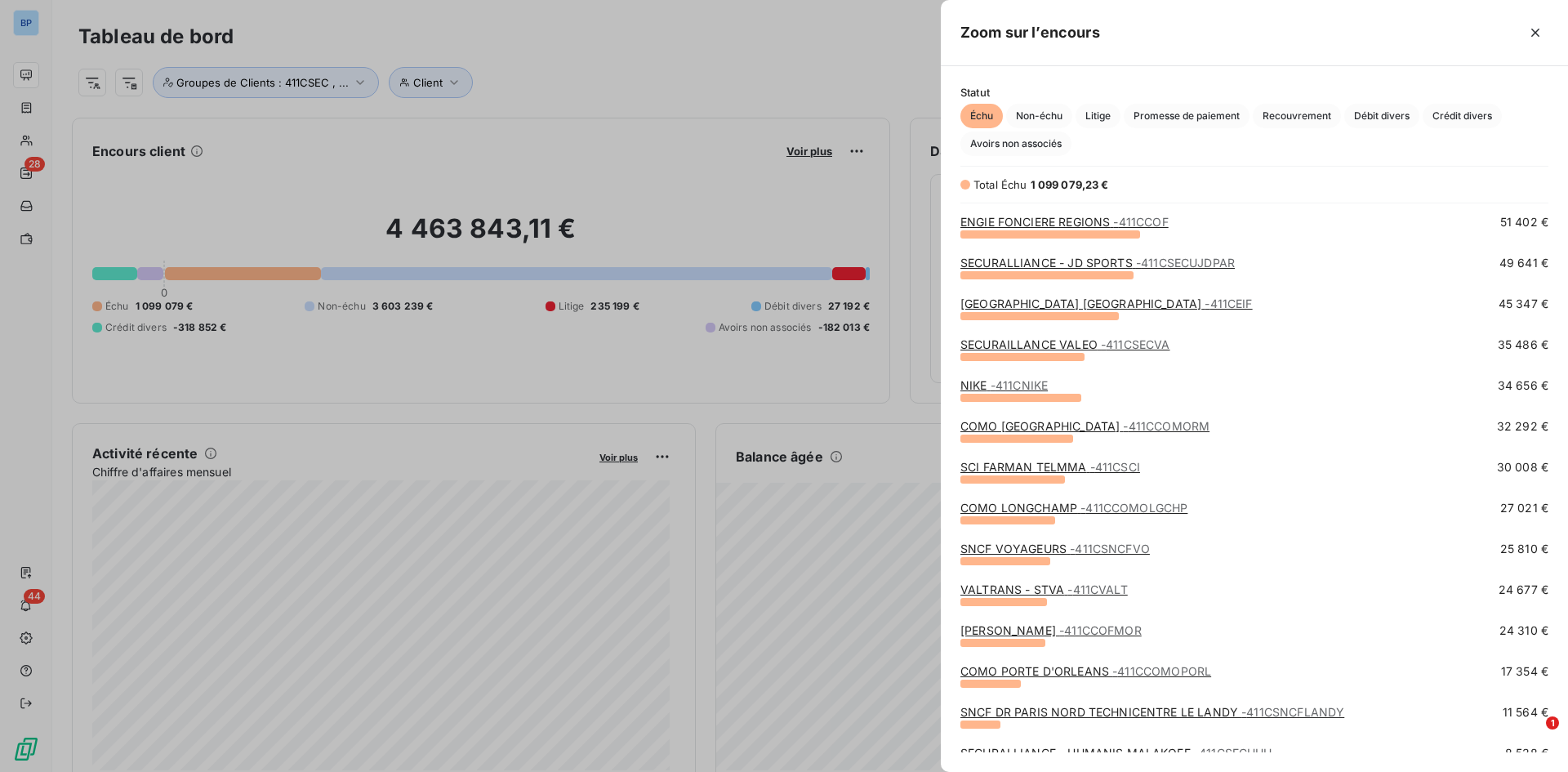
scroll to position [245, 0]
click at [1018, 512] on link "COMO LONGCHAMP - 411CCOMOLGCHP" at bounding box center [1073, 506] width 227 height 14
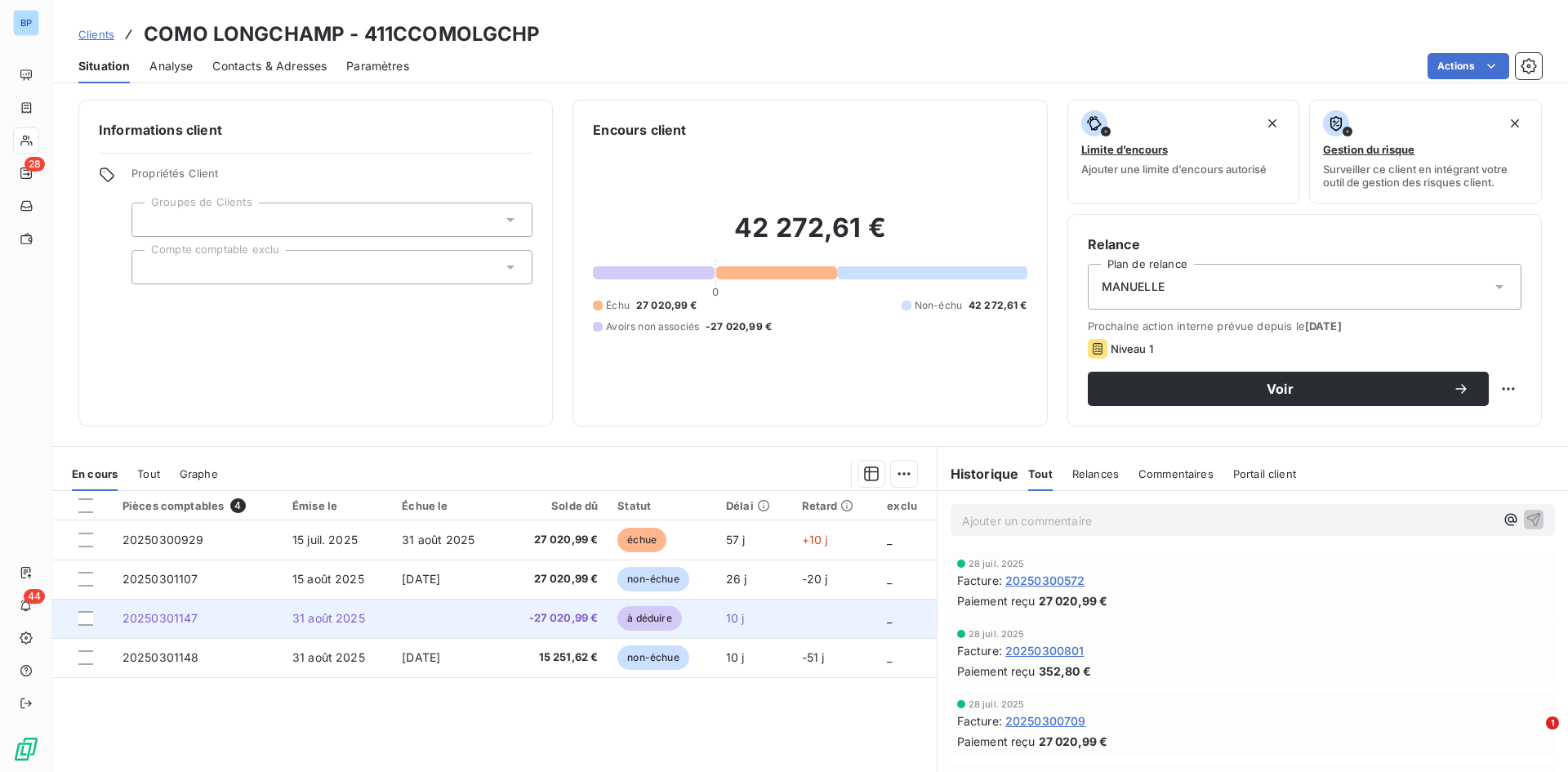
click at [83, 610] on td at bounding box center [83, 618] width 61 height 40
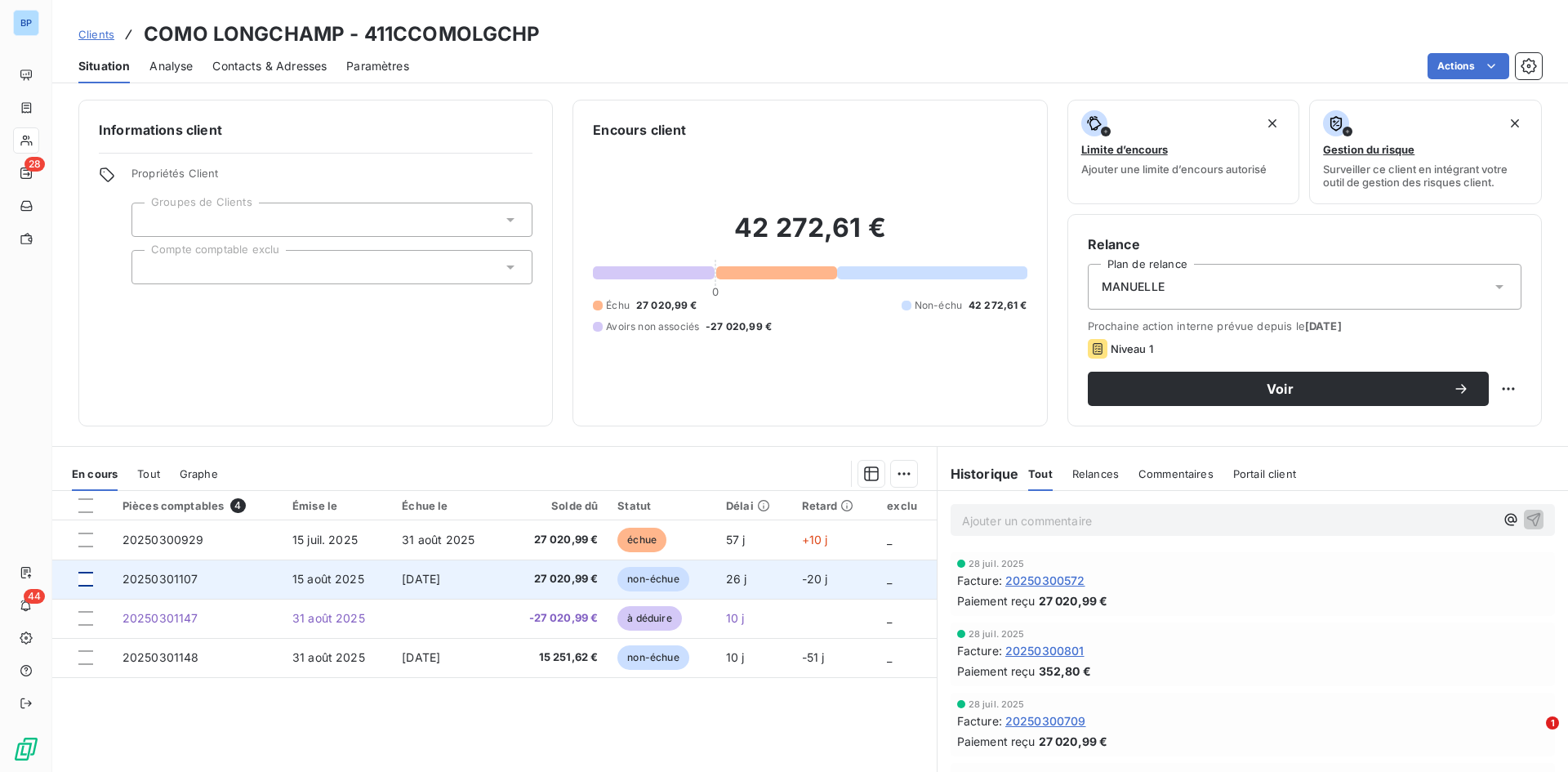
click at [89, 578] on div at bounding box center [86, 580] width 15 height 15
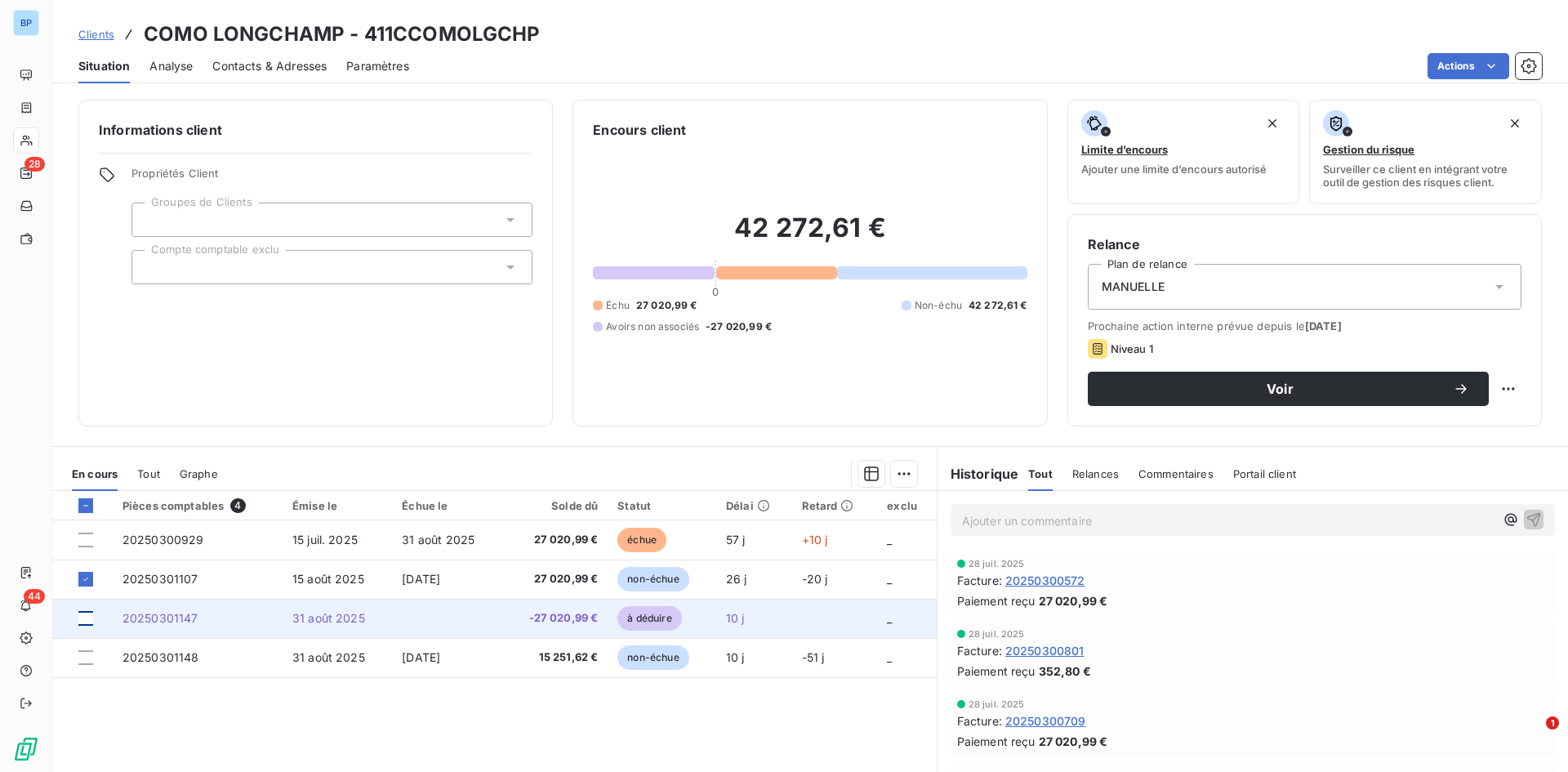
click at [90, 623] on div at bounding box center [86, 618] width 15 height 15
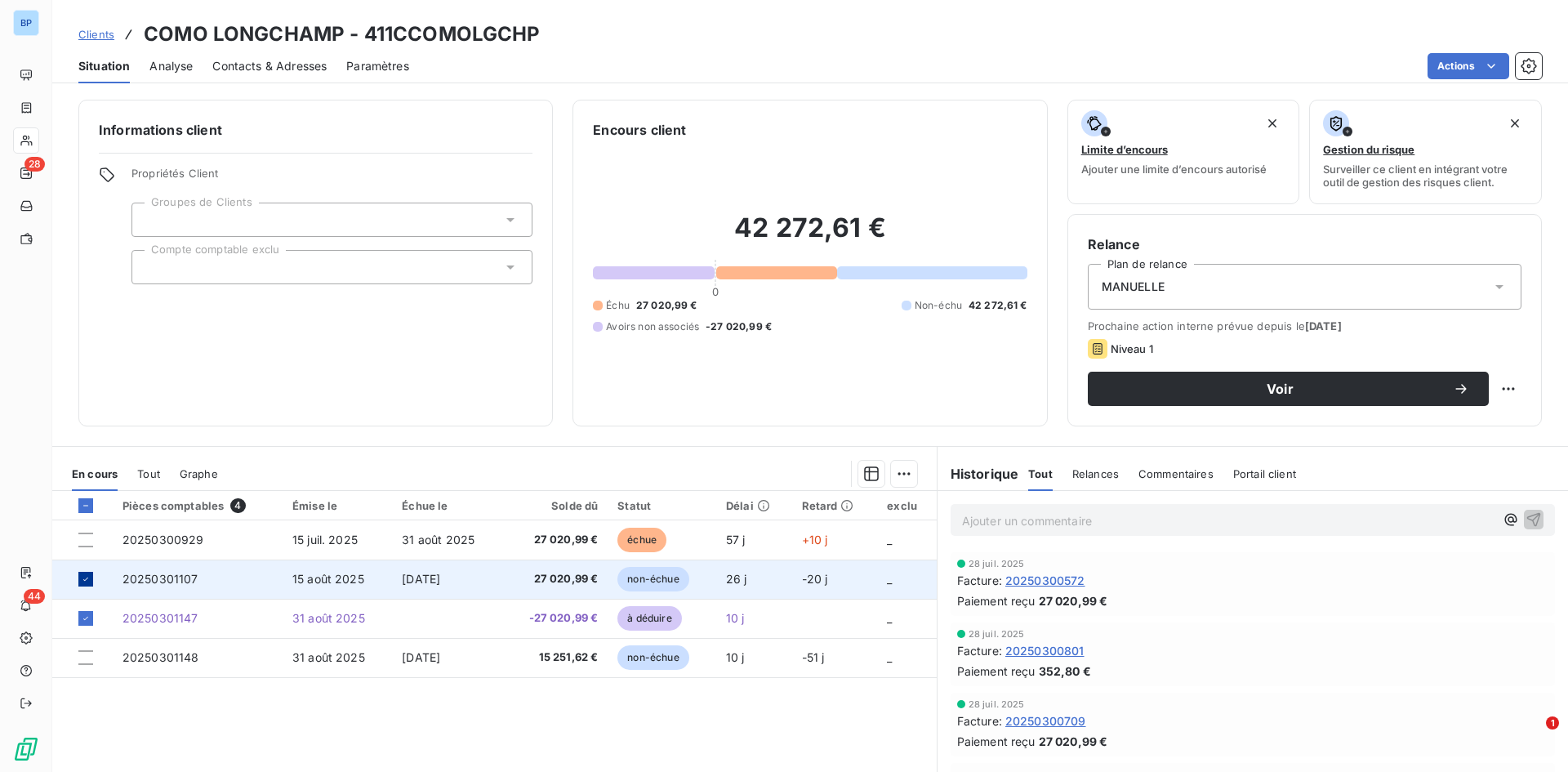
click at [84, 581] on icon at bounding box center [86, 579] width 10 height 10
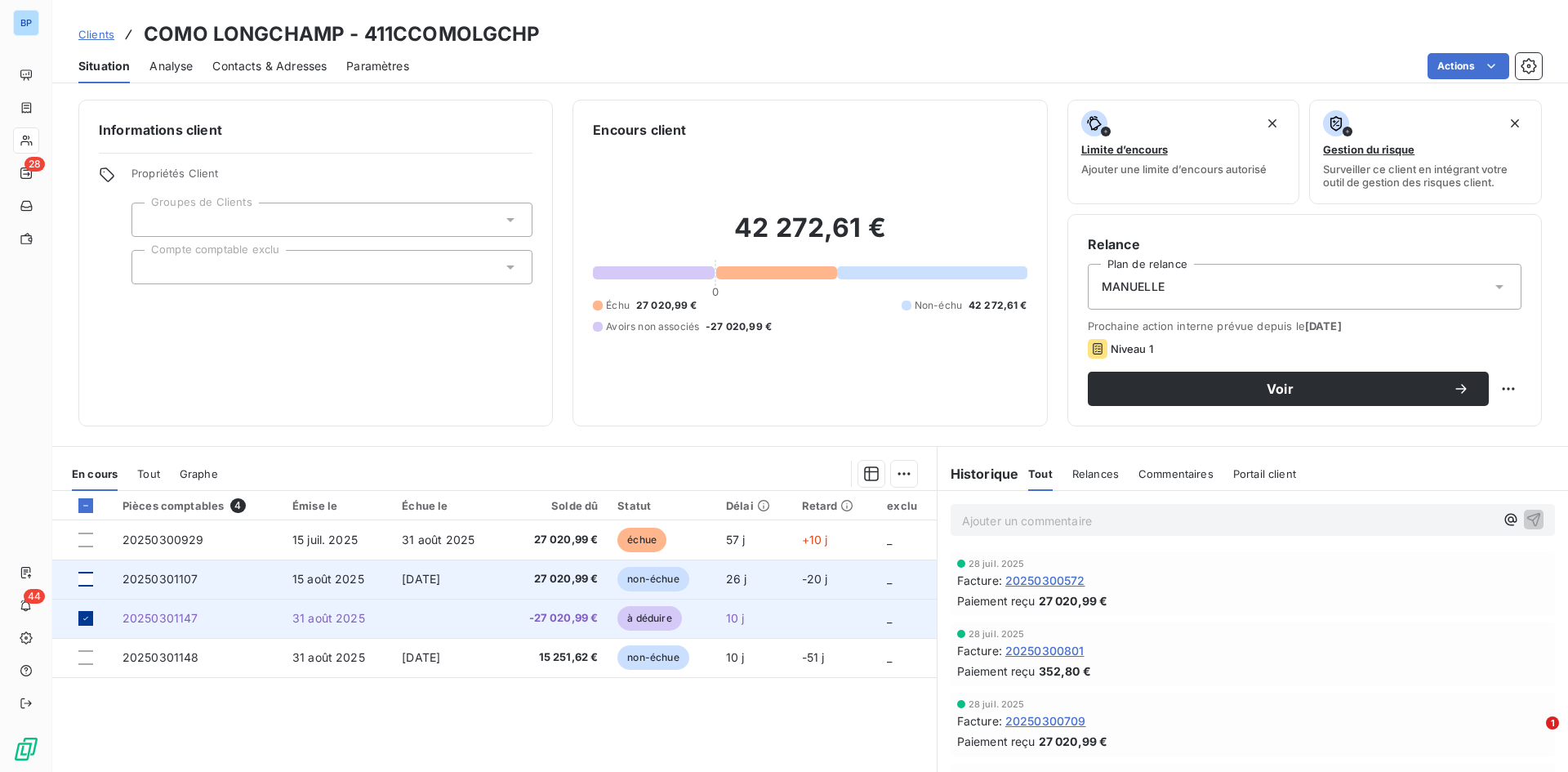
click at [84, 616] on icon at bounding box center [86, 618] width 10 height 10
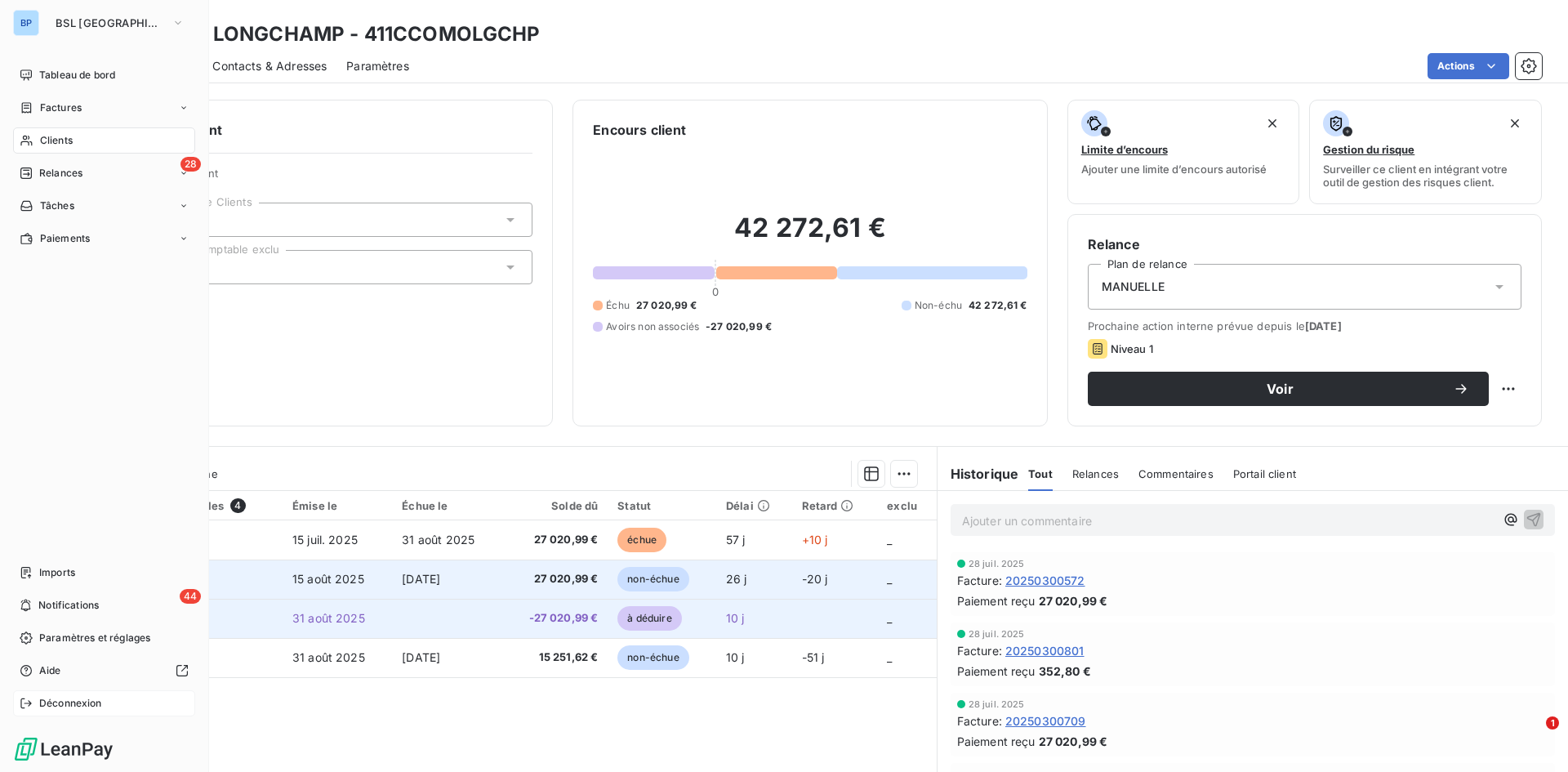
click at [49, 701] on span "Déconnexion" at bounding box center [71, 704] width 63 height 15
